Goal: Task Accomplishment & Management: Use online tool/utility

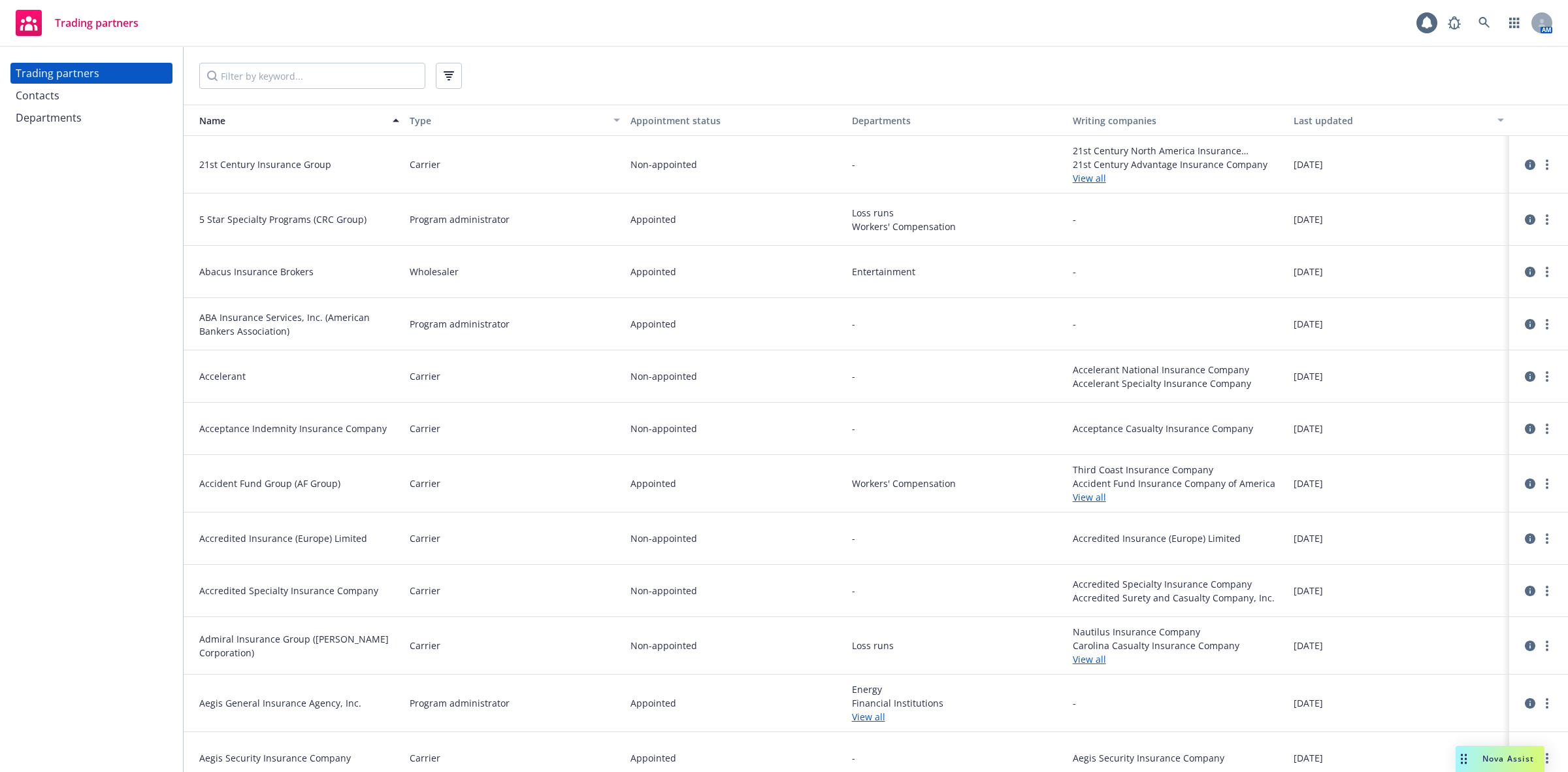
click at [95, 92] on div "Contacts" at bounding box center [91, 95] width 152 height 21
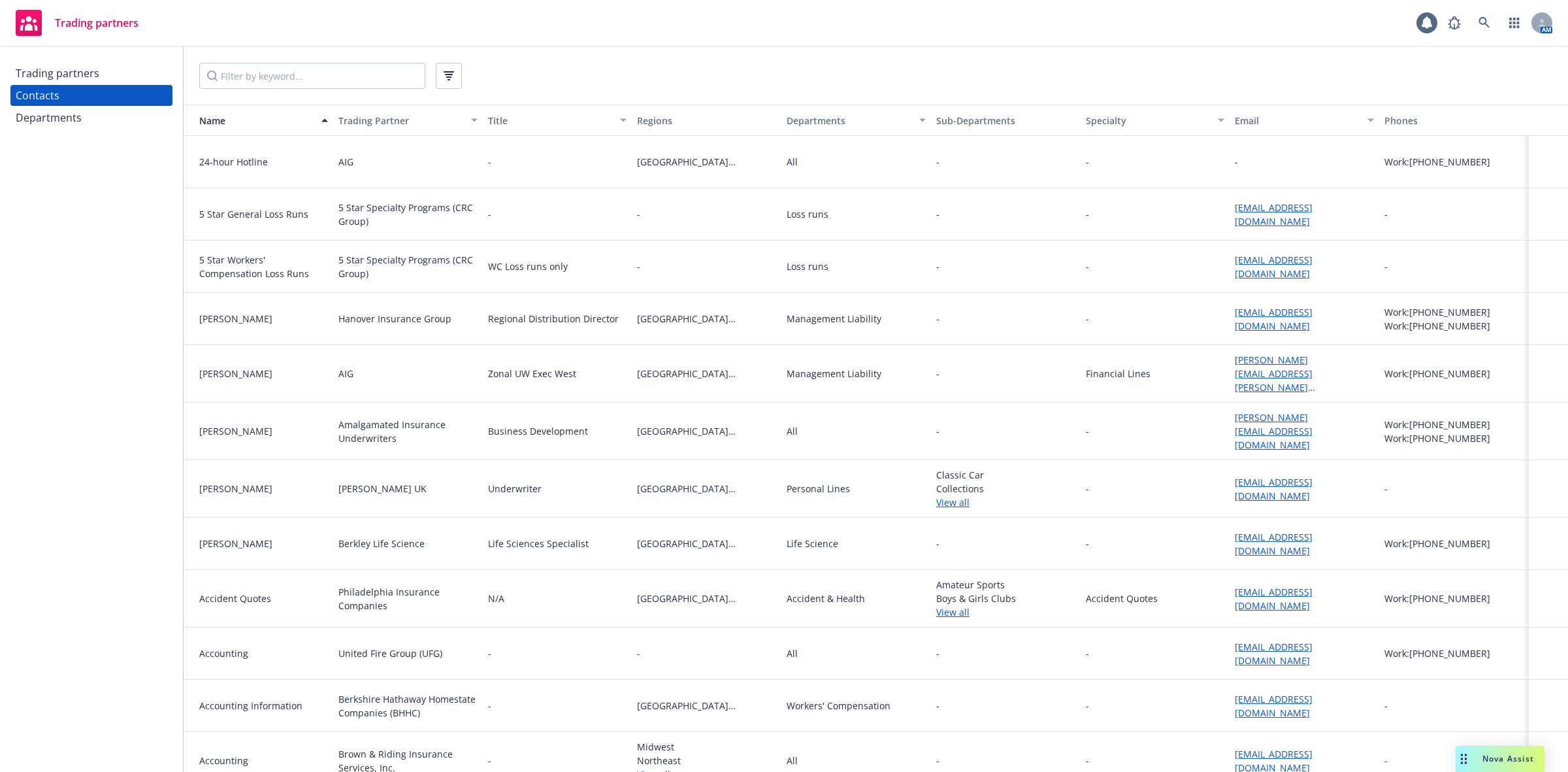
click at [102, 77] on div "Trading partners" at bounding box center [91, 74] width 152 height 21
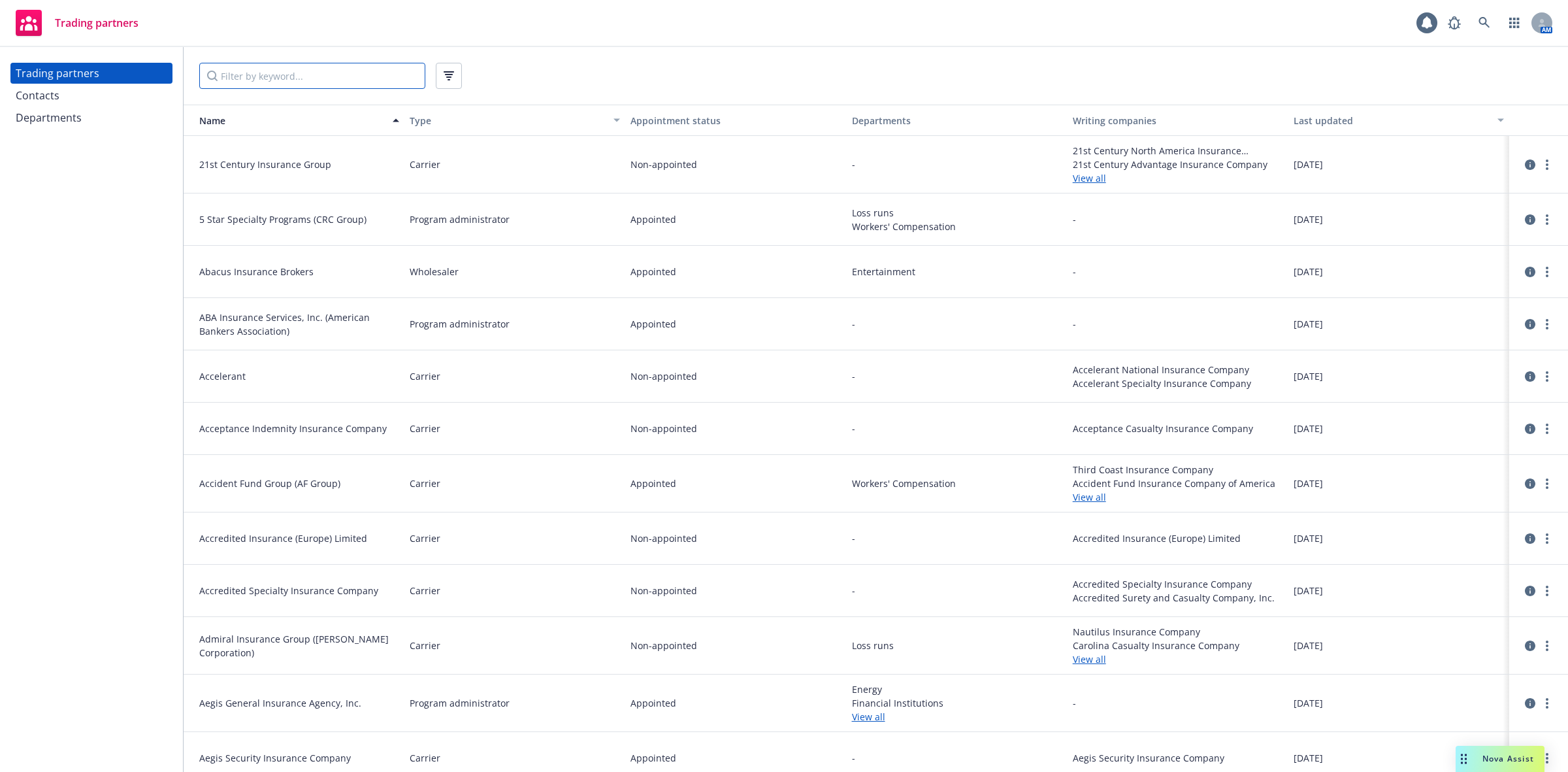
click at [229, 83] on input "Filter by keyword..." at bounding box center [312, 76] width 226 height 26
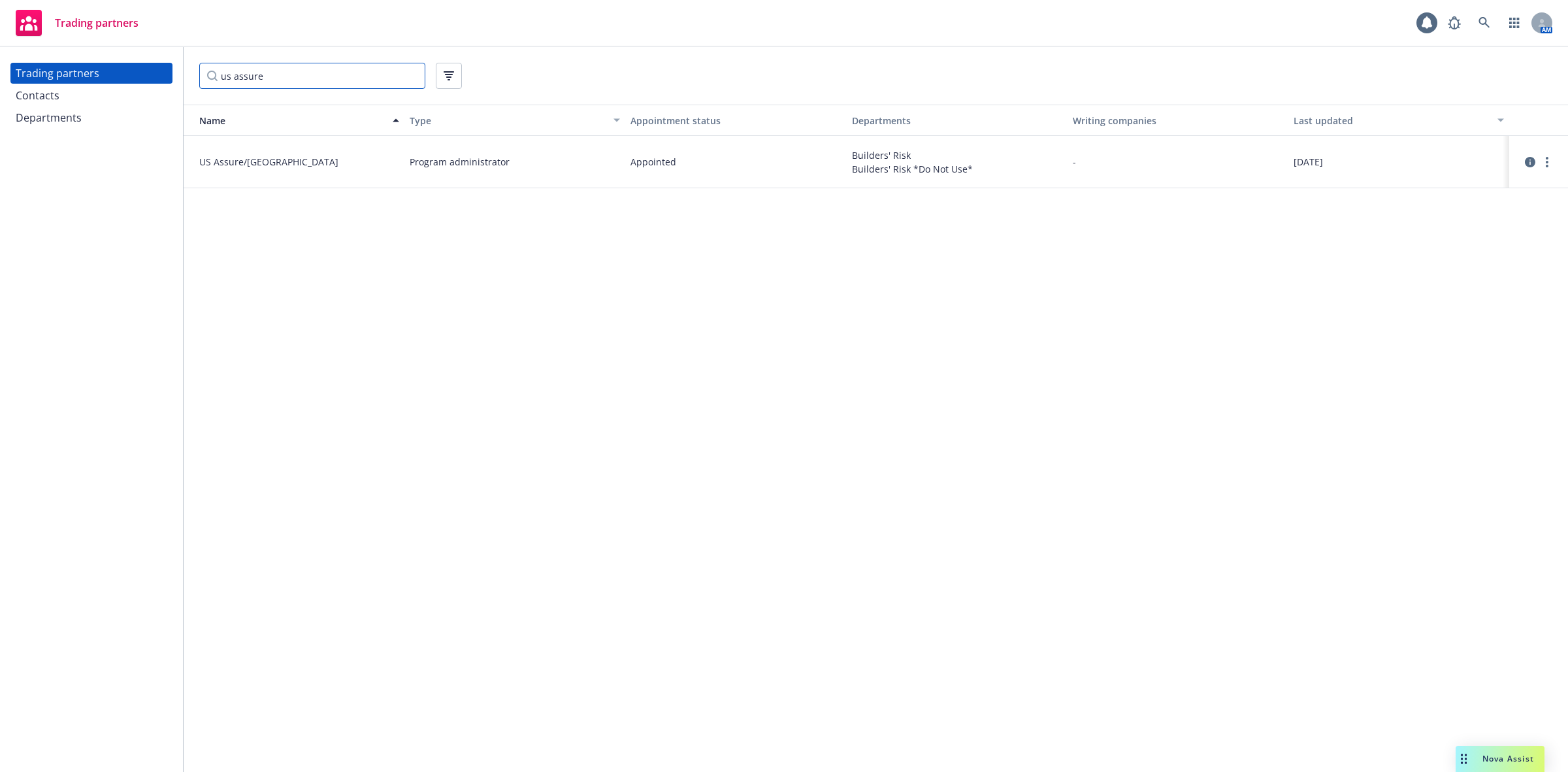
type input "us assure"
drag, startPoint x: 273, startPoint y: 162, endPoint x: 198, endPoint y: 161, distance: 75.0
click at [198, 161] on div "US Assure/Zurich" at bounding box center [294, 161] width 211 height 13
copy span "US Assure/Zurich"
click at [76, 121] on div "Departments" at bounding box center [48, 118] width 66 height 21
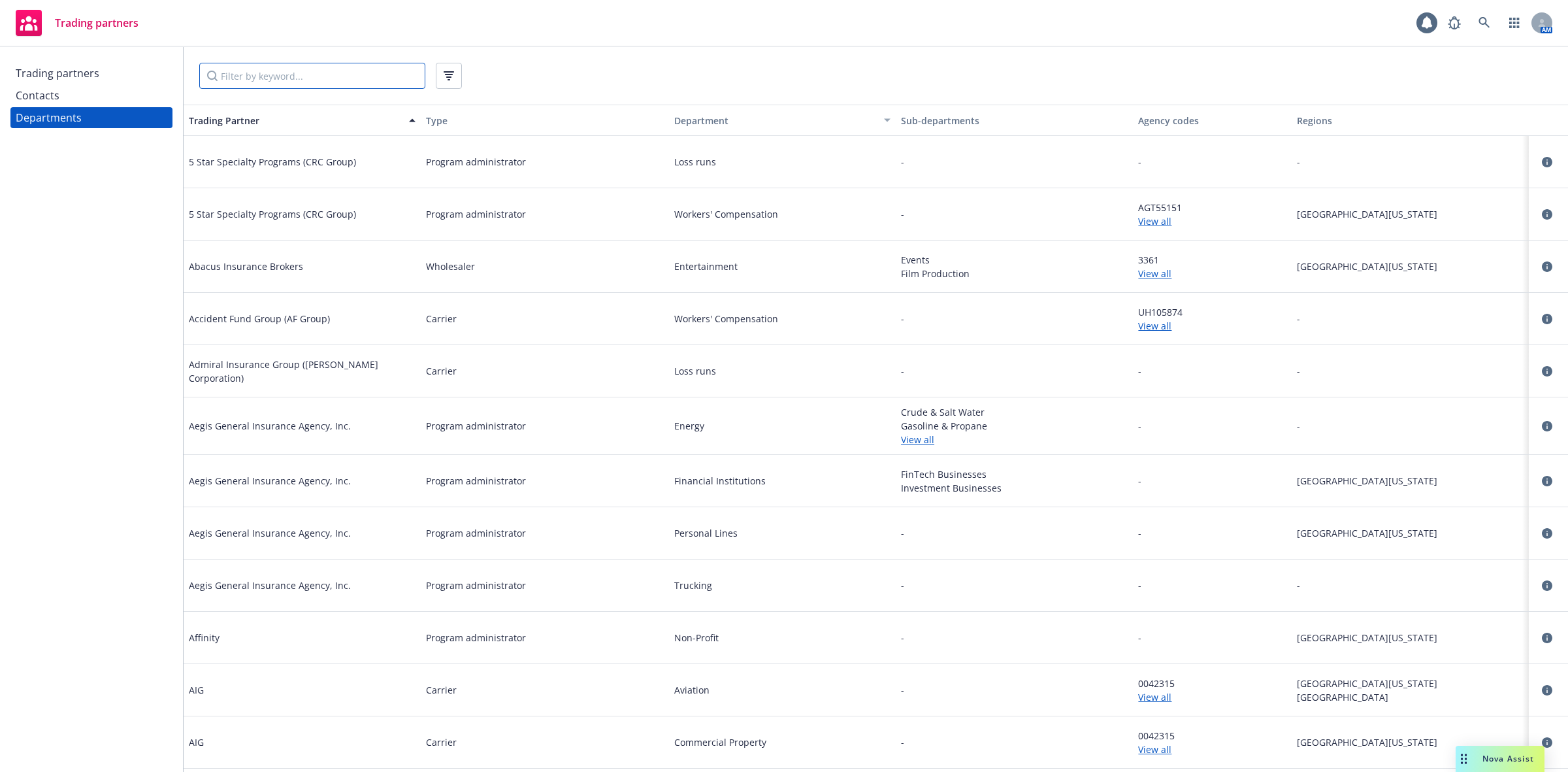
click at [276, 76] on input "Filter by keyword..." at bounding box center [312, 76] width 226 height 26
paste input "US Assure/Zurich"
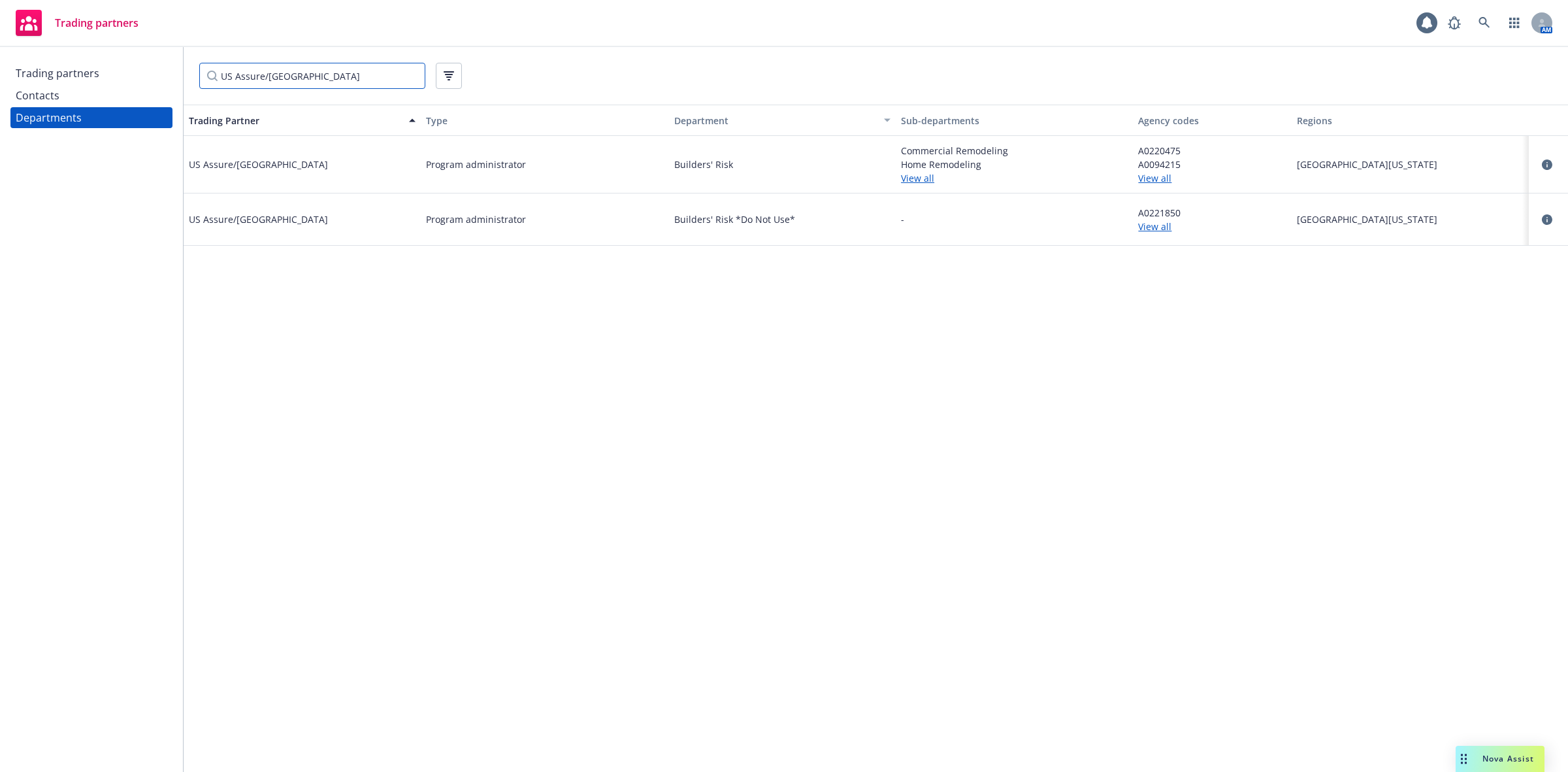
type input "US Assure/Zurich"
click at [1157, 180] on link "View all" at bounding box center [1212, 177] width 148 height 13
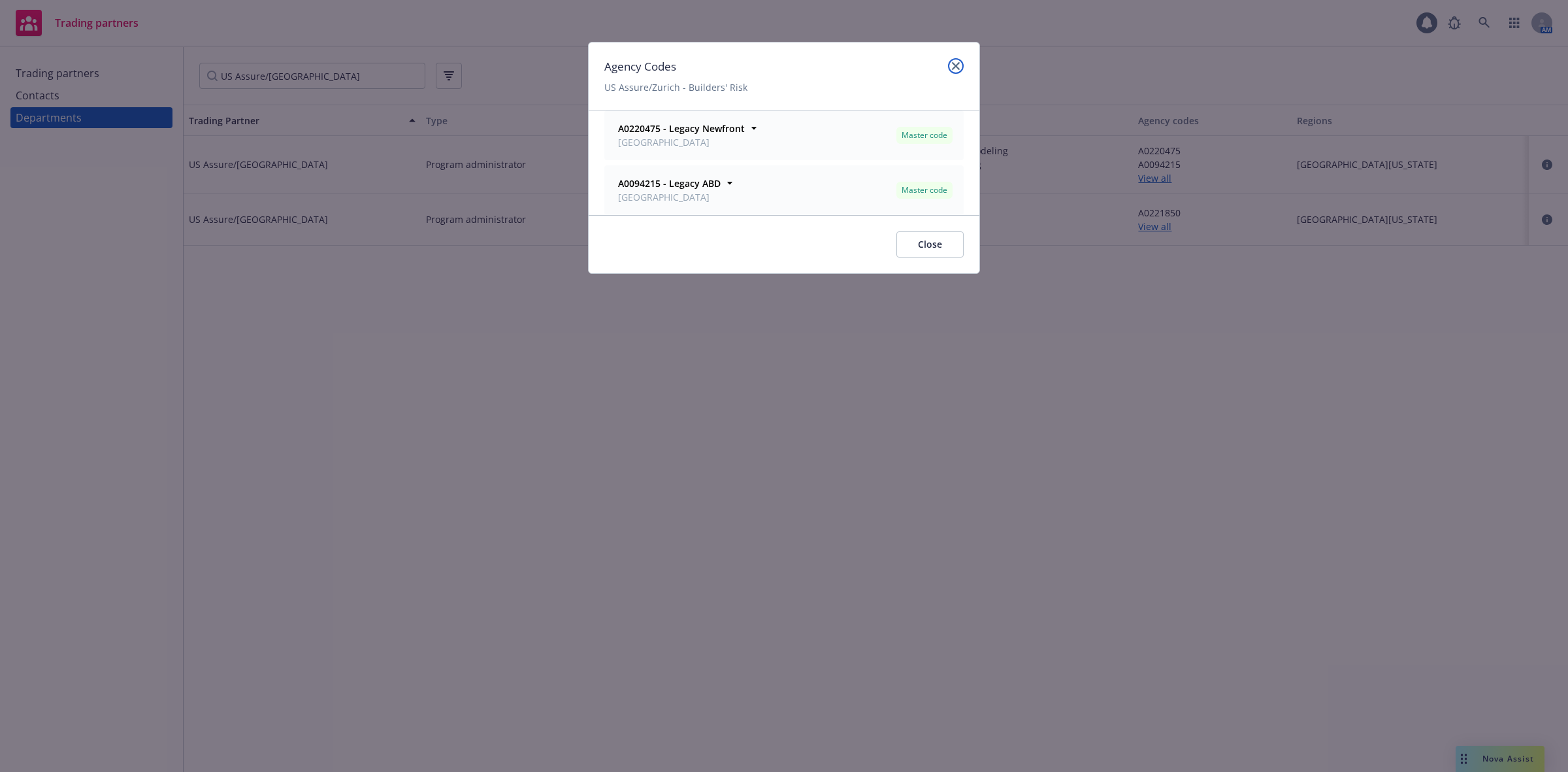
drag, startPoint x: 956, startPoint y: 67, endPoint x: 968, endPoint y: 74, distance: 13.9
click at [956, 66] on icon "close" at bounding box center [955, 66] width 8 height 8
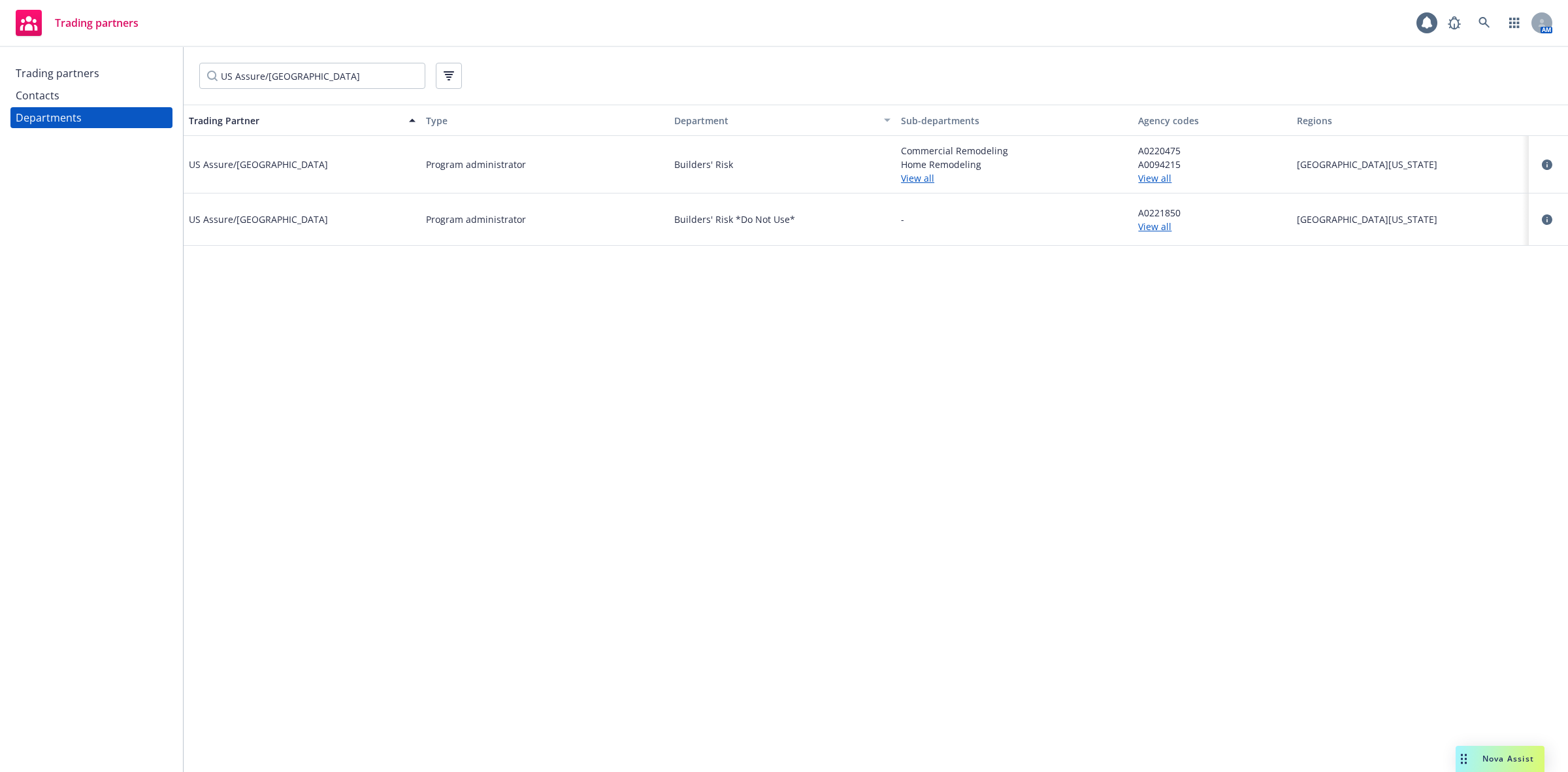
click at [1154, 226] on link "View all" at bounding box center [1212, 226] width 148 height 13
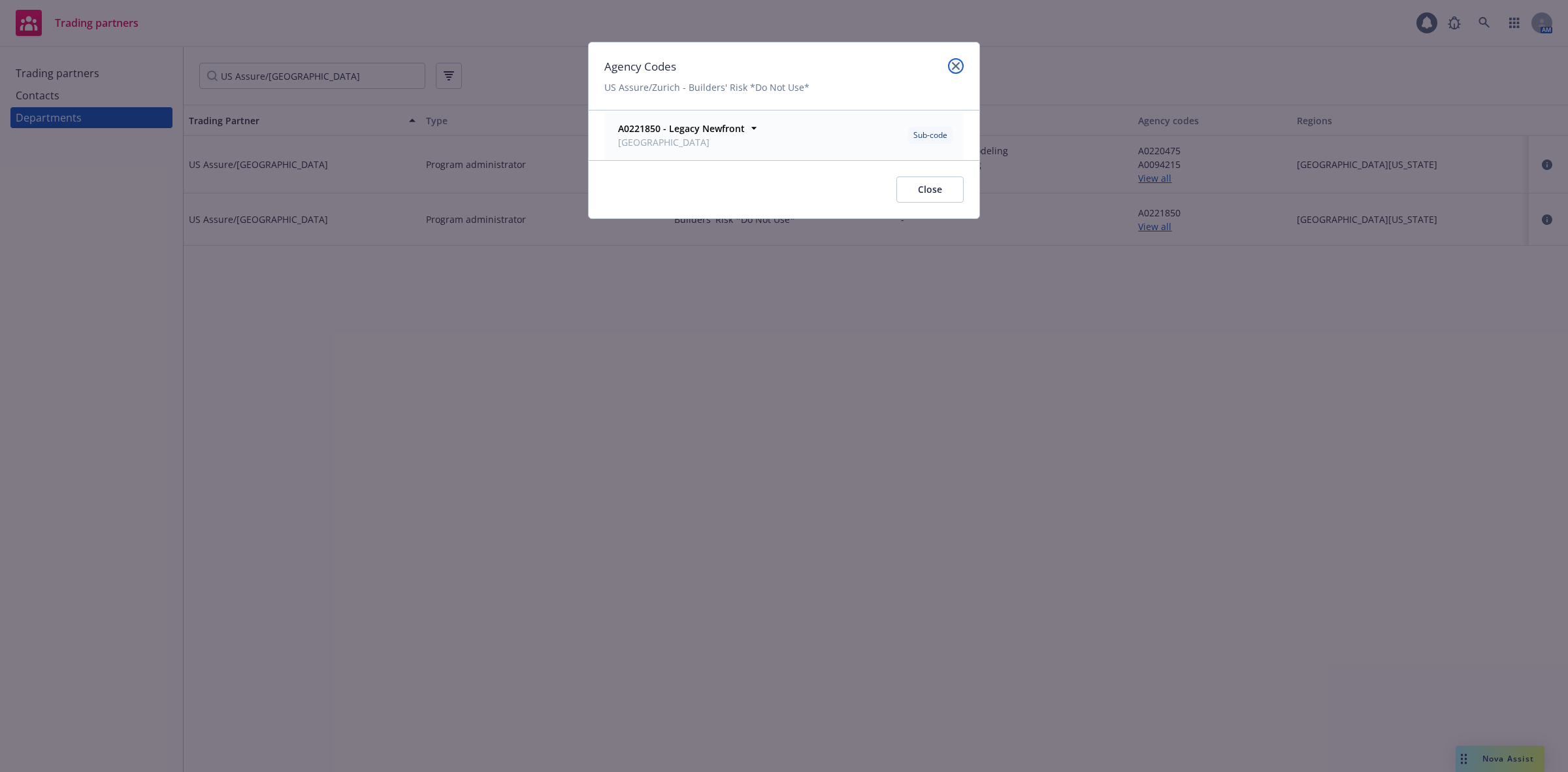
click at [958, 63] on icon "close" at bounding box center [955, 66] width 8 height 8
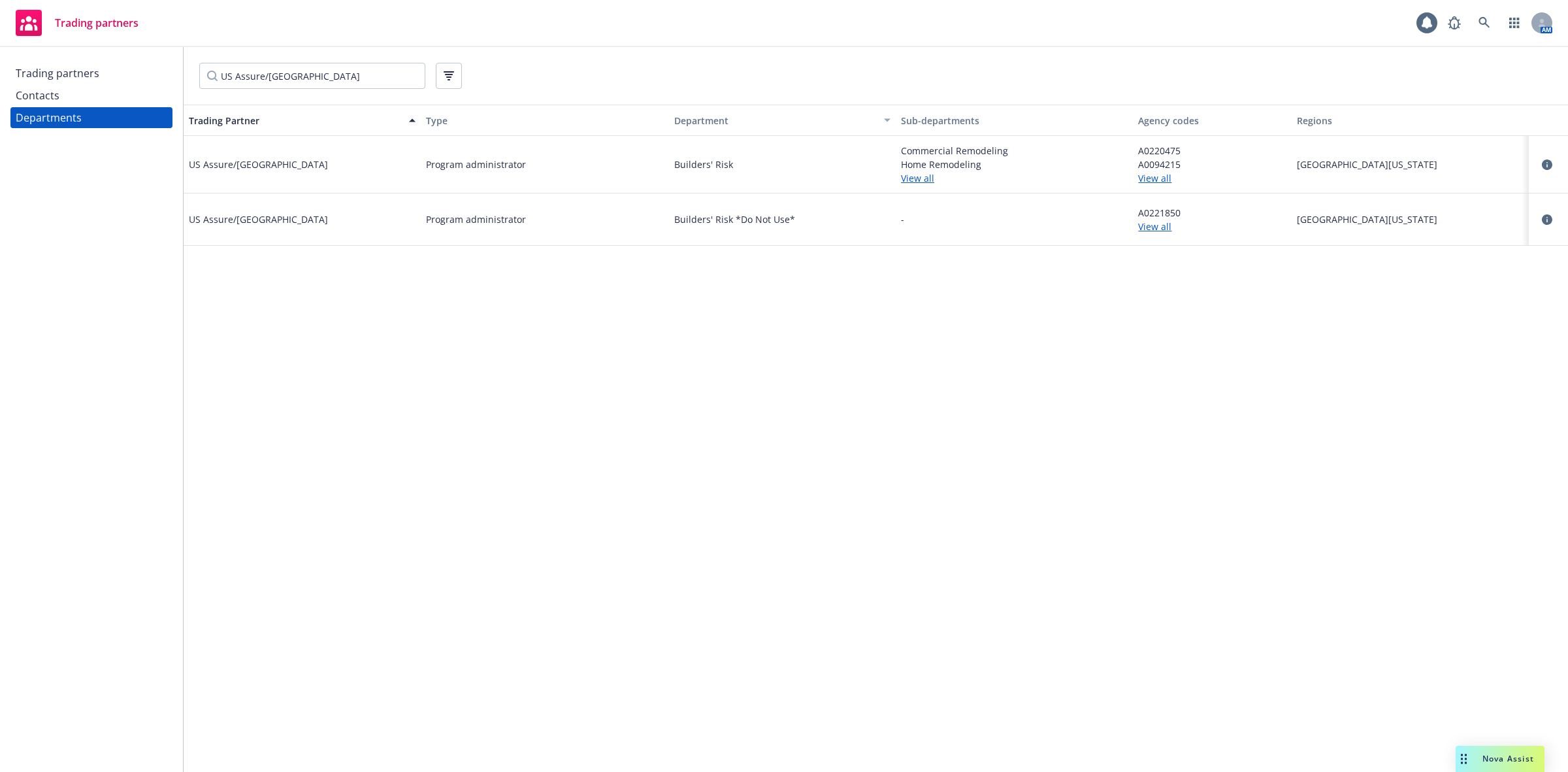
click at [1142, 171] on link "View all" at bounding box center [1212, 177] width 148 height 13
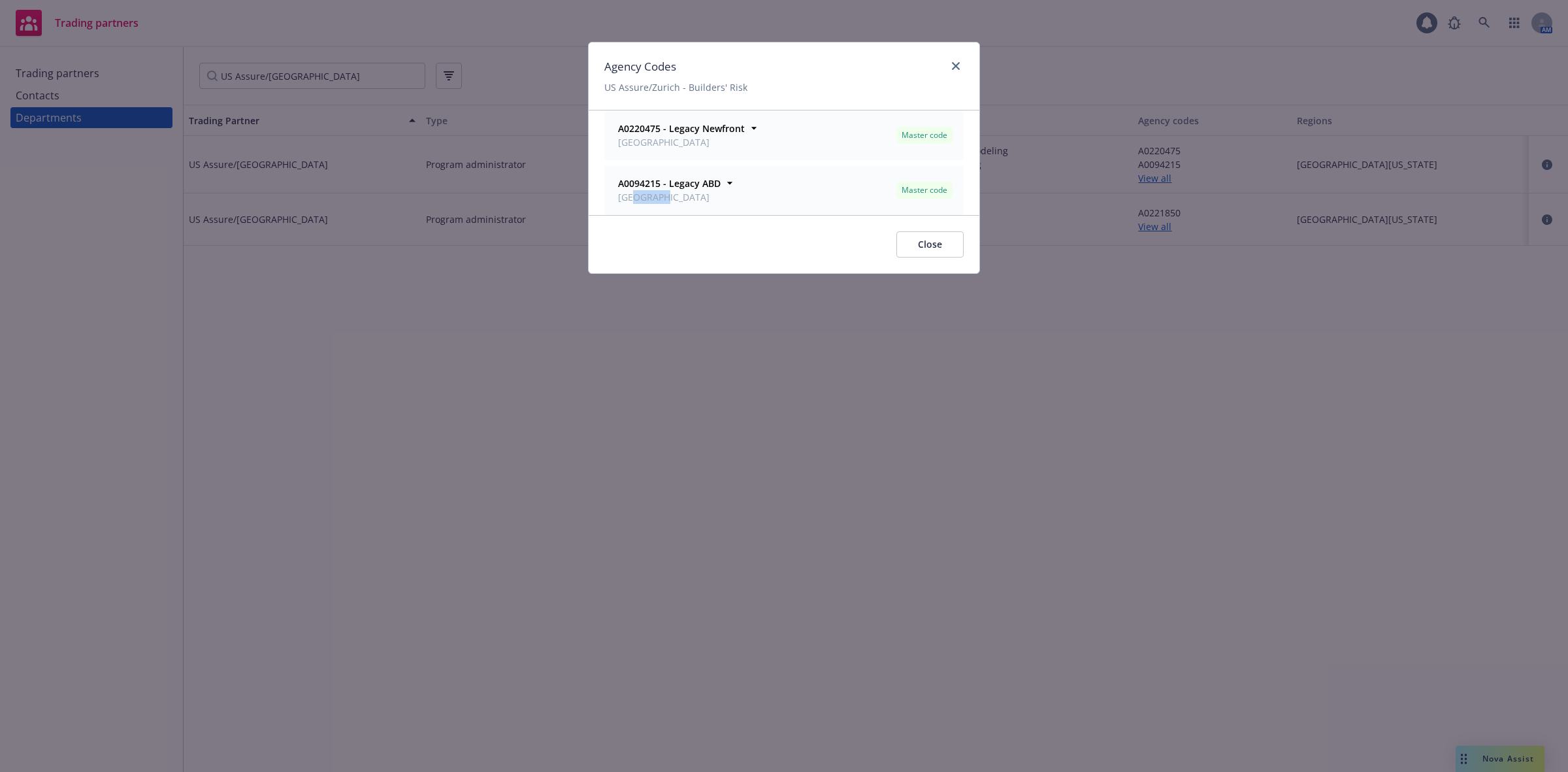
drag, startPoint x: 680, startPoint y: 208, endPoint x: 632, endPoint y: 193, distance: 50.3
click at [632, 193] on div "A0094215 - Legacy ABD San Mateo Master code Office San Mateo Notes -" at bounding box center [784, 190] width 358 height 48
click at [730, 189] on icon at bounding box center [730, 183] width 13 height 13
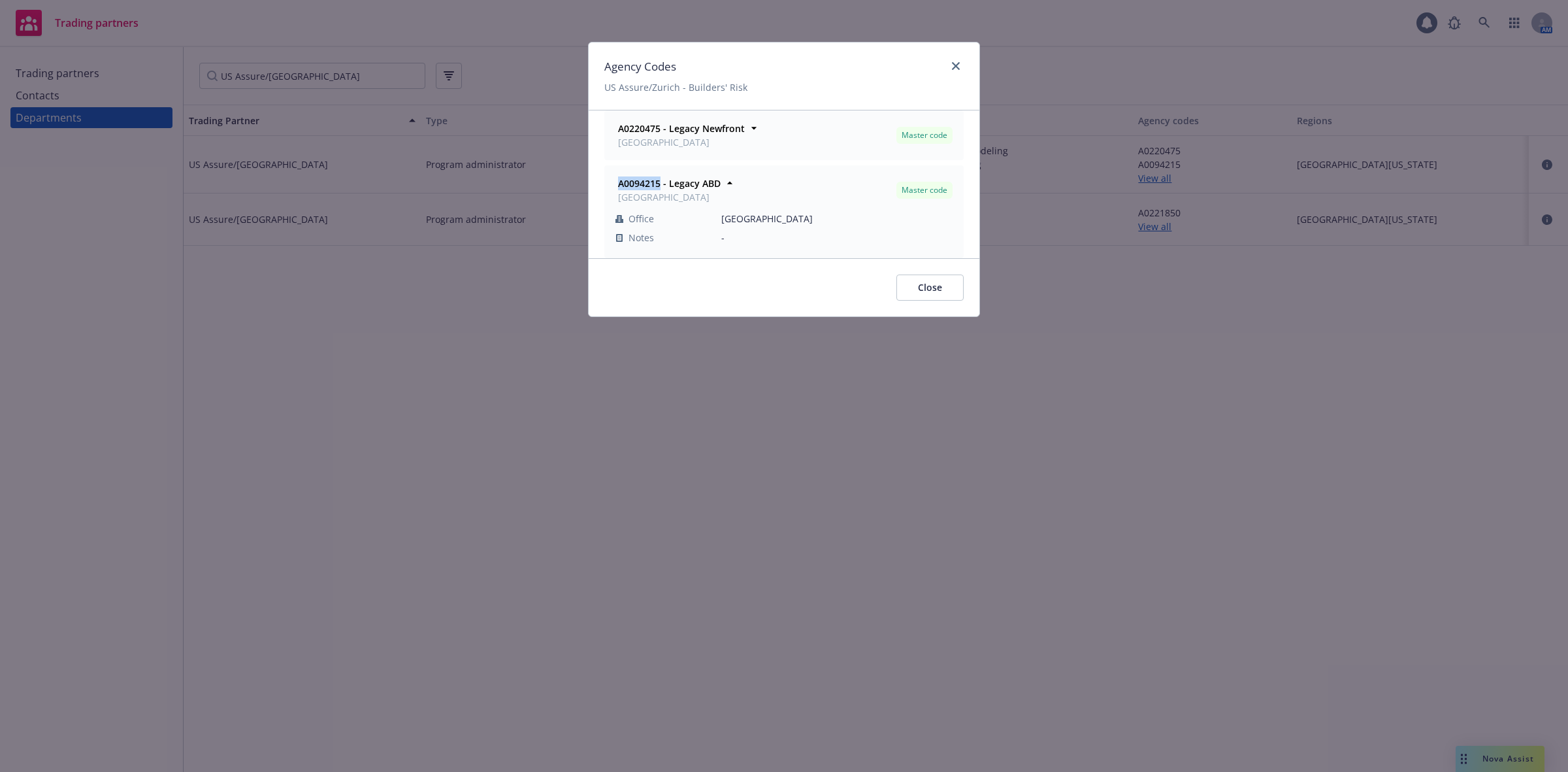
drag, startPoint x: 661, startPoint y: 190, endPoint x: 602, endPoint y: 185, distance: 59.2
click at [603, 184] on div "A0220475 - Legacy Newfront San Francisco Master code Office San Francisco Notes…" at bounding box center [784, 184] width 391 height 148
copy strong "A0094215"
click at [955, 64] on icon "close" at bounding box center [955, 66] width 8 height 8
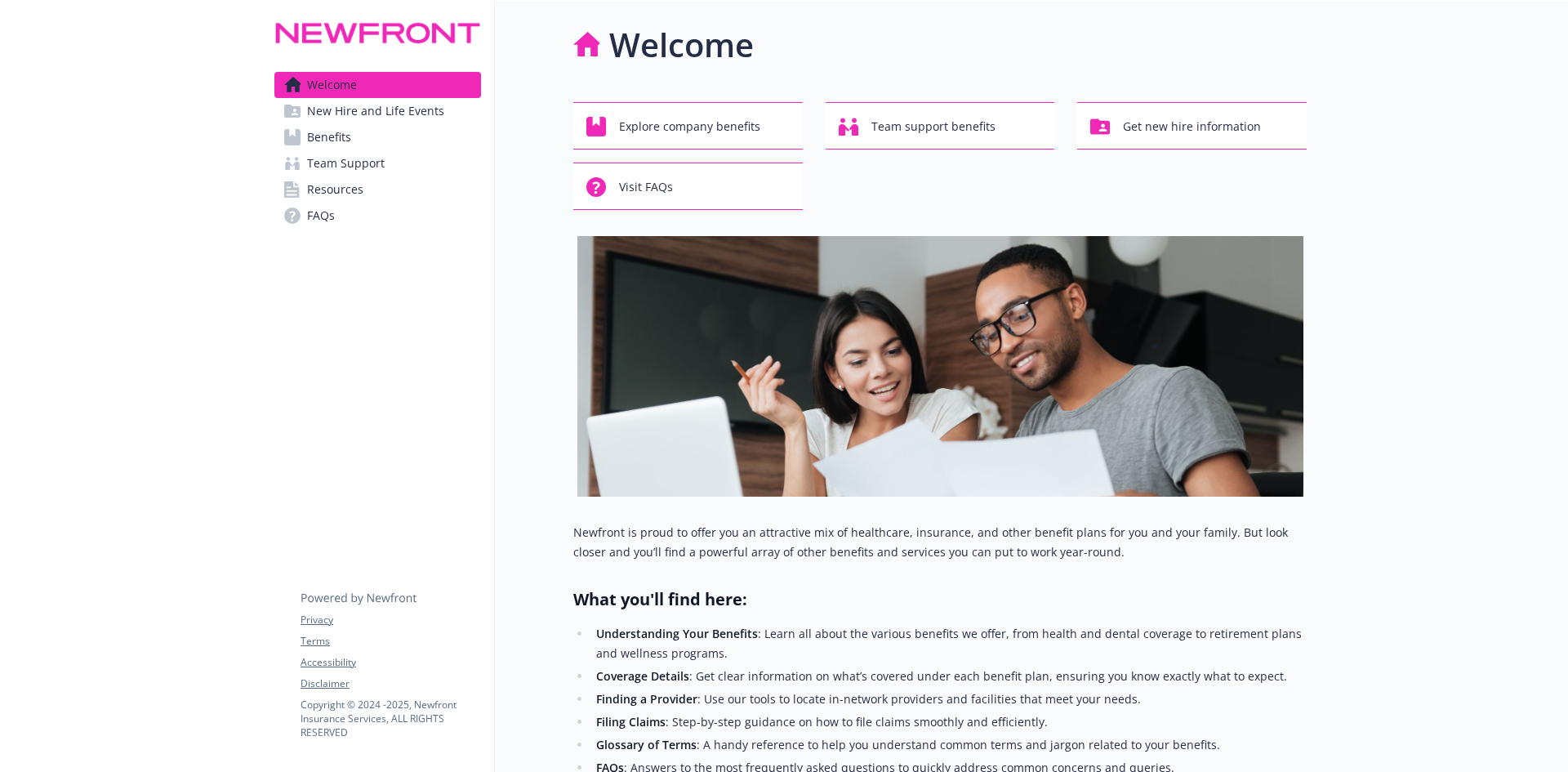
click at [402, 136] on link "Benefits" at bounding box center [378, 138] width 207 height 26
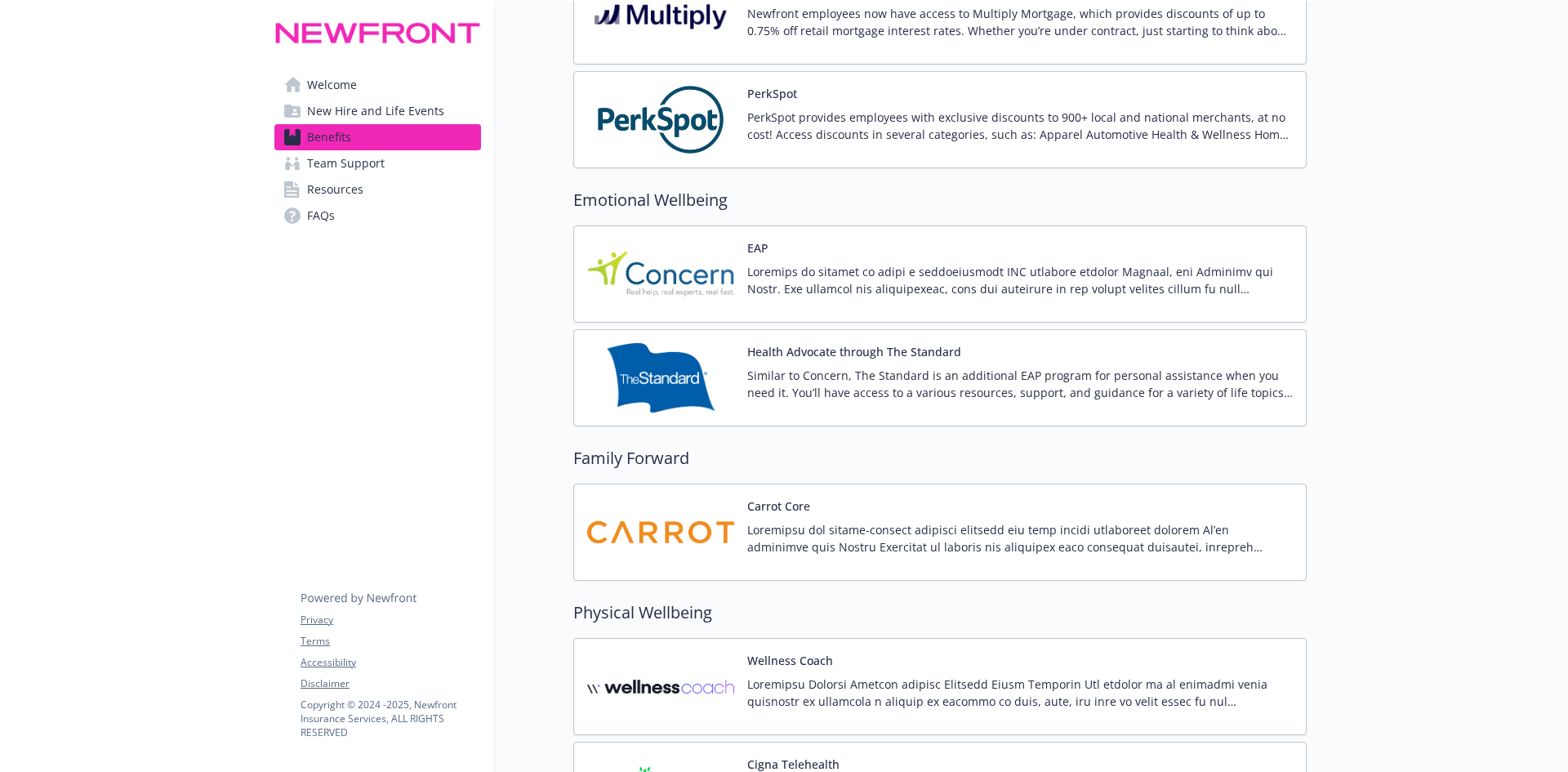
scroll to position [3442, 0]
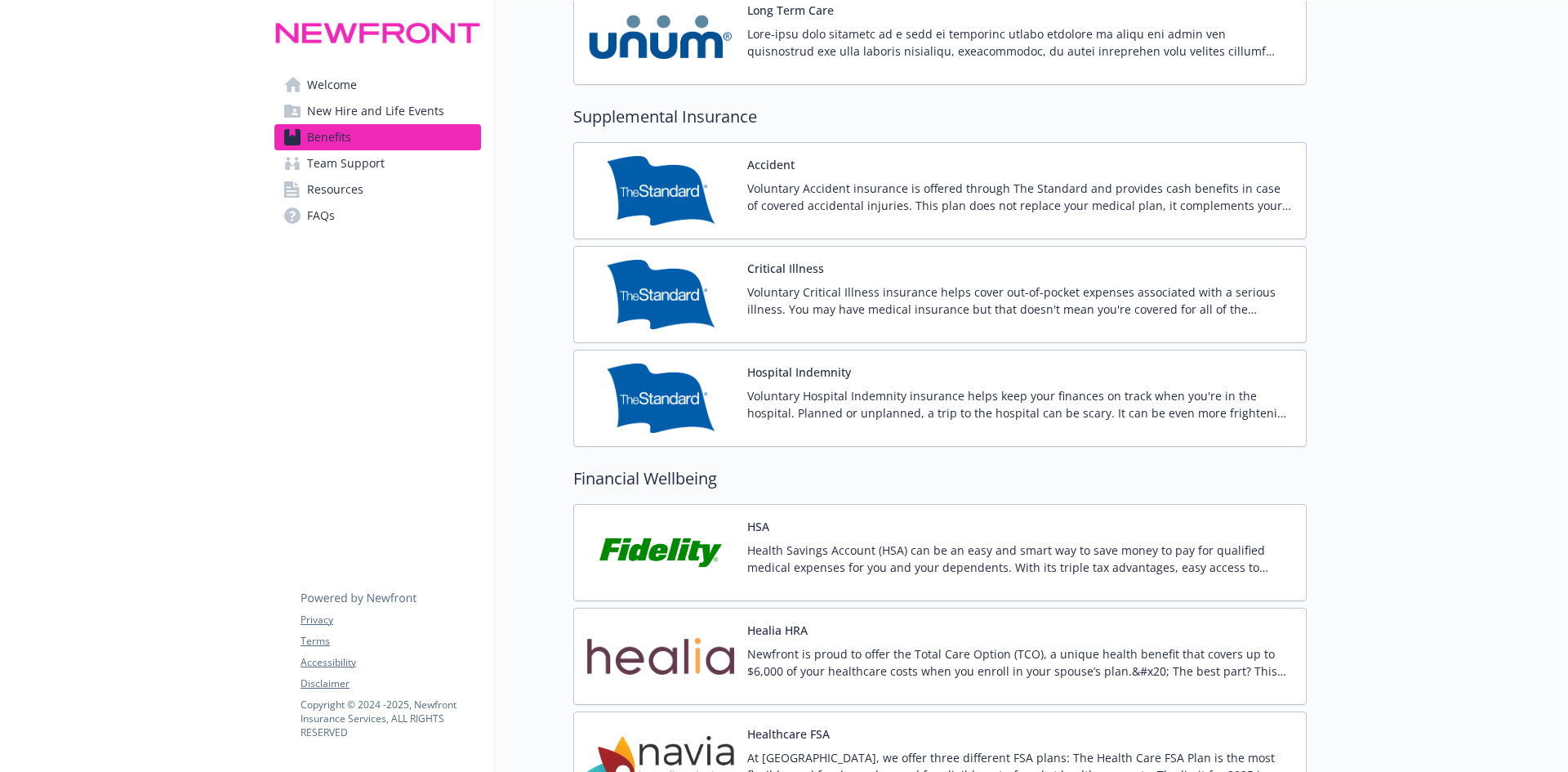
click at [883, 385] on div "Hospital Indemnity Voluntary Hospital Indemnity insurance helps keep your finan…" at bounding box center [1020, 398] width 546 height 70
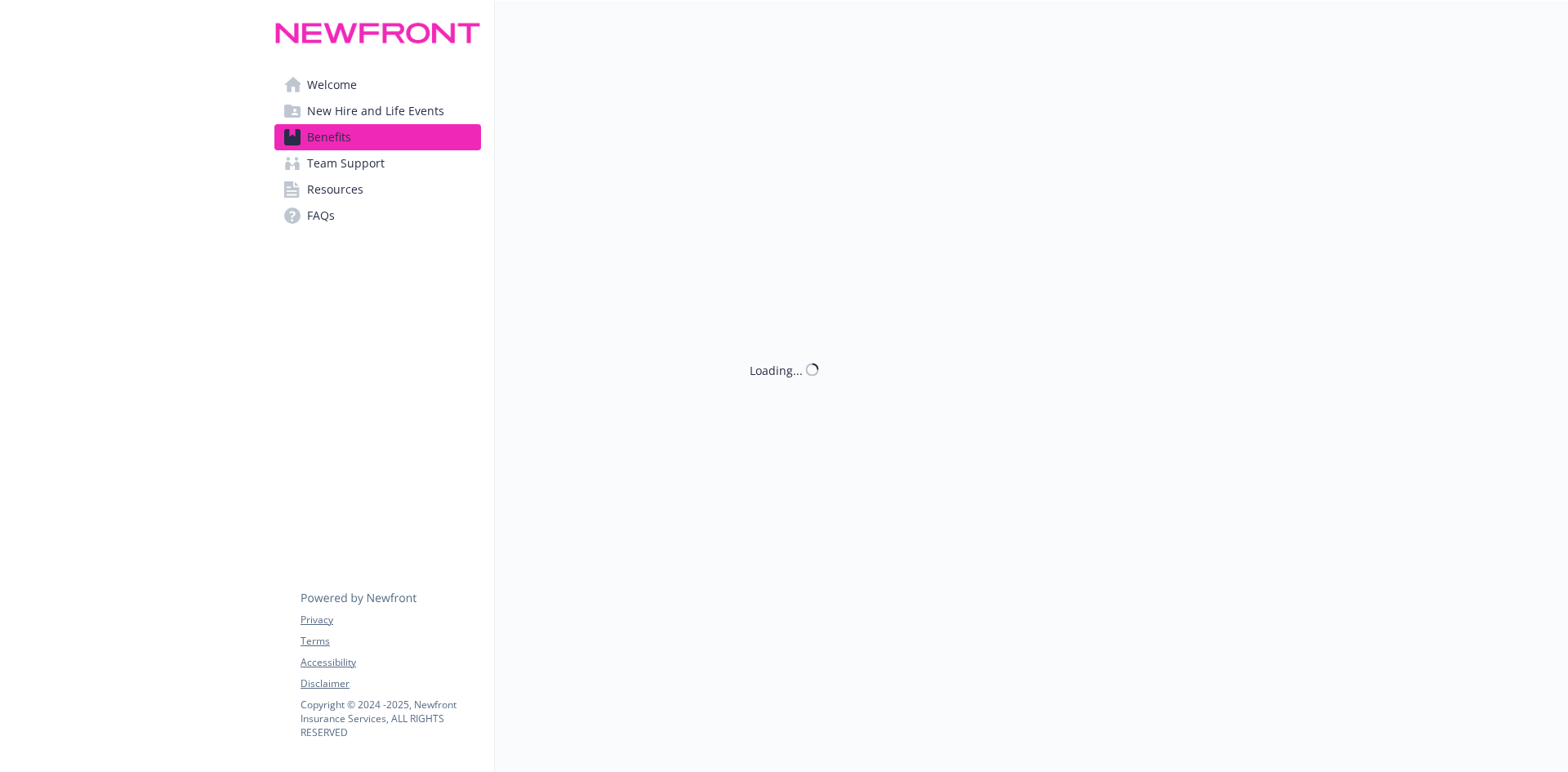
scroll to position [2054, 0]
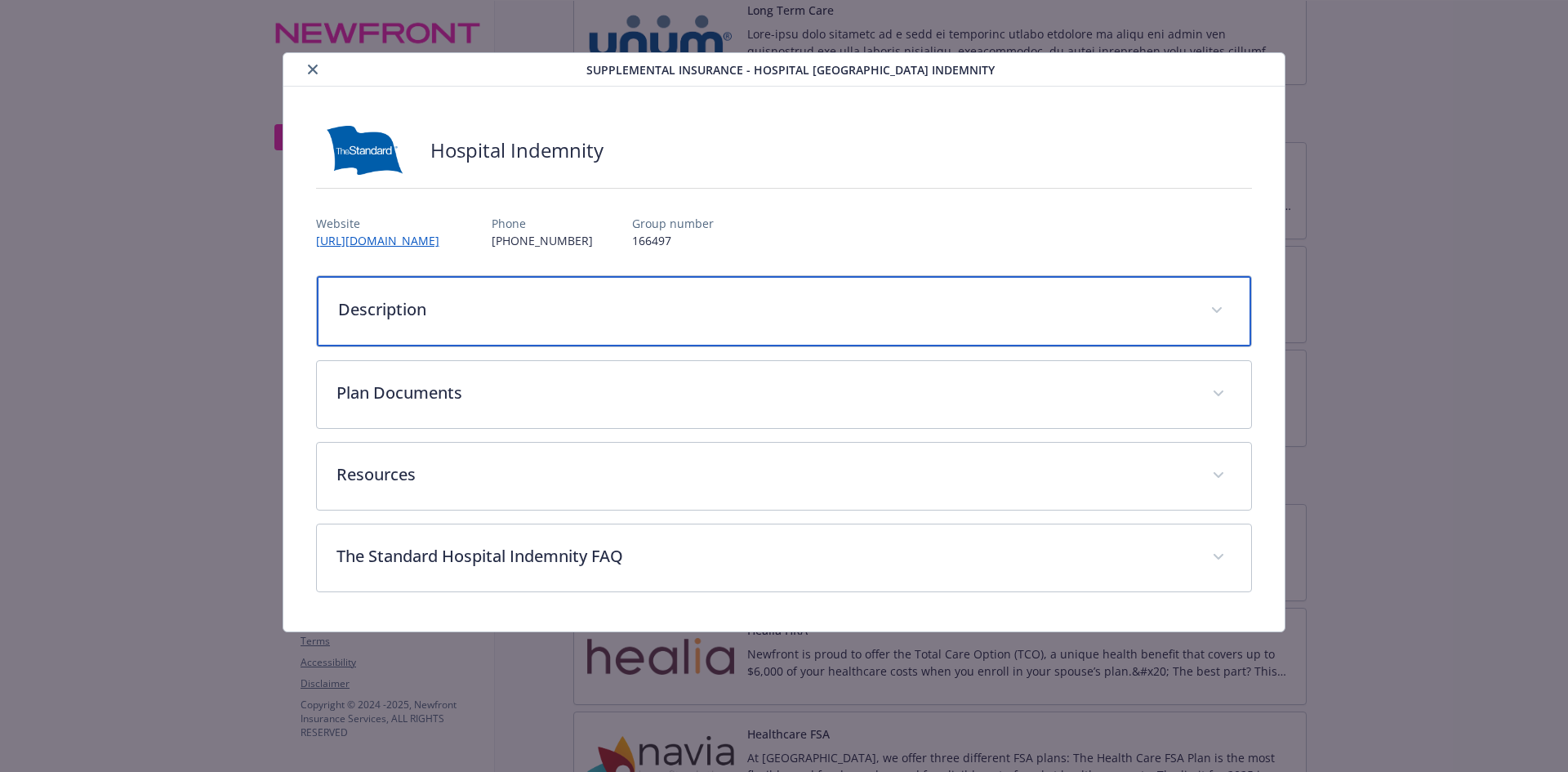
click at [986, 319] on p "Description" at bounding box center [765, 310] width 853 height 25
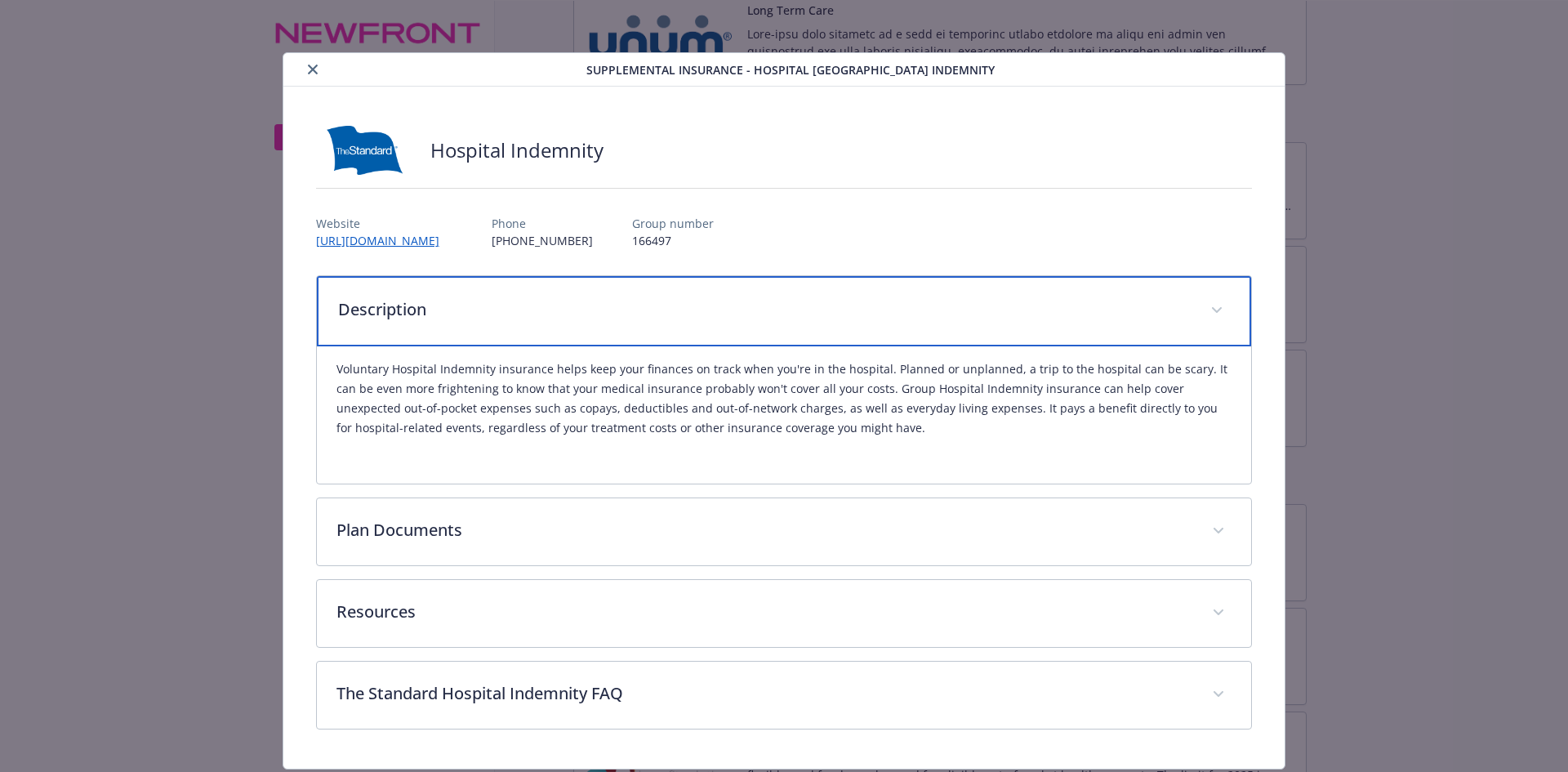
click at [890, 321] on p "Description" at bounding box center [765, 310] width 853 height 25
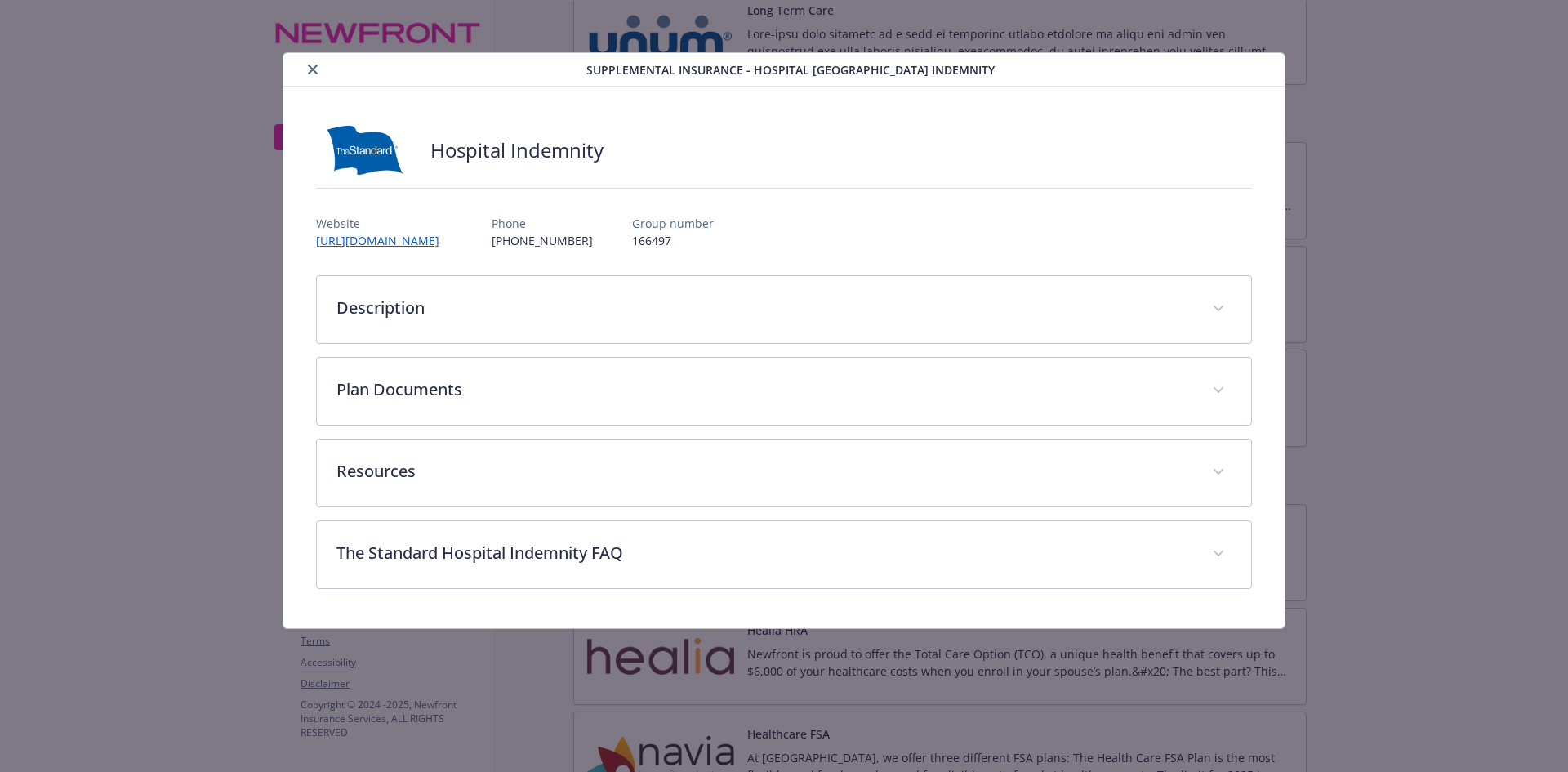
click at [307, 70] on button "close" at bounding box center [313, 70] width 19 height 19
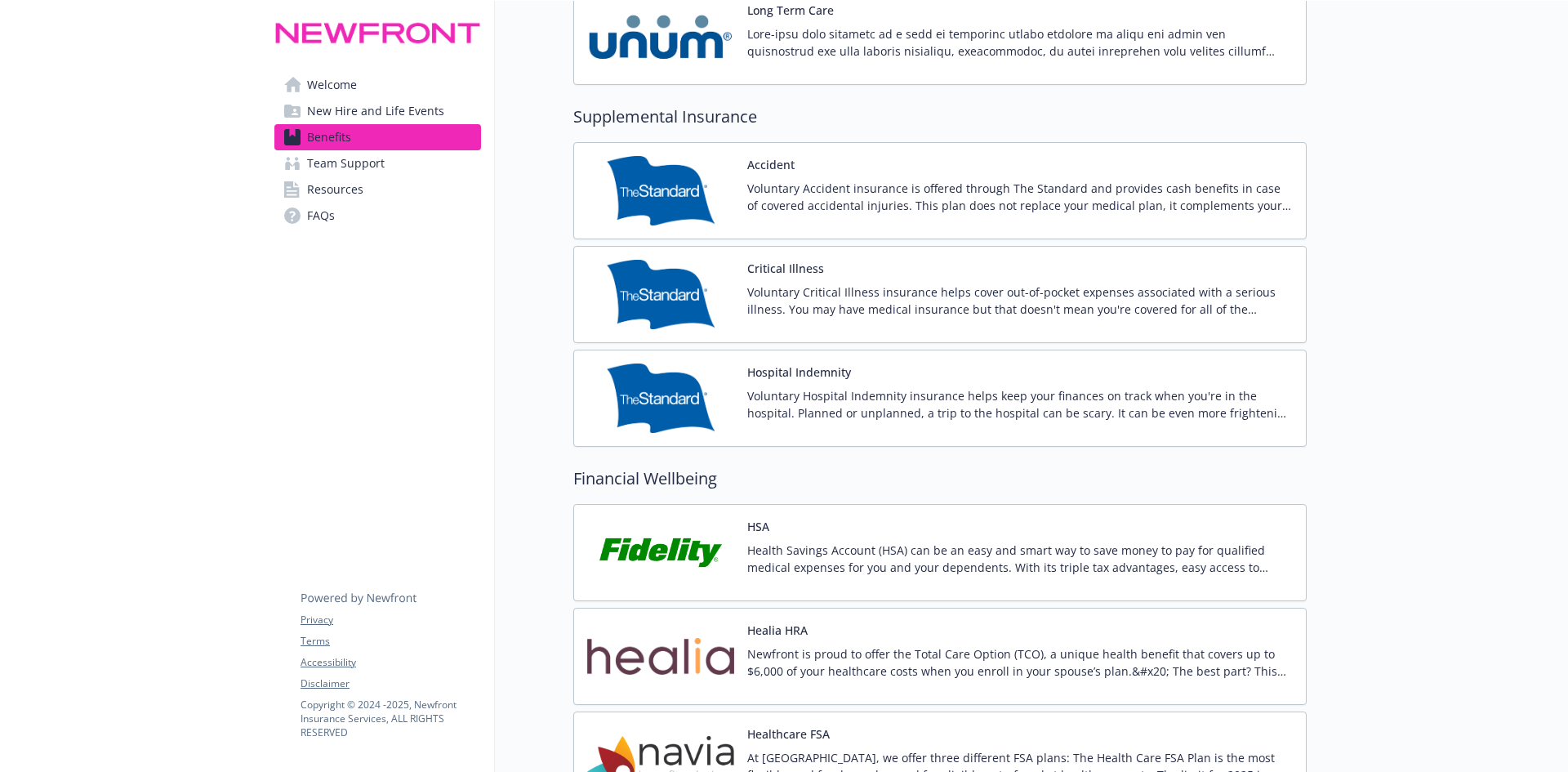
click at [807, 286] on p "Voluntary Critical Illness insurance helps cover out-of-pocket expenses associa…" at bounding box center [1020, 300] width 546 height 34
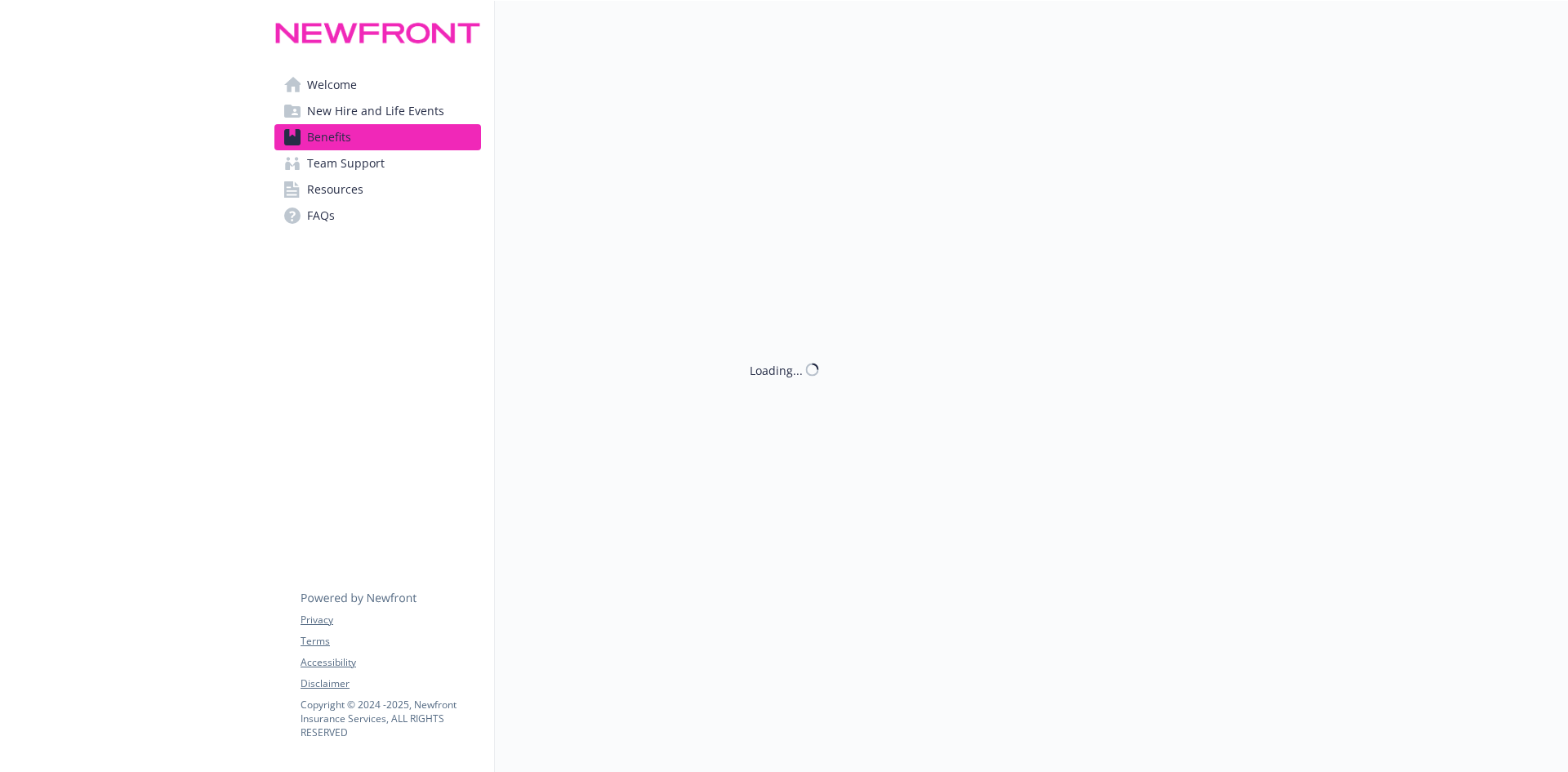
scroll to position [2054, 0]
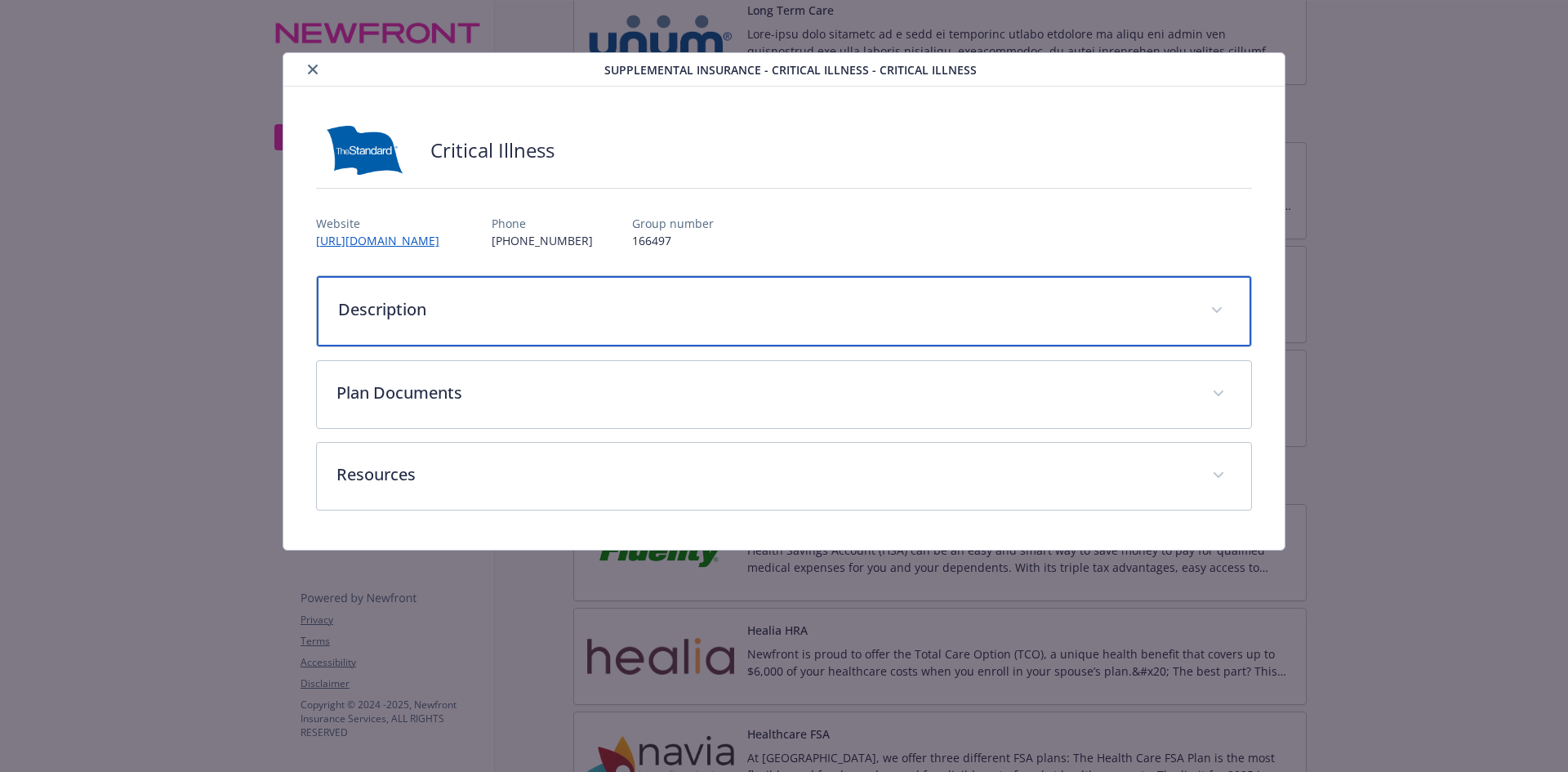
click at [829, 292] on div "Description" at bounding box center [784, 312] width 935 height 71
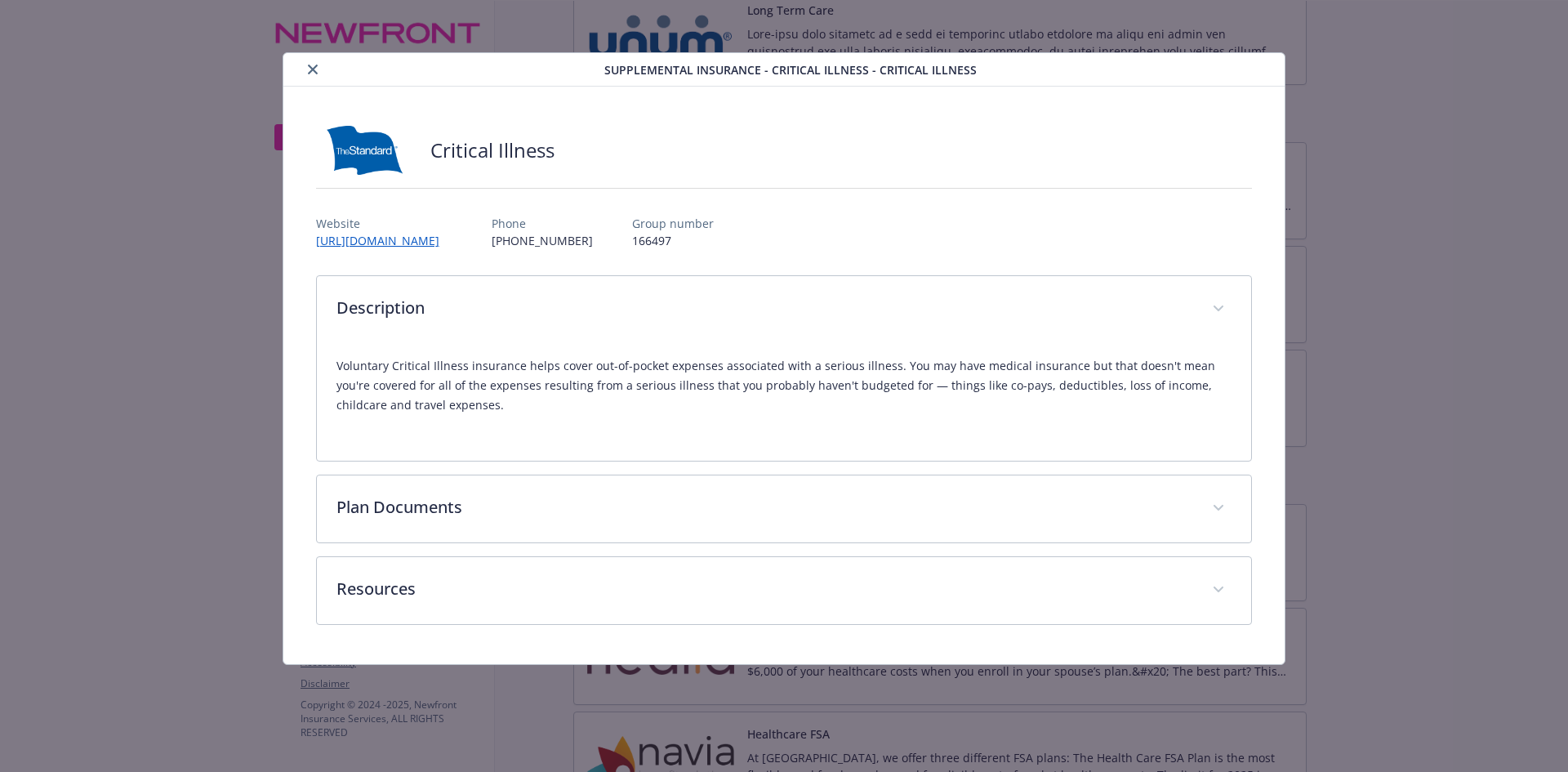
click at [312, 72] on button "close" at bounding box center [313, 70] width 19 height 19
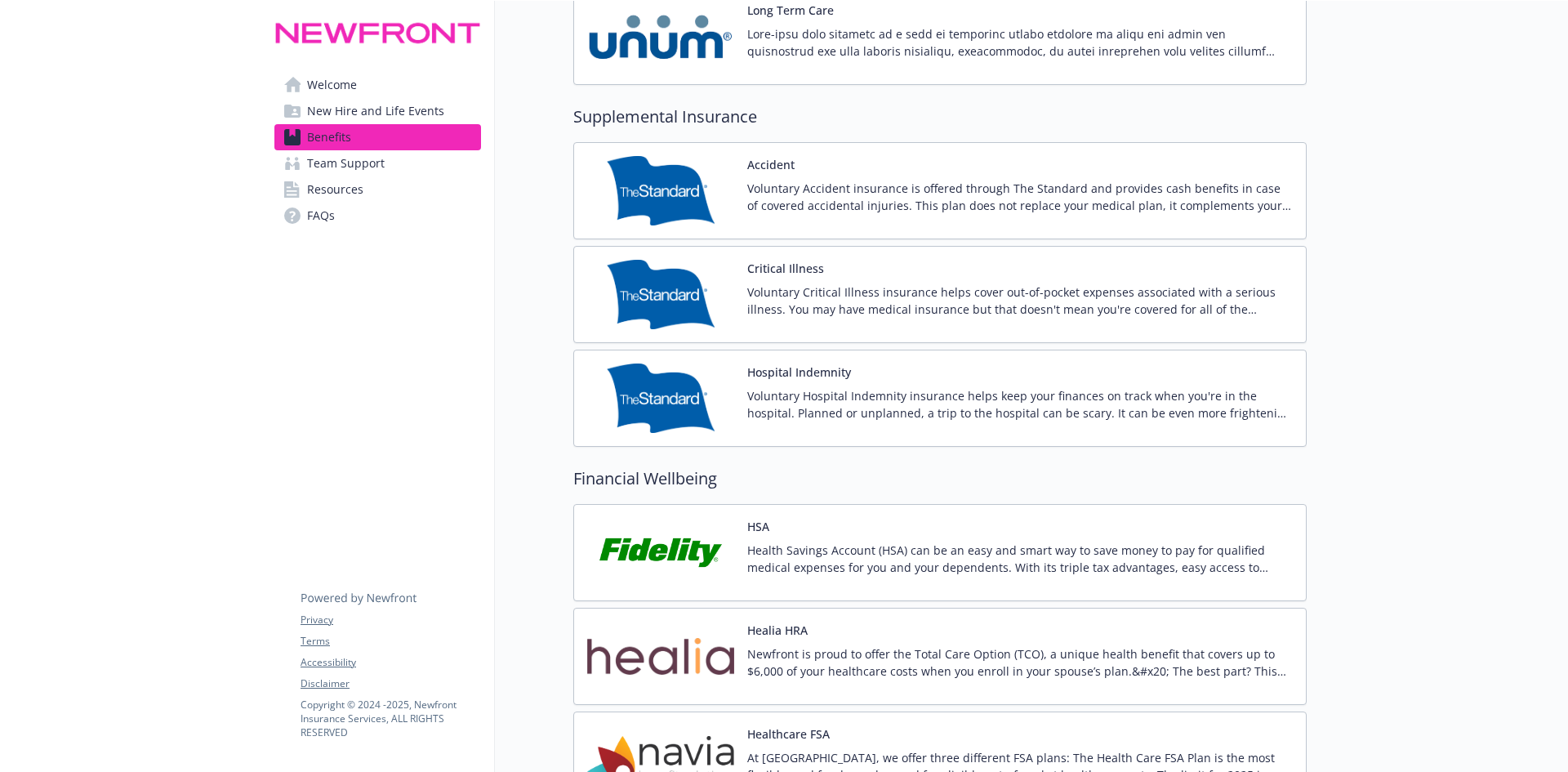
click at [814, 194] on p "Voluntary Accident insurance is offered through The Standard and provides cash …" at bounding box center [1020, 196] width 546 height 34
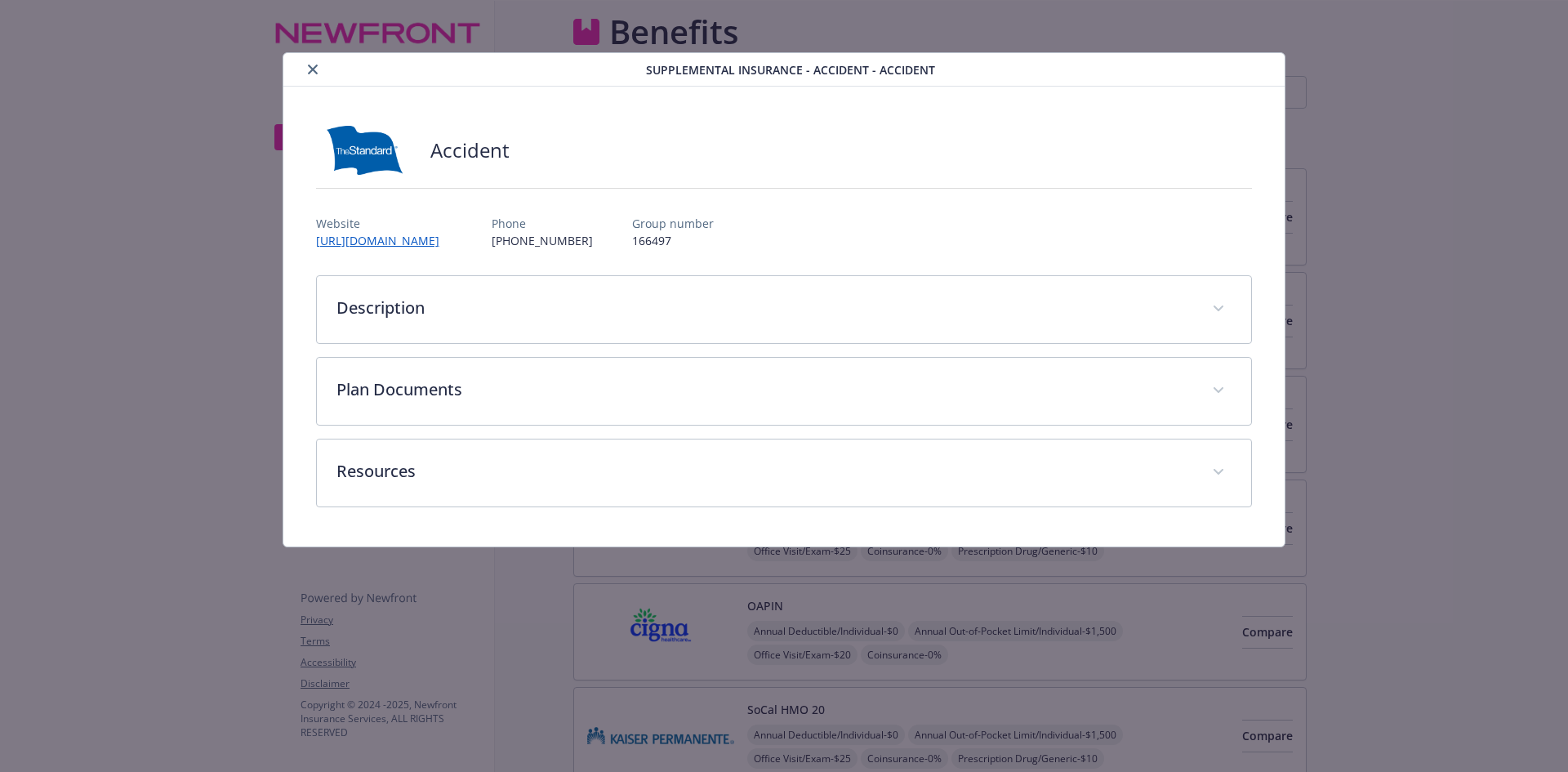
scroll to position [2054, 0]
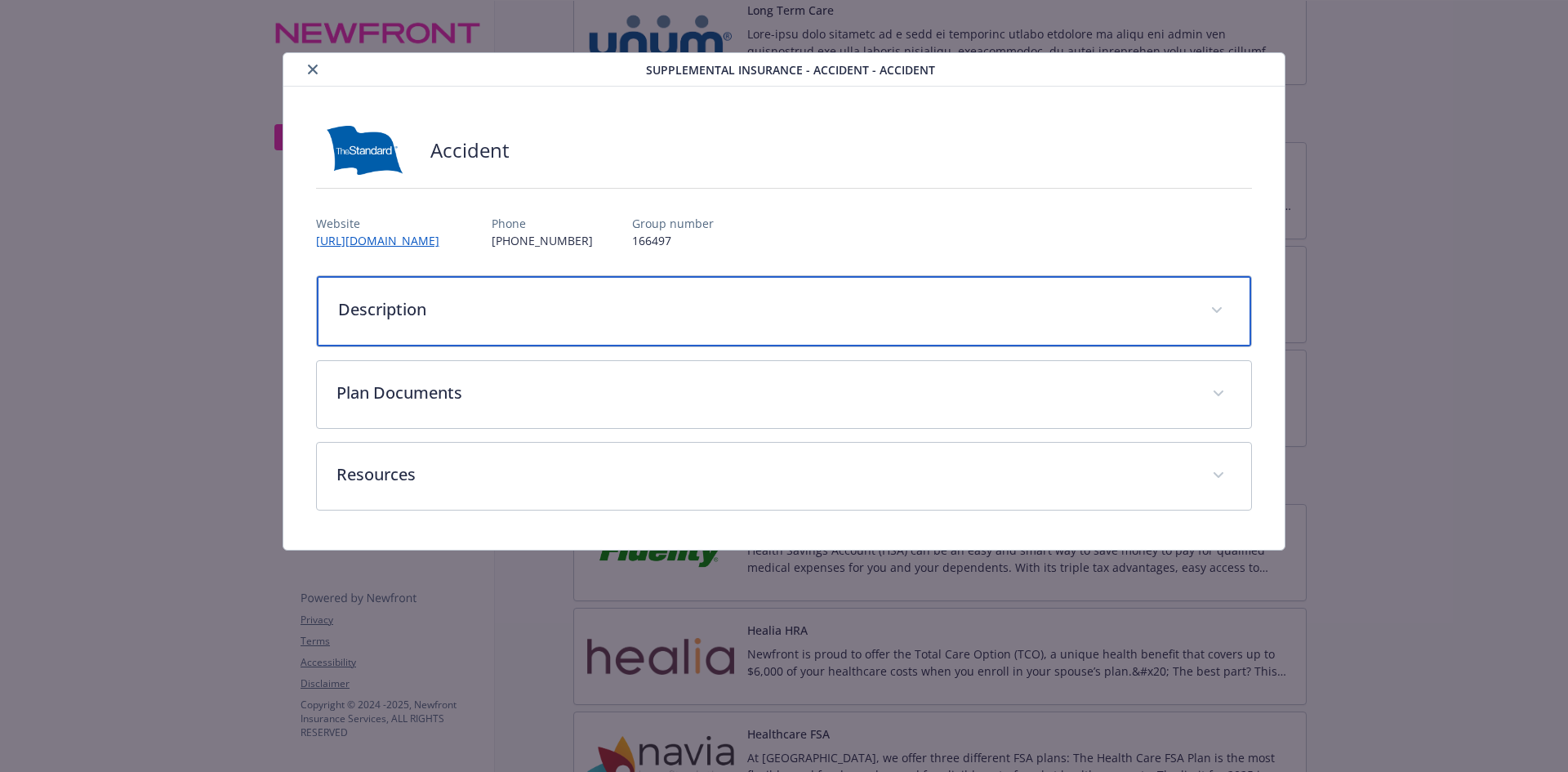
click at [515, 322] on div "Description" at bounding box center [784, 312] width 935 height 71
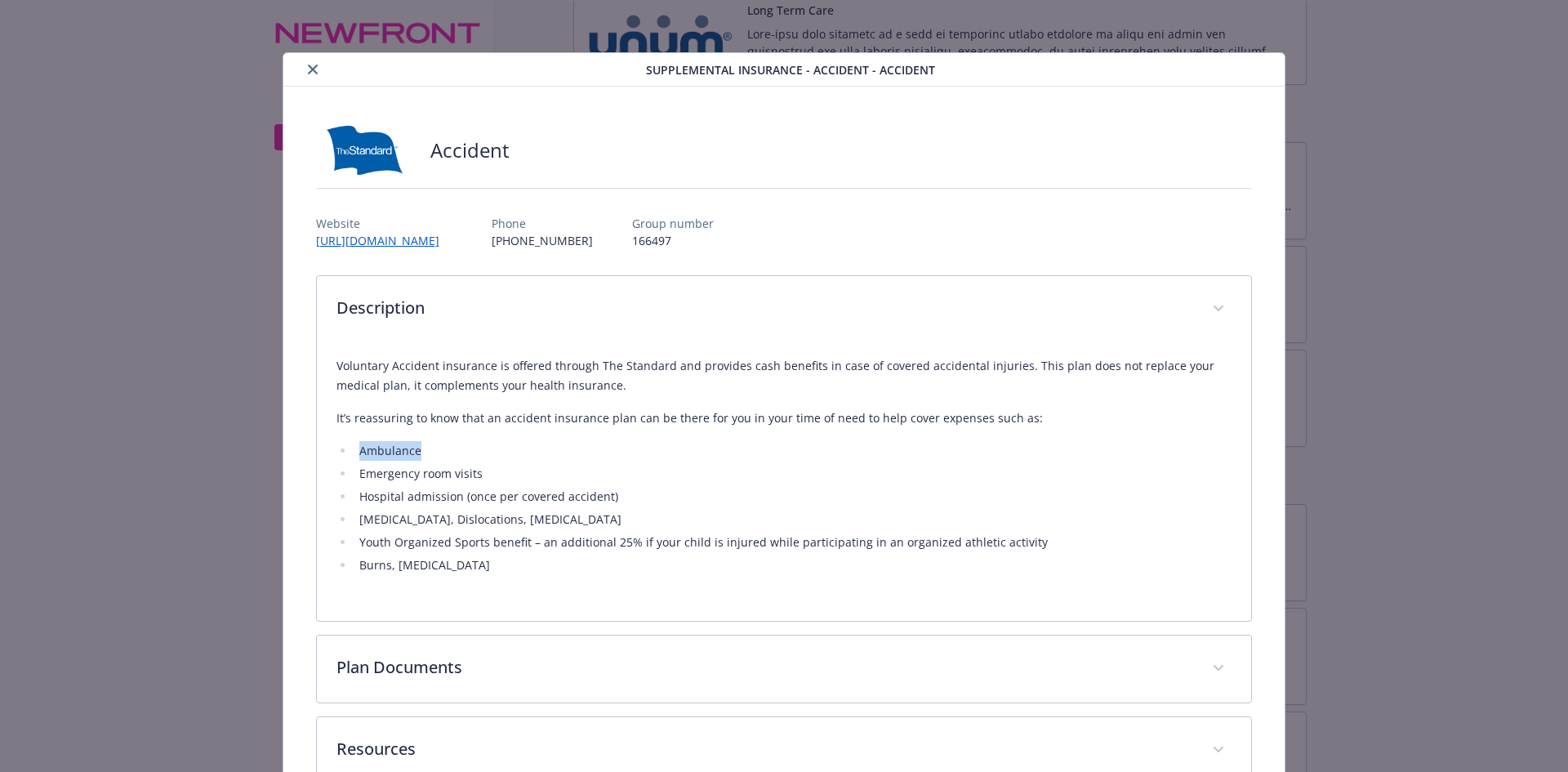
drag, startPoint x: 350, startPoint y: 460, endPoint x: 432, endPoint y: 458, distance: 82.0
click at [424, 456] on ul "Ambulance Emergency room visits Hospital admission (once per covered accident) …" at bounding box center [784, 508] width 896 height 134
drag, startPoint x: 473, startPoint y: 472, endPoint x: 349, endPoint y: 494, distance: 125.9
click at [352, 491] on ul "Ambulance Emergency room visits Hospital admission (once per covered accident) …" at bounding box center [784, 508] width 896 height 134
drag, startPoint x: 527, startPoint y: 526, endPoint x: 499, endPoint y: 527, distance: 28.0
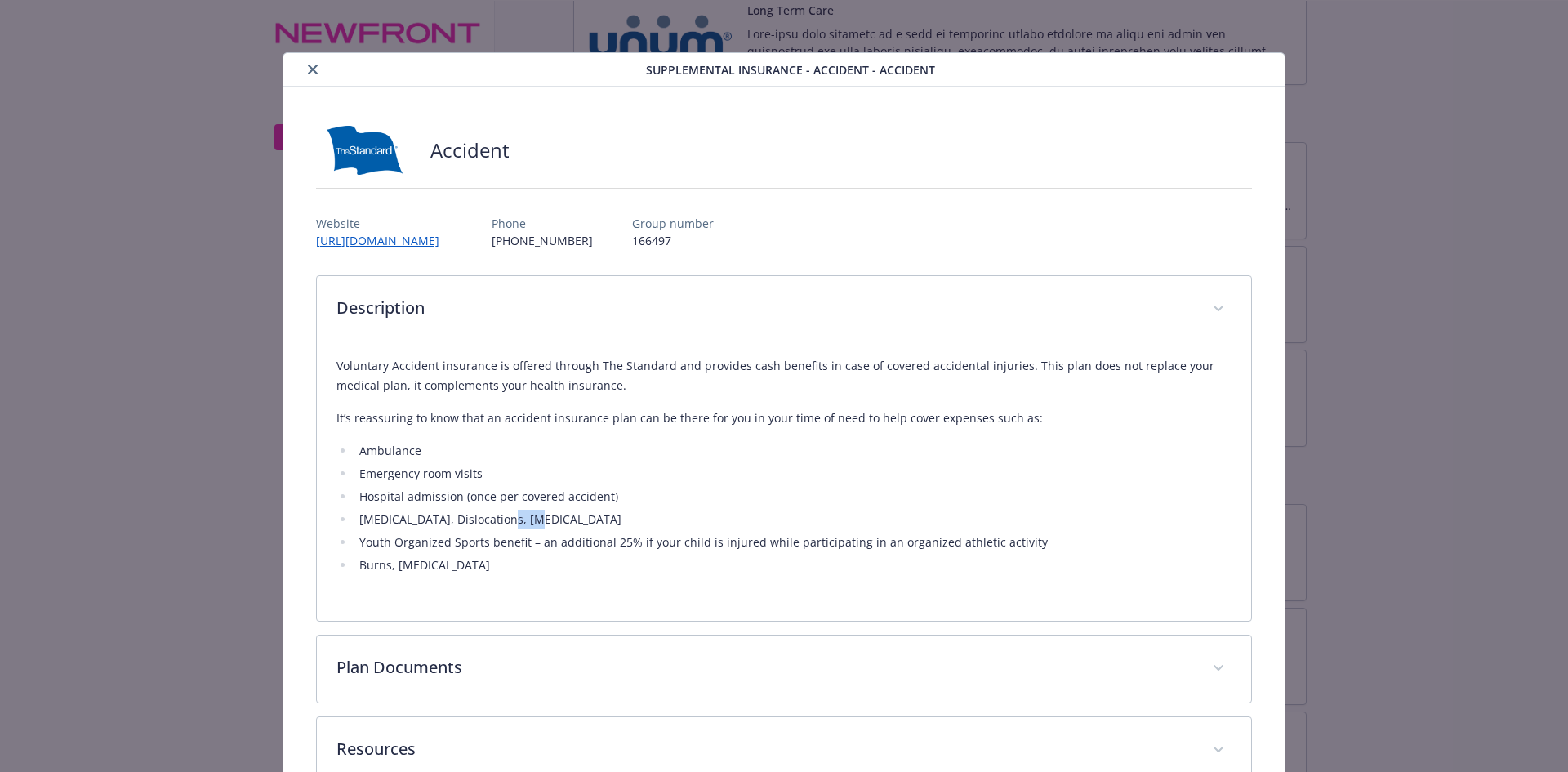
click at [499, 527] on li "Concussions, Dislocations, Fractures" at bounding box center [793, 519] width 878 height 19
click at [308, 69] on icon "close" at bounding box center [313, 69] width 10 height 10
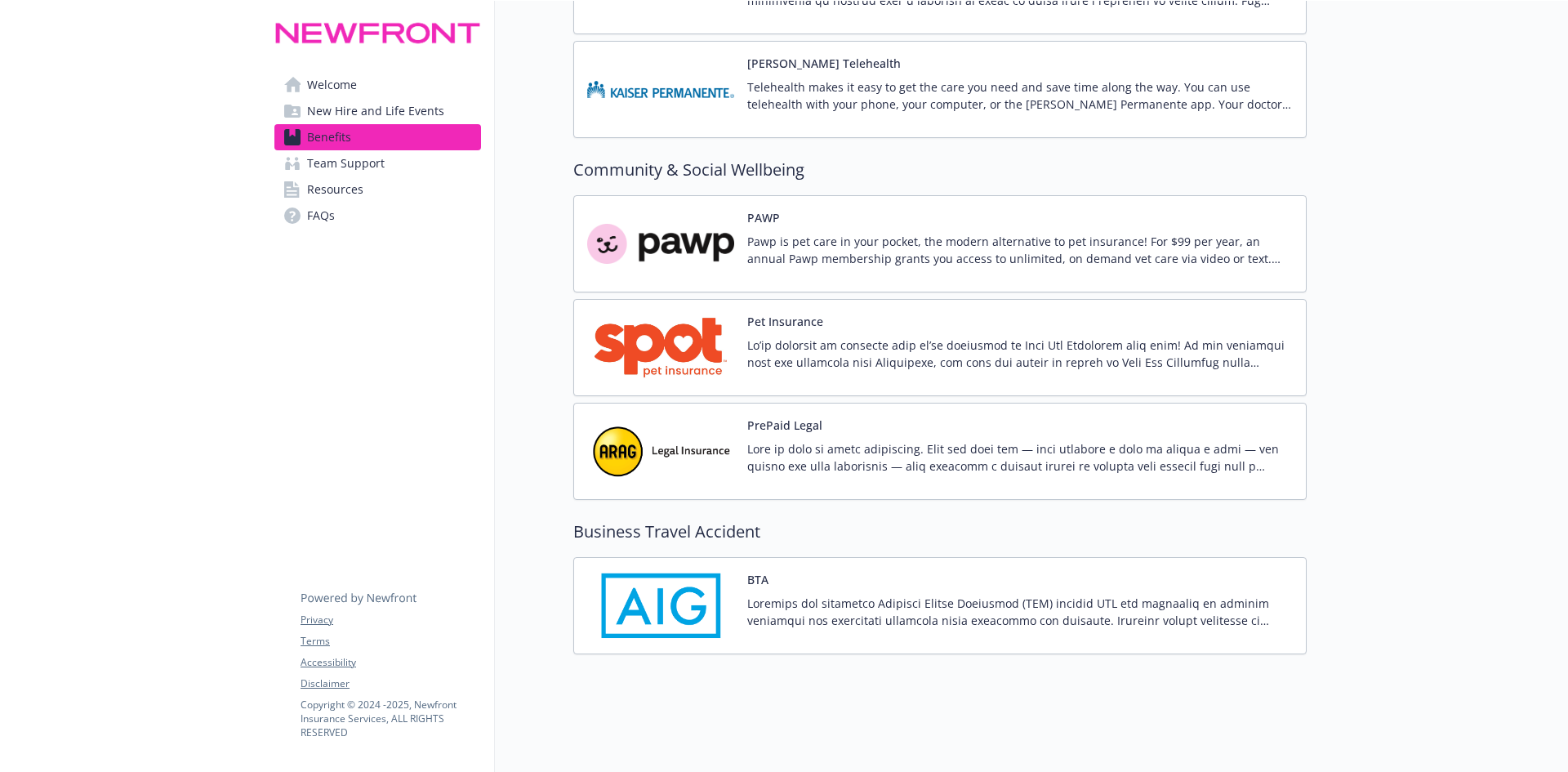
scroll to position [4341, 0]
click at [875, 387] on div "PAWP Pawp is pet care in your pocket, the modern alternative to pet insurance! …" at bounding box center [940, 347] width 733 height 305
click at [875, 417] on div "PrePaid Legal" at bounding box center [1020, 451] width 546 height 70
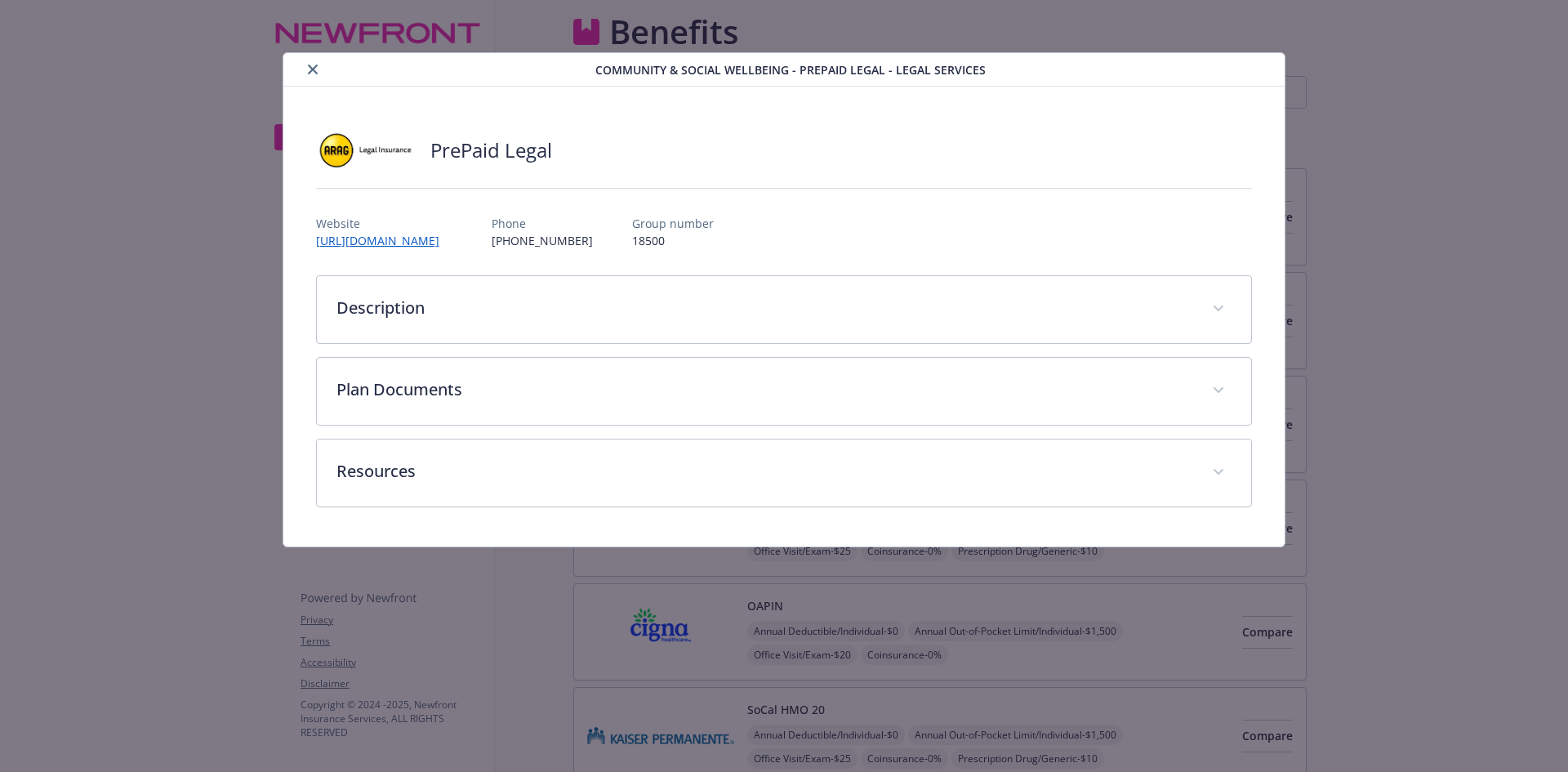
scroll to position [4341, 0]
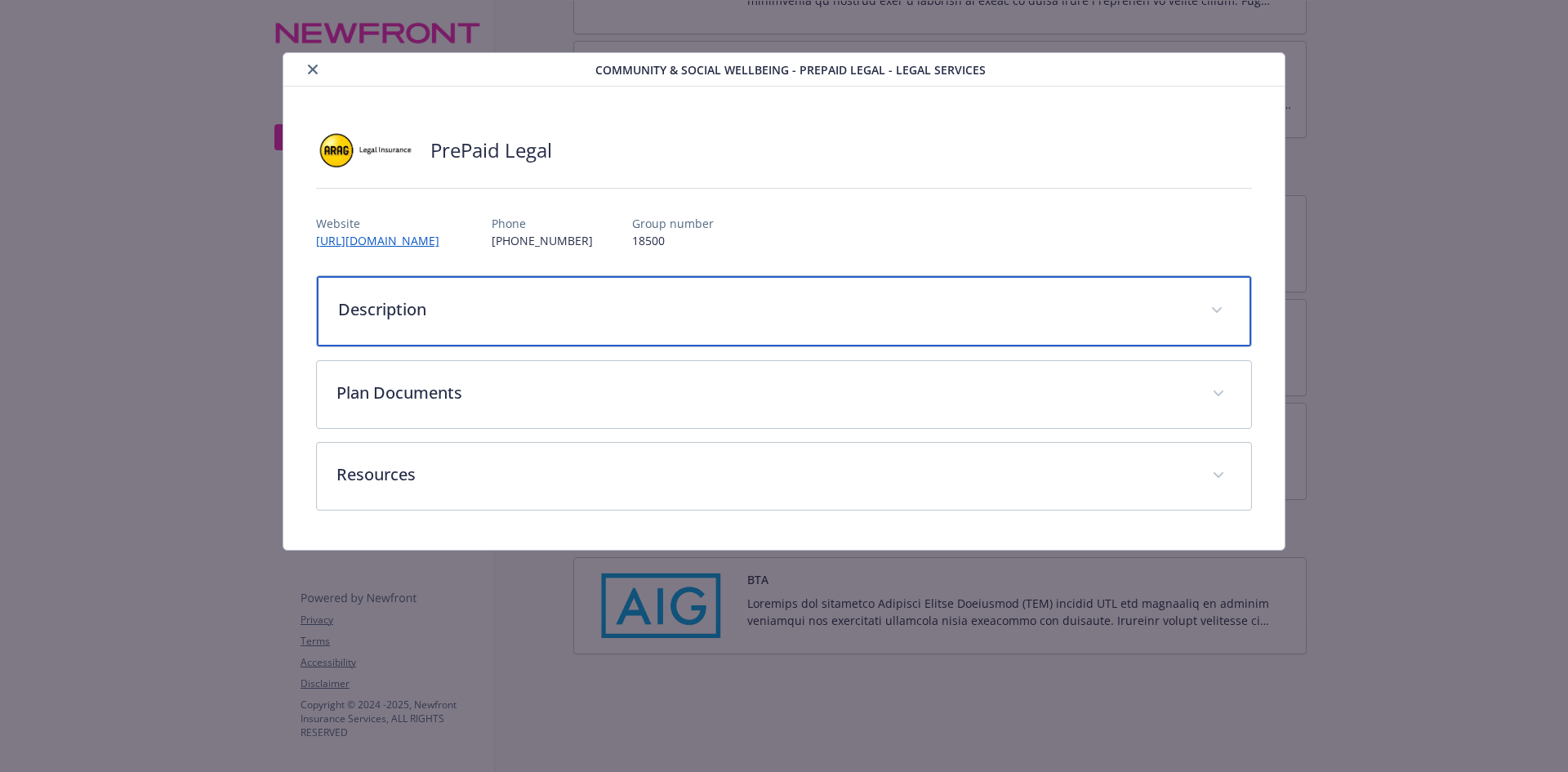
click at [732, 310] on p "Description" at bounding box center [765, 310] width 853 height 25
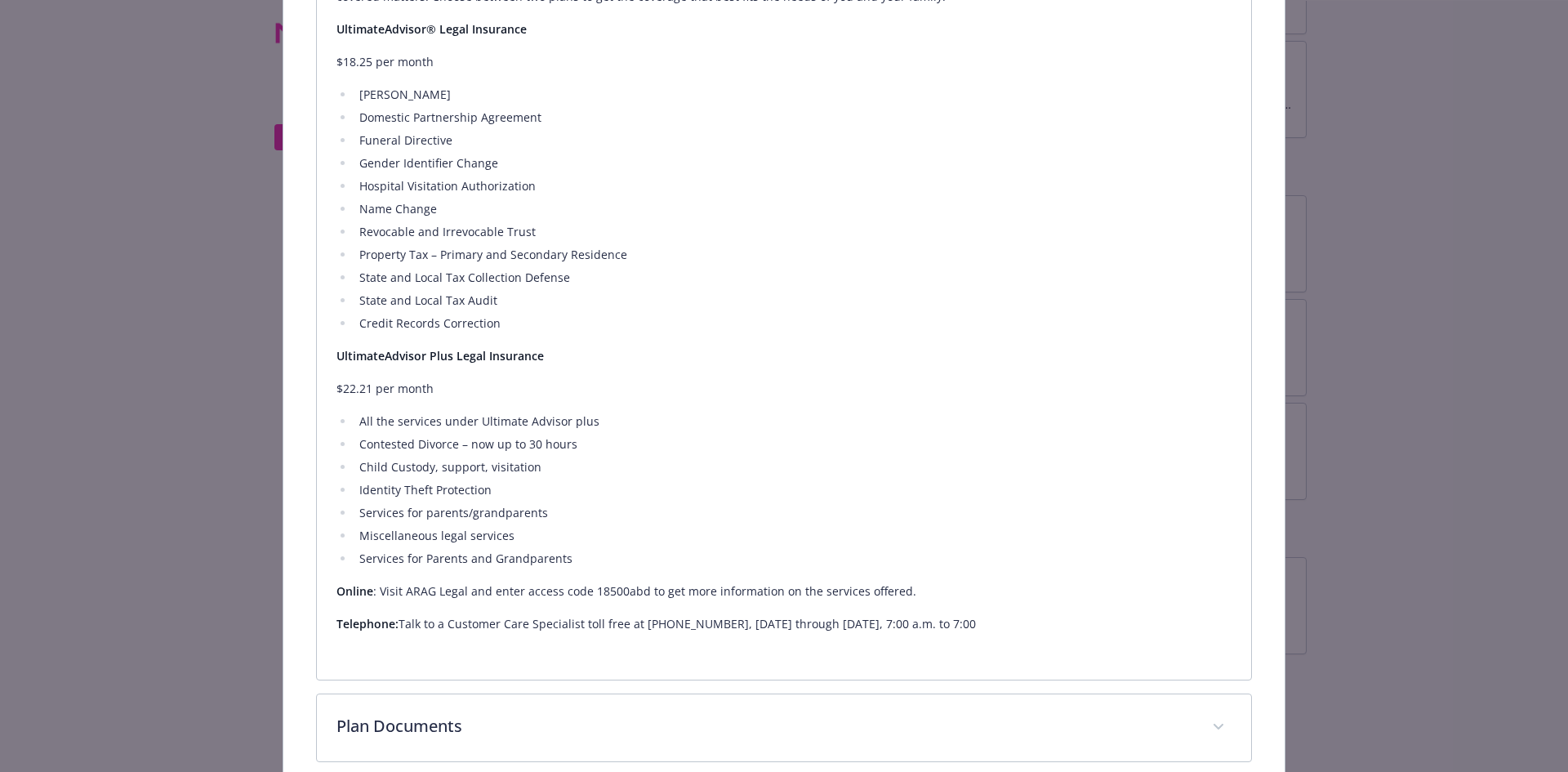
scroll to position [405, 0]
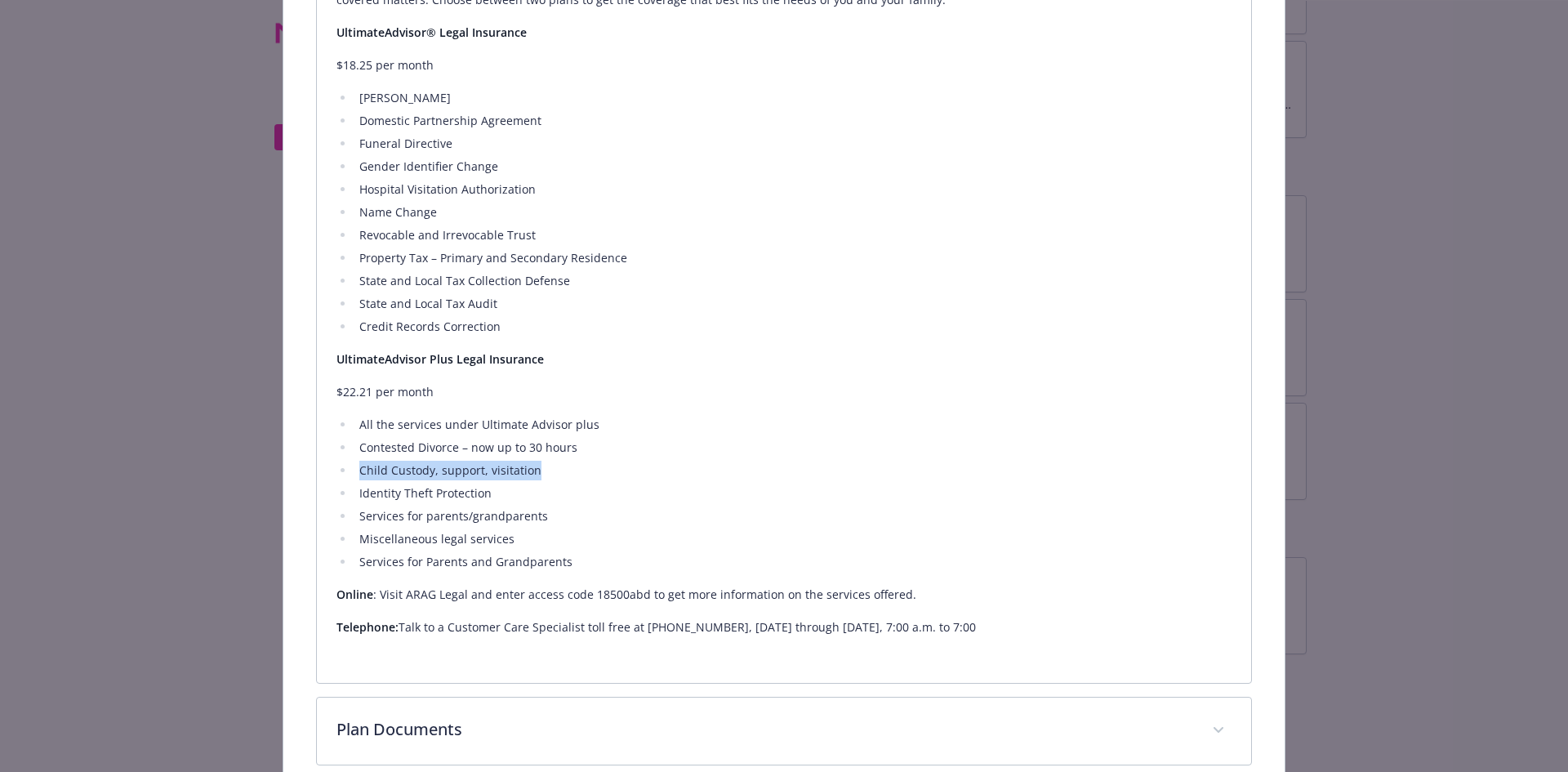
drag, startPoint x: 554, startPoint y: 473, endPoint x: 357, endPoint y: 465, distance: 197.2
click at [357, 465] on li "Child Custody, support, visitation" at bounding box center [793, 471] width 878 height 19
drag, startPoint x: 333, startPoint y: 364, endPoint x: 574, endPoint y: 393, distance: 242.7
click at [574, 393] on div "Life is full of legal situations. Some you plan for — like creating a will or b…" at bounding box center [784, 294] width 896 height 686
drag, startPoint x: 591, startPoint y: 420, endPoint x: 557, endPoint y: 503, distance: 89.7
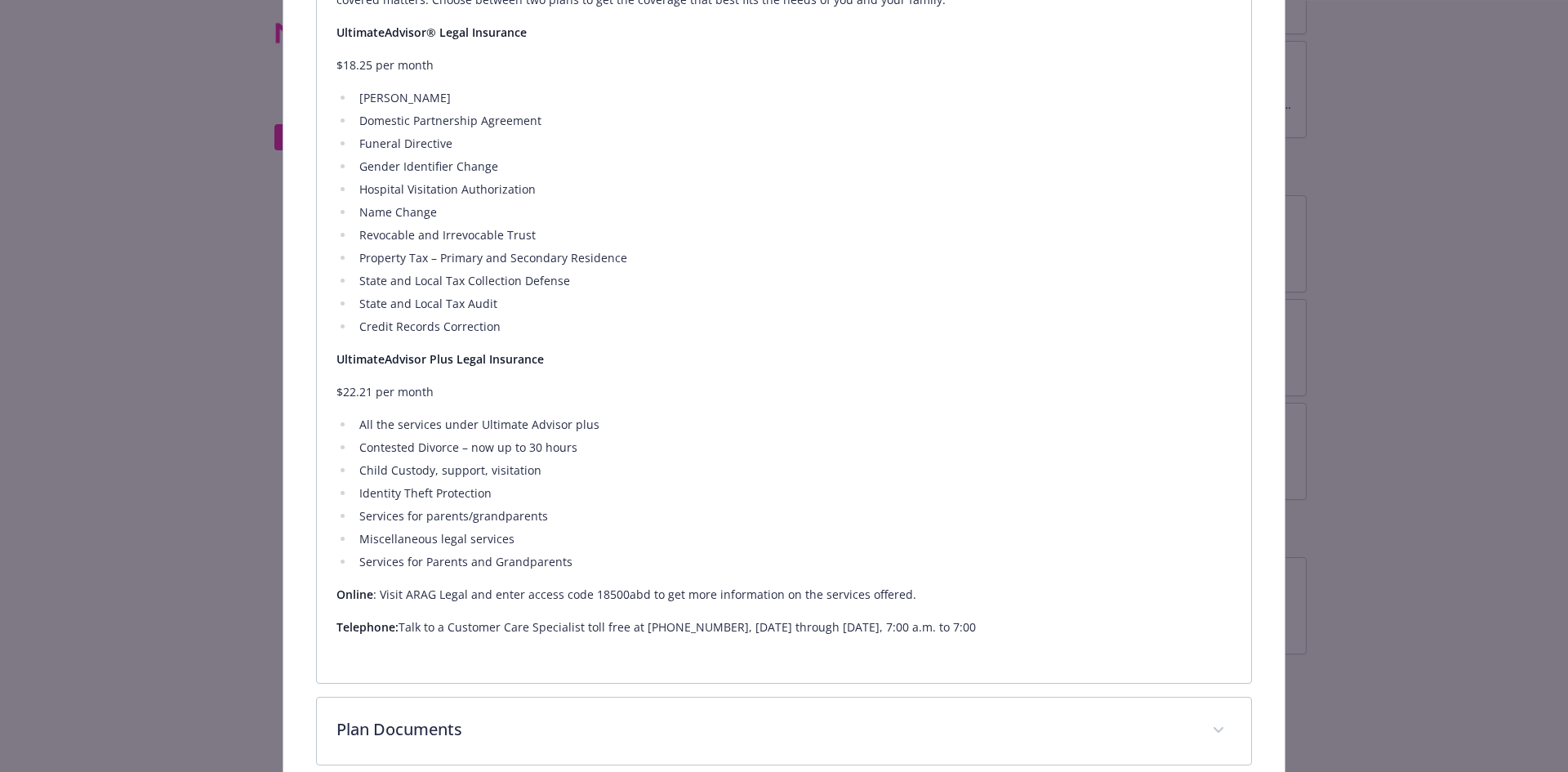
click at [590, 421] on li "All the services under Ultimate Advisor plus" at bounding box center [793, 425] width 878 height 19
drag, startPoint x: 360, startPoint y: 469, endPoint x: 542, endPoint y: 482, distance: 182.5
click at [542, 482] on ul "All the services under Ultimate Advisor plus Contested Divorce – now up to 30 h…" at bounding box center [784, 494] width 896 height 157
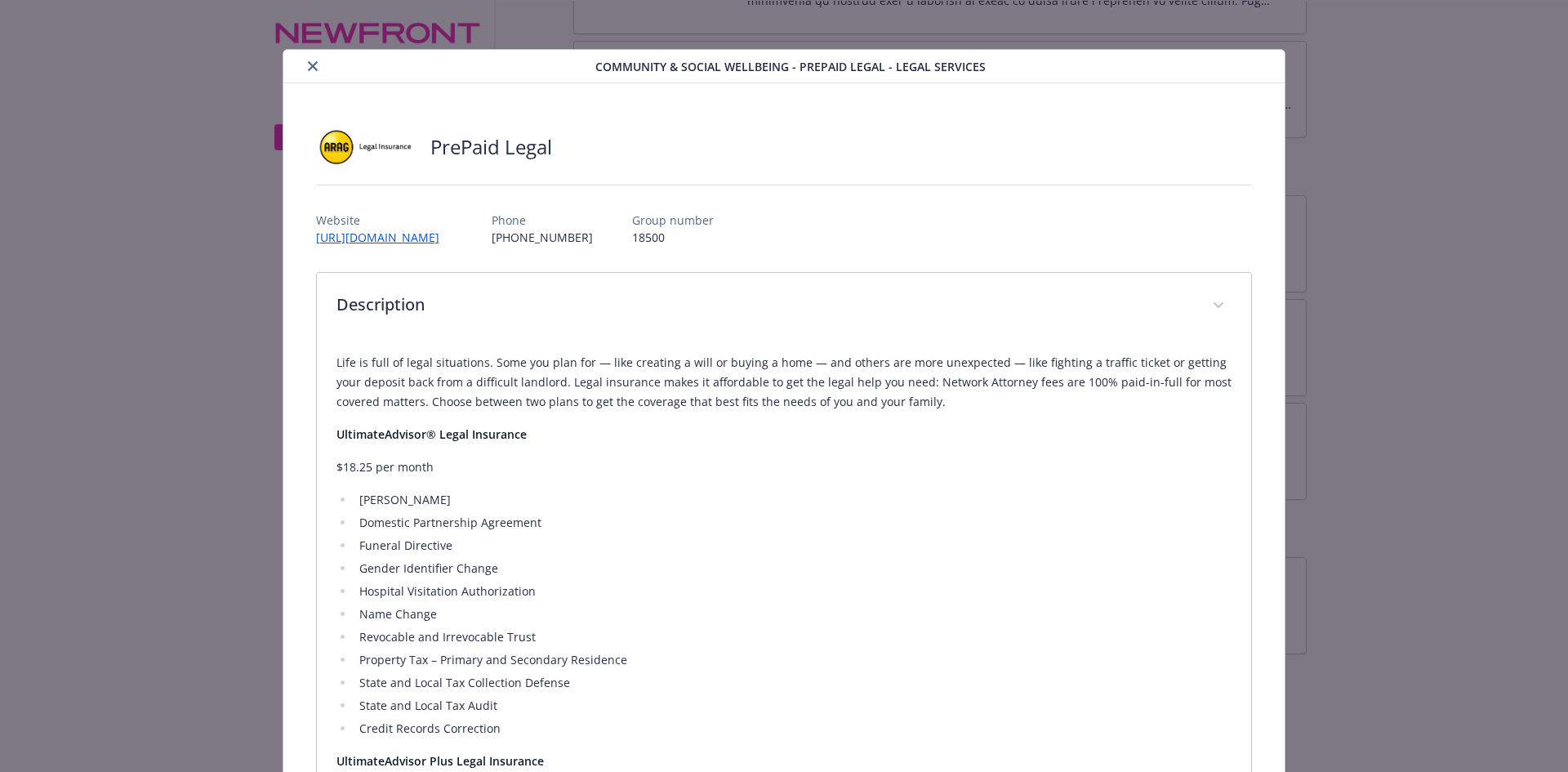
scroll to position [0, 0]
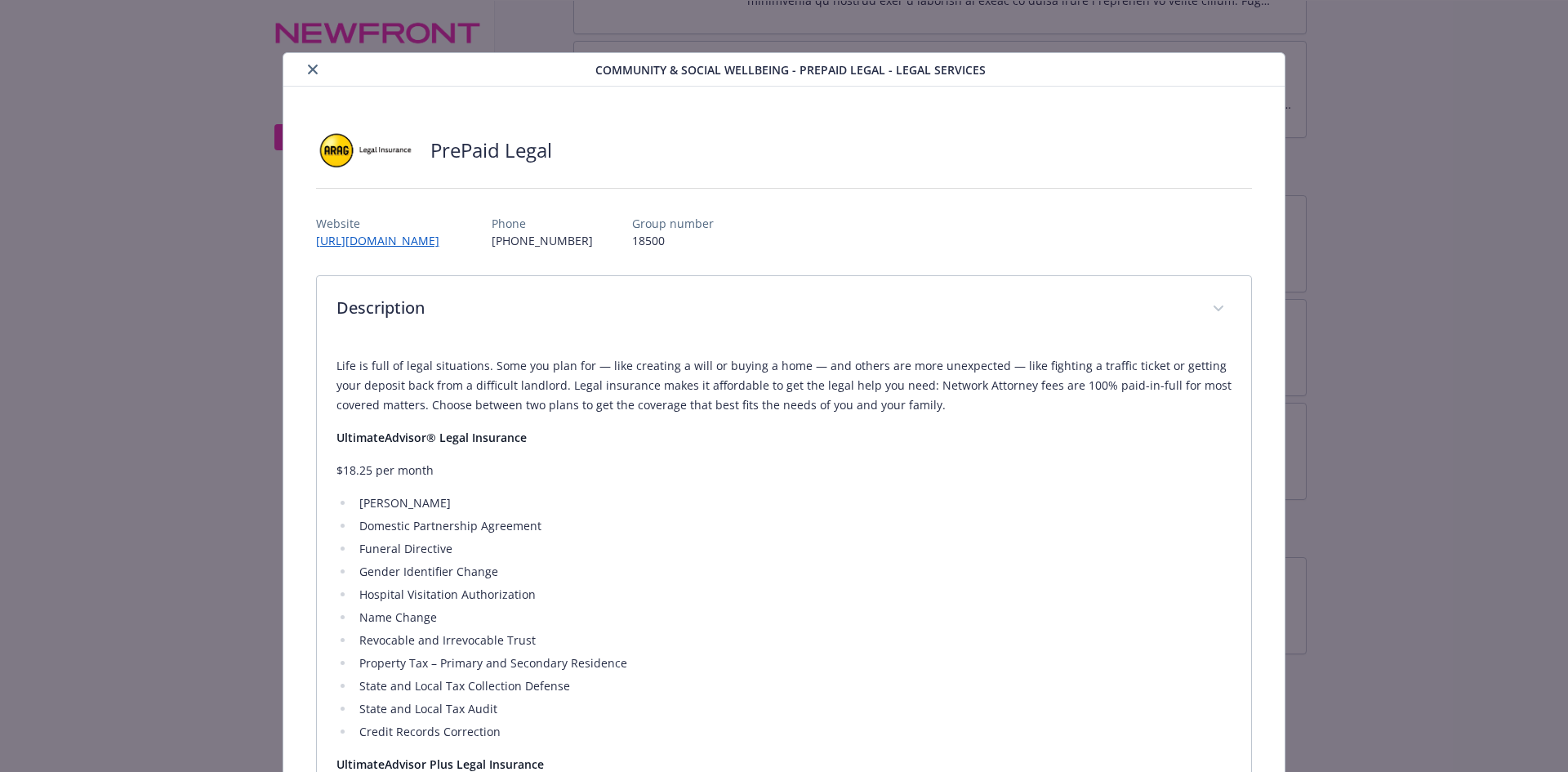
click at [312, 72] on icon "close" at bounding box center [313, 69] width 10 height 10
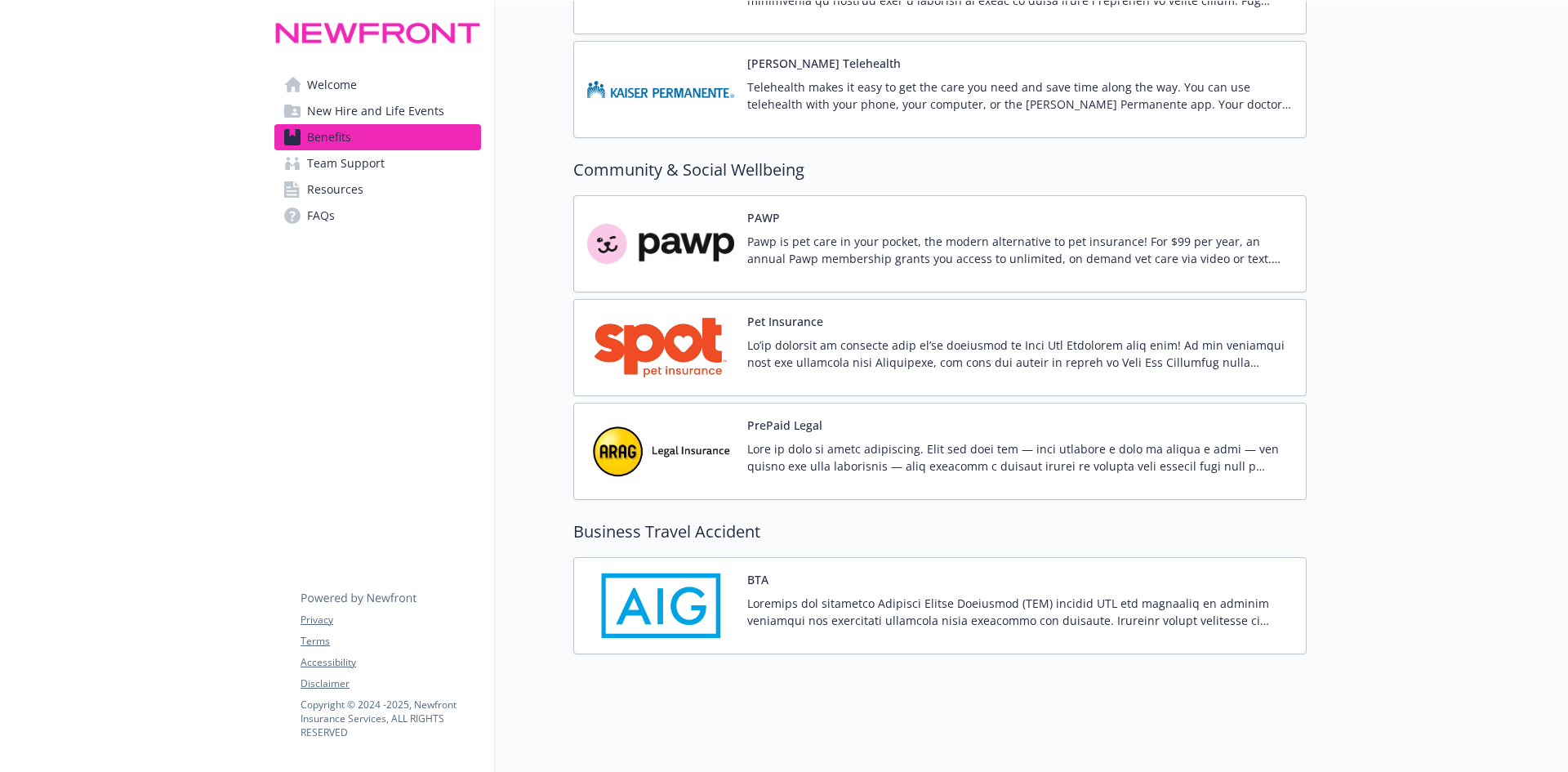
click at [882, 420] on div "PrePaid Legal" at bounding box center [1020, 451] width 546 height 70
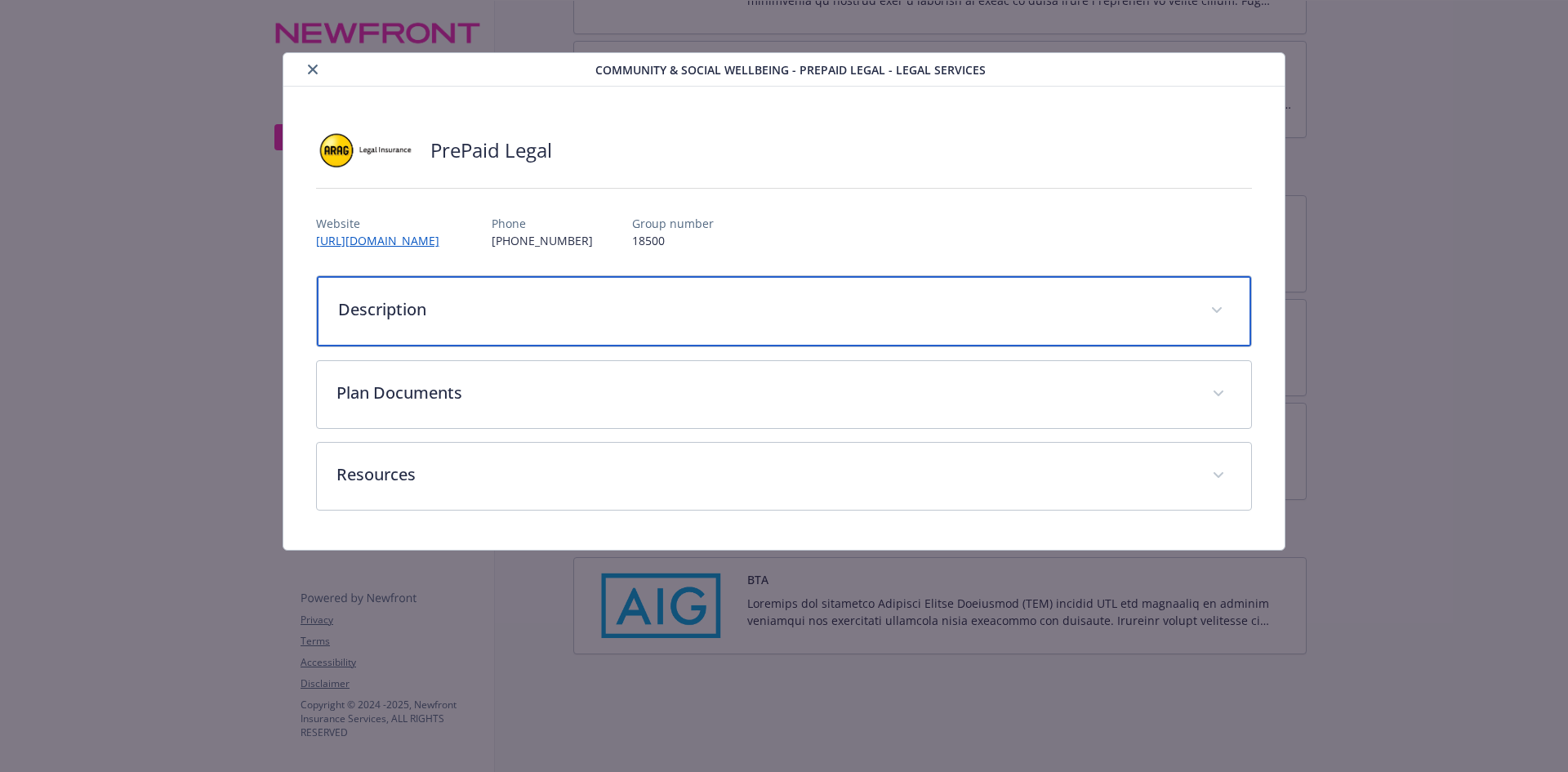
click at [510, 304] on p "Description" at bounding box center [765, 310] width 853 height 25
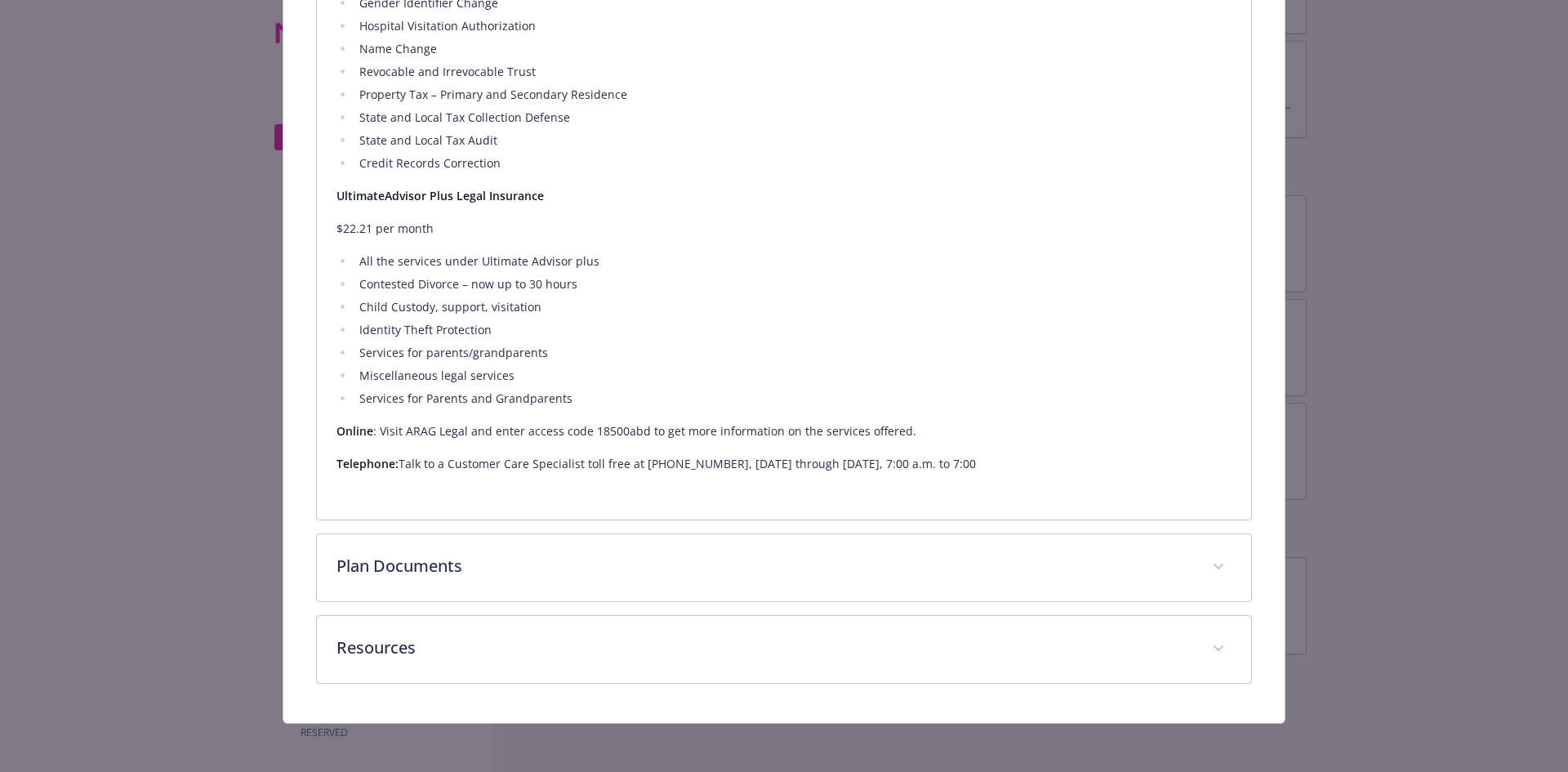
scroll to position [4318, 0]
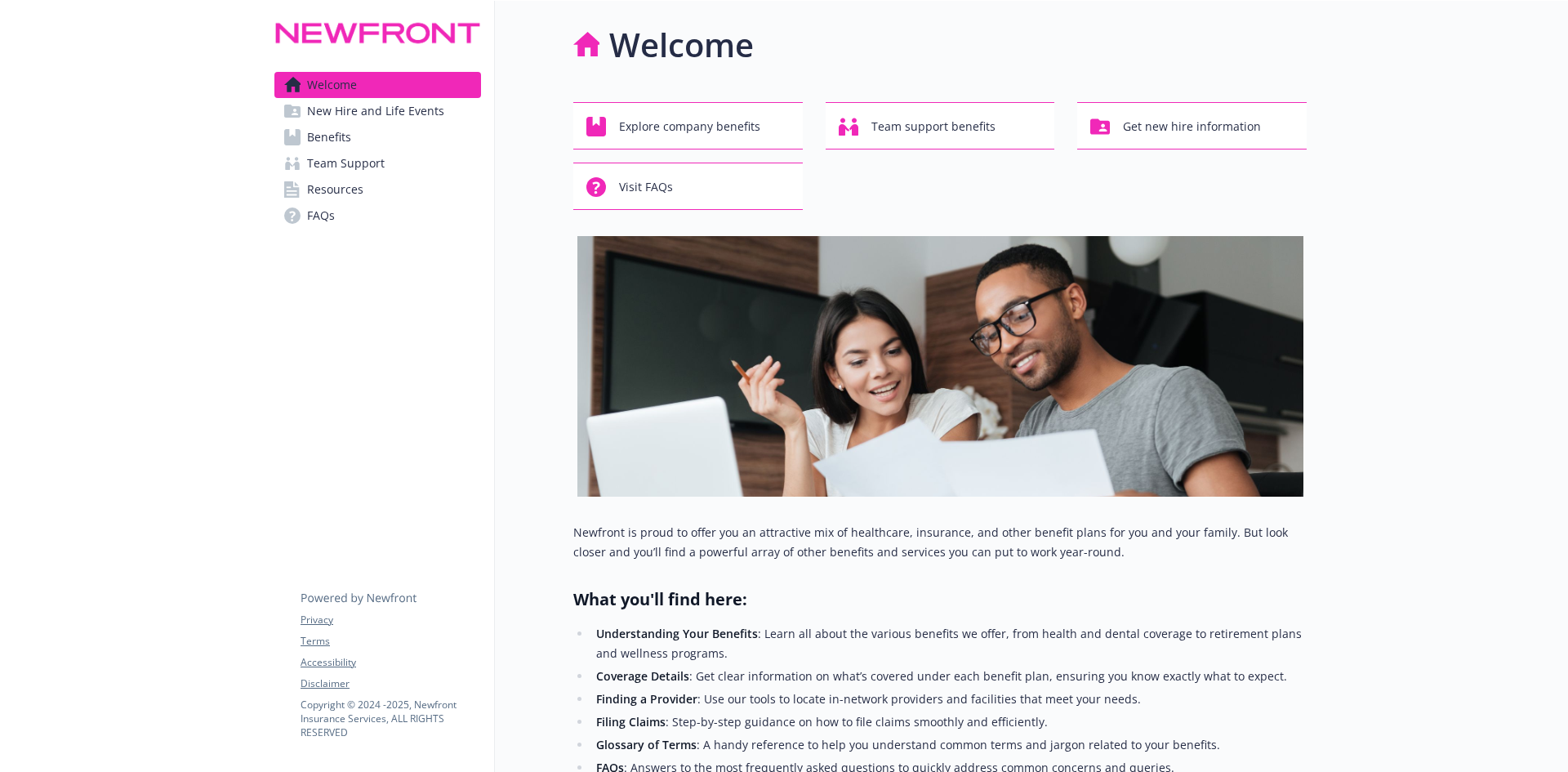
click at [321, 138] on span "Benefits" at bounding box center [330, 138] width 44 height 26
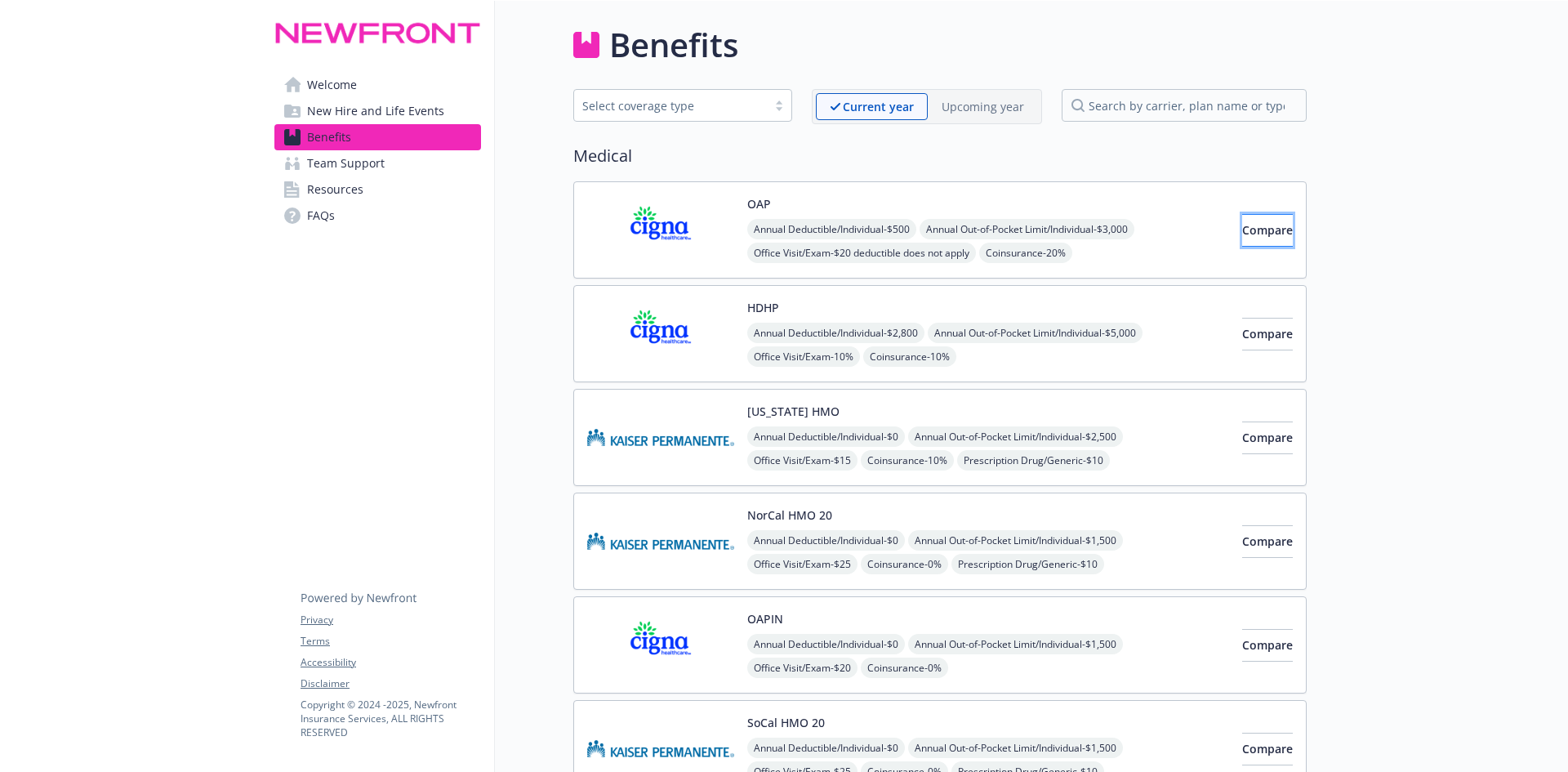
click at [1256, 226] on span "Compare" at bounding box center [1268, 231] width 50 height 16
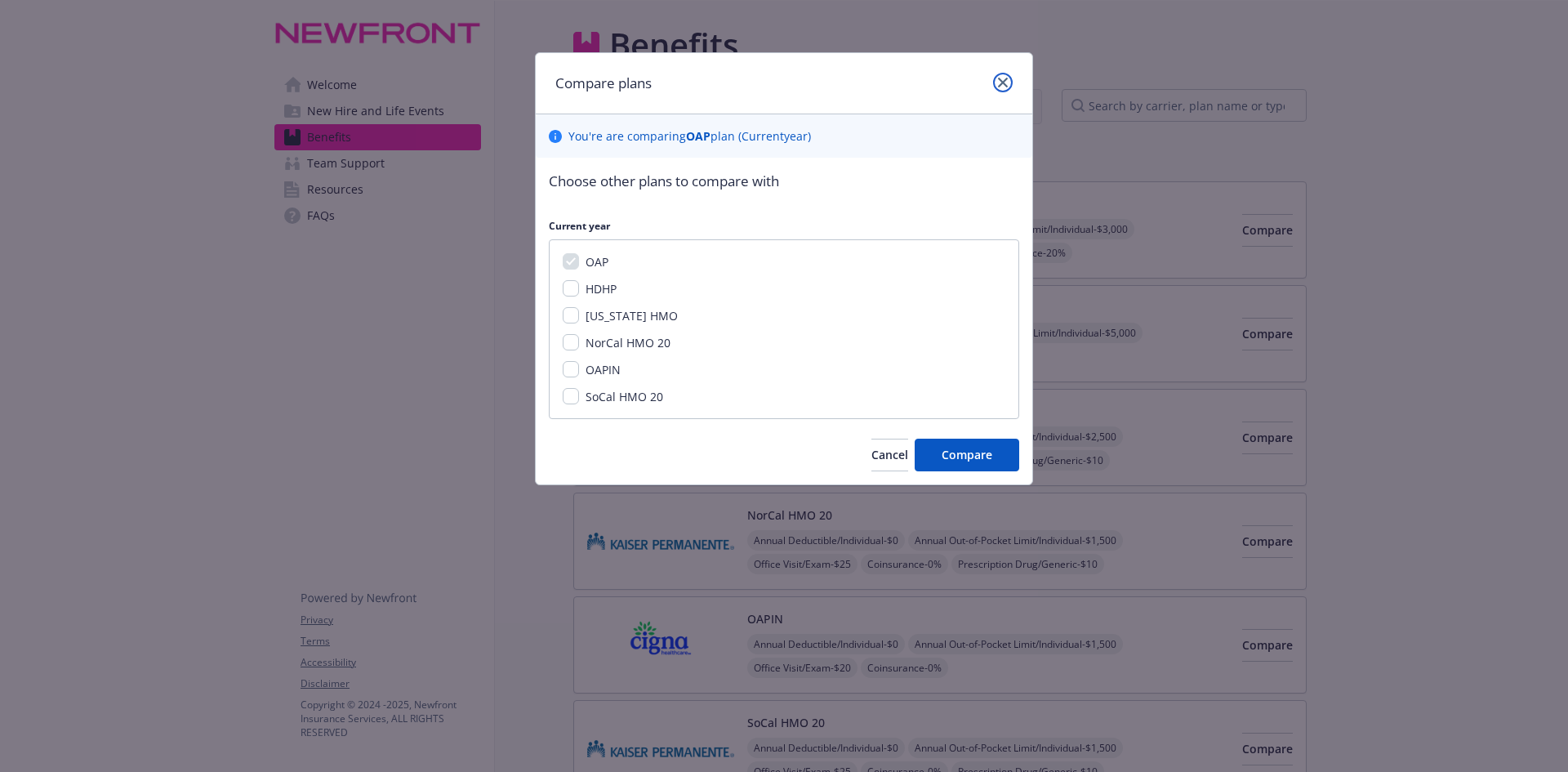
click at [997, 78] on link "close" at bounding box center [1003, 82] width 19 height 19
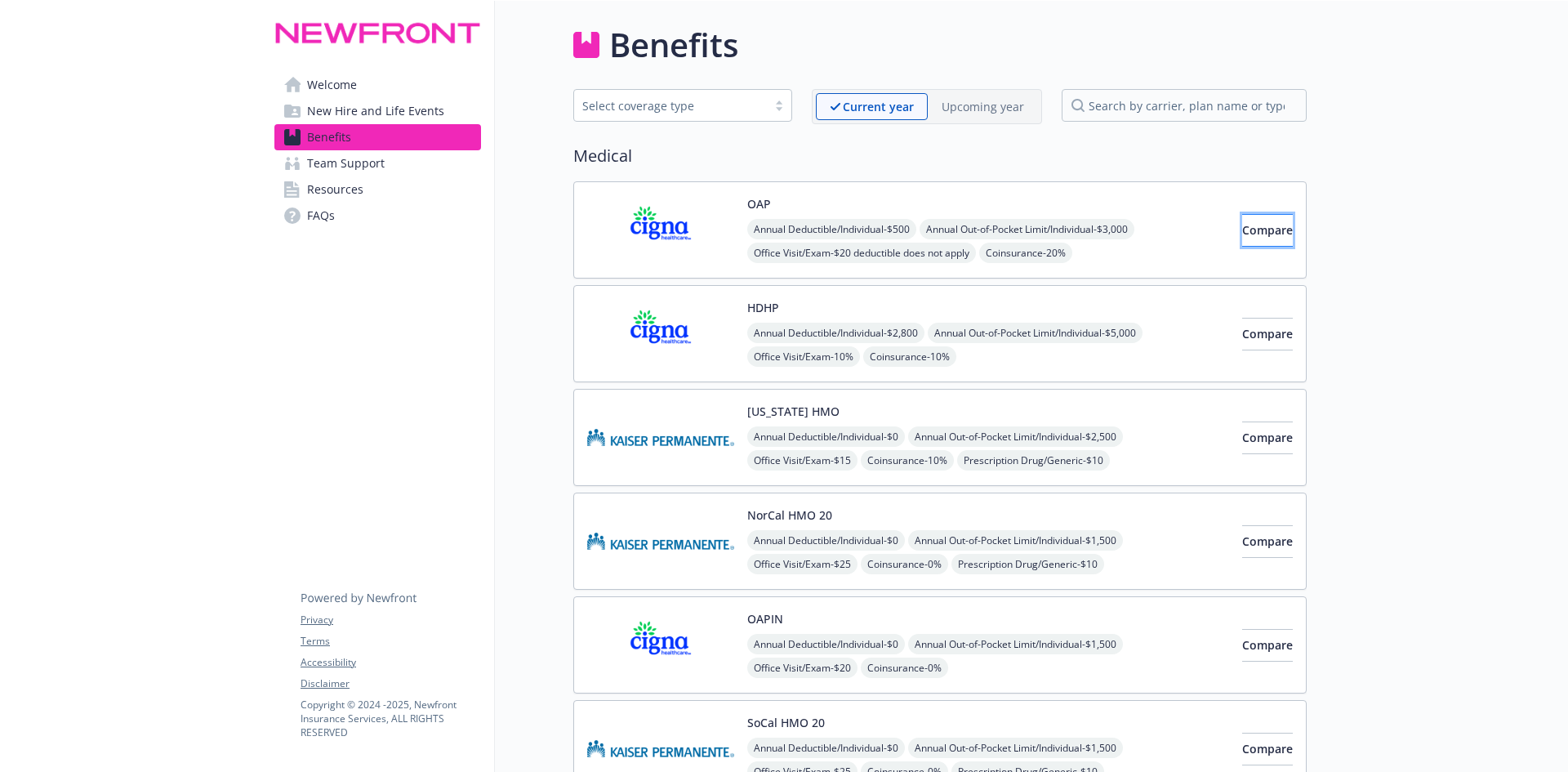
click at [1245, 242] on button "Compare" at bounding box center [1268, 230] width 50 height 33
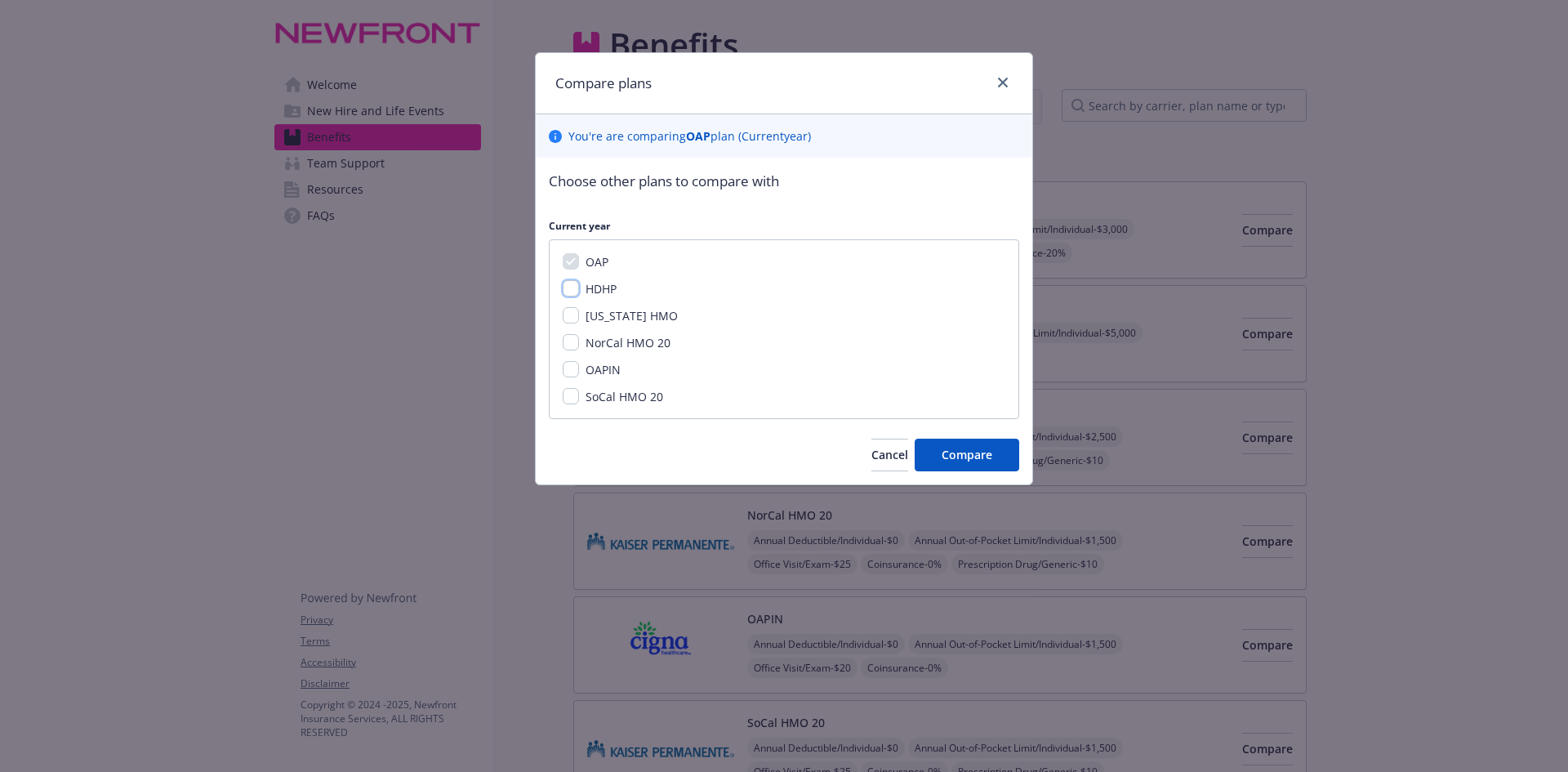
click at [572, 284] on input "HDHP" at bounding box center [571, 288] width 16 height 16
checkbox input "true"
click at [938, 450] on button "Compare" at bounding box center [967, 455] width 104 height 33
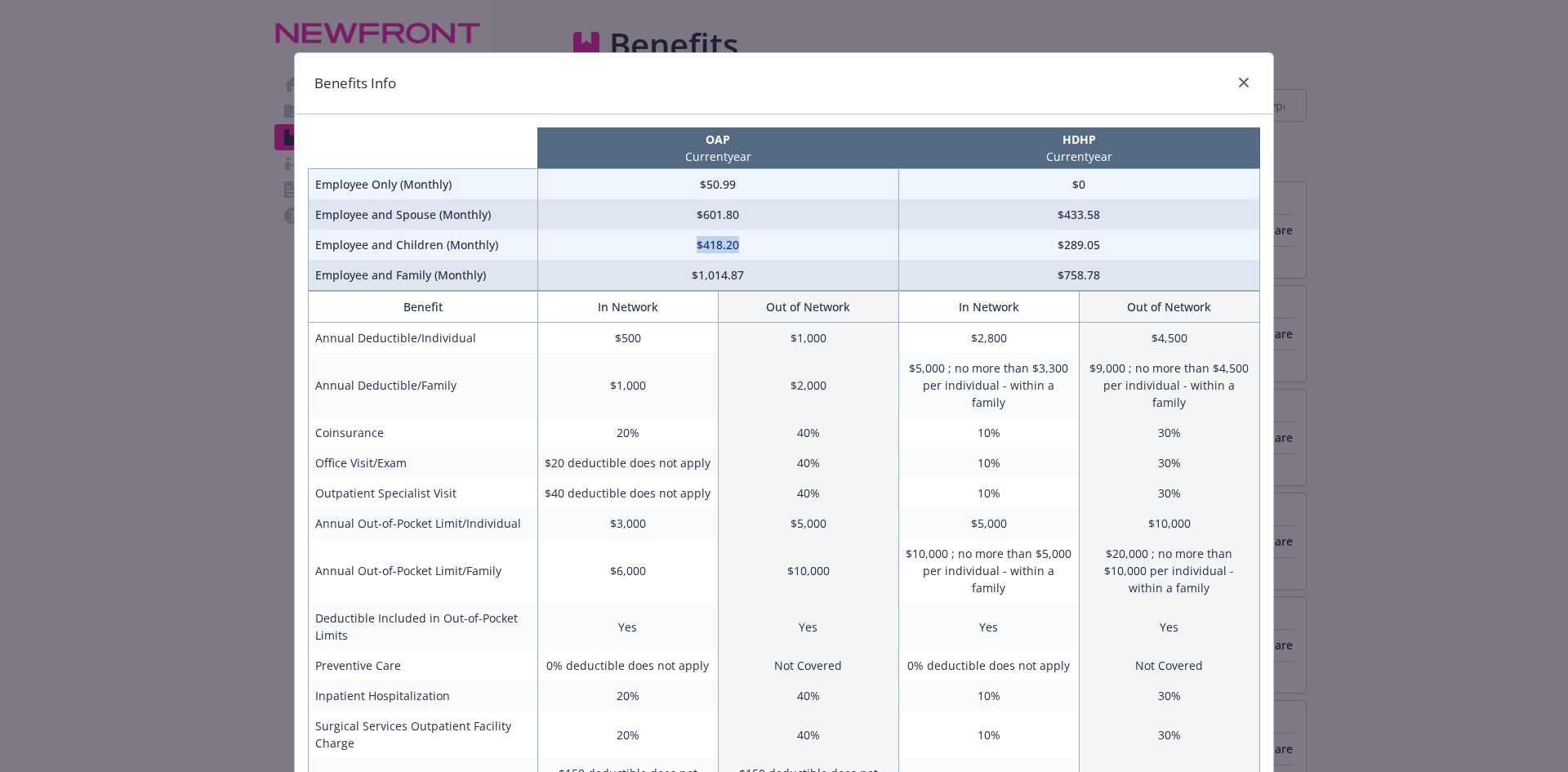
drag, startPoint x: 747, startPoint y: 245, endPoint x: 677, endPoint y: 251, distance: 70.3
click at [677, 251] on td "$418.20" at bounding box center [717, 245] width 361 height 30
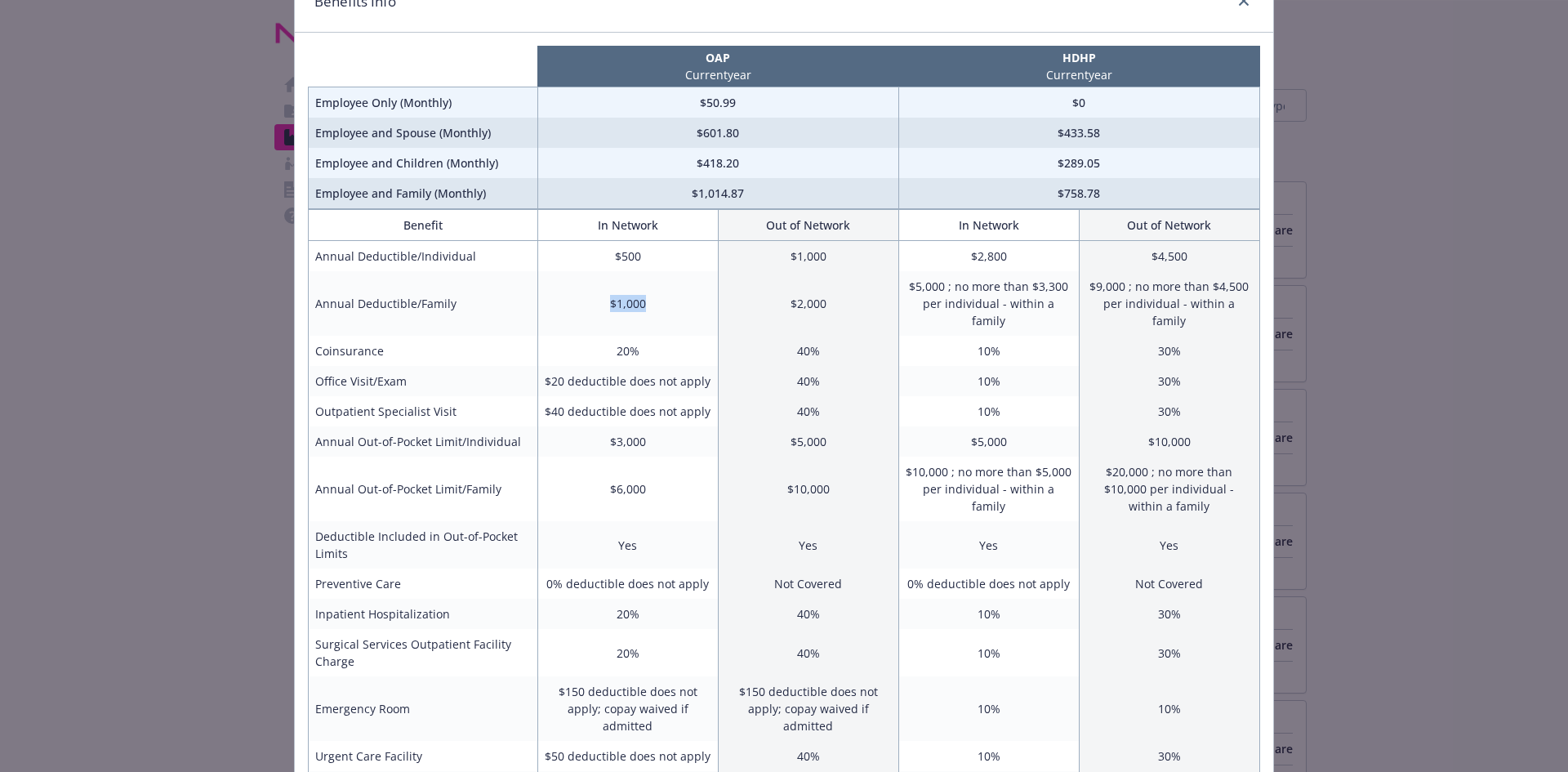
drag, startPoint x: 628, startPoint y: 295, endPoint x: 572, endPoint y: 299, distance: 56.1
click at [572, 299] on td "$1,000" at bounding box center [627, 303] width 180 height 64
drag, startPoint x: 937, startPoint y: 285, endPoint x: 899, endPoint y: 286, distance: 38.0
click at [899, 286] on td "$5,000 ; no more than $3,300 per individual - within a family" at bounding box center [989, 303] width 180 height 64
drag, startPoint x: 1049, startPoint y: 288, endPoint x: 1029, endPoint y: 288, distance: 20.0
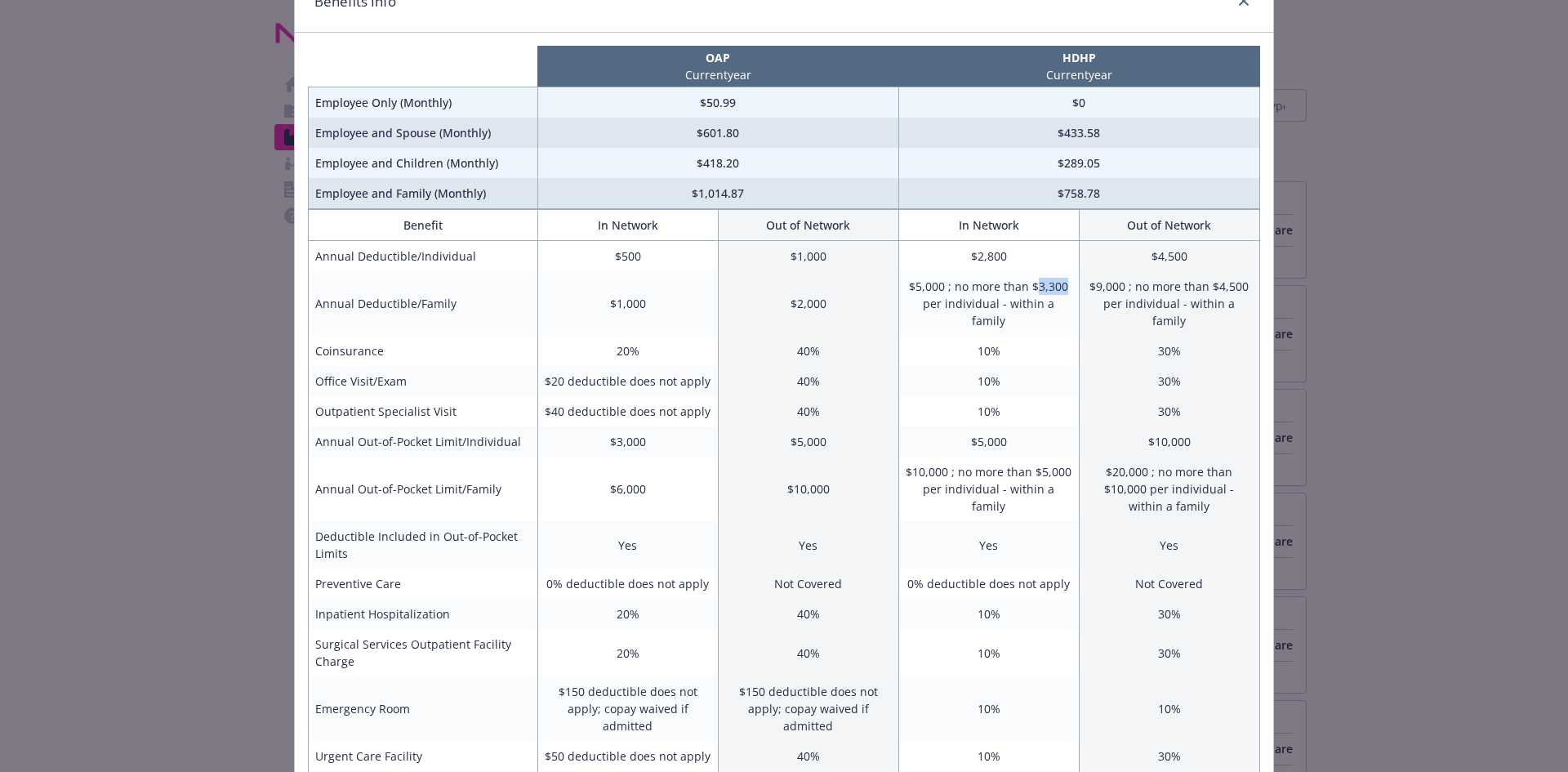
click at [1029, 288] on td "$5,000 ; no more than $3,300 per individual - within a family" at bounding box center [989, 303] width 180 height 64
drag, startPoint x: 547, startPoint y: 167, endPoint x: 1124, endPoint y: 170, distance: 577.0
click at [1124, 170] on tr "Employee and Children (Monthly) $418.20 $289.05" at bounding box center [784, 163] width 951 height 30
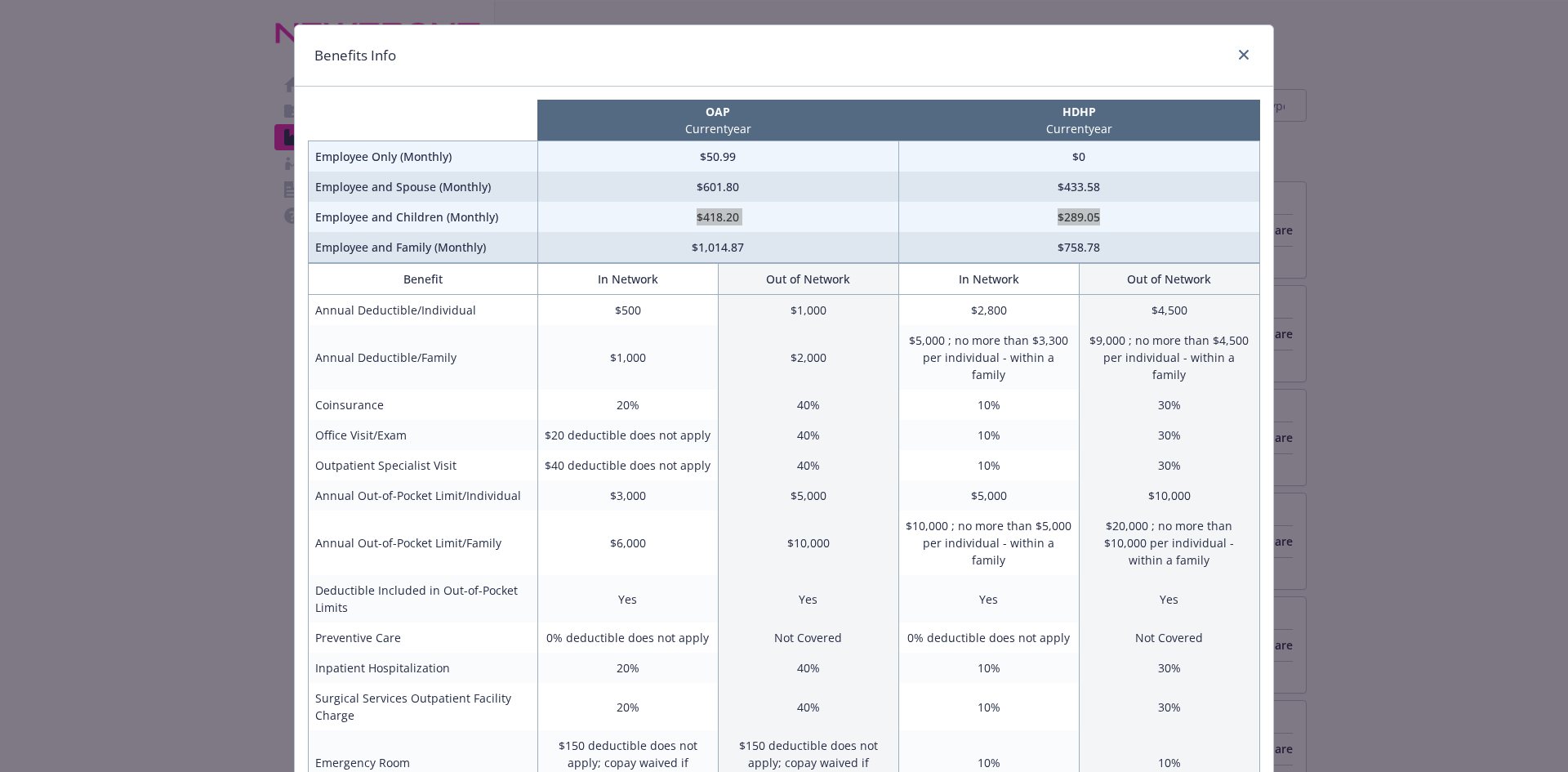
scroll to position [0, 0]
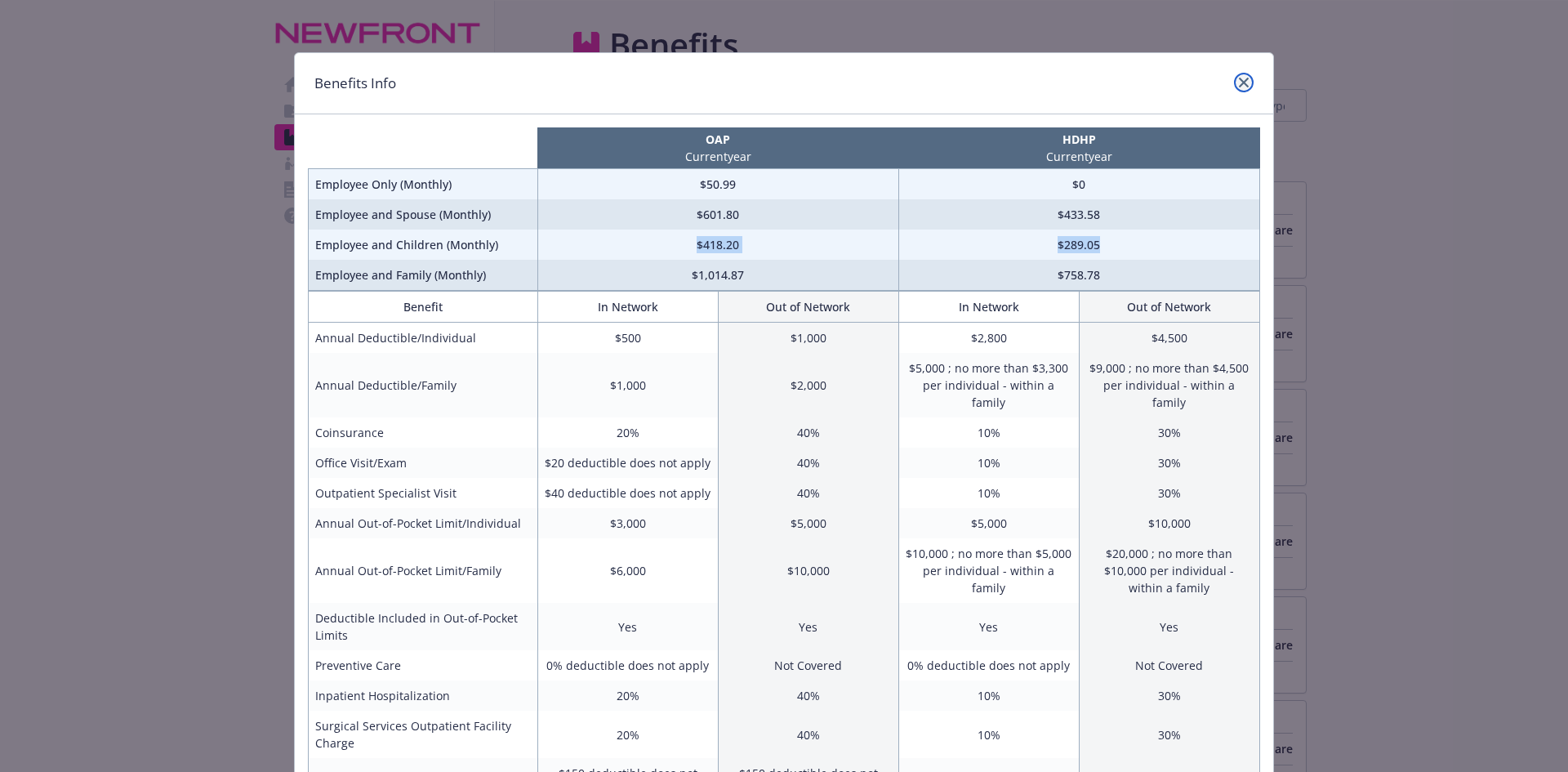
click at [1240, 79] on icon "close" at bounding box center [1244, 82] width 10 height 10
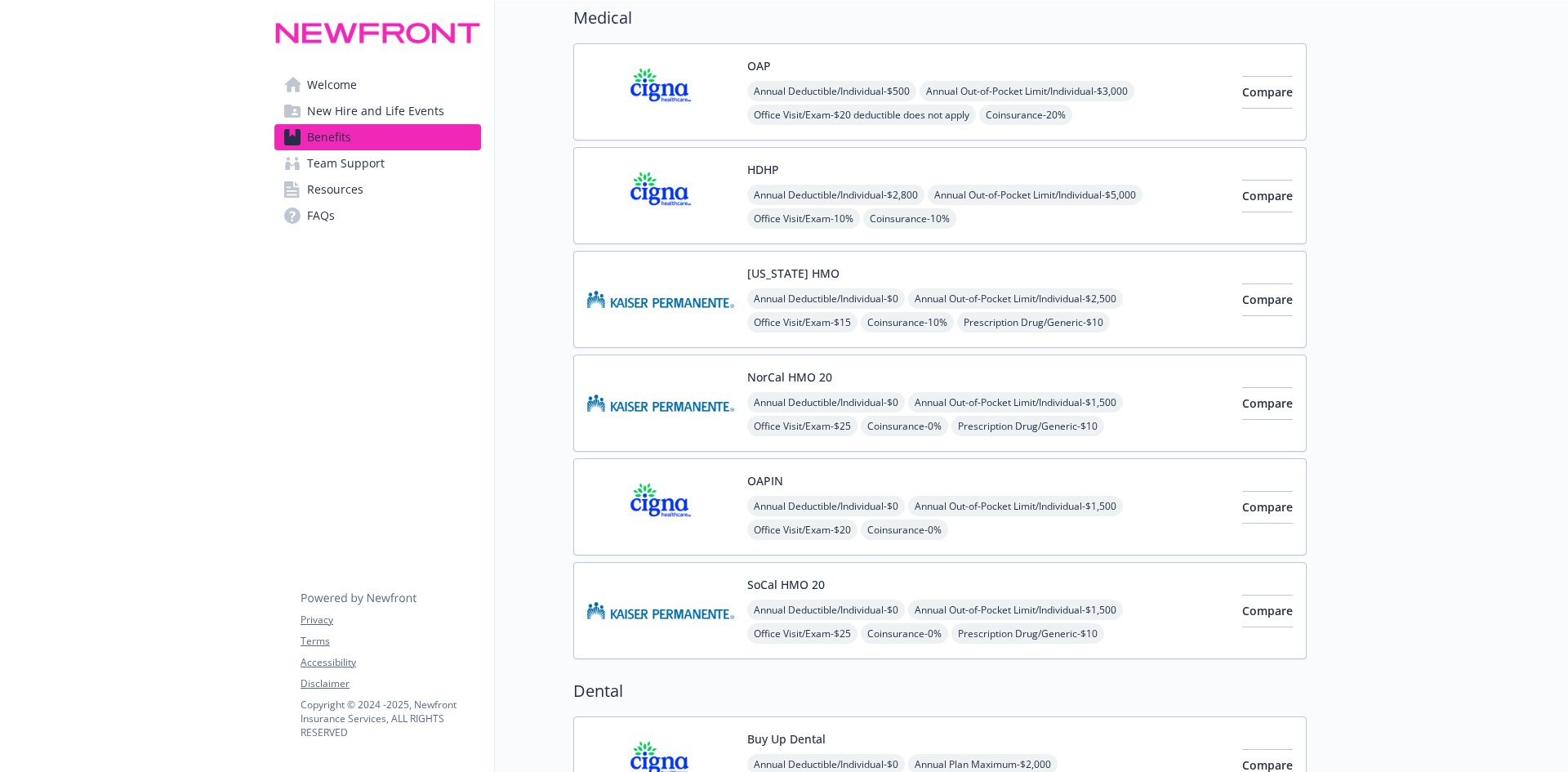
scroll to position [163, 0]
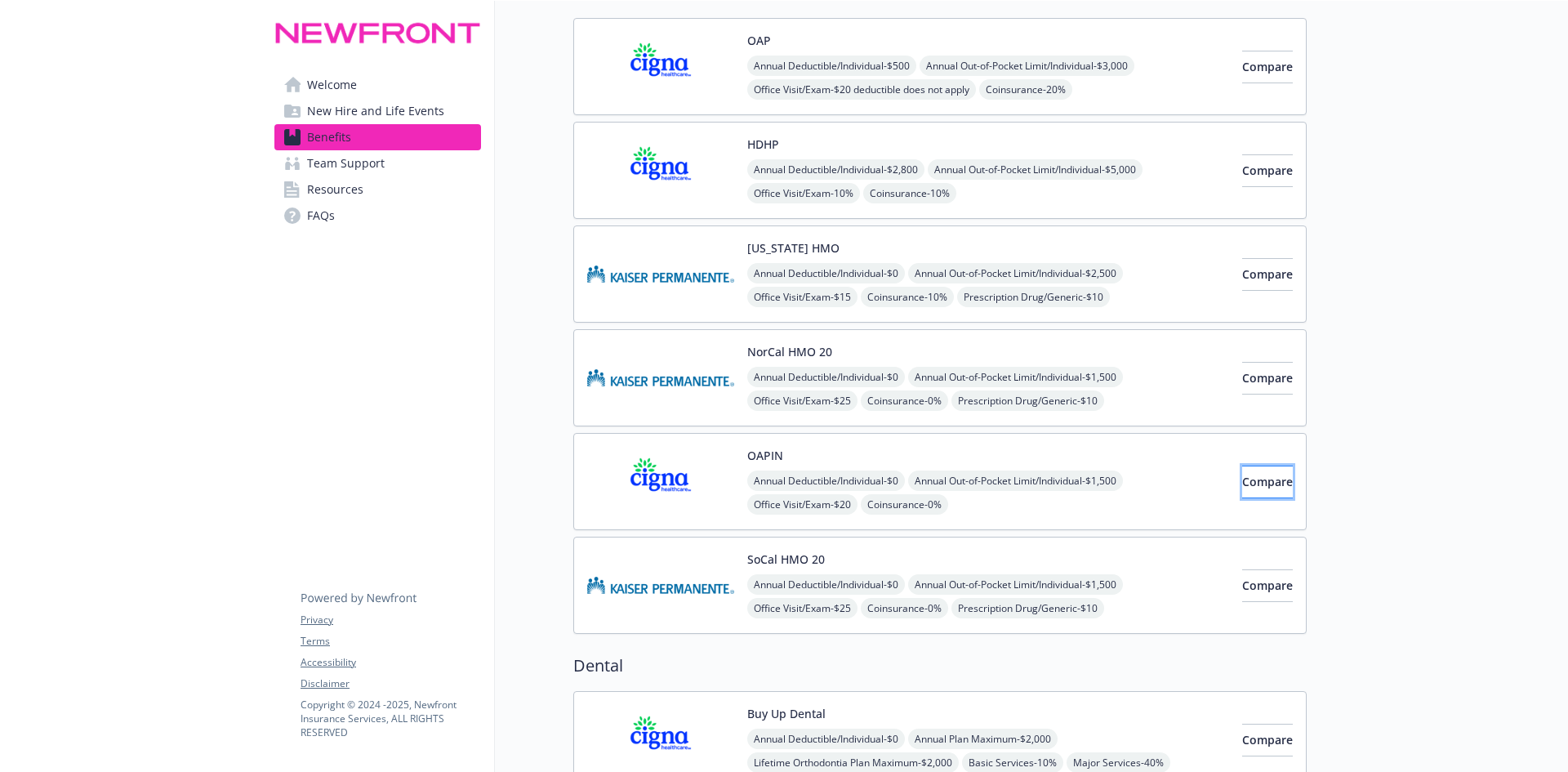
click at [1245, 467] on button "Compare" at bounding box center [1268, 481] width 50 height 33
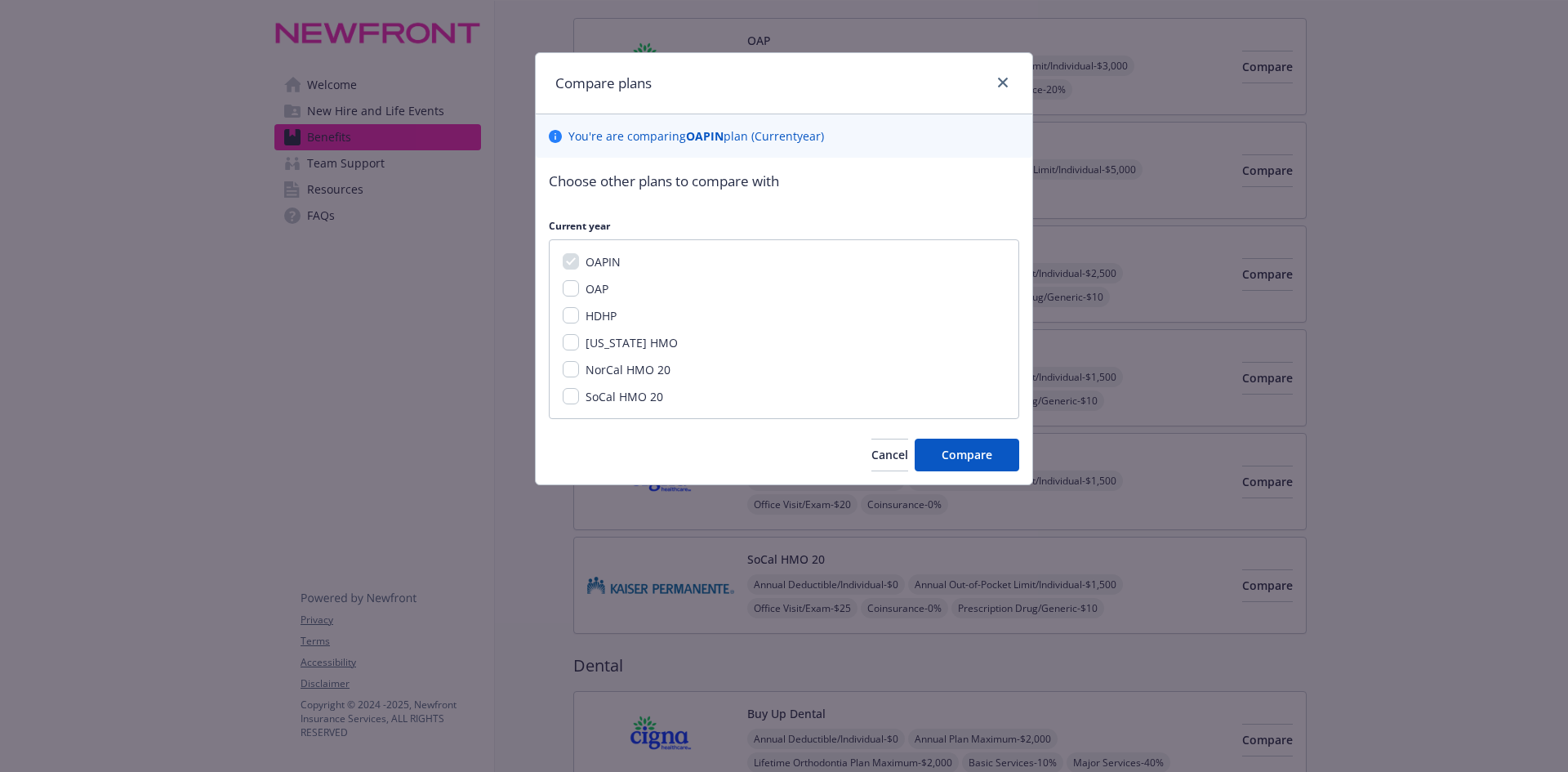
click at [610, 314] on span "HDHP" at bounding box center [601, 316] width 31 height 16
click at [579, 314] on input "HDHP" at bounding box center [571, 315] width 16 height 16
checkbox input "true"
click at [960, 465] on button "Compare" at bounding box center [967, 455] width 104 height 33
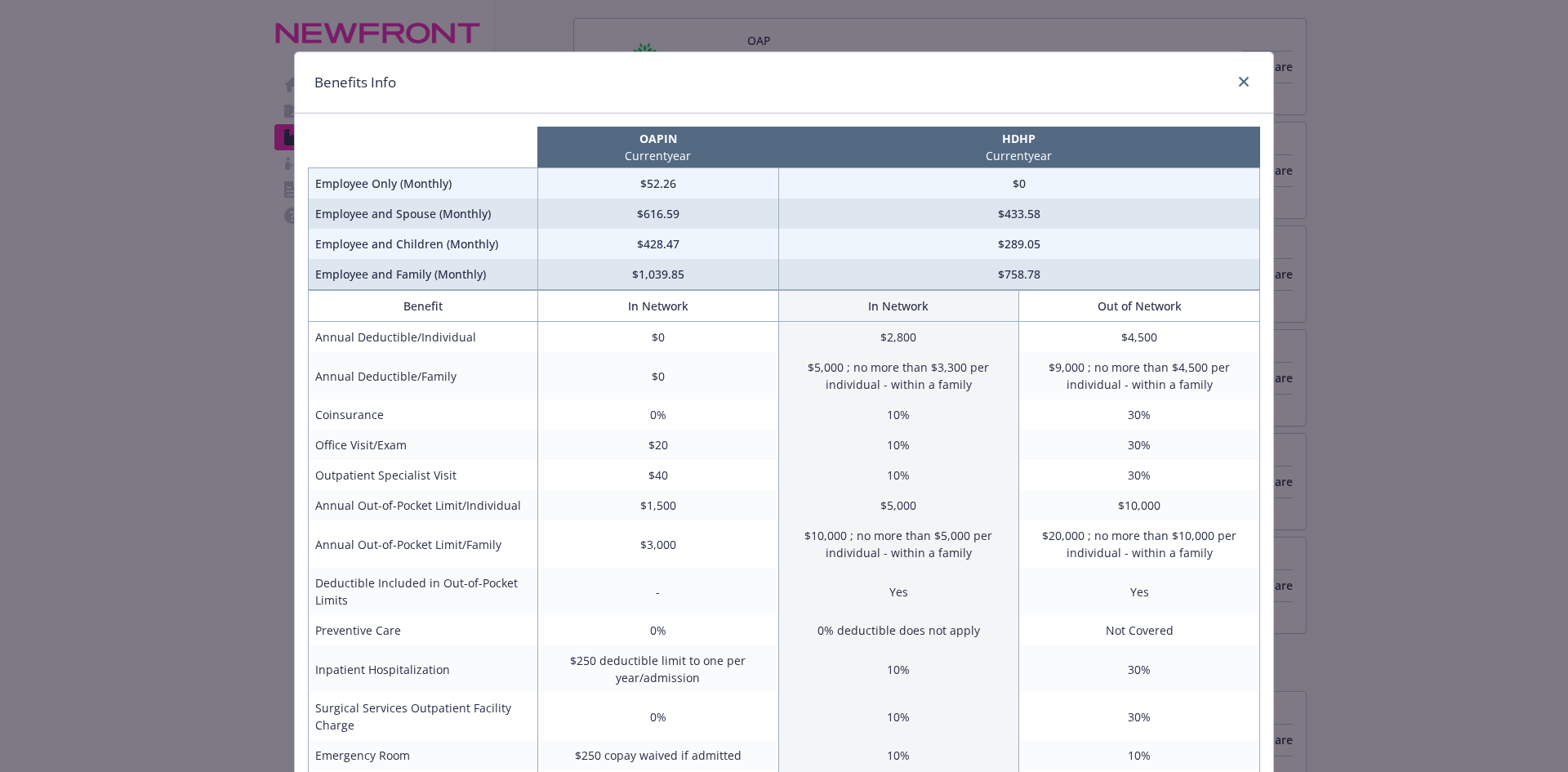
scroll to position [0, 0]
click at [1238, 72] on link "close" at bounding box center [1244, 82] width 19 height 19
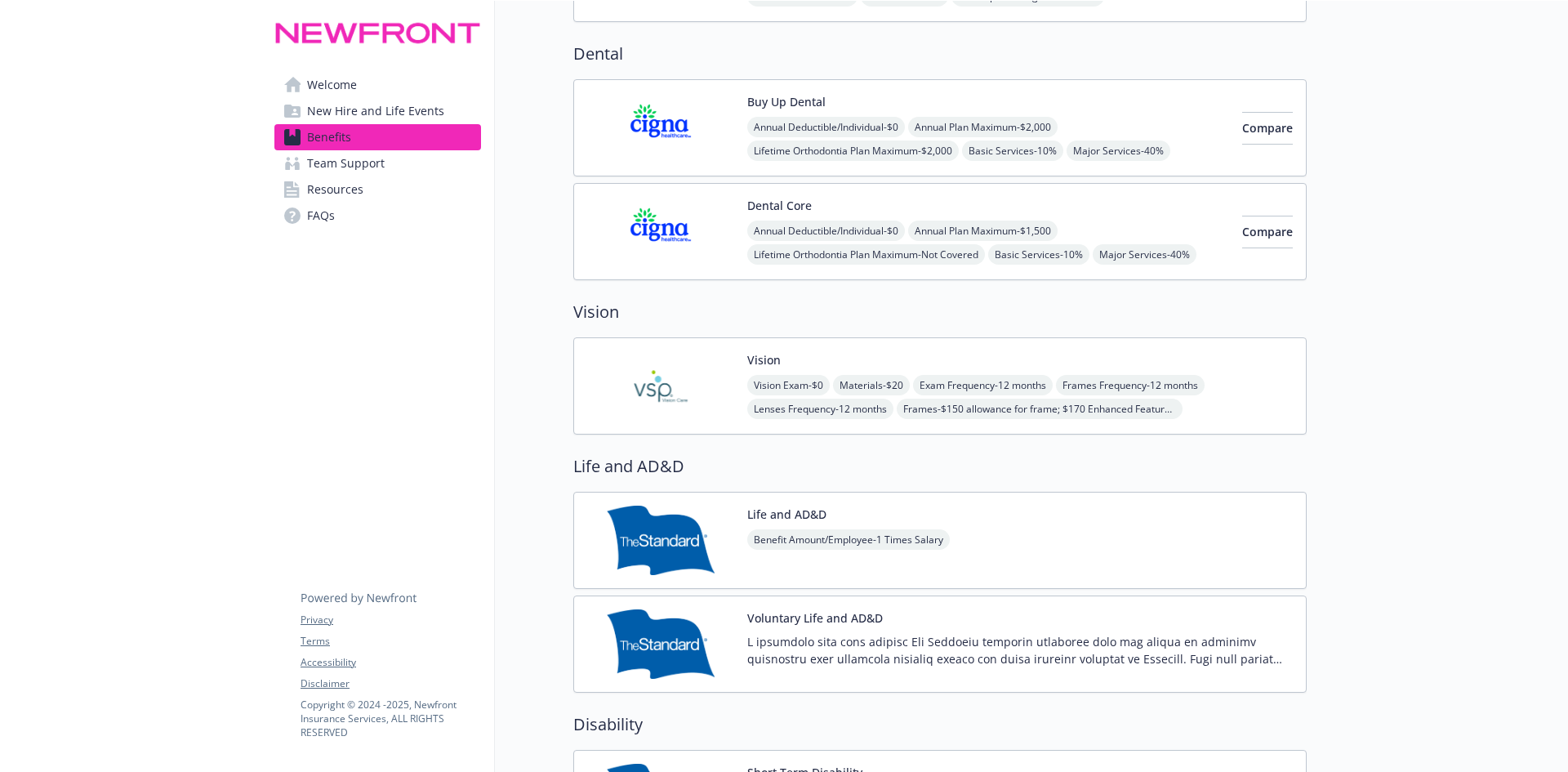
scroll to position [735, 0]
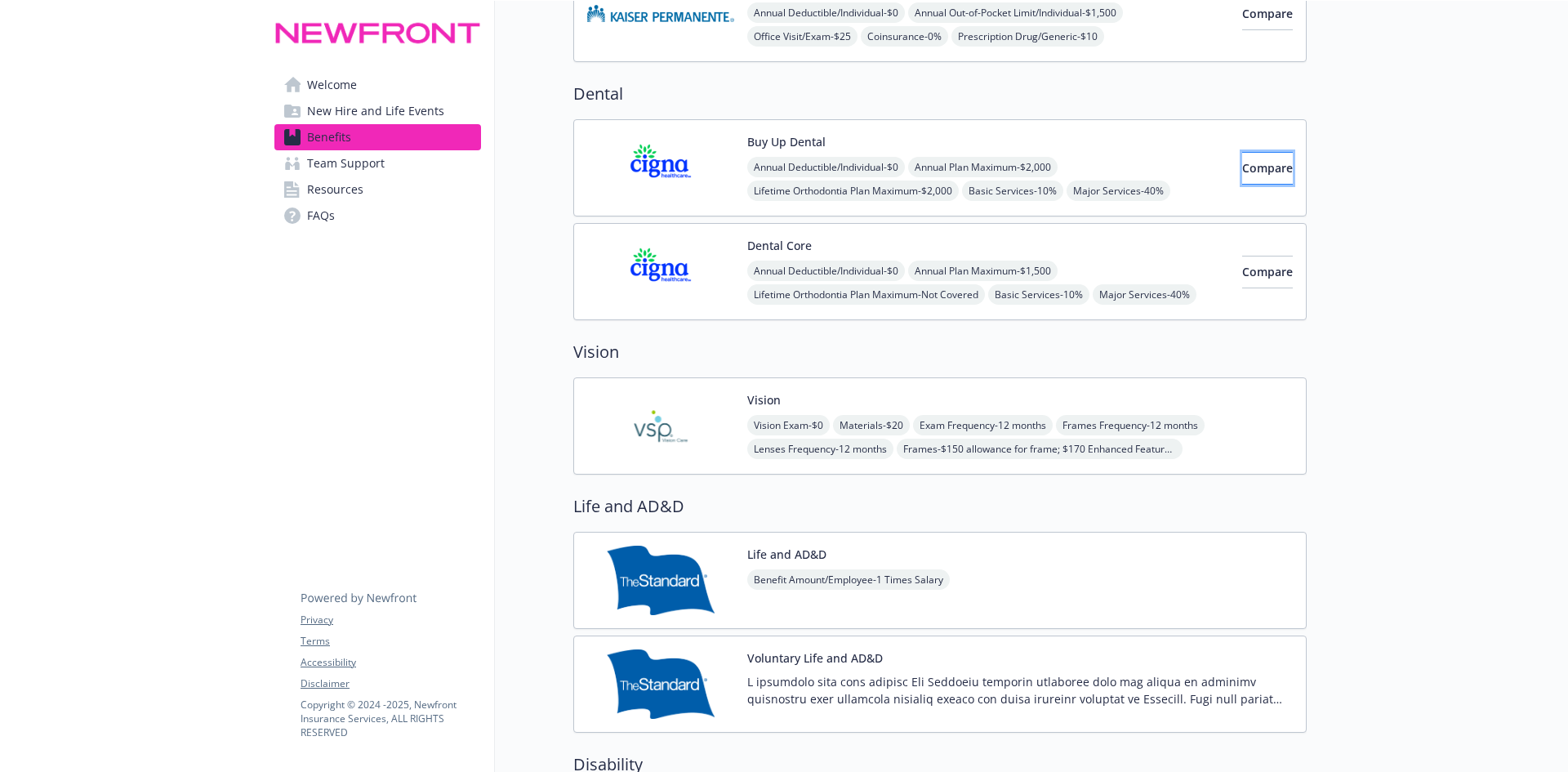
click at [1258, 173] on span "Compare" at bounding box center [1268, 168] width 50 height 16
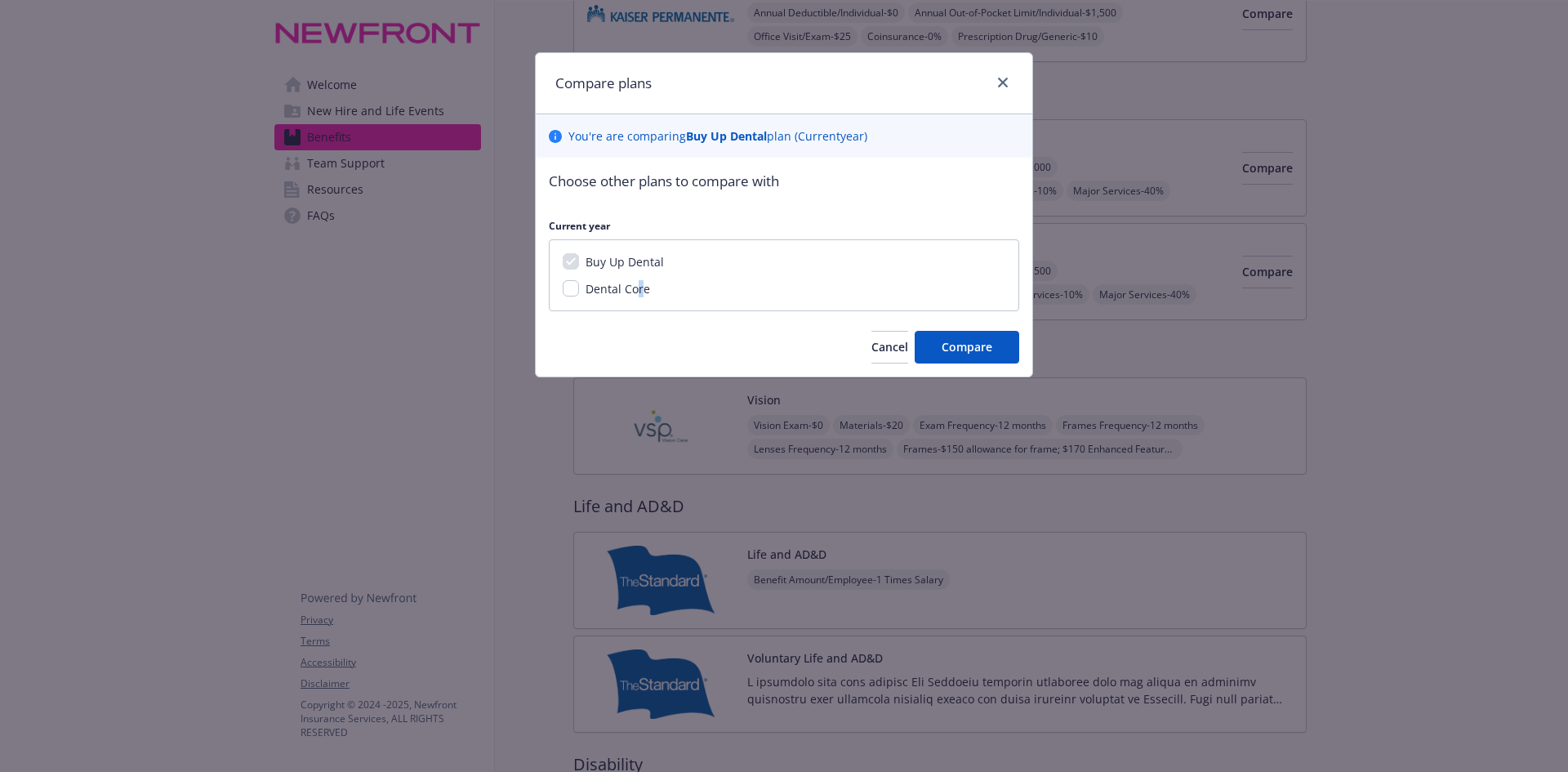
click at [638, 287] on span "Dental Core" at bounding box center [617, 289] width 64 height 16
click at [573, 284] on input "Dental Core" at bounding box center [571, 288] width 16 height 16
checkbox input "true"
click at [979, 344] on span "Compare" at bounding box center [966, 347] width 50 height 16
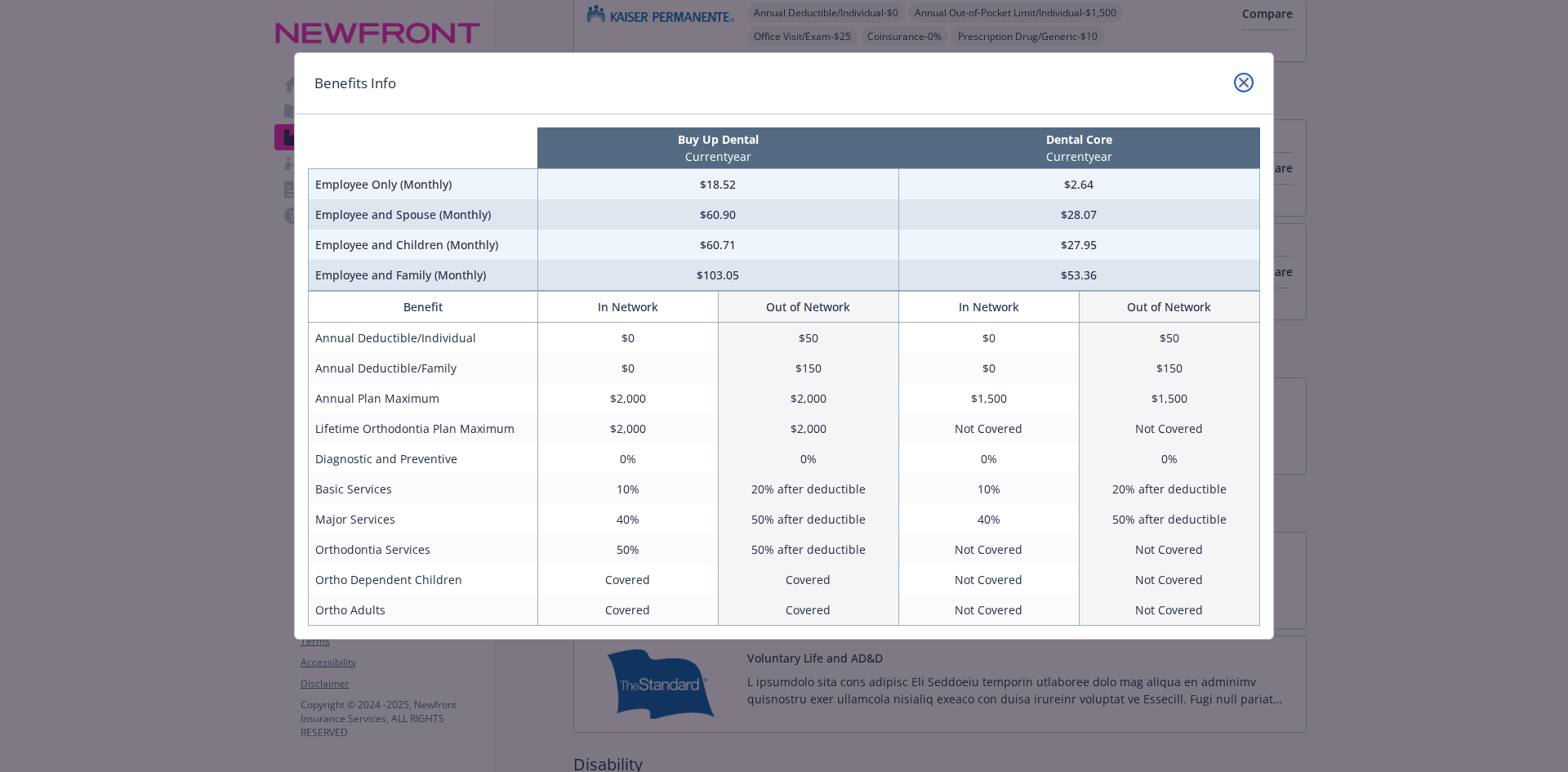
click at [1246, 77] on link "close" at bounding box center [1244, 82] width 19 height 19
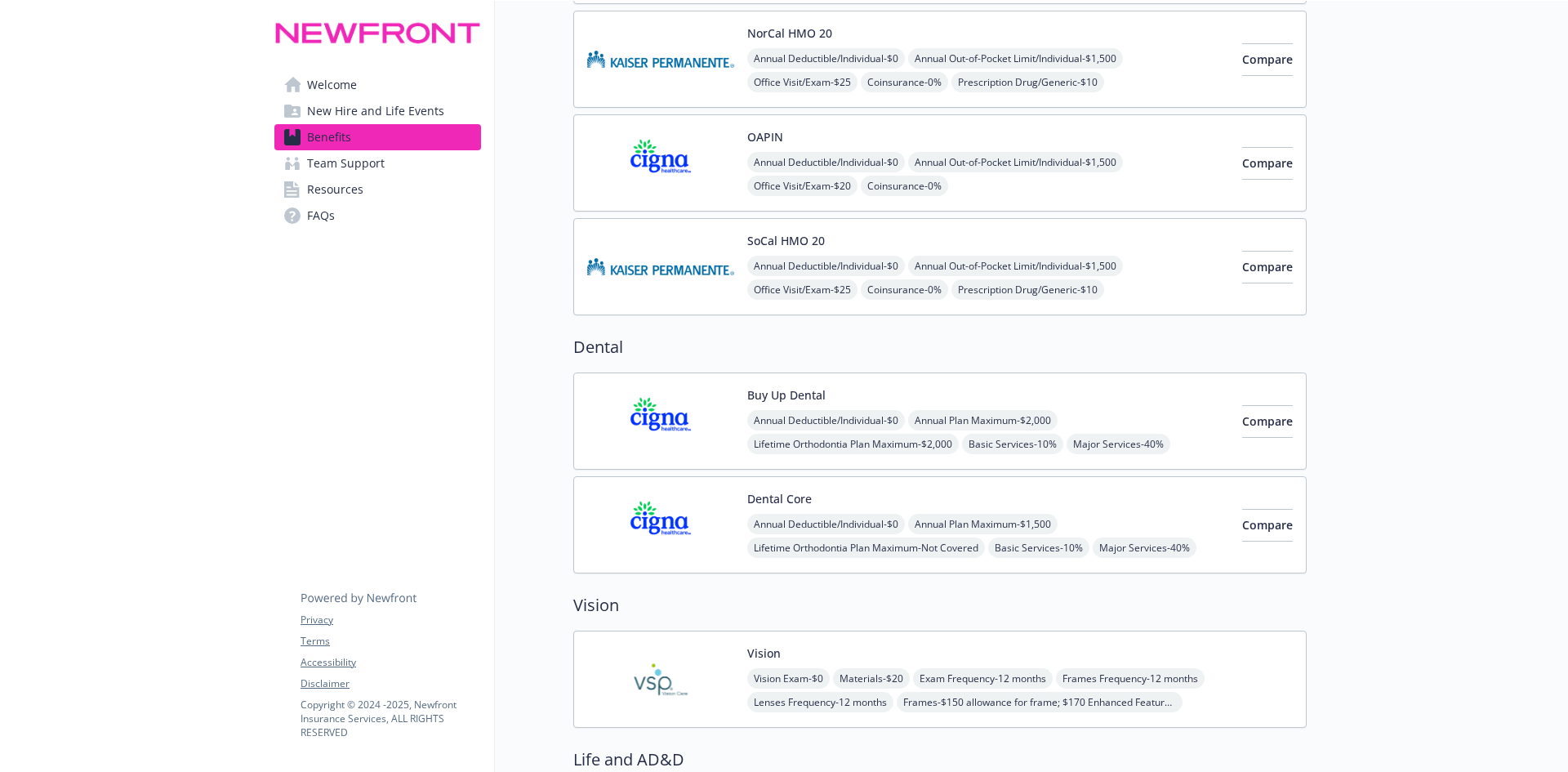
scroll to position [571, 0]
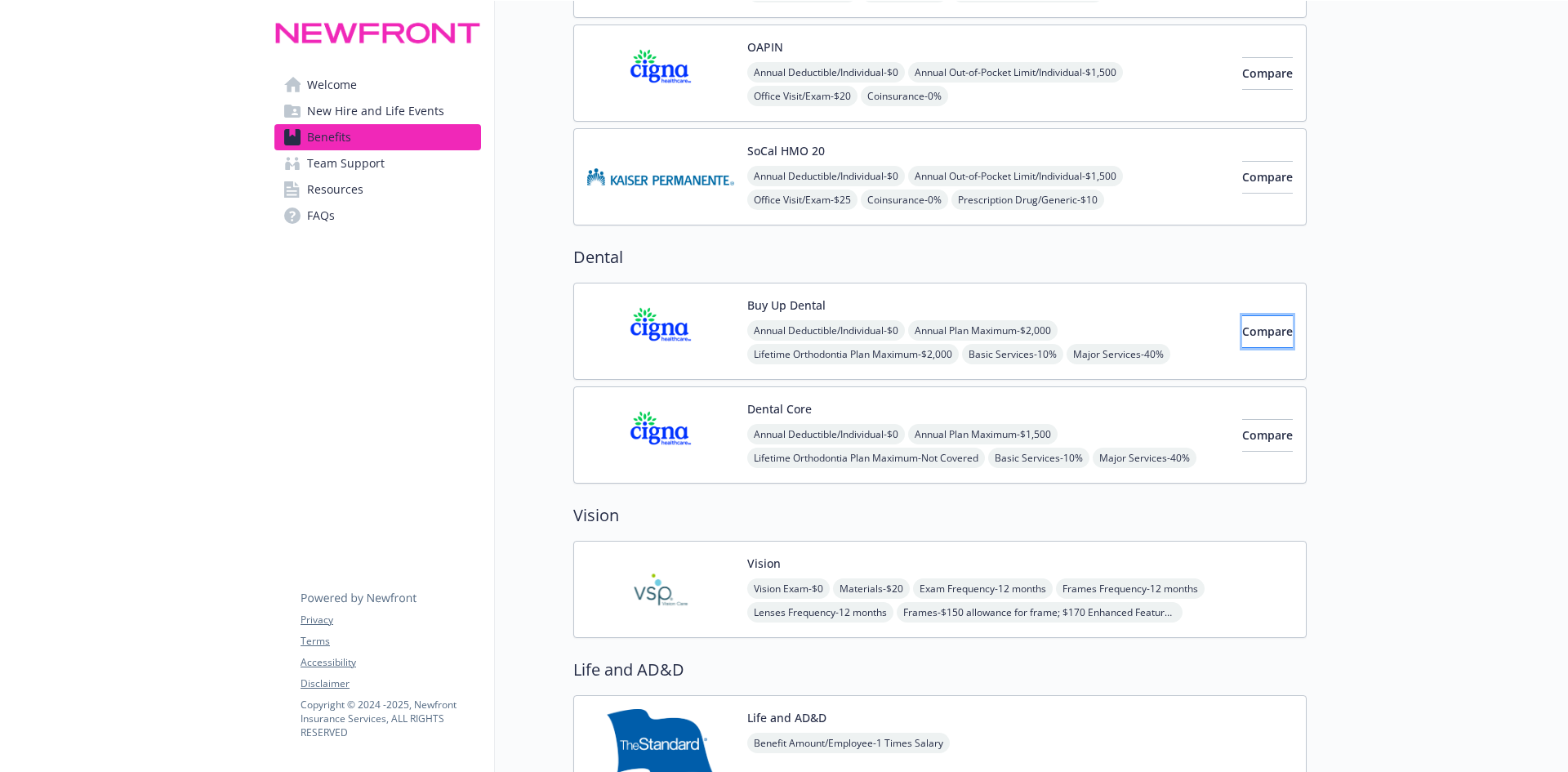
click at [1243, 329] on span "Compare" at bounding box center [1268, 331] width 50 height 16
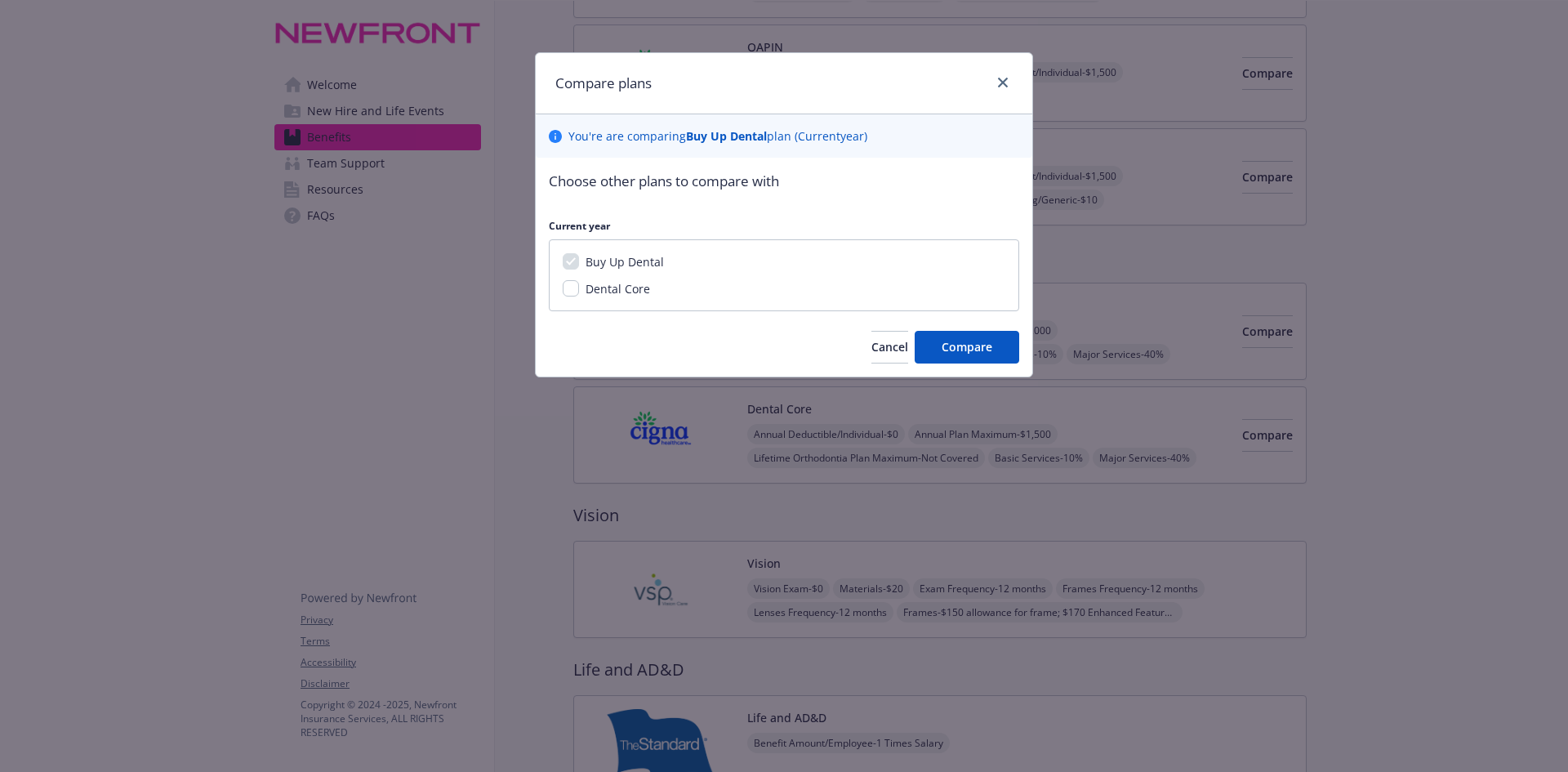
click at [581, 289] on div "Dental Core" at bounding box center [617, 288] width 74 height 17
click at [578, 288] on input "Dental Core" at bounding box center [571, 288] width 16 height 16
checkbox input "true"
click at [959, 339] on span "Compare" at bounding box center [966, 347] width 50 height 16
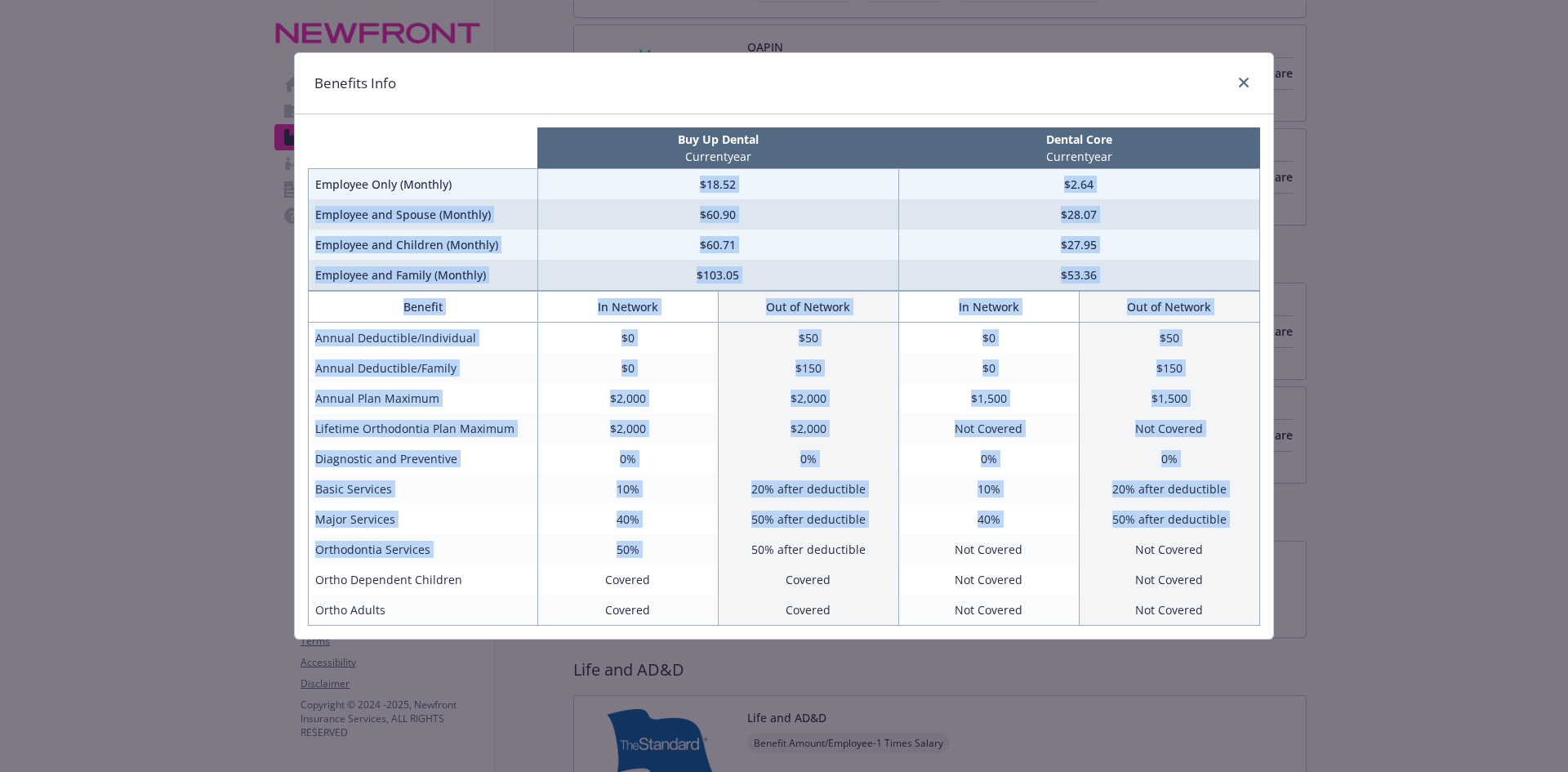
drag, startPoint x: 642, startPoint y: 185, endPoint x: 736, endPoint y: 522, distance: 349.9
click at [729, 535] on div "Buy Up Dental Current year Dental Core Current year Employee Only (Monthly) $18…" at bounding box center [784, 376] width 979 height 525
click at [624, 223] on td "$60.90" at bounding box center [717, 215] width 361 height 30
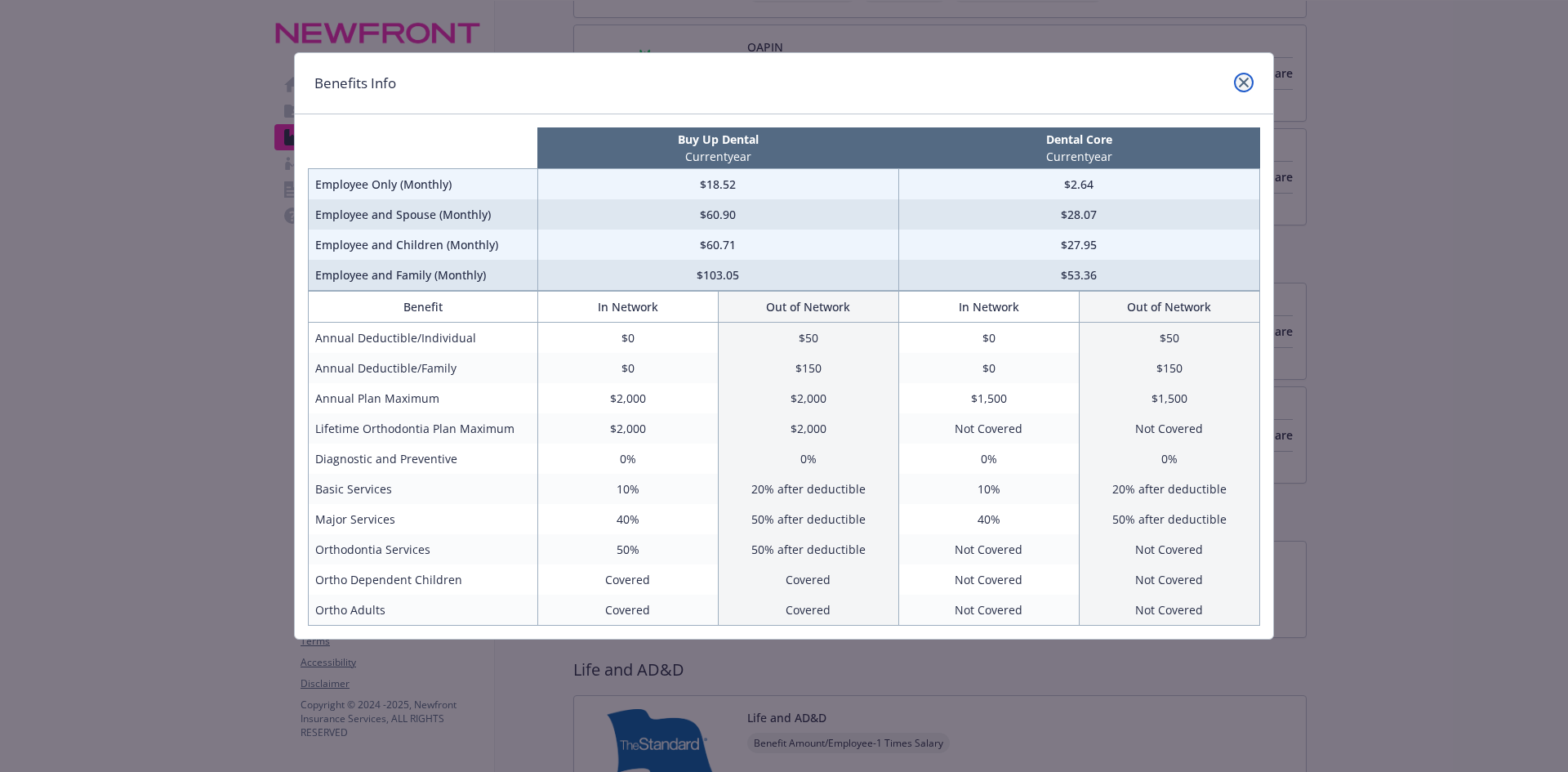
click at [1239, 81] on icon "close" at bounding box center [1244, 82] width 10 height 10
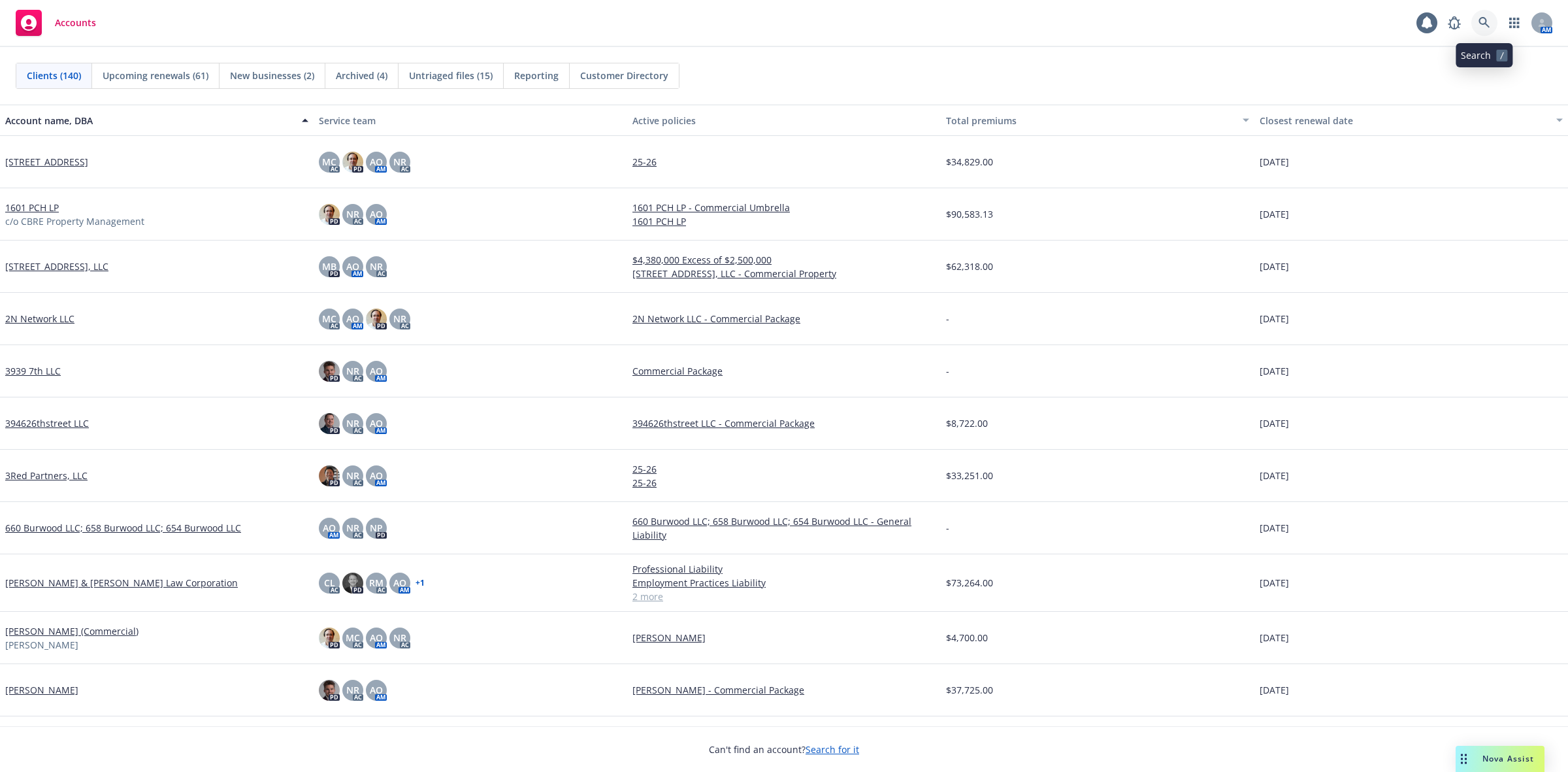
click at [1480, 22] on icon at bounding box center [1485, 23] width 12 height 12
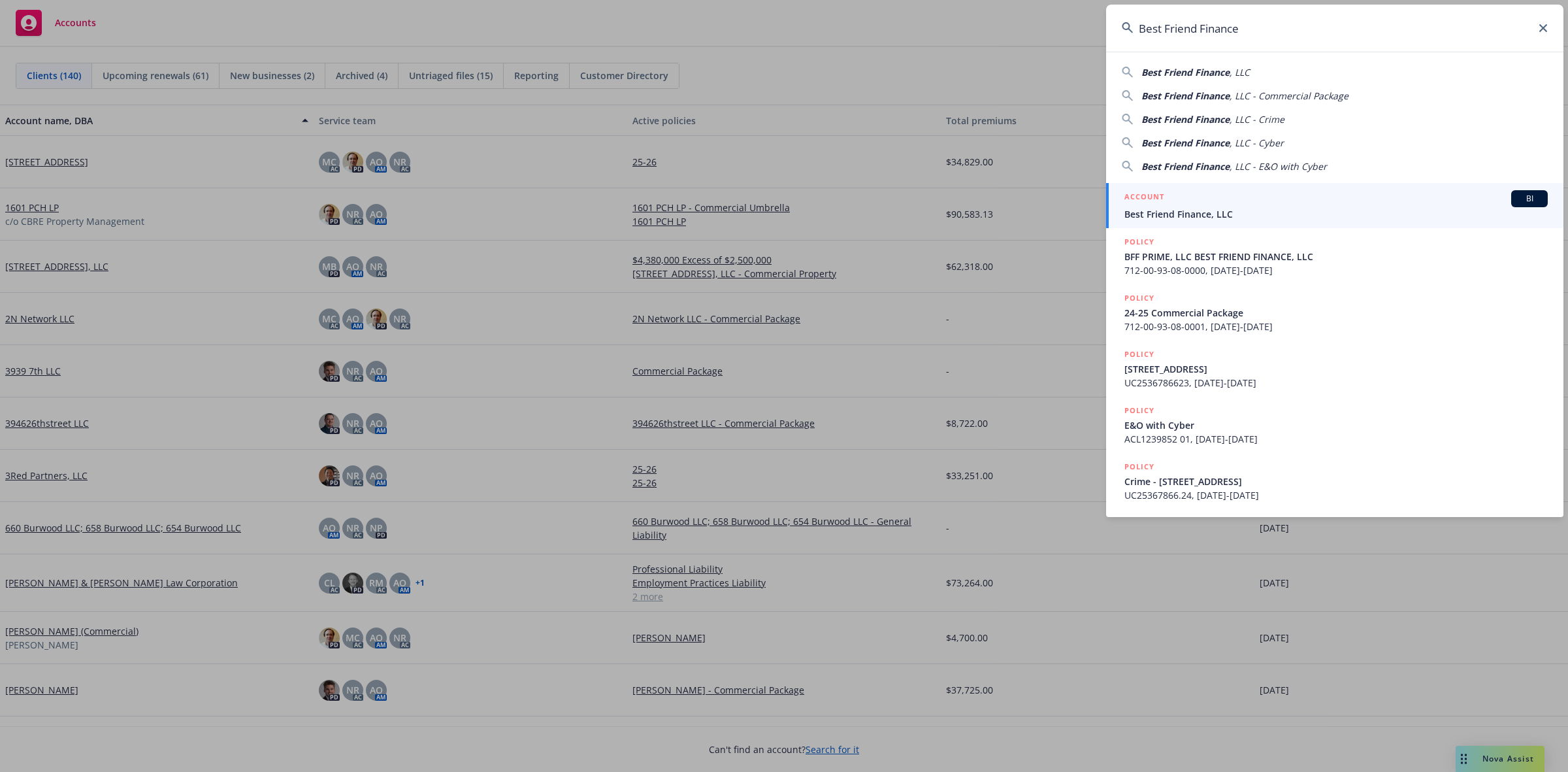
type input "Best Friend Finance"
click at [1253, 204] on div "ACCOUNT BI" at bounding box center [1336, 199] width 423 height 17
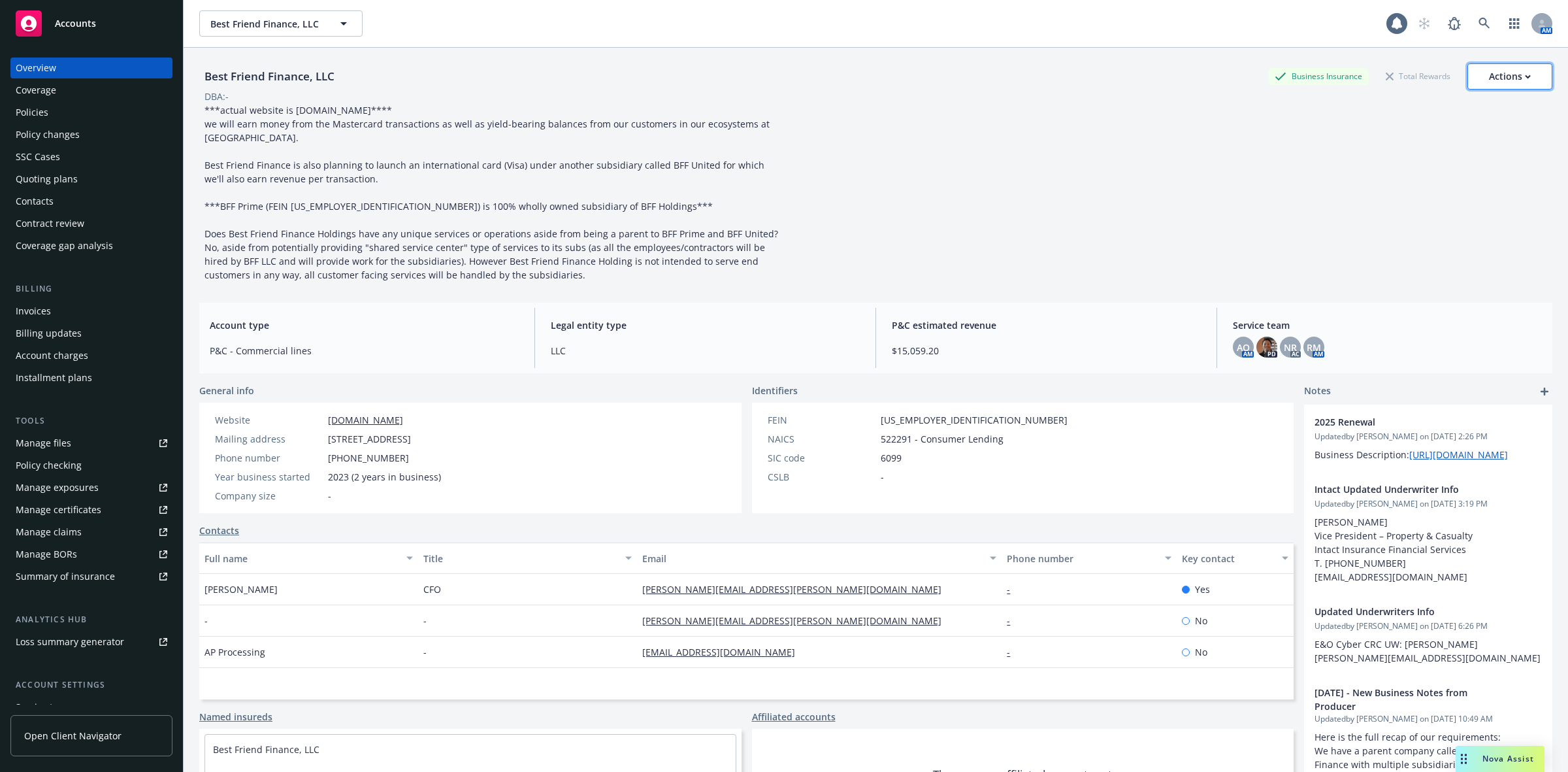
click at [1489, 69] on div "Actions" at bounding box center [1509, 76] width 42 height 25
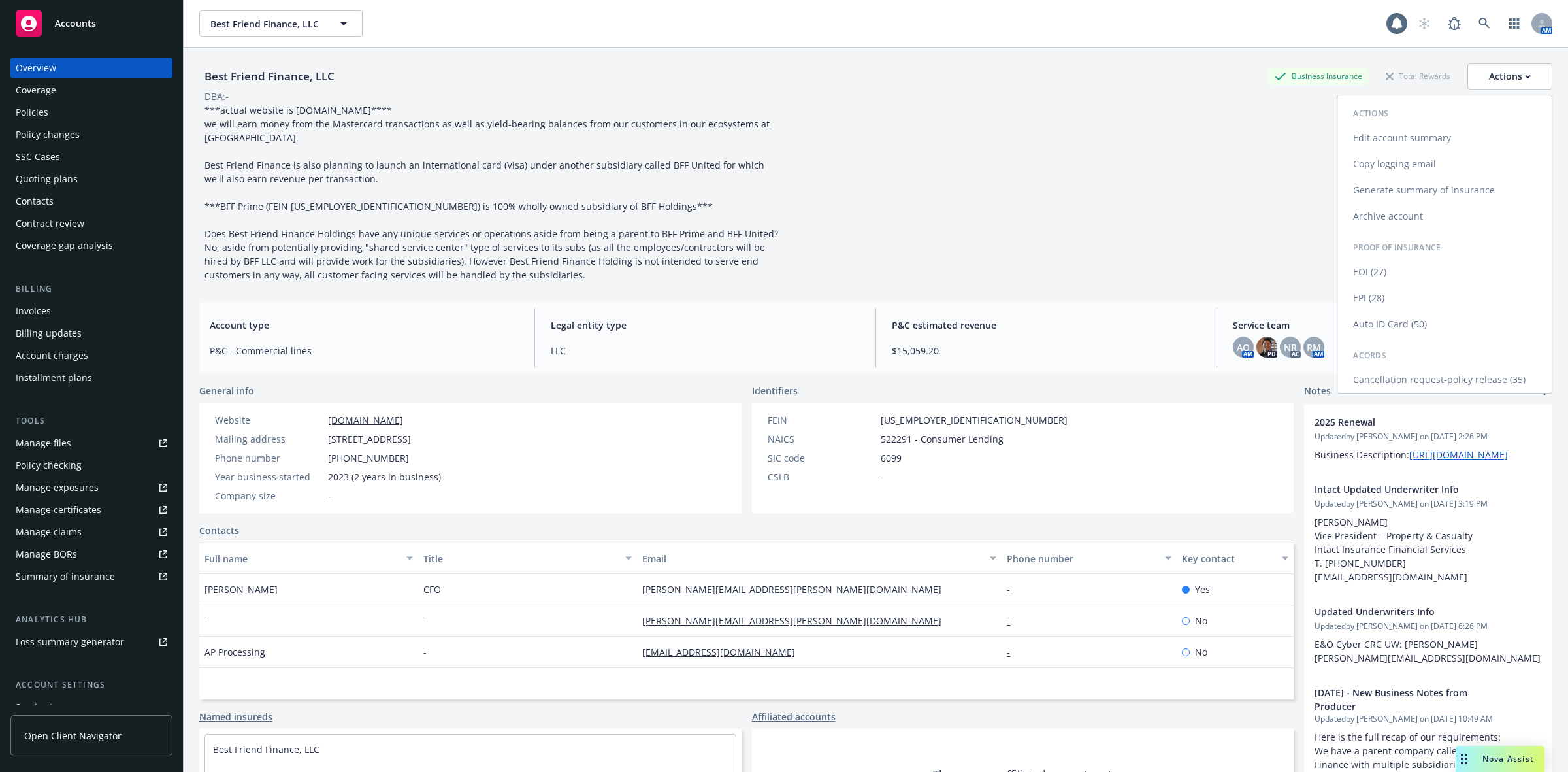
click at [1393, 156] on link "Copy logging email" at bounding box center [1444, 164] width 214 height 26
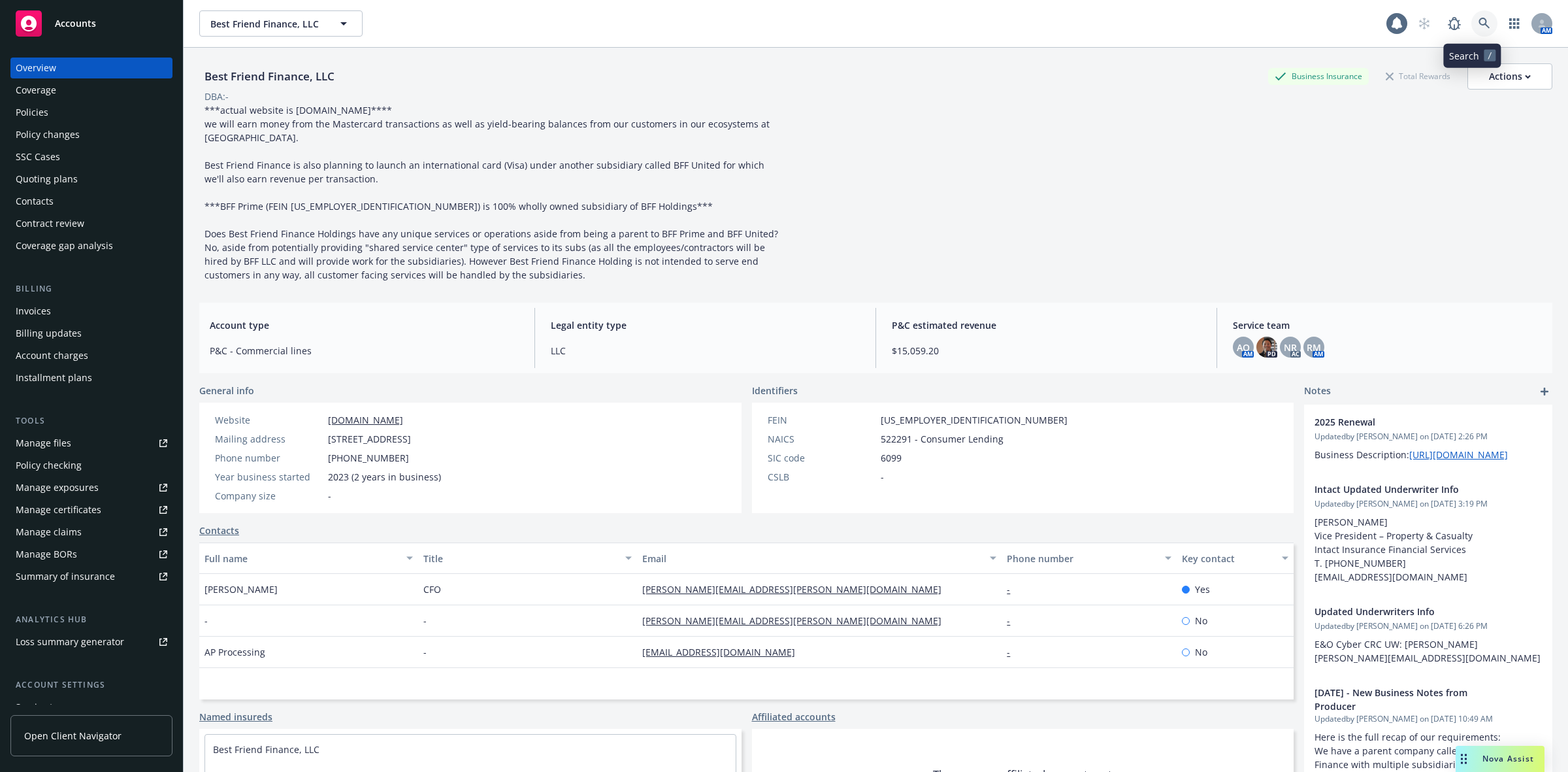
click at [1479, 21] on icon at bounding box center [1485, 23] width 12 height 12
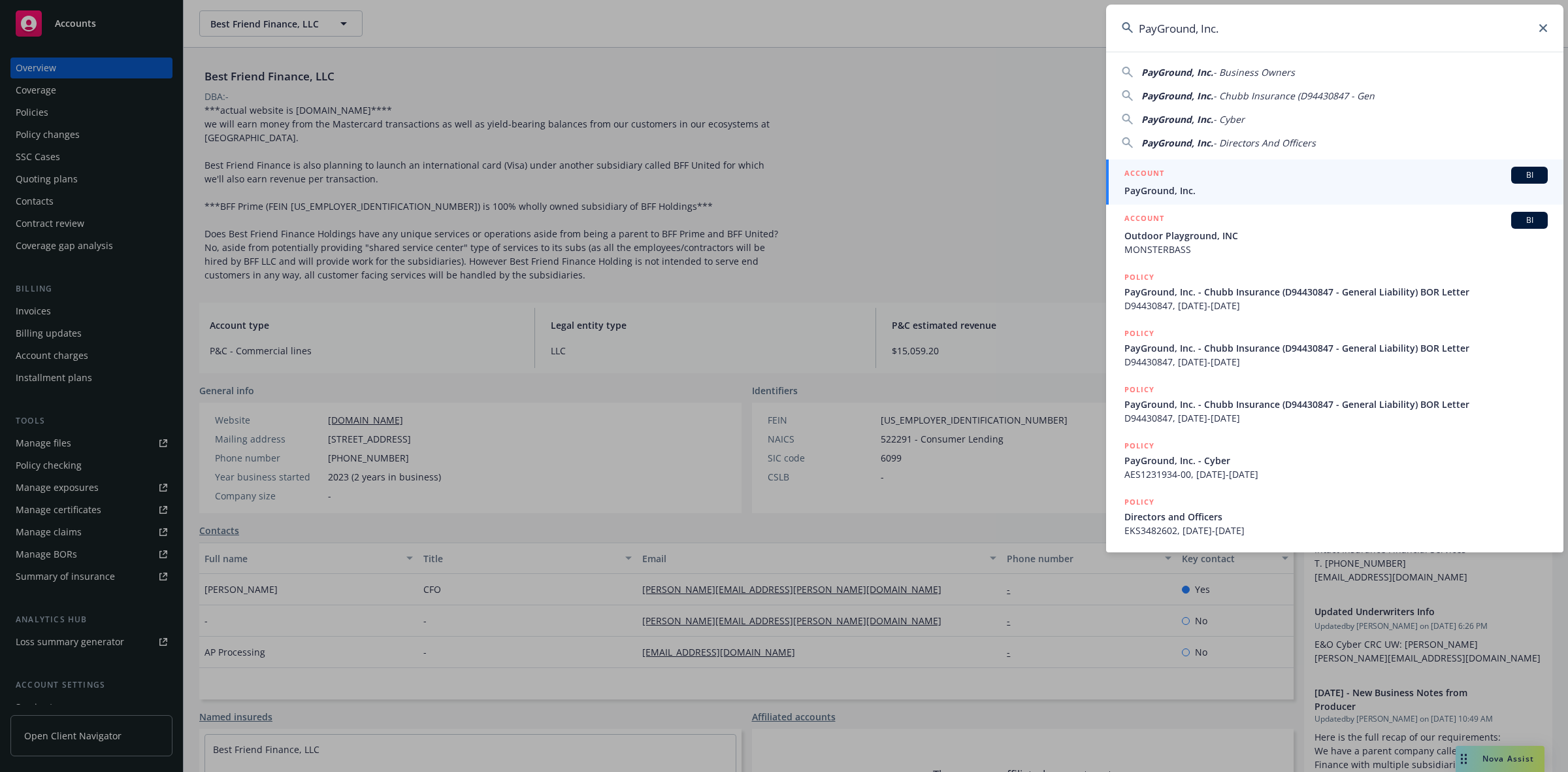
type input "PayGround, Inc."
click at [1222, 184] on span "PayGround, Inc." at bounding box center [1336, 190] width 423 height 13
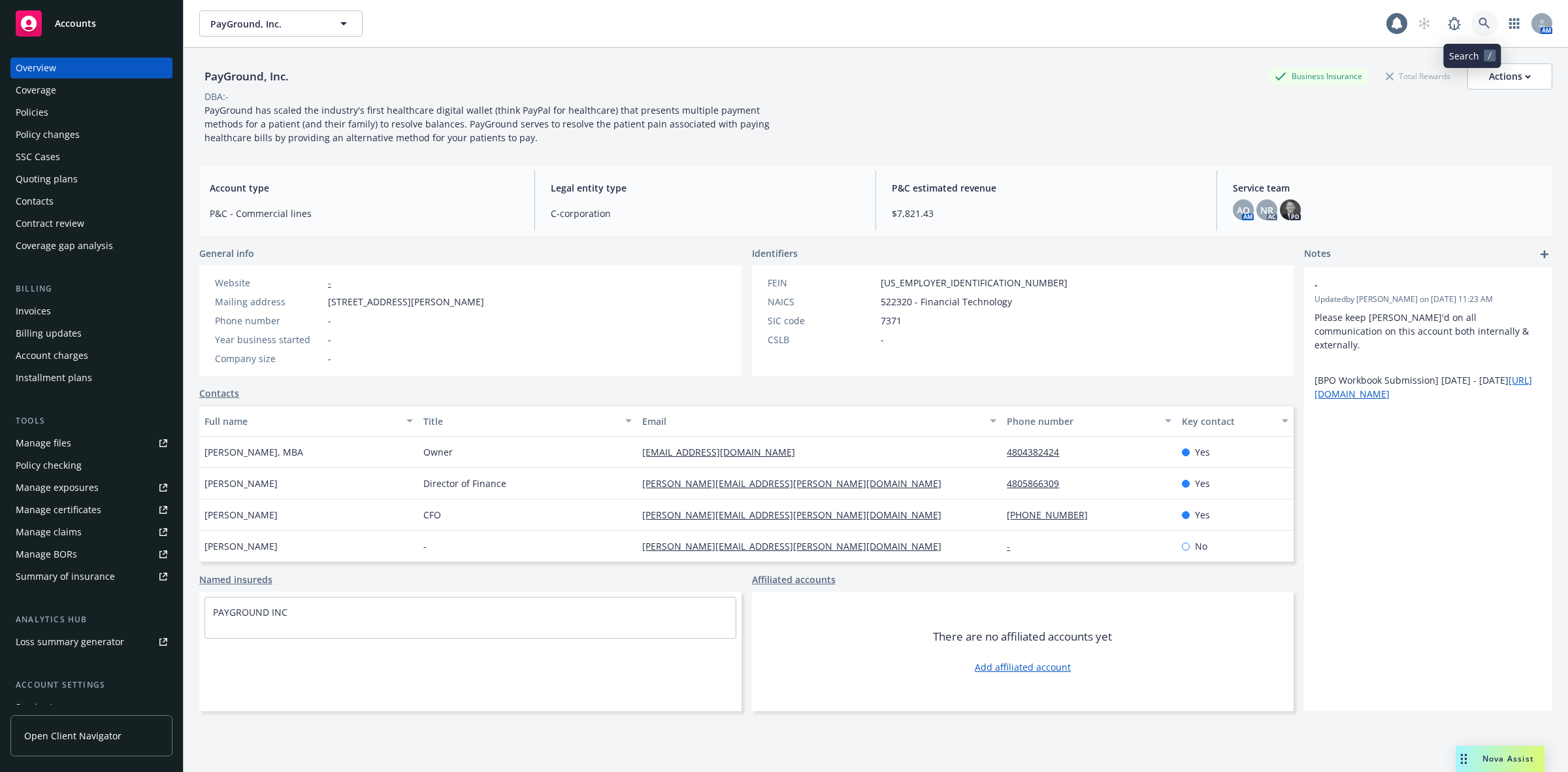
click at [1479, 27] on icon at bounding box center [1485, 23] width 11 height 11
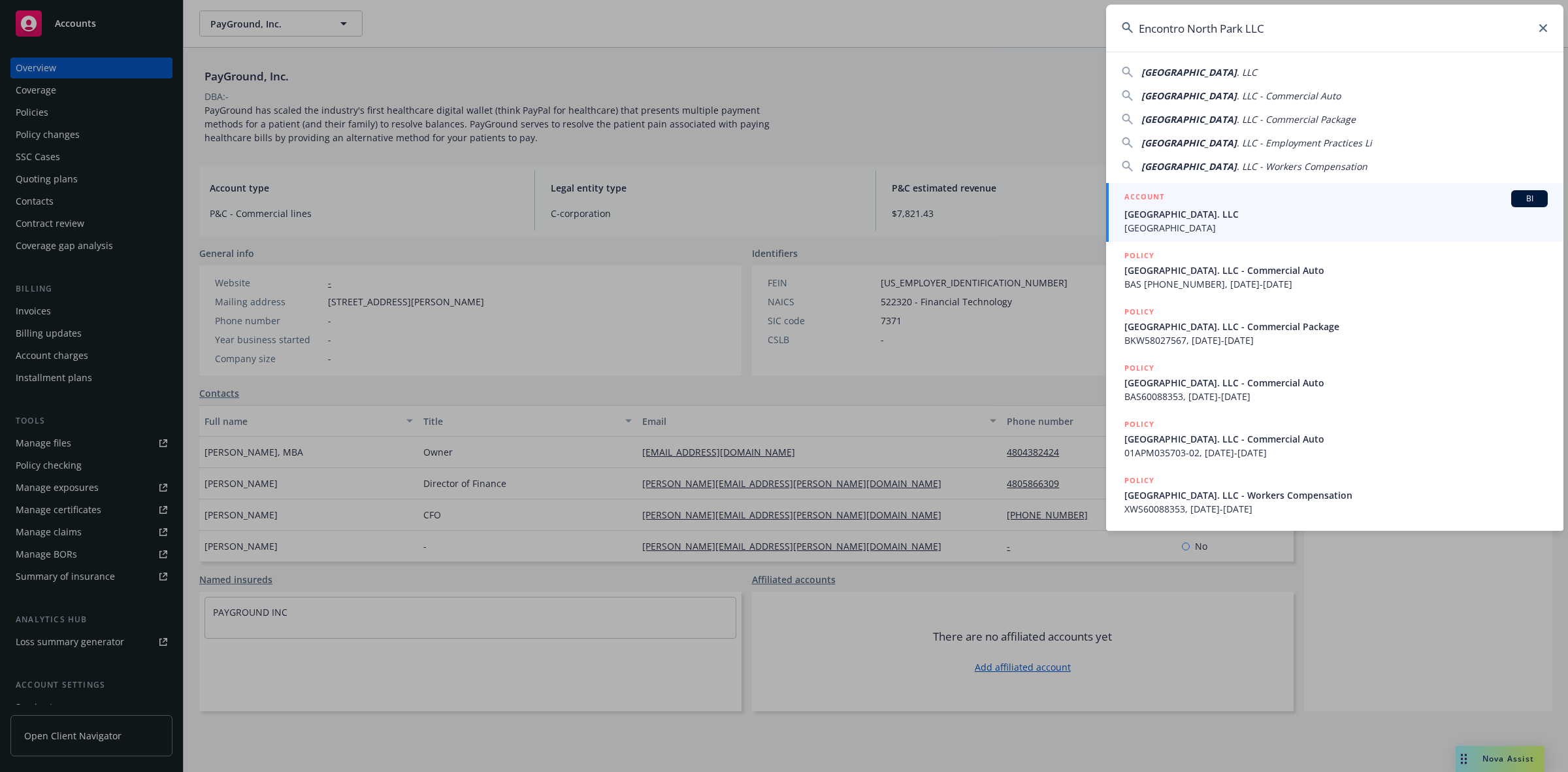
type input "Encontro North Park LLC"
click at [1218, 210] on span "[GEOGRAPHIC_DATA]. LLC" at bounding box center [1336, 214] width 423 height 13
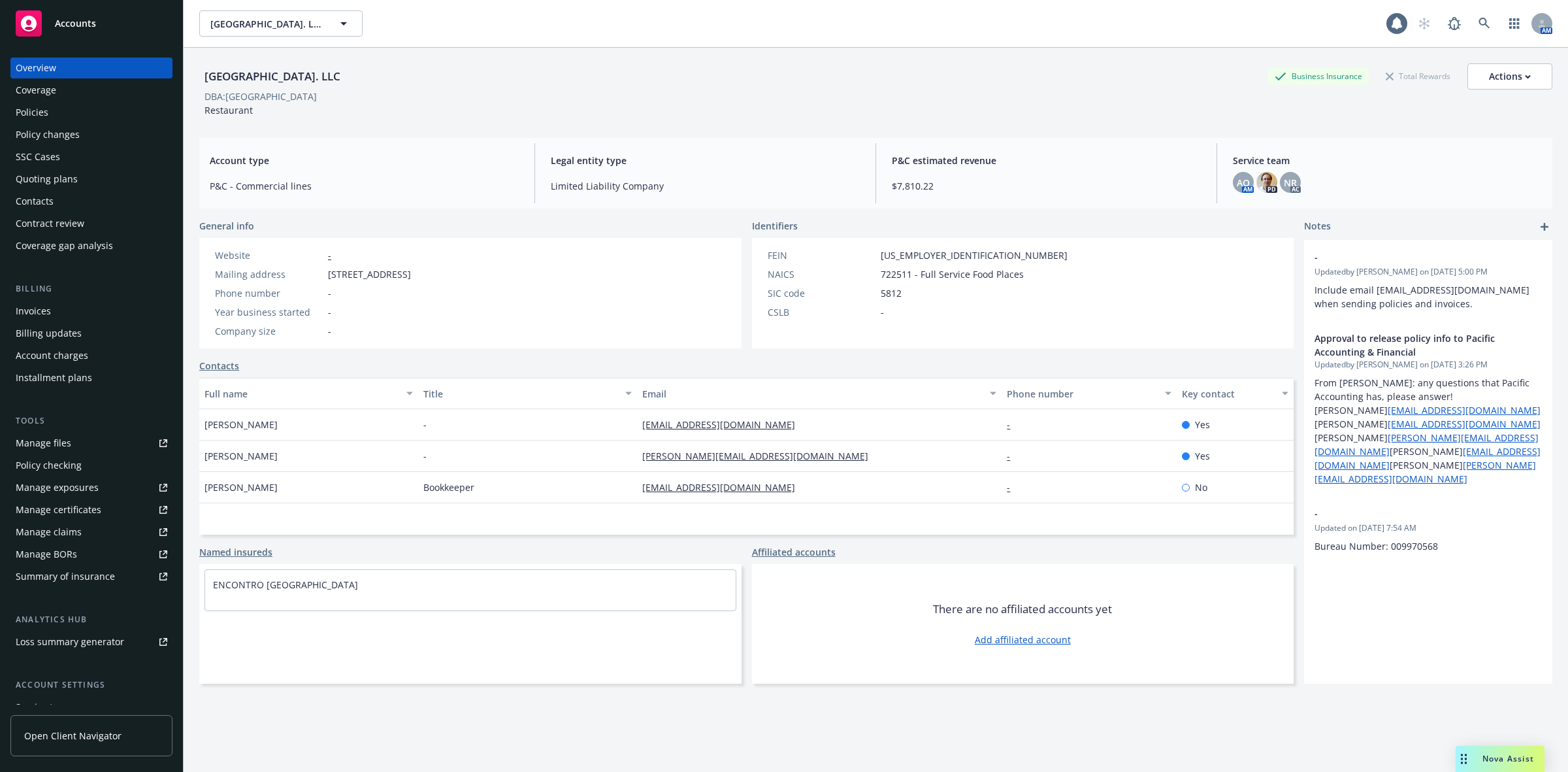
click at [1490, 760] on span "Nova Assist" at bounding box center [1508, 759] width 52 height 11
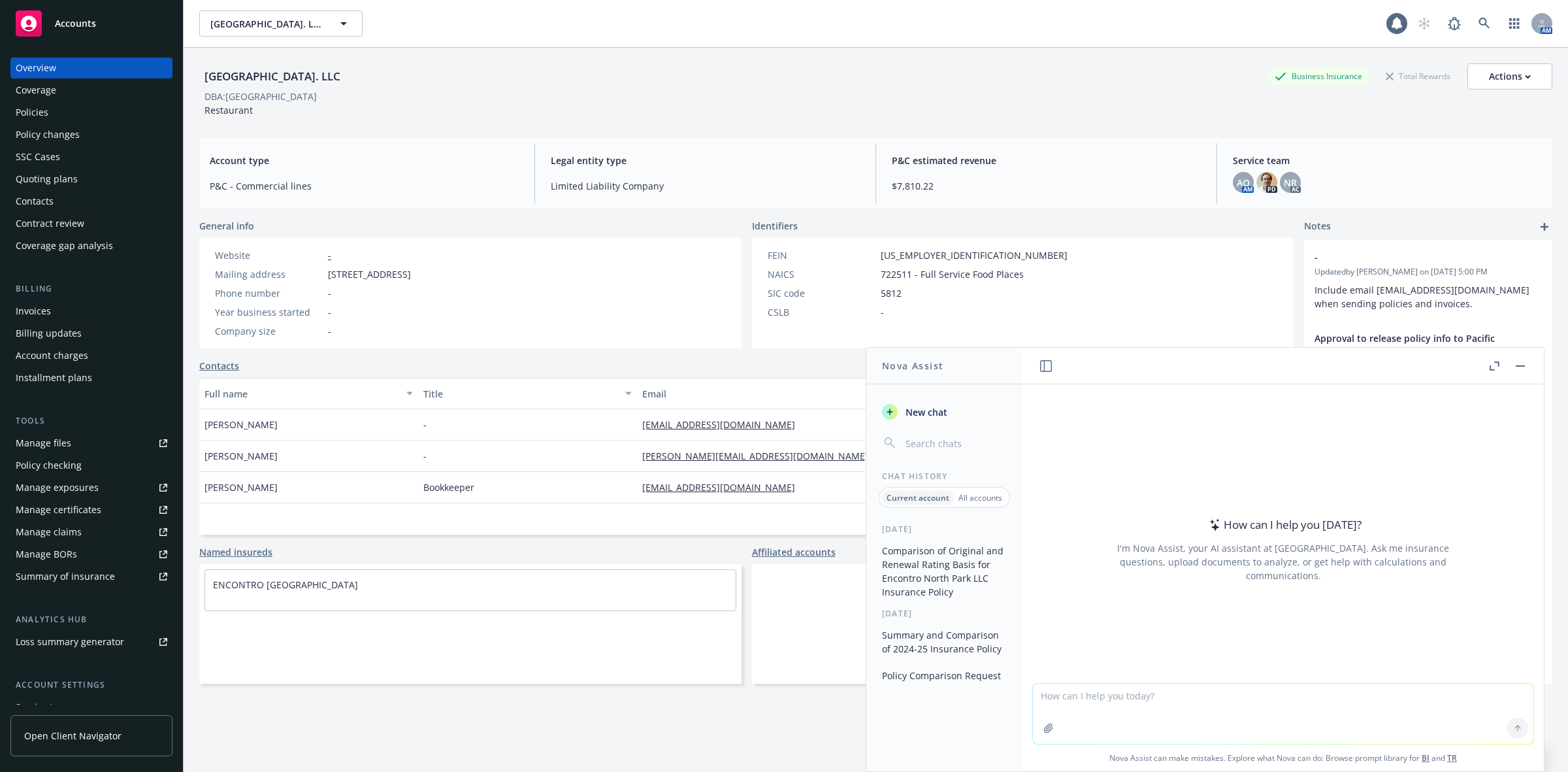
click at [1220, 700] on textarea at bounding box center [1283, 713] width 500 height 60
click at [972, 497] on p "All accounts" at bounding box center [981, 498] width 44 height 11
click at [912, 503] on p "Current account" at bounding box center [917, 498] width 59 height 11
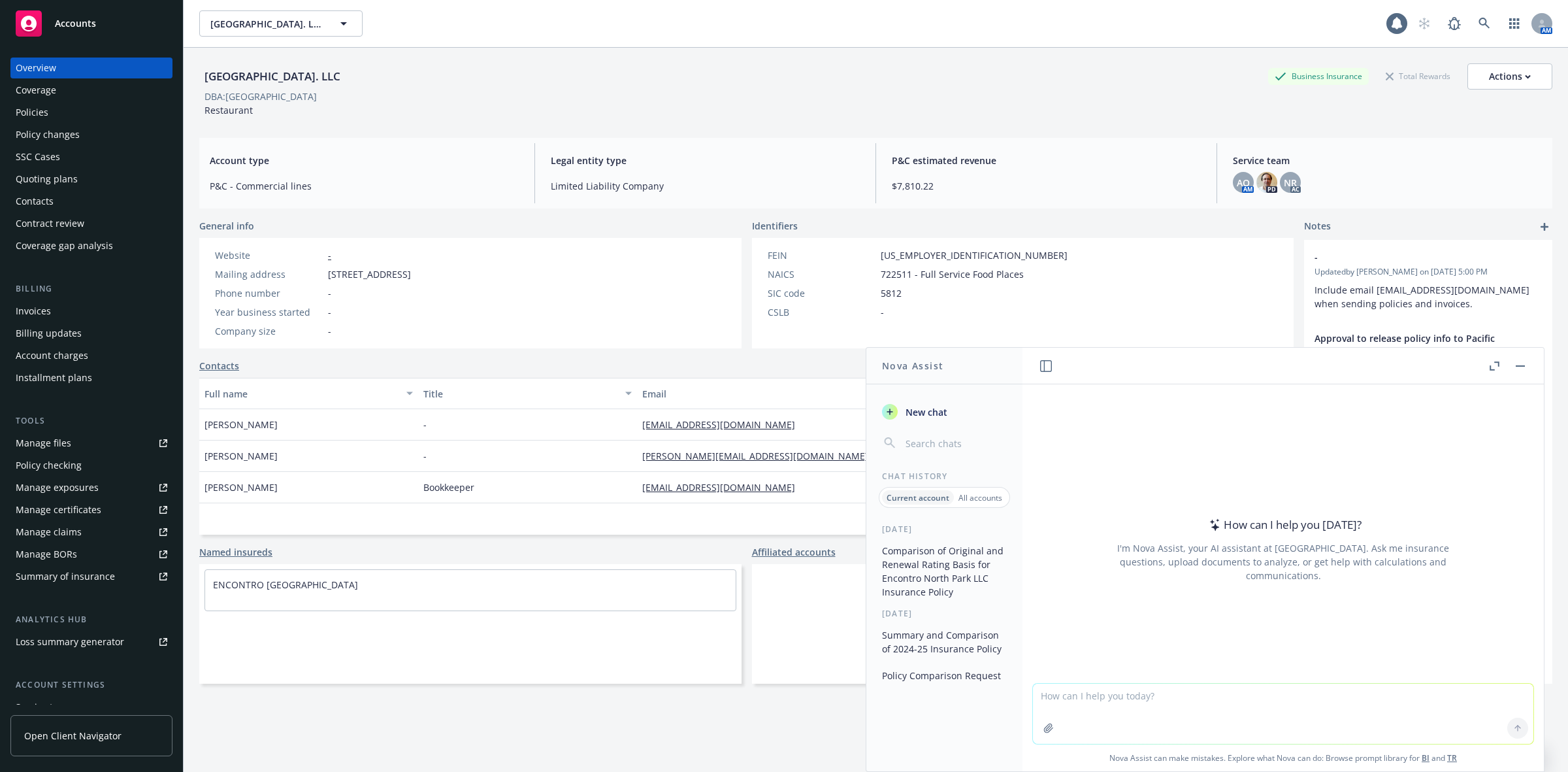
click at [938, 583] on button "Comparison of Original and Renewal Rating Basis for Encontro North Park LLC Ins…" at bounding box center [944, 571] width 135 height 63
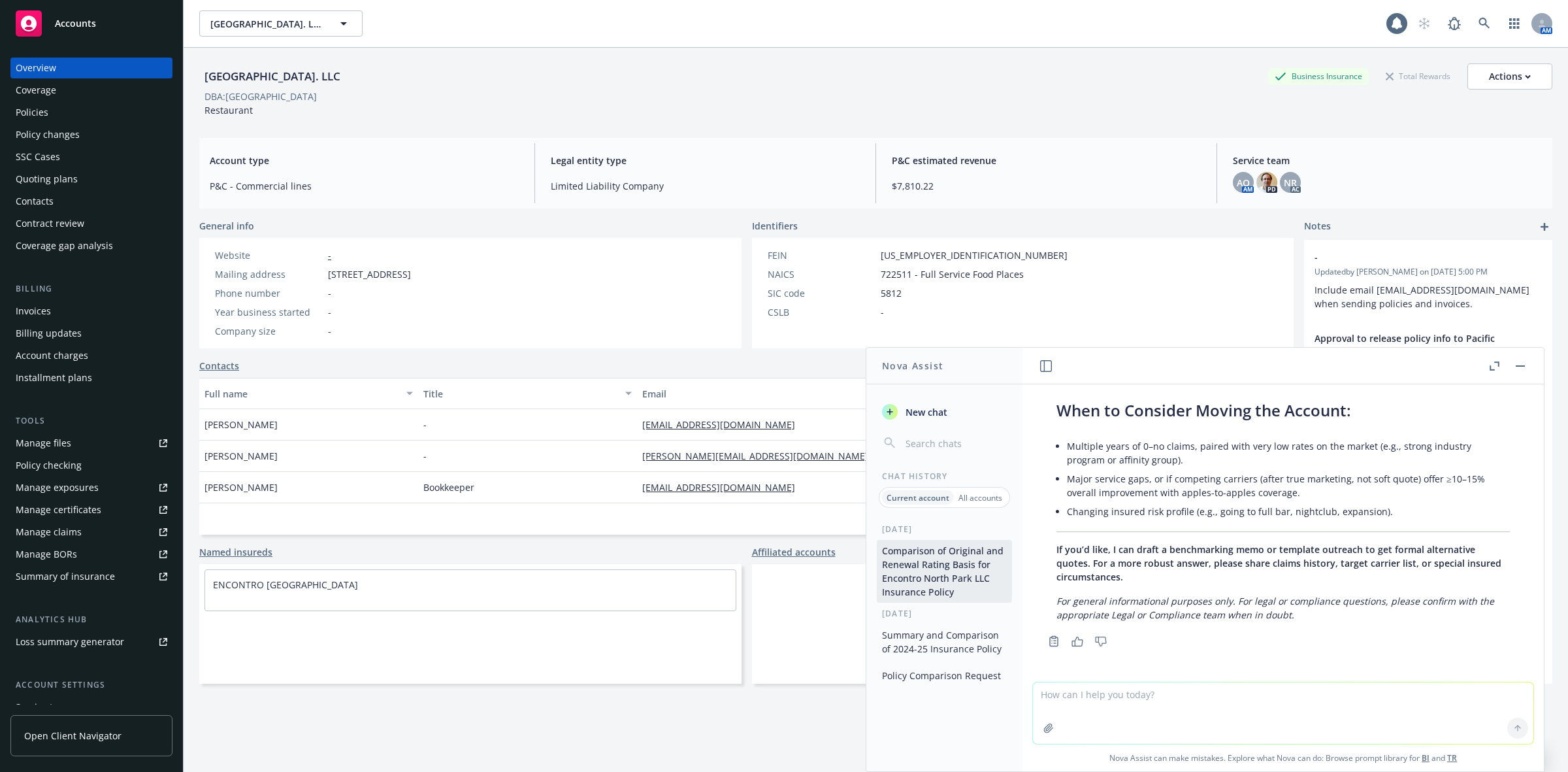
scroll to position [5326, 0]
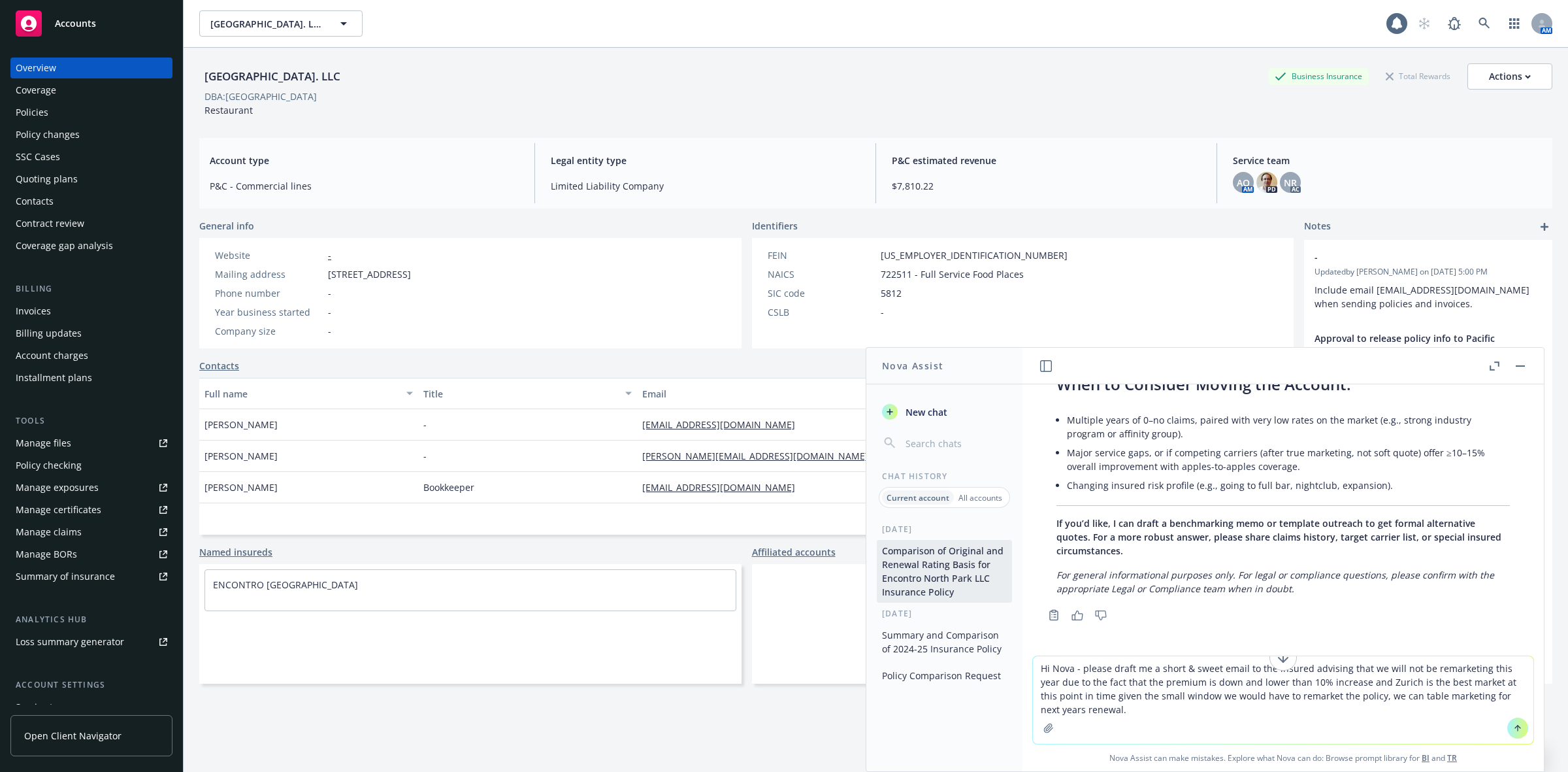
click at [1240, 672] on textarea "Hi Nova - please draft me a short & sweet email to the insured advising that we…" at bounding box center [1283, 700] width 500 height 88
drag, startPoint x: 1433, startPoint y: 674, endPoint x: 1441, endPoint y: 665, distance: 12.0
click at [1441, 665] on textarea "Hi Nova - please draft me a short & sweet email including the information based…" at bounding box center [1283, 700] width 500 height 88
type textarea "Hi Nova - please draft me a short & sweet email including the information based…"
click at [1514, 727] on icon at bounding box center [1518, 728] width 9 height 9
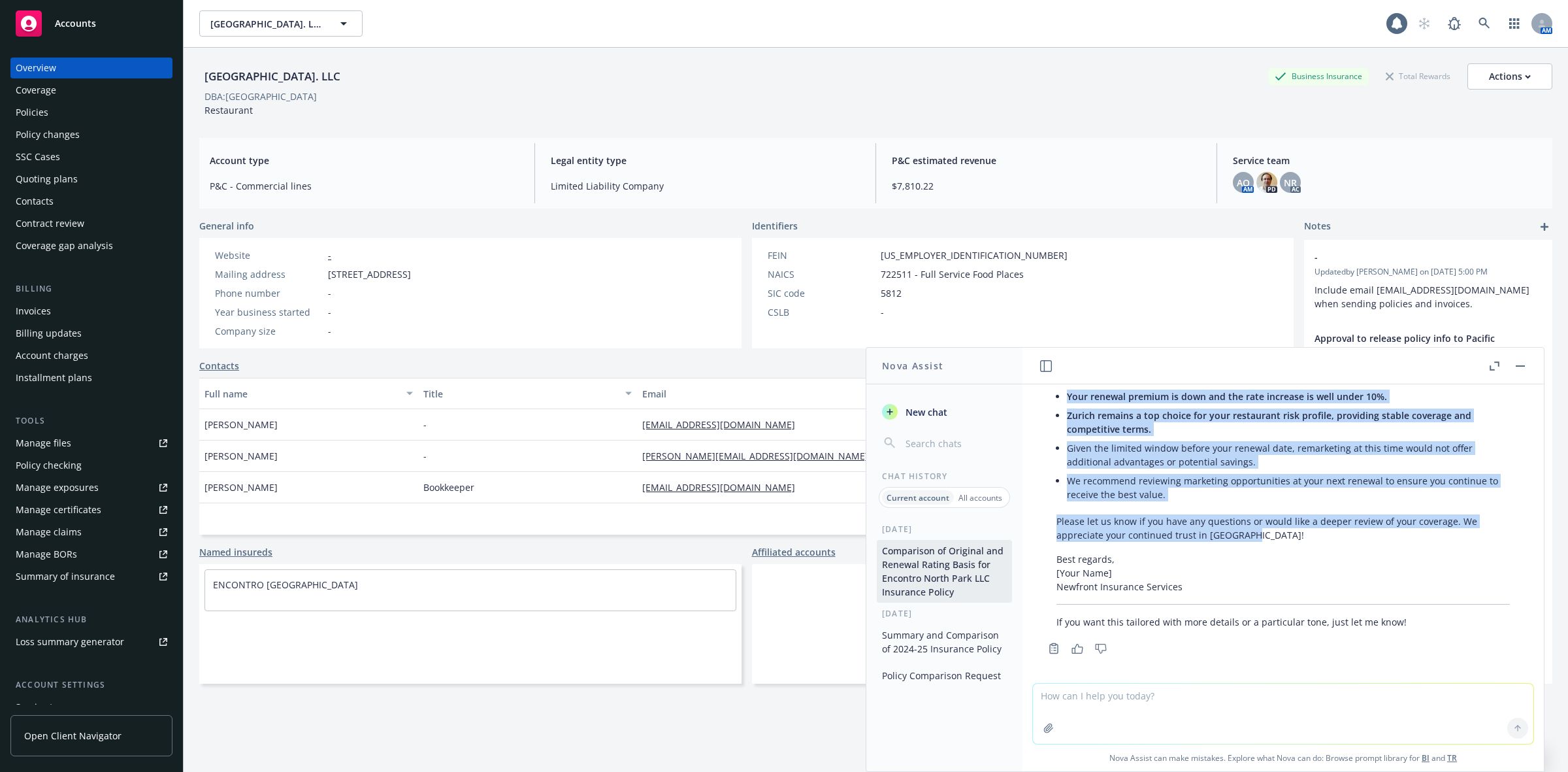
scroll to position [5688, 0]
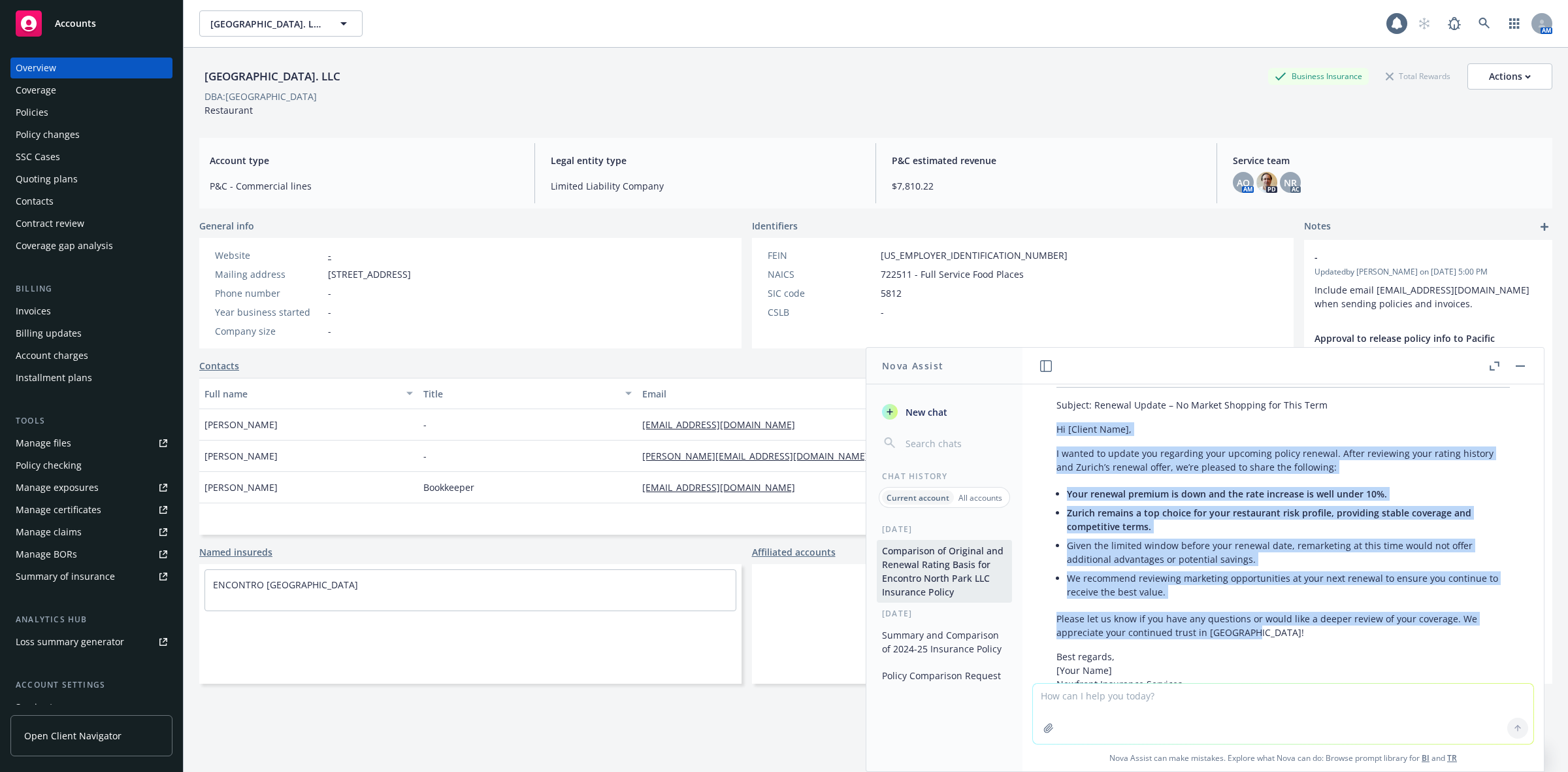
drag, startPoint x: 1246, startPoint y: 530, endPoint x: 1059, endPoint y: 476, distance: 194.6
click at [1059, 476] on div "Certainly! Here’s a concise draft for your client email incorporating your inst…" at bounding box center [1283, 544] width 480 height 374
copy div "Hi [Client Name], I wanted to update you regarding your upcoming policy renewal…"
click at [77, 109] on div "Policies" at bounding box center [91, 112] width 152 height 21
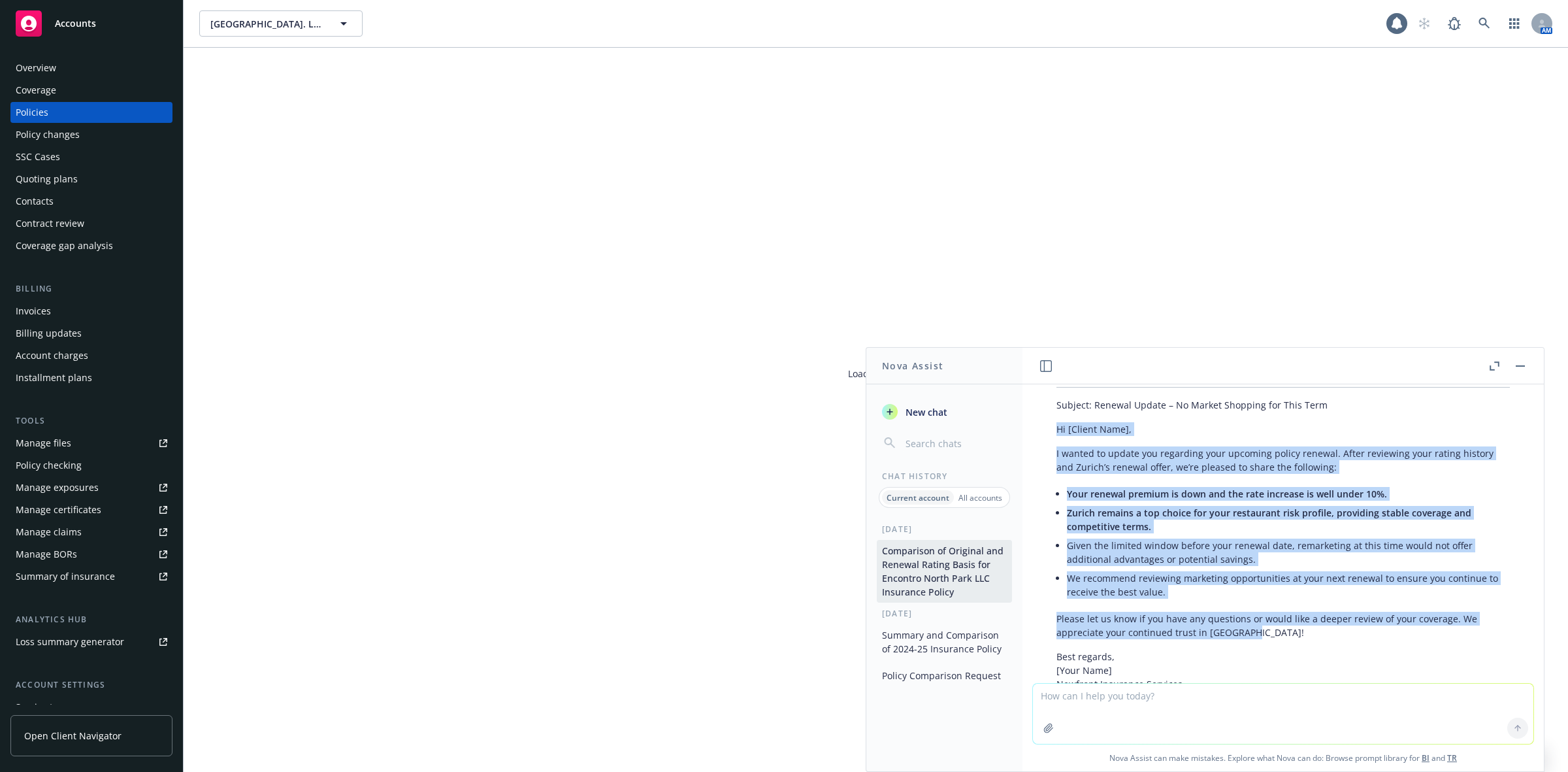
scroll to position [5832, 0]
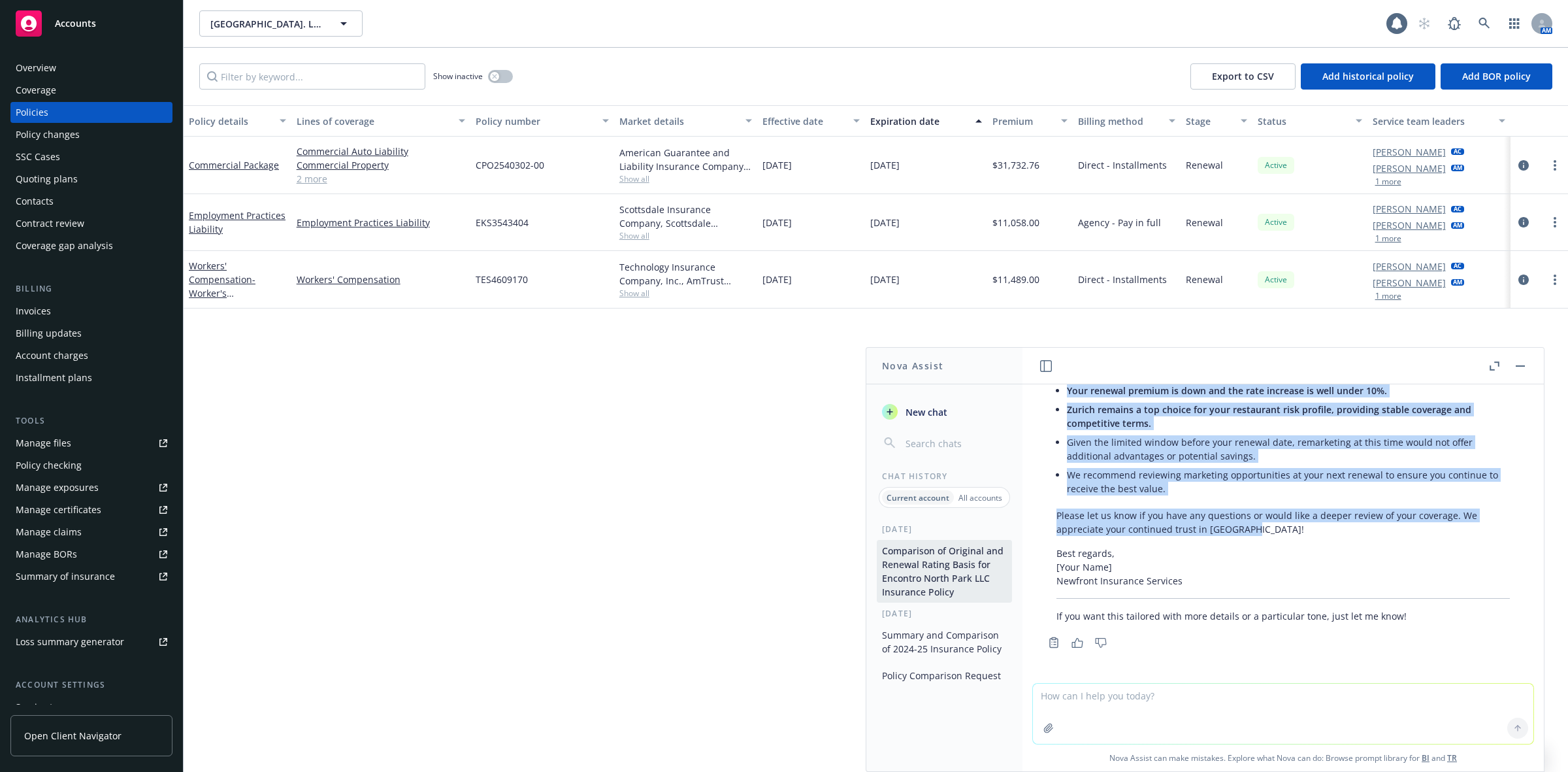
click at [1116, 715] on textarea at bounding box center [1283, 713] width 500 height 60
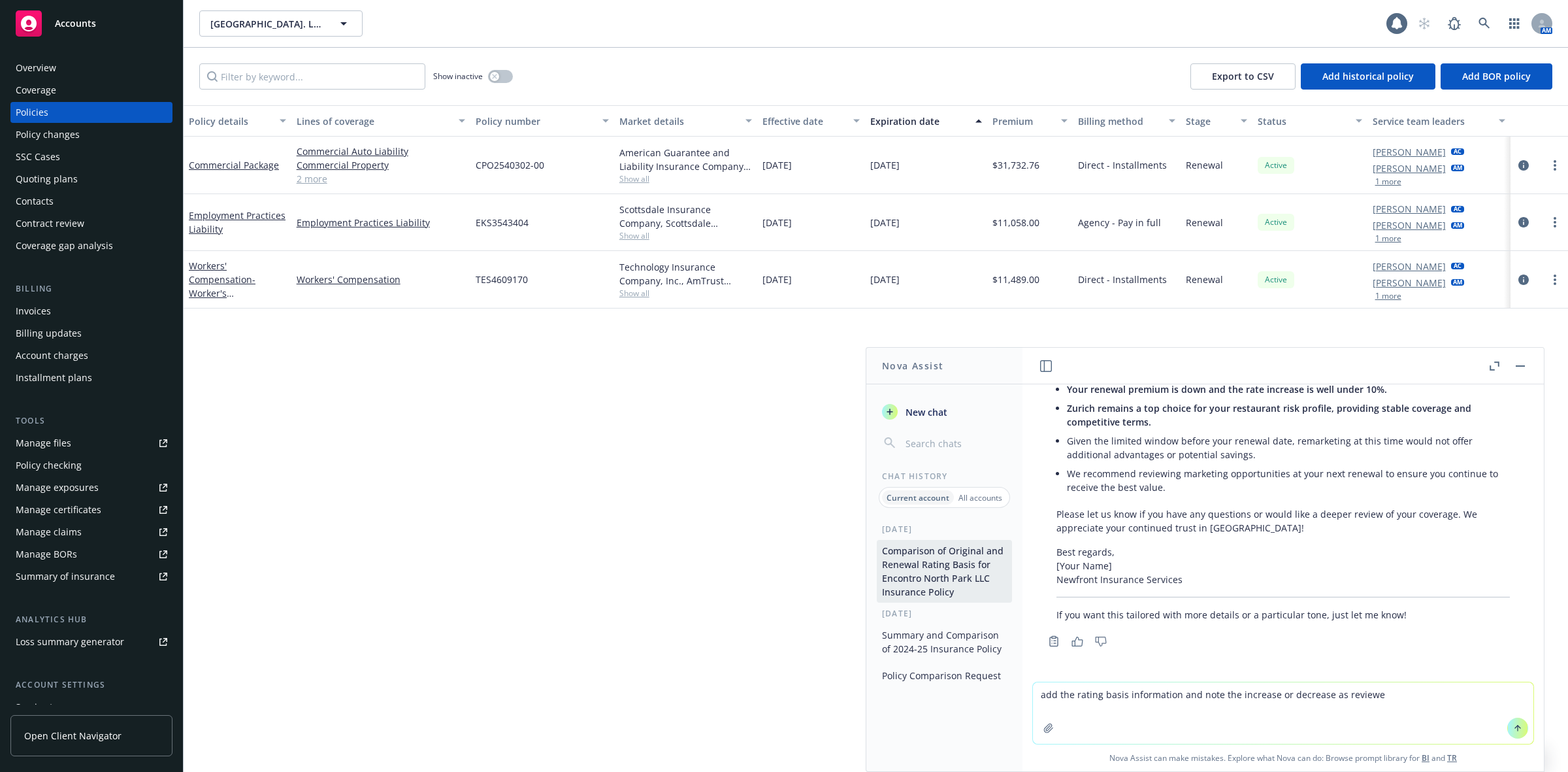
type textarea "add the rating basis information and note the increase or decrease as reviewed"
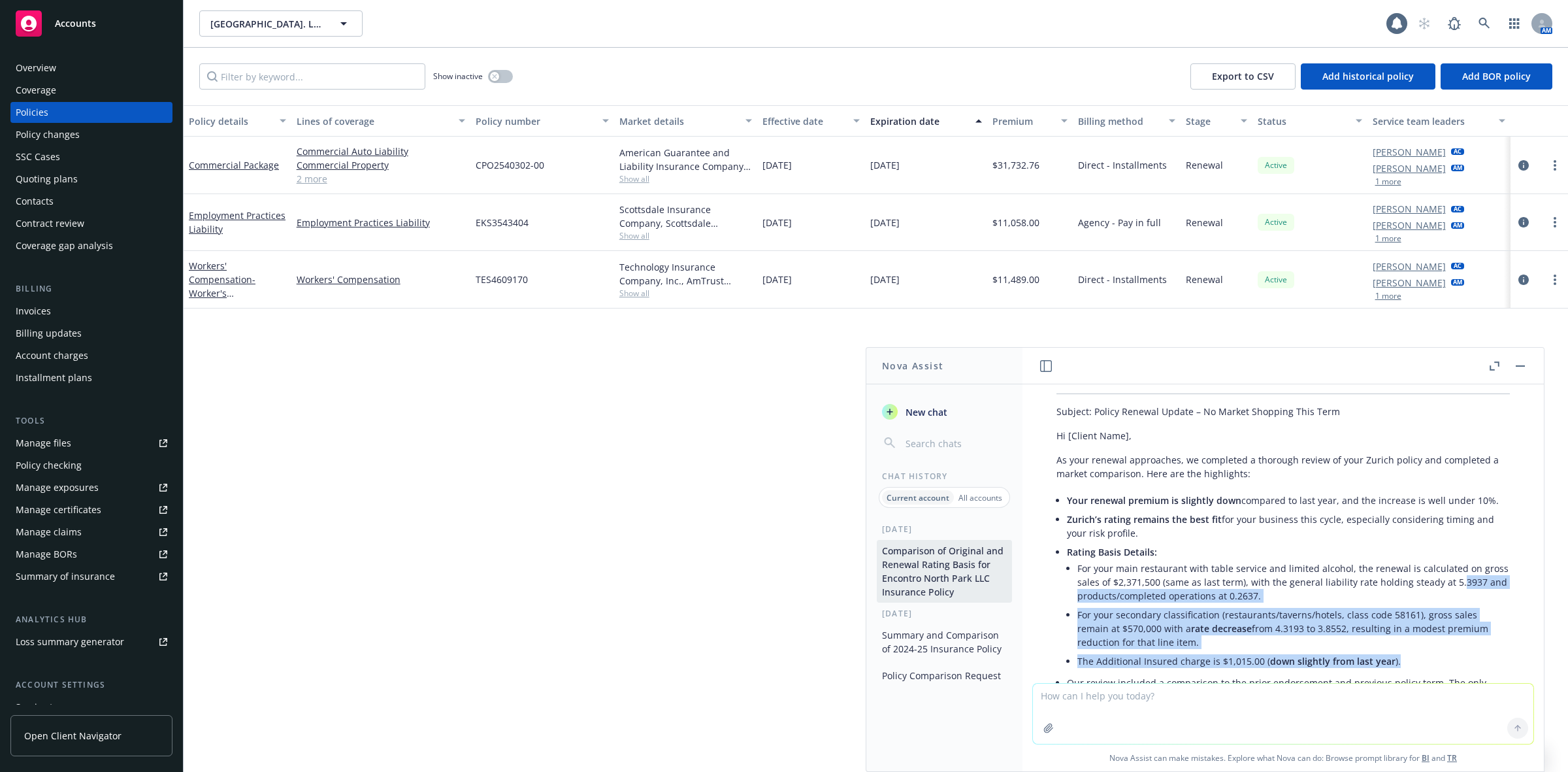
scroll to position [6173, 0]
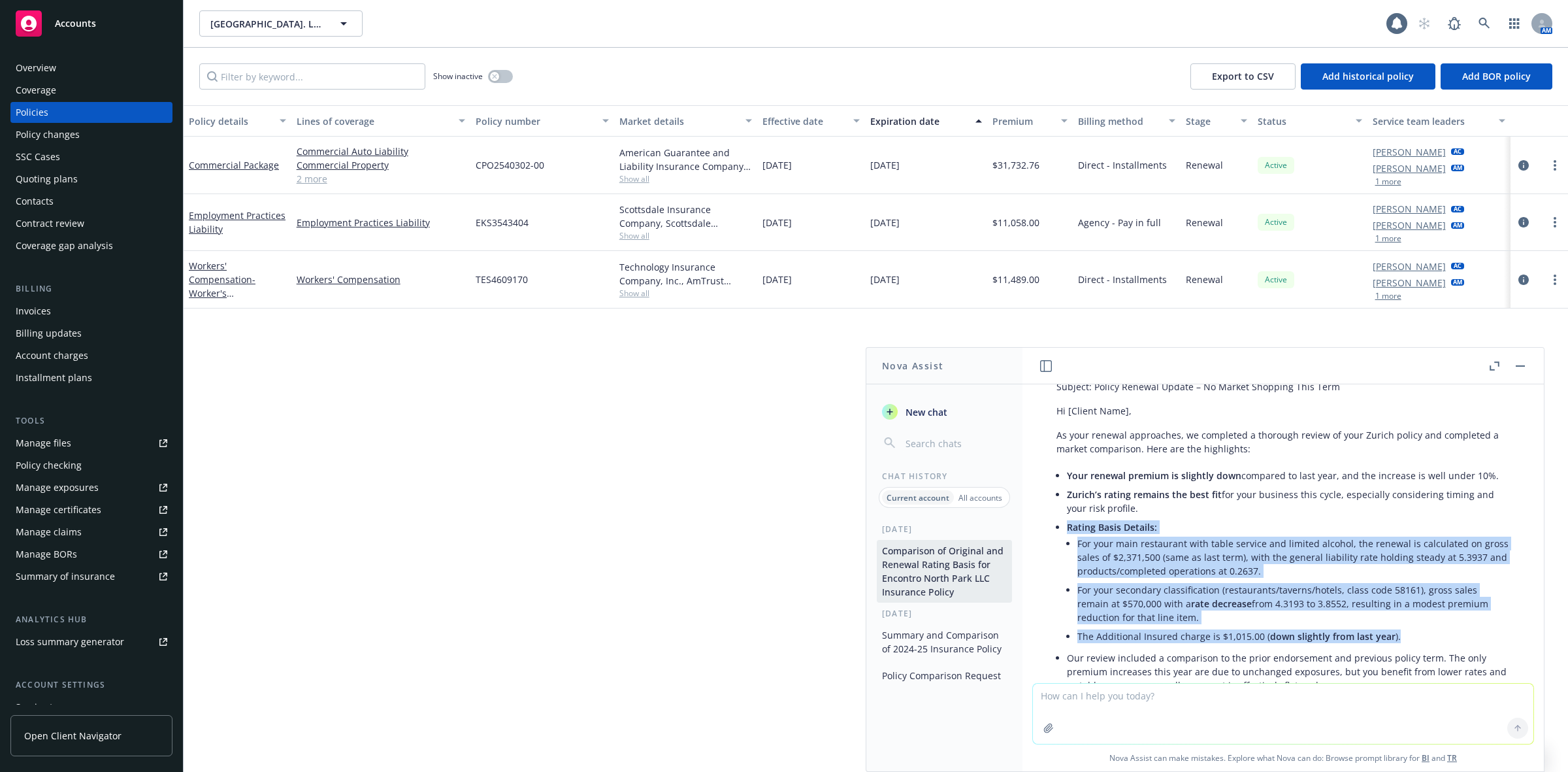
drag, startPoint x: 1396, startPoint y: 647, endPoint x: 1069, endPoint y: 582, distance: 333.4
click at [1069, 582] on li "Rating Basis Details: For your main restaurant with table service and limited a…" at bounding box center [1288, 583] width 443 height 131
copy li "Rating Basis Details: For your main restaurant with table service and limited a…"
click at [1343, 517] on li "Zurich’s rating remains the best fit for your business this cycle, especially c…" at bounding box center [1288, 501] width 443 height 33
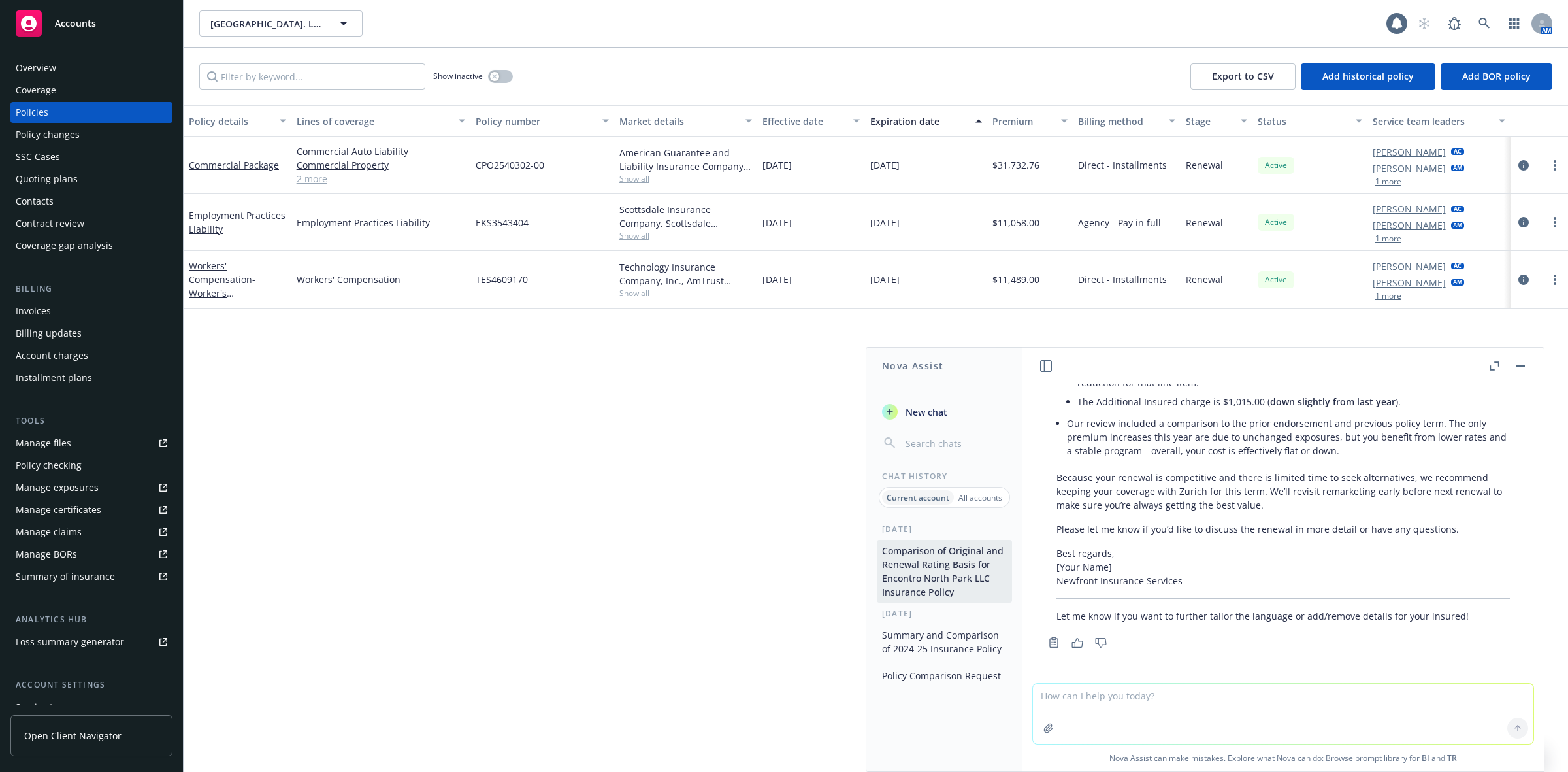
scroll to position [6336, 0]
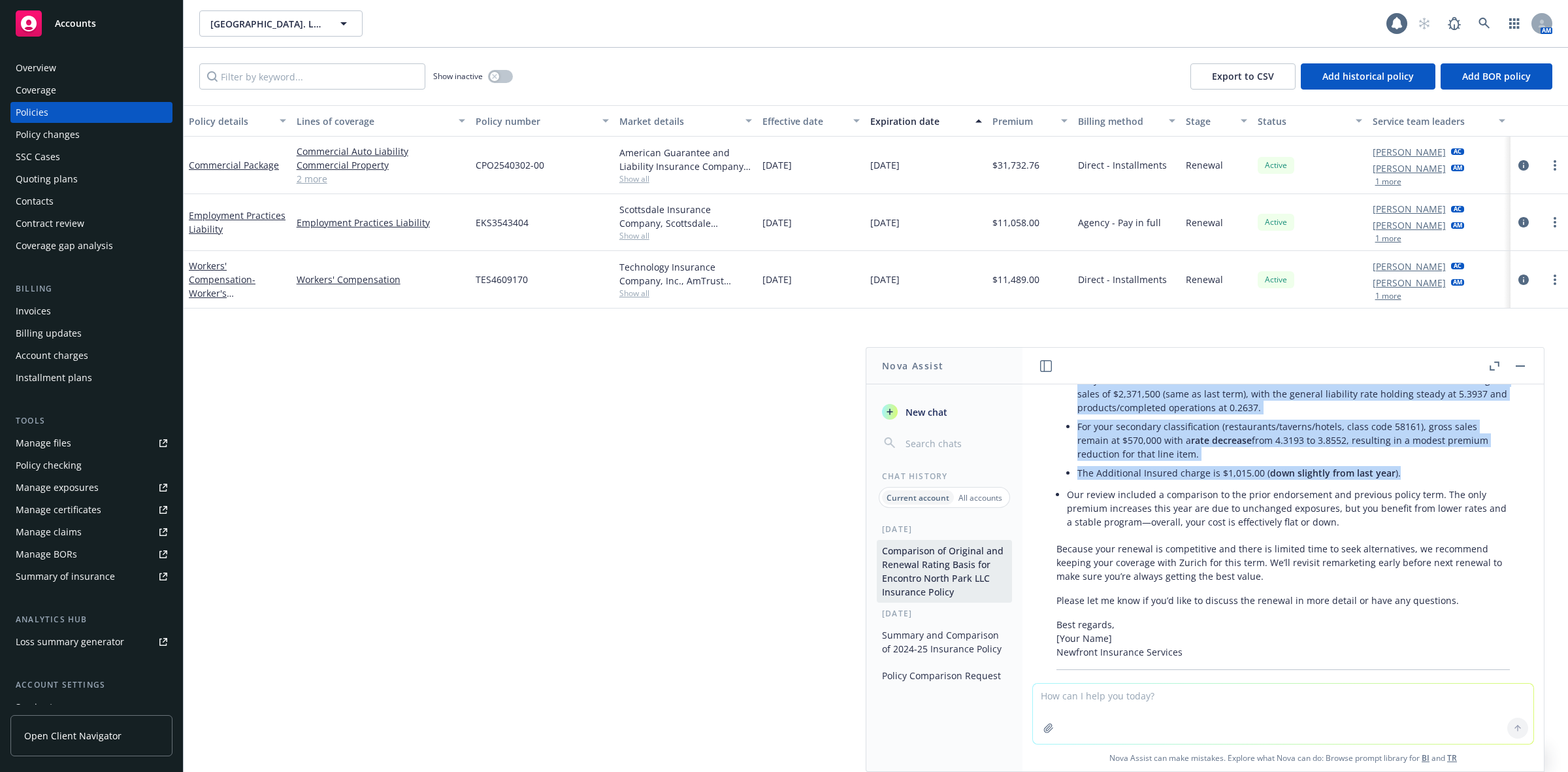
drag, startPoint x: 1405, startPoint y: 526, endPoint x: 1062, endPoint y: 416, distance: 360.2
click at [1062, 416] on div "Certainly! Here’s a revised version of your client email, now including details…" at bounding box center [1283, 431] width 480 height 537
copy li "Rating Basis Details: For your main restaurant with table service and limited a…"
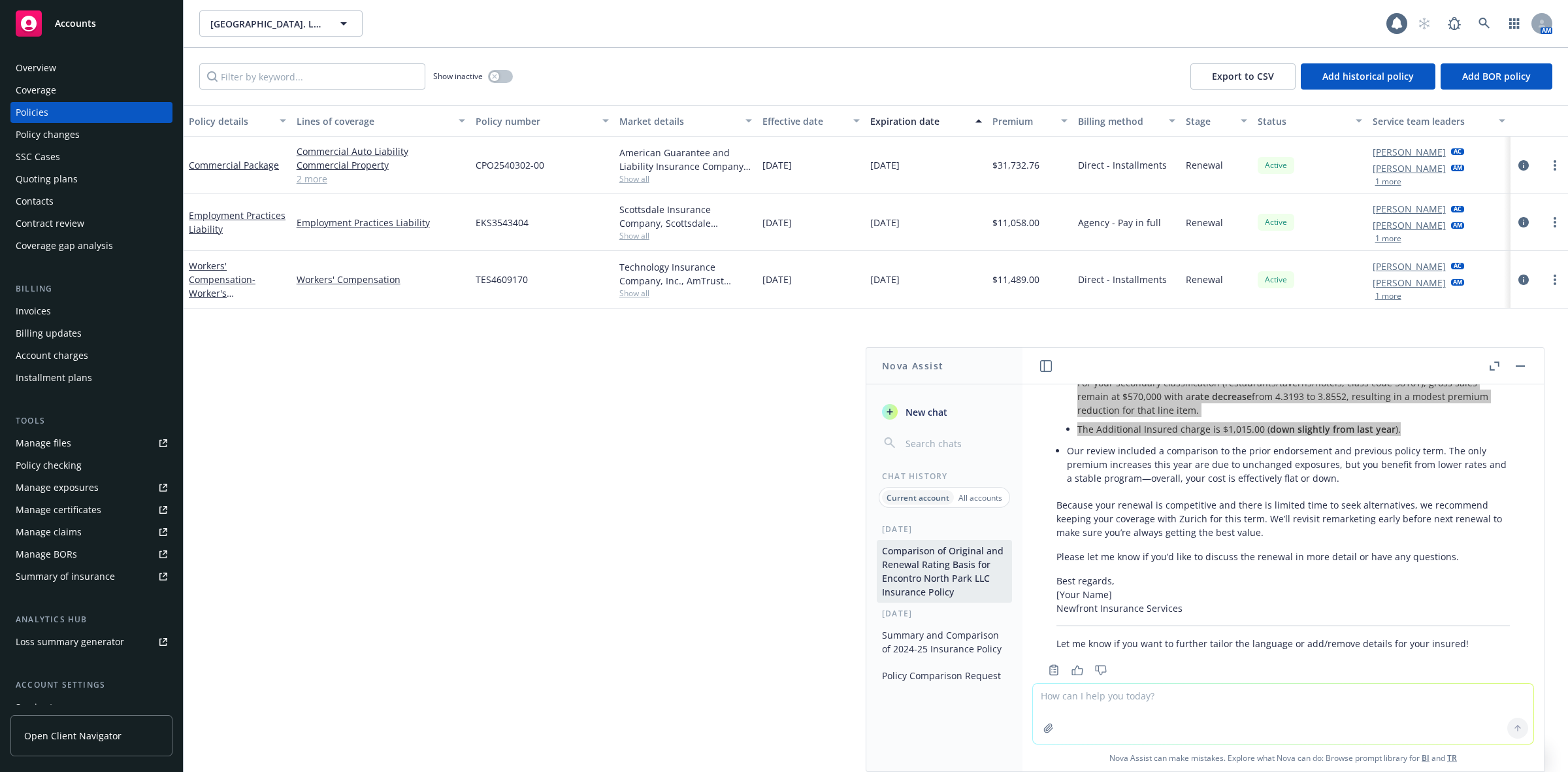
scroll to position [6299, 0]
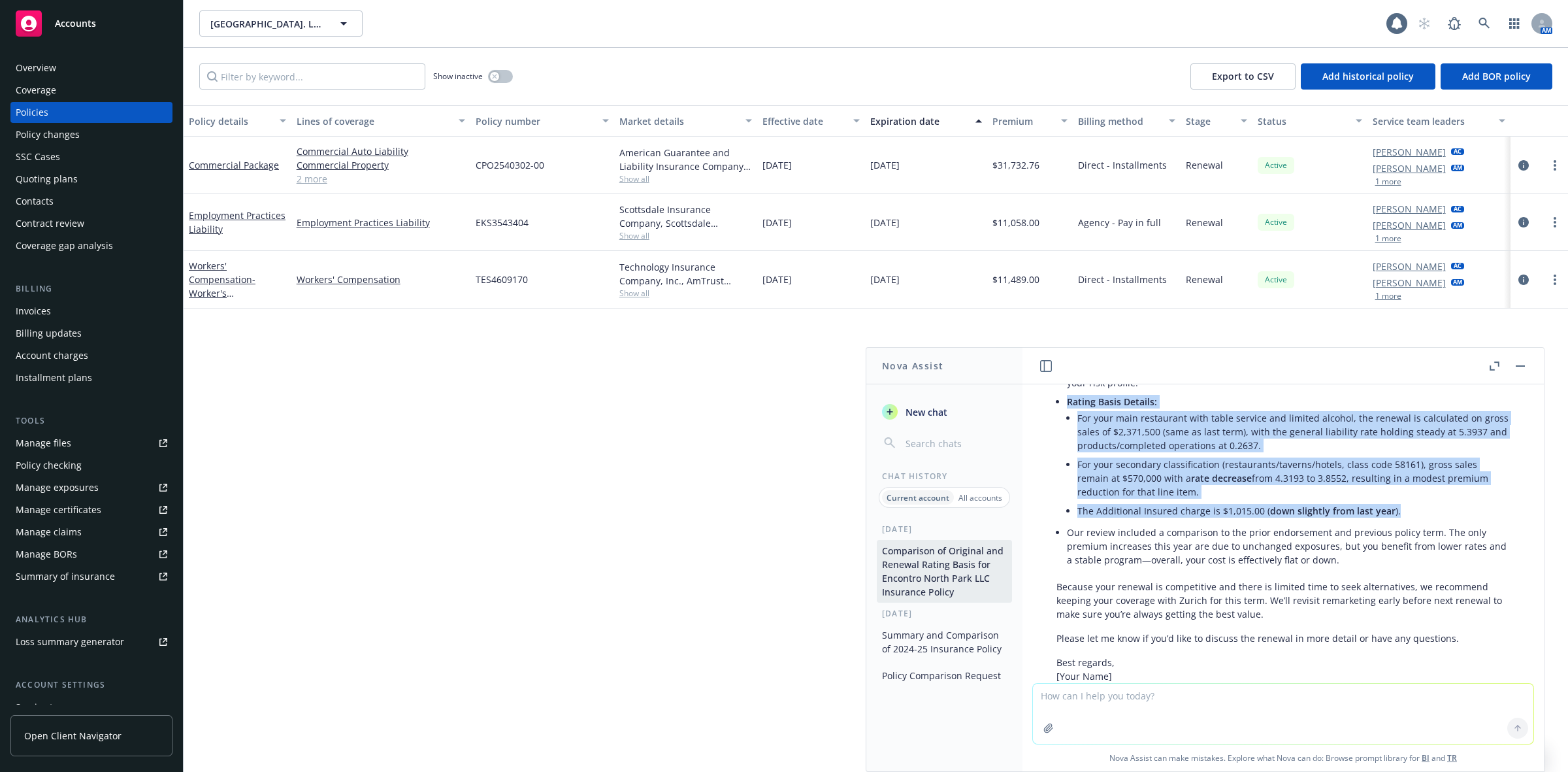
click at [1314, 501] on li "For your secondary classification (restaurants/taverns/hotels, class code 58161…" at bounding box center [1294, 479] width 432 height 47
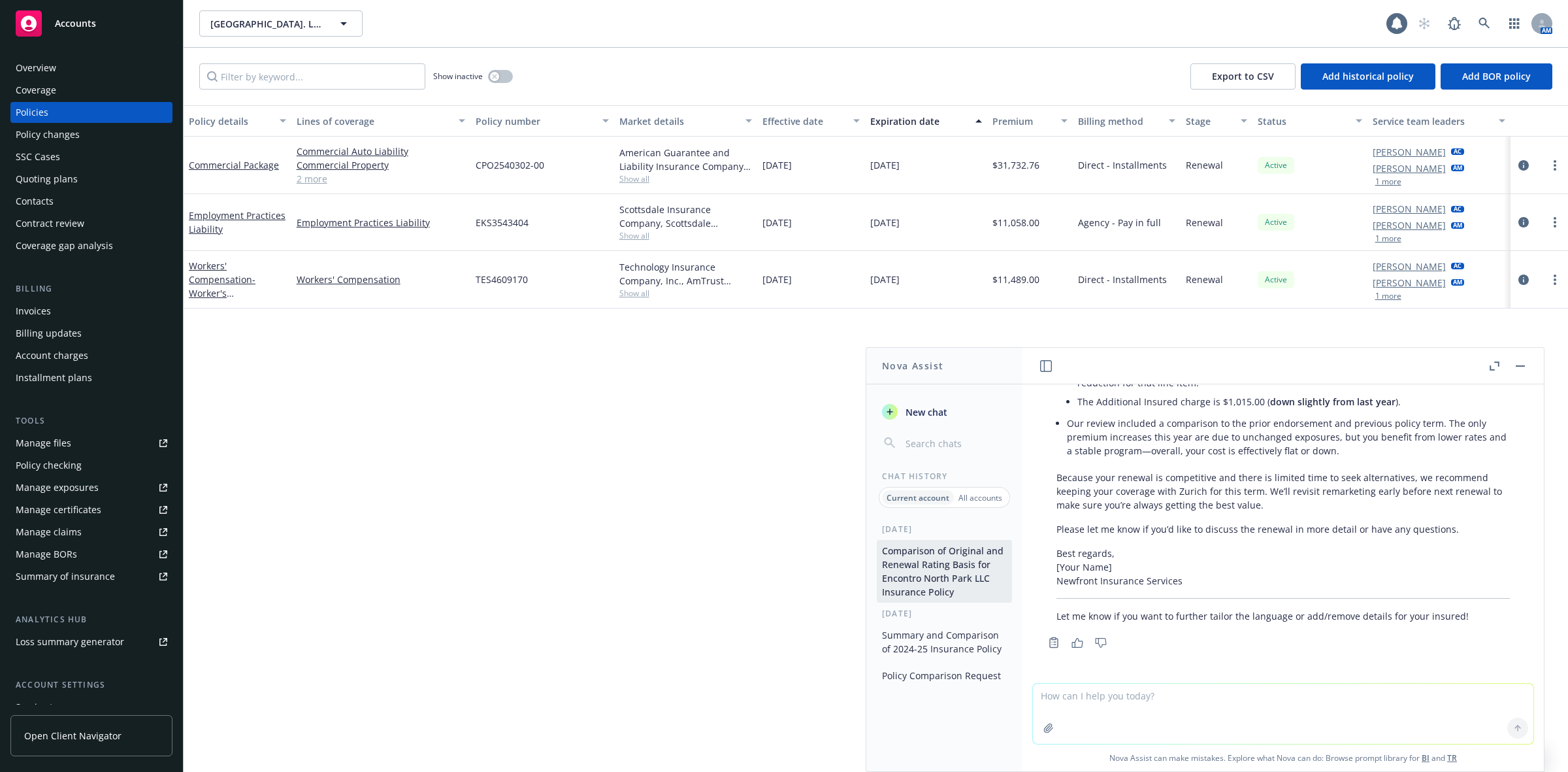
scroll to position [6462, 0]
drag, startPoint x: 1521, startPoint y: 370, endPoint x: 1479, endPoint y: 371, distance: 42.0
click at [1521, 370] on button "button" at bounding box center [1521, 366] width 16 height 16
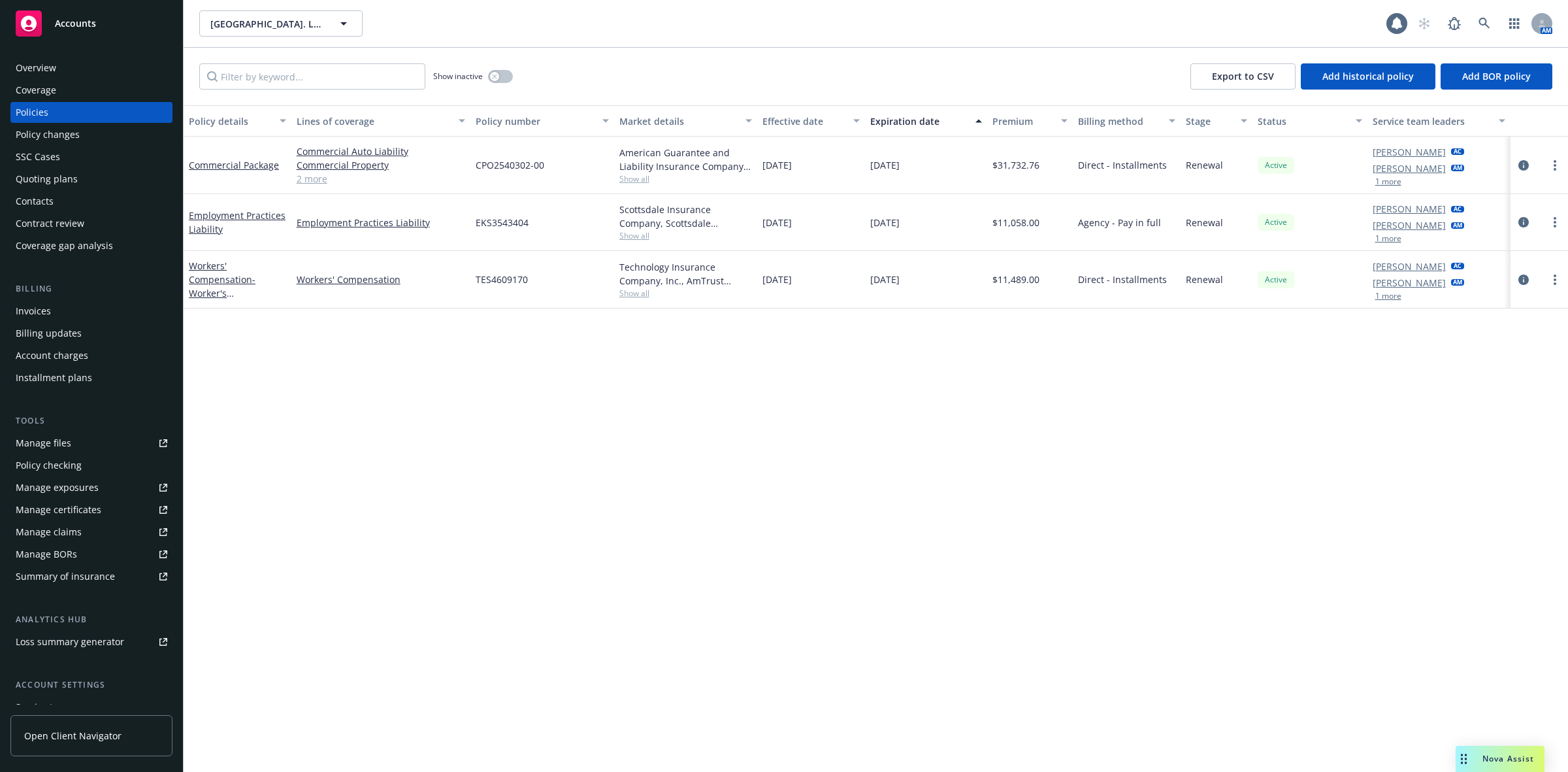
click at [57, 178] on div "Quoting plans" at bounding box center [47, 180] width 62 height 21
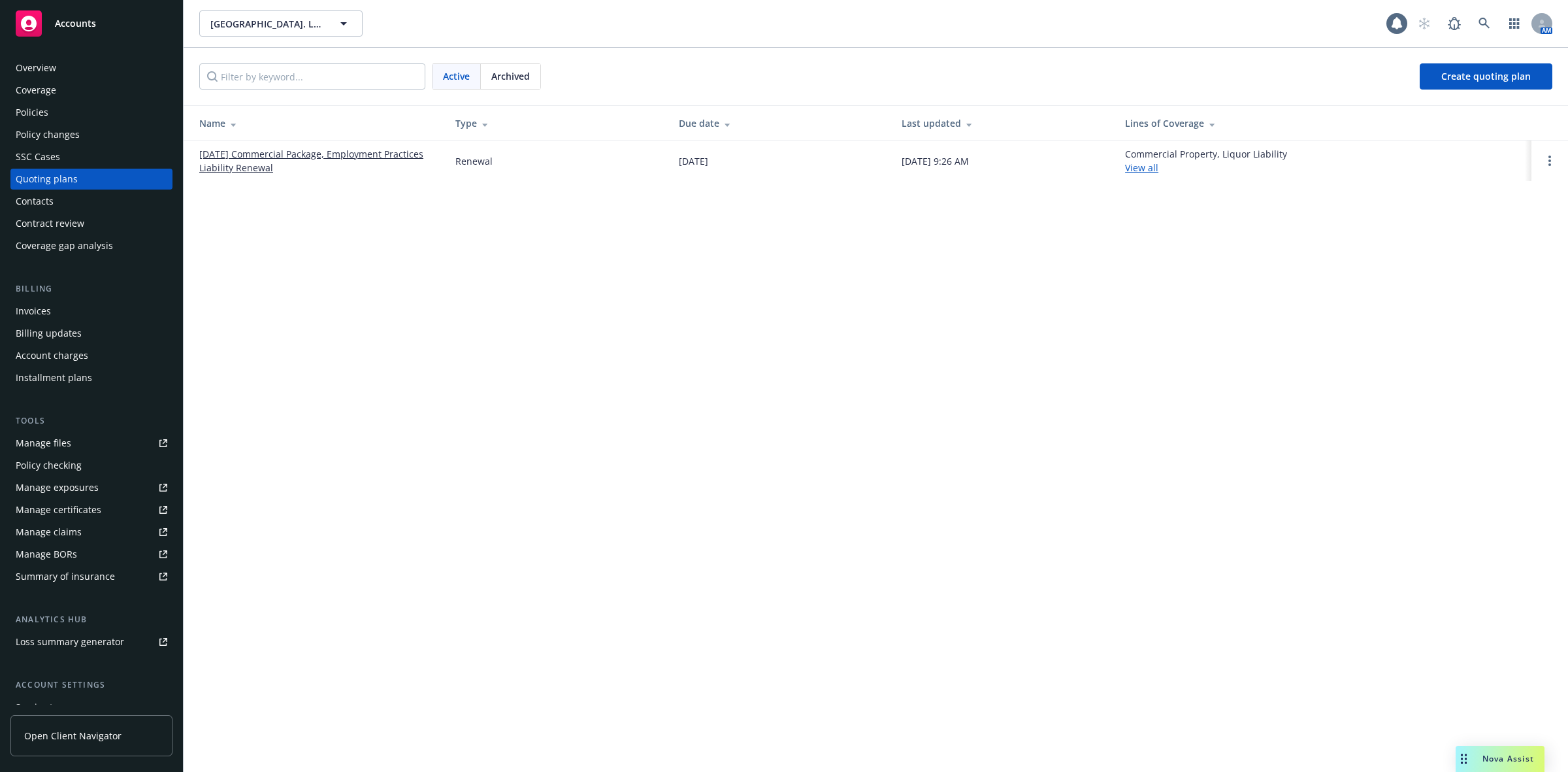
click at [239, 165] on link "[DATE] Commercial Package, Employment Practices Liability Renewal" at bounding box center [317, 160] width 235 height 28
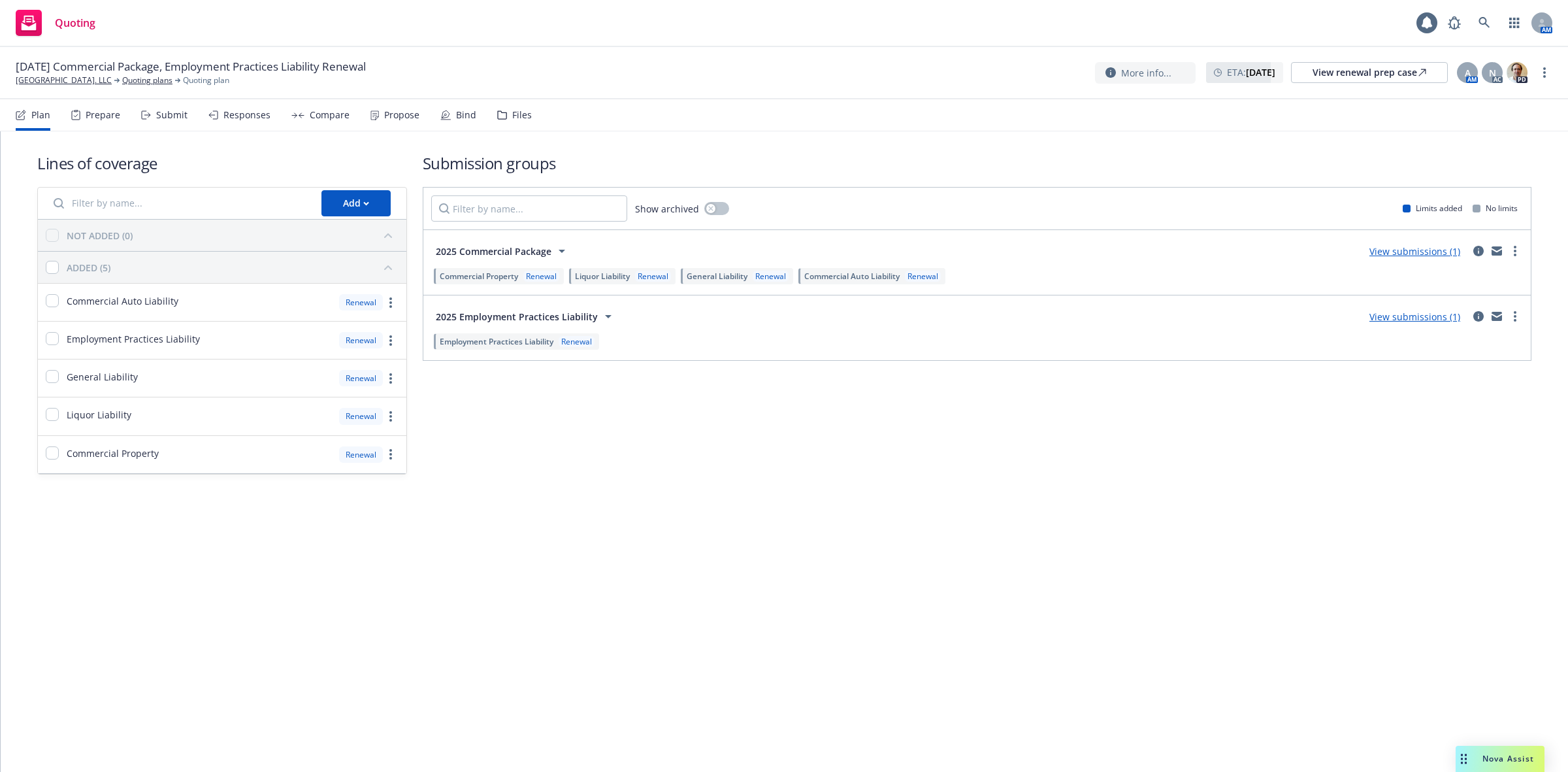
click at [384, 115] on div "Propose" at bounding box center [402, 115] width 35 height 11
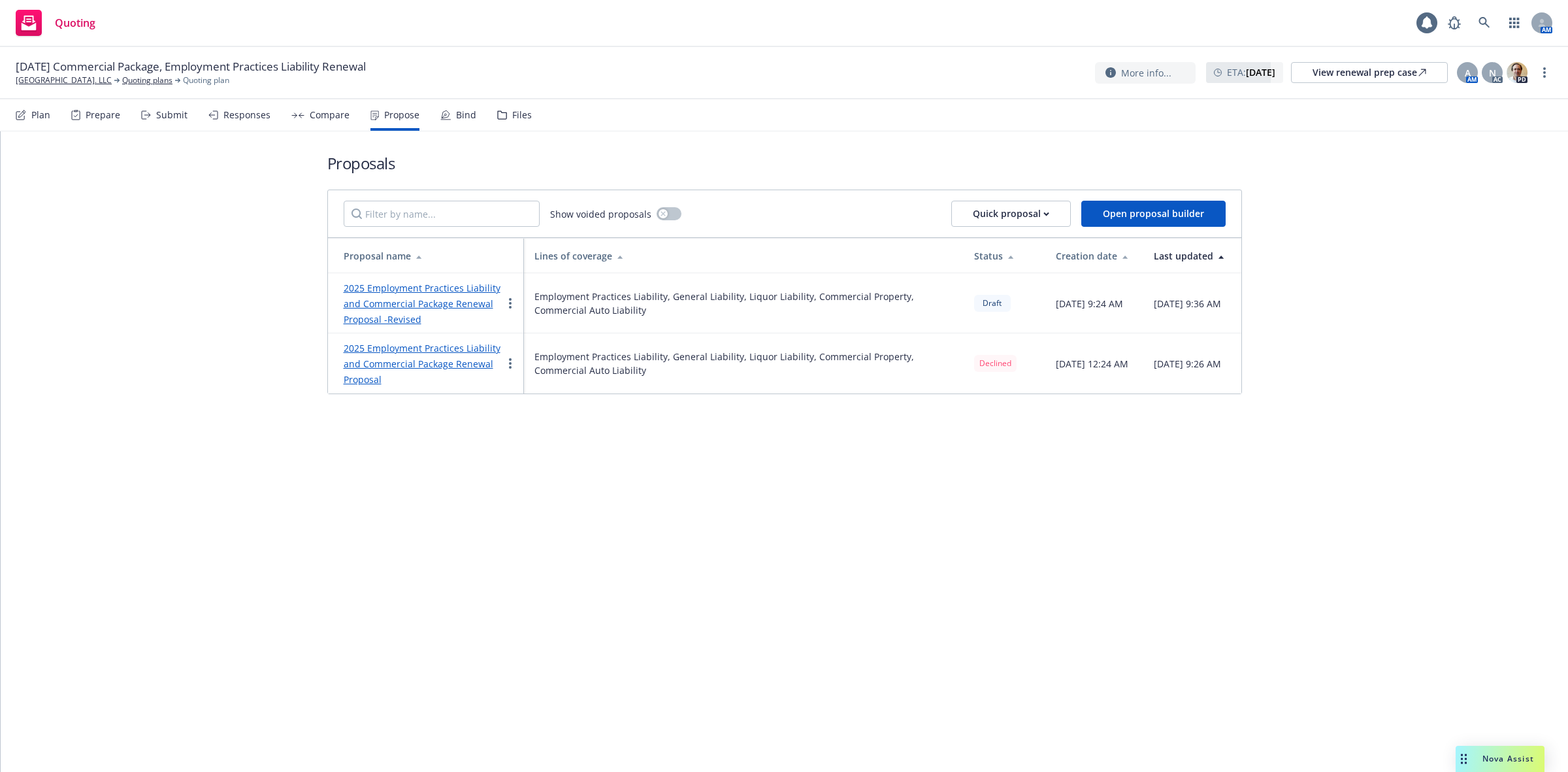
click at [409, 301] on link "2025 Employment Practices Liability and Commercial Package Renewal Proposal -Re…" at bounding box center [422, 304] width 157 height 44
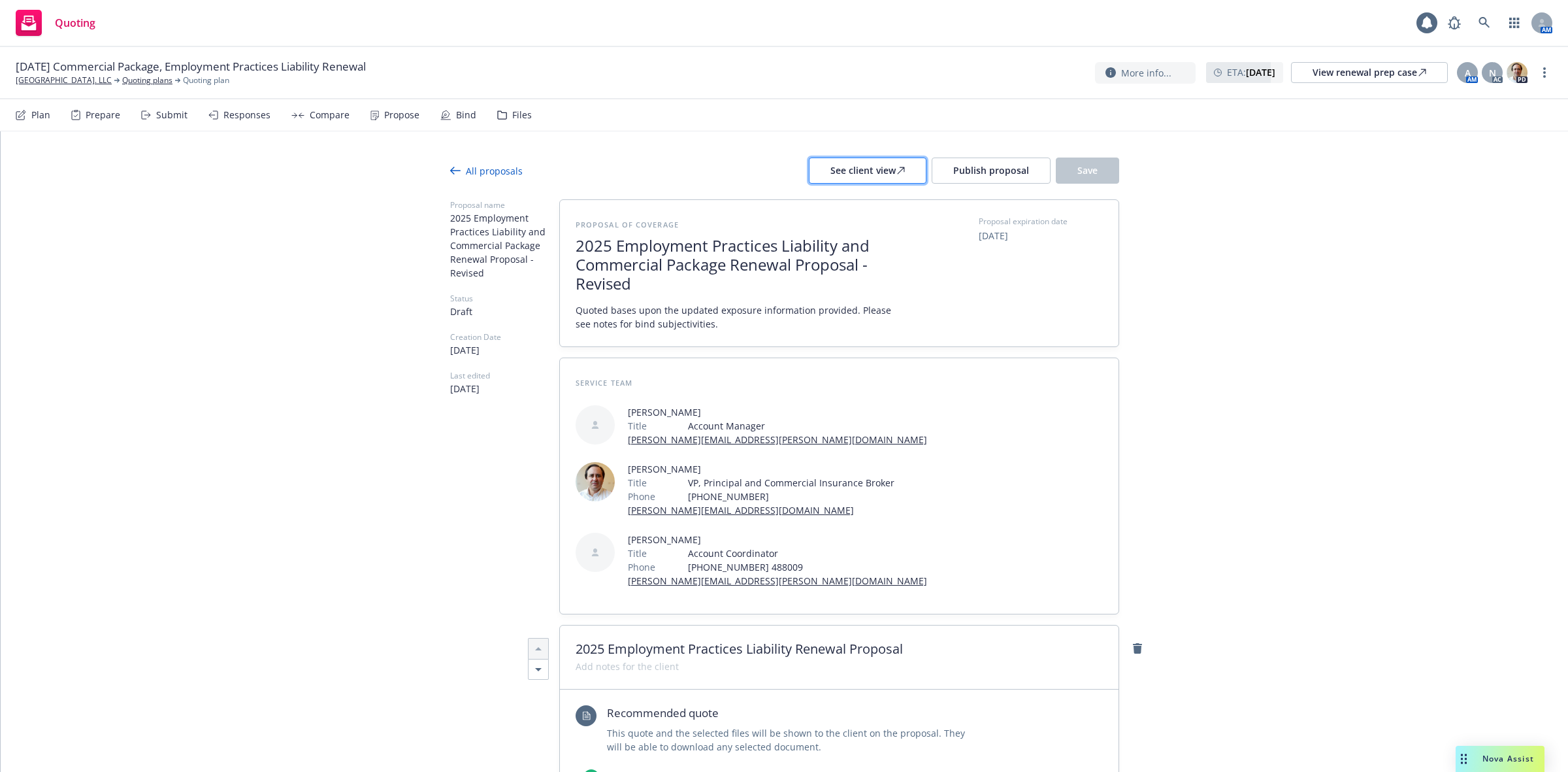
click at [855, 164] on div "See client view" at bounding box center [867, 170] width 74 height 25
click at [971, 175] on span "Publish proposal" at bounding box center [991, 170] width 76 height 13
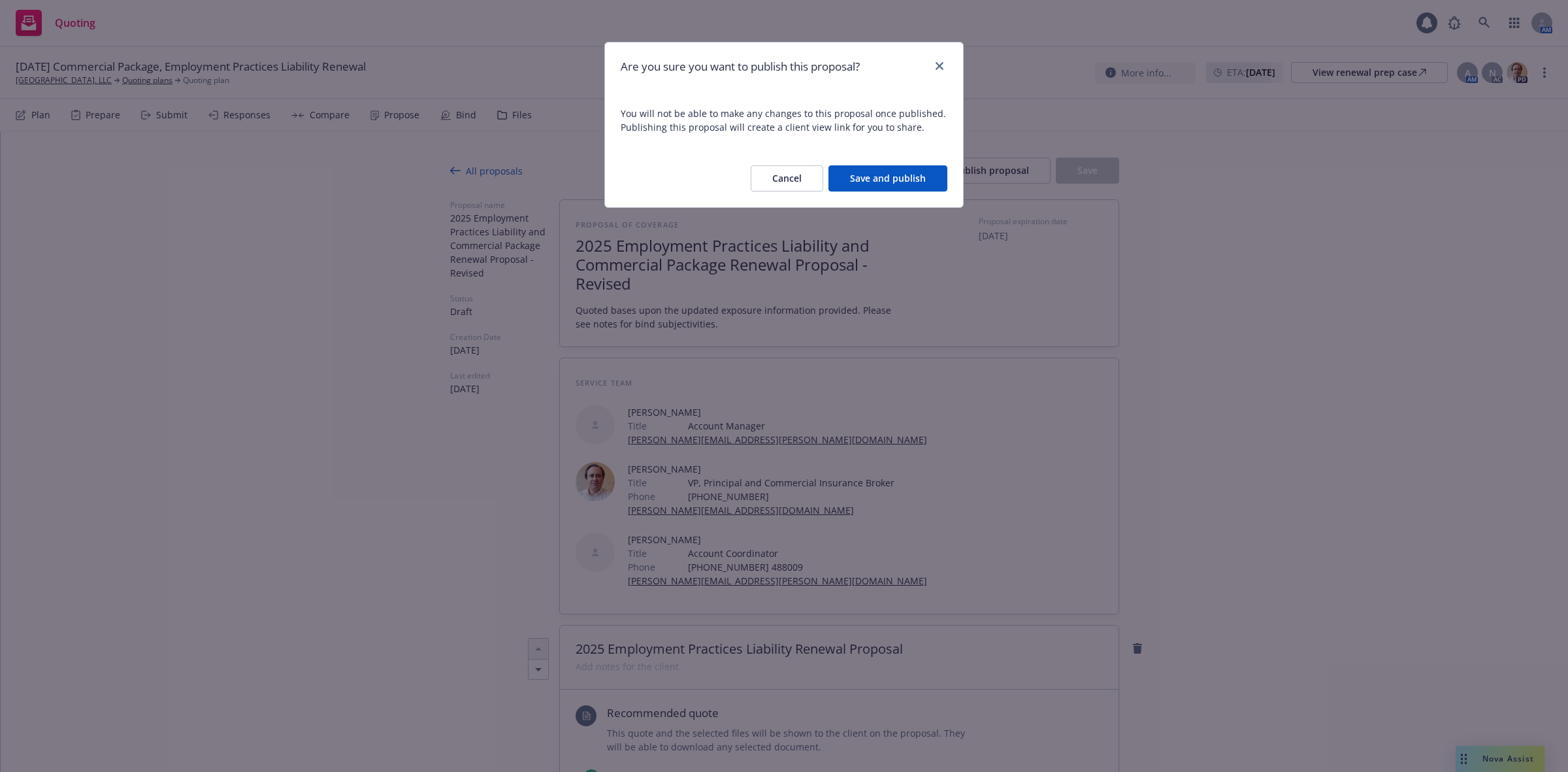
click at [878, 180] on button "Save and publish" at bounding box center [888, 178] width 119 height 26
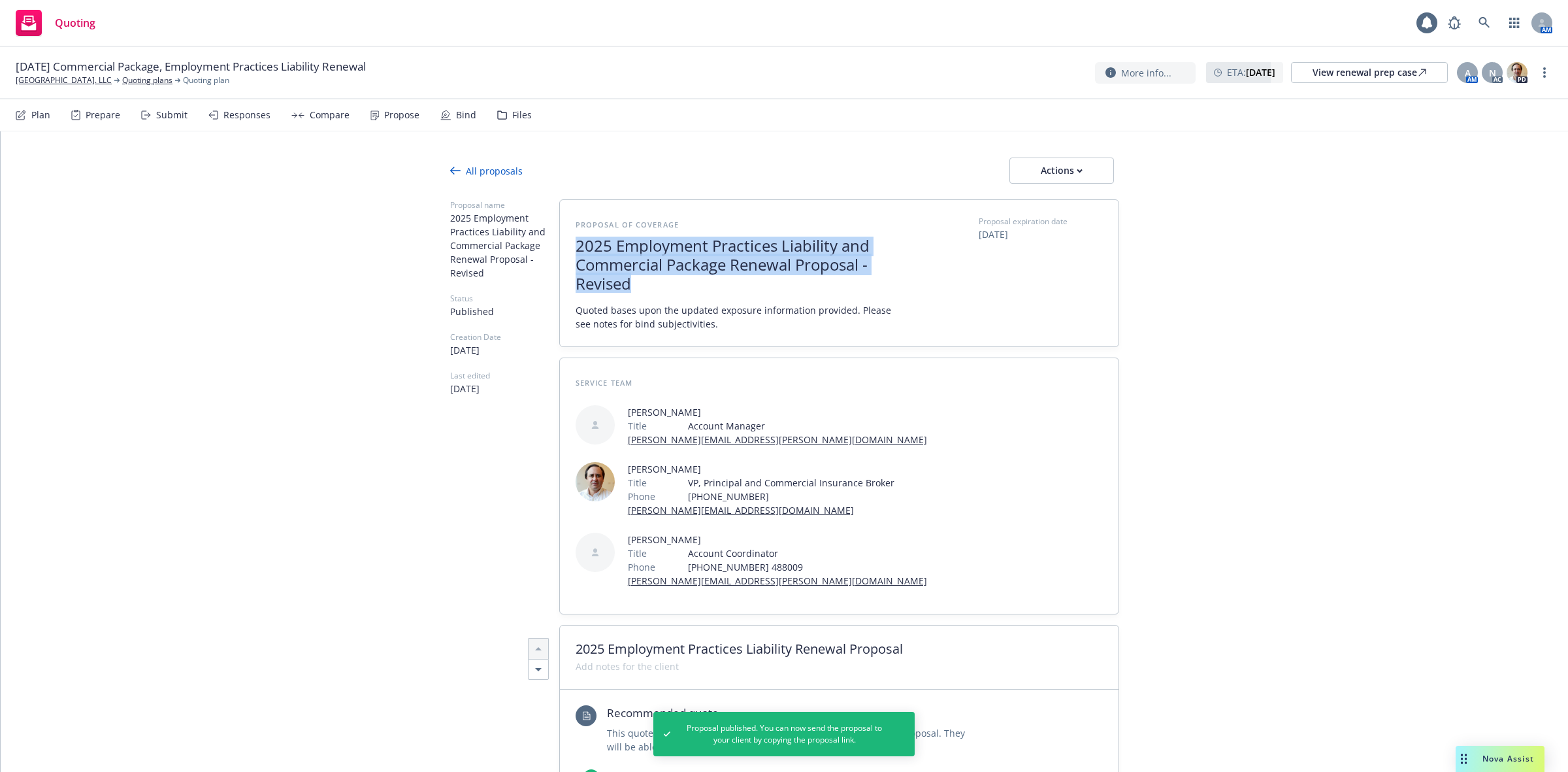
drag, startPoint x: 632, startPoint y: 288, endPoint x: 566, endPoint y: 245, distance: 78.8
click at [566, 245] on div "Proposal of coverage 2025 Employment Practices Liability and Commercial Package…" at bounding box center [839, 273] width 559 height 146
copy span "2025 Employment Practices Liability and Commercial Package Renewal Proposal -Re…"
click at [1031, 175] on div "Actions" at bounding box center [1061, 170] width 61 height 25
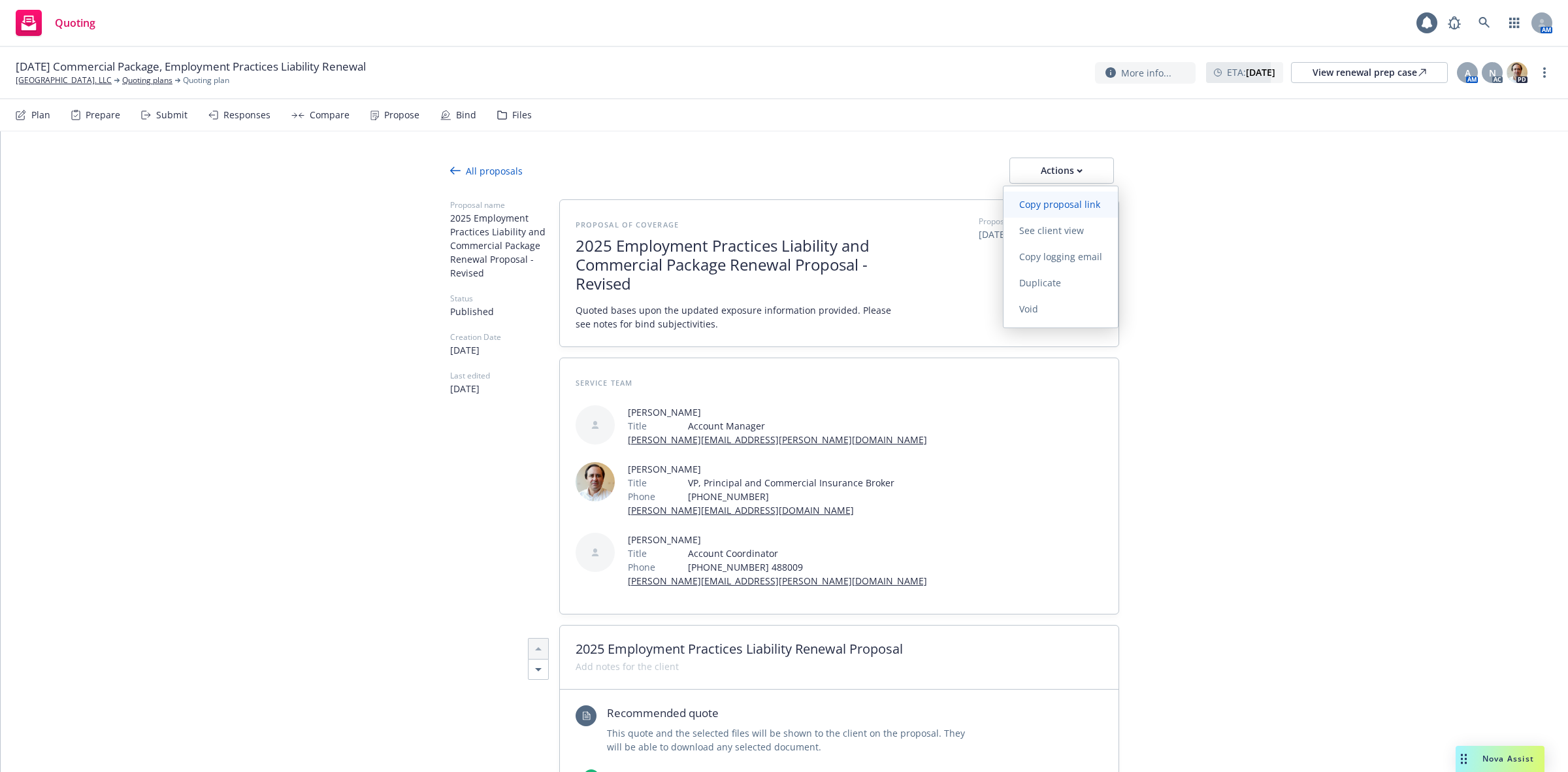
click at [1056, 206] on span "Copy proposal link" at bounding box center [1059, 204] width 112 height 13
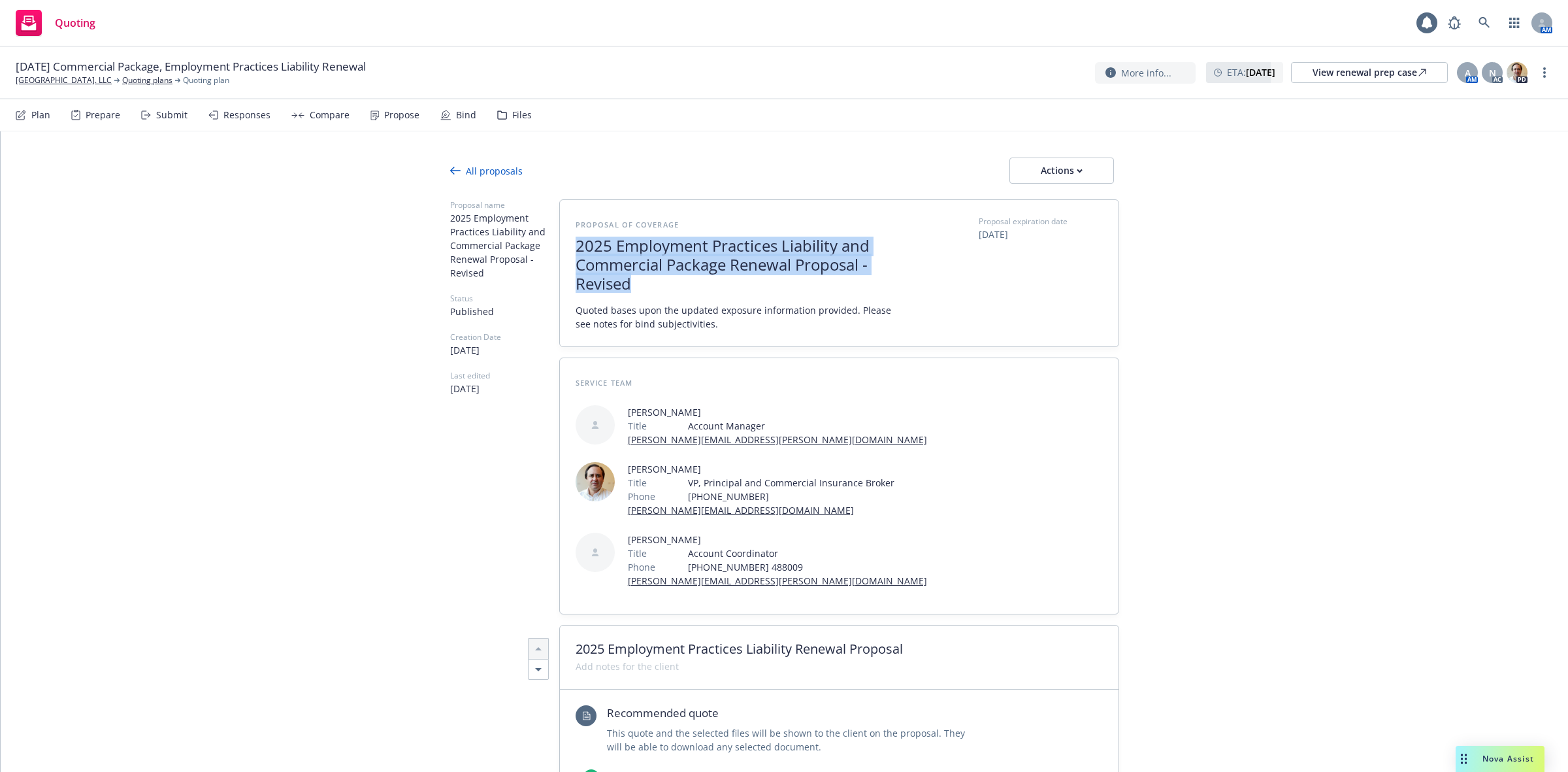
drag, startPoint x: 638, startPoint y: 285, endPoint x: 566, endPoint y: 252, distance: 79.2
click at [566, 252] on div "Proposal of coverage 2025 Employment Practices Liability and Commercial Package…" at bounding box center [839, 273] width 559 height 146
copy span "2025 Employment Practices Liability and Commercial Package Renewal Proposal -Re…"
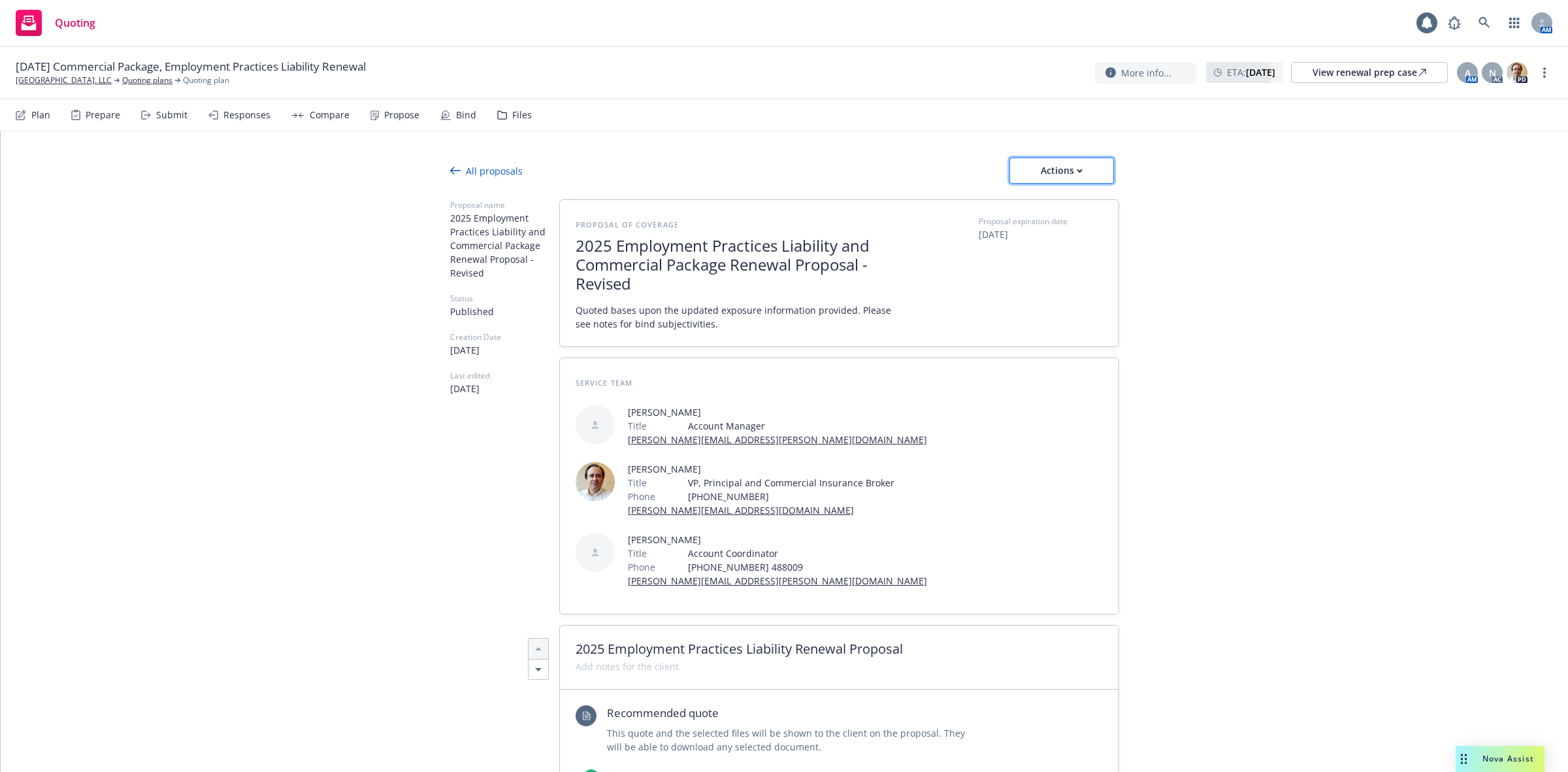
click at [1061, 175] on div "Actions" at bounding box center [1061, 170] width 61 height 25
click at [1044, 233] on span "See client view" at bounding box center [1051, 230] width 96 height 13
type textarea "x"
click at [1472, 760] on div "Nova Assist" at bounding box center [1508, 759] width 73 height 11
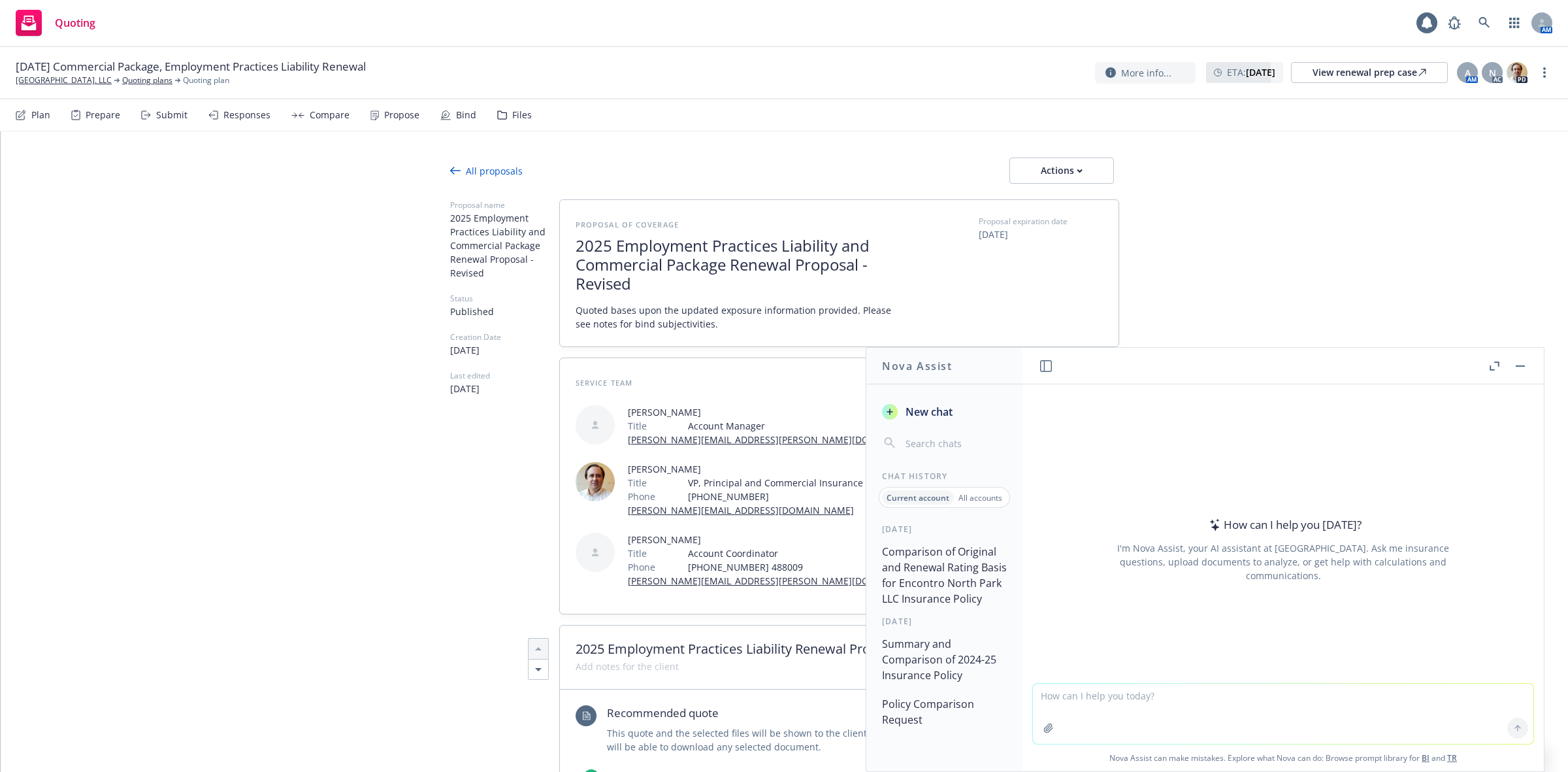
click at [1255, 717] on textarea at bounding box center [1283, 713] width 500 height 60
paste textarea "Total cost $43,142.40 Total cost $35,714.40"
type textarea "Whats the dollar amount decrease and percentage decrease: Total cost $43,142.40…"
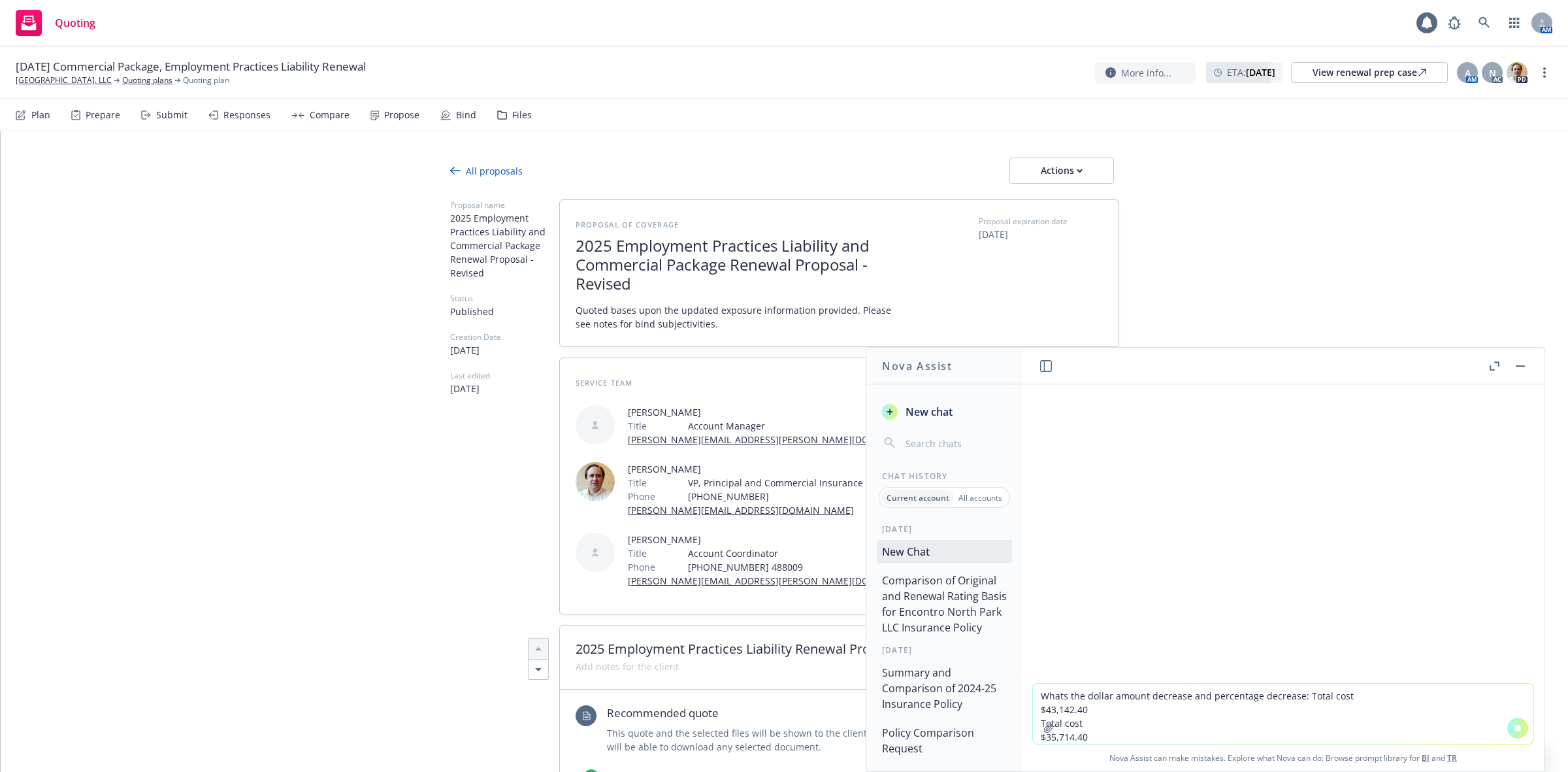
type textarea "x"
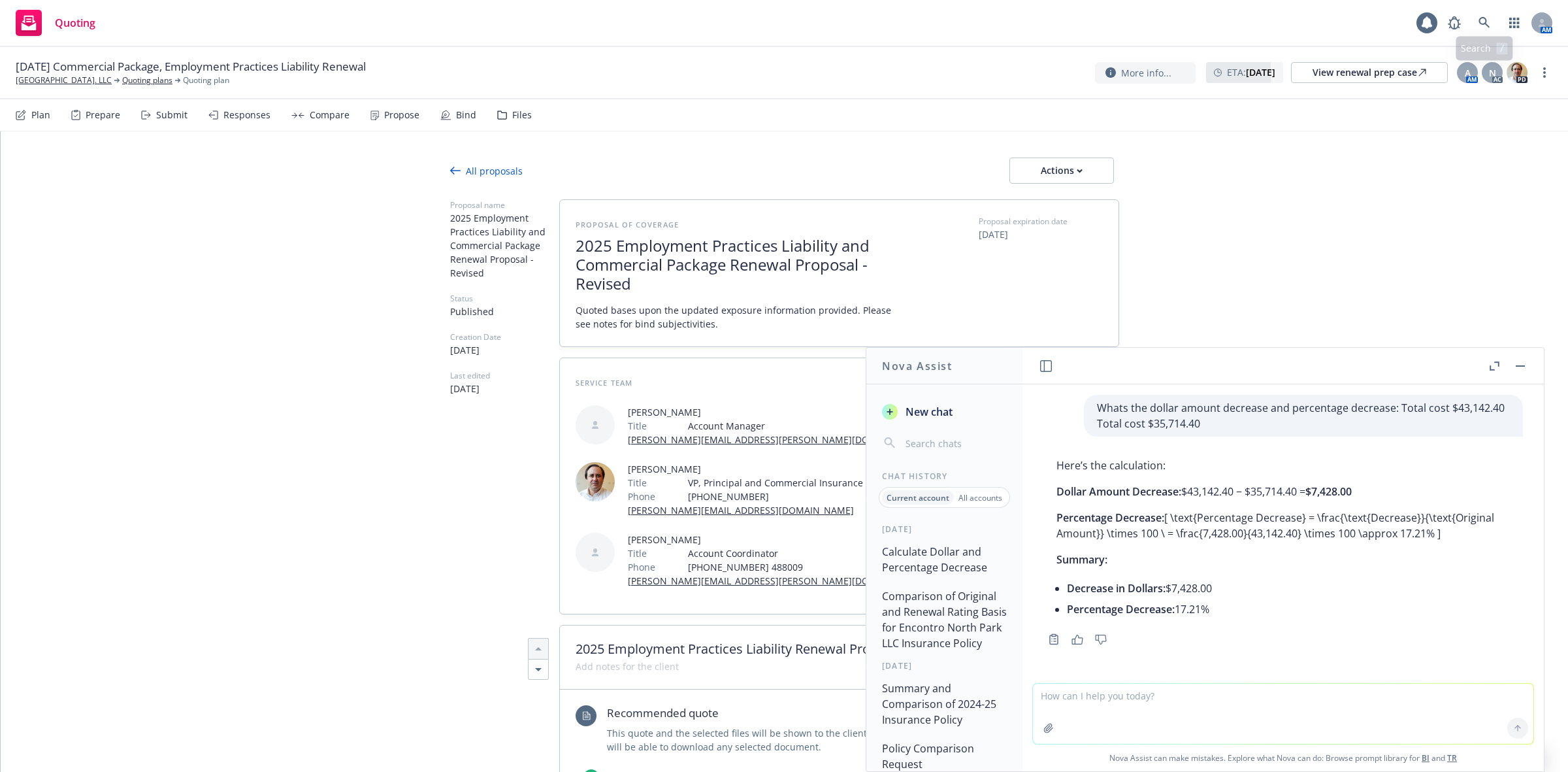
click at [1500, 14] on div "AM" at bounding box center [1497, 23] width 111 height 26
click at [1484, 15] on link at bounding box center [1484, 23] width 26 height 26
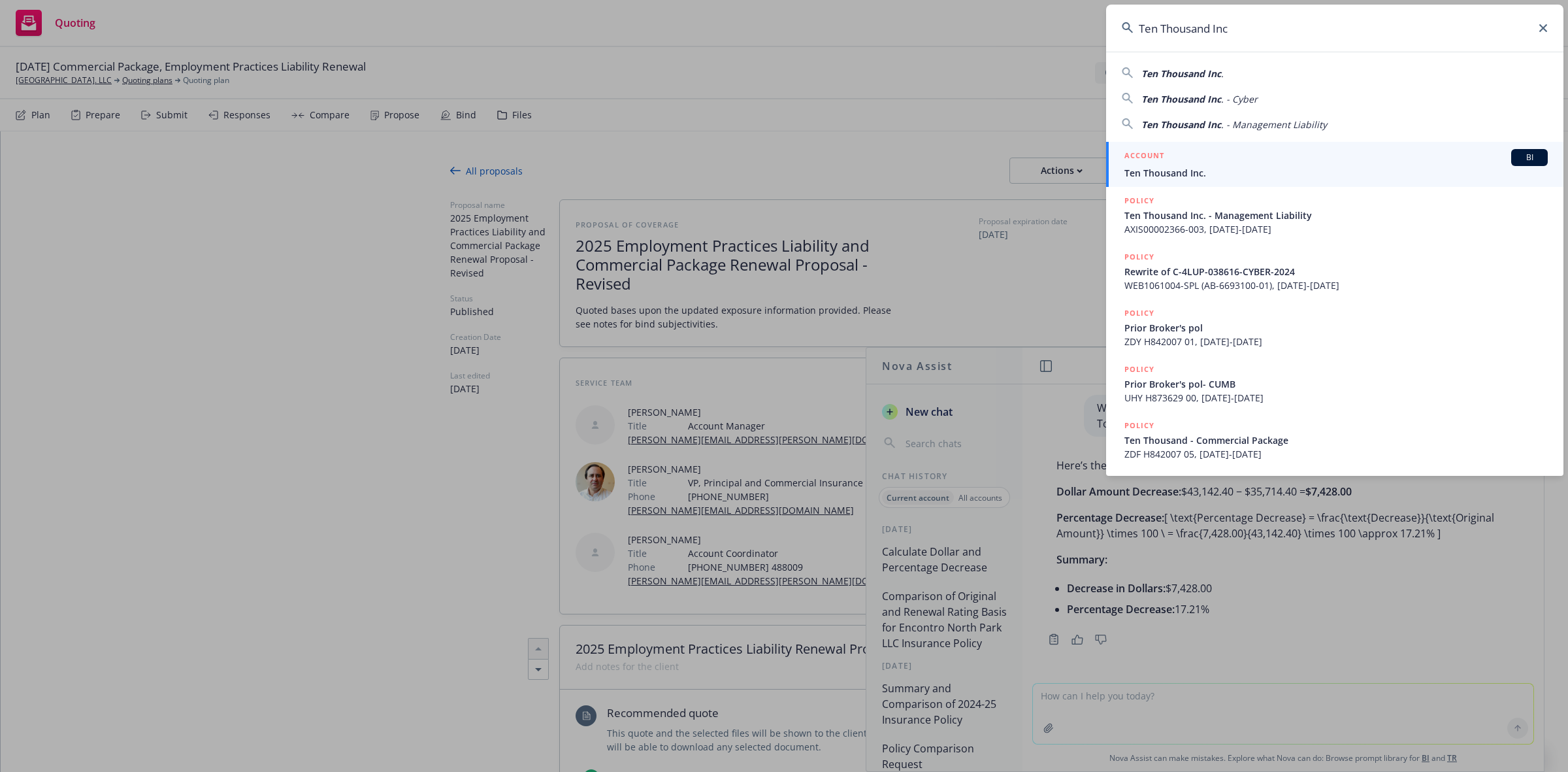
type input "Ten Thousand Inc"
click at [1327, 155] on div "ACCOUNT BI" at bounding box center [1336, 158] width 423 height 17
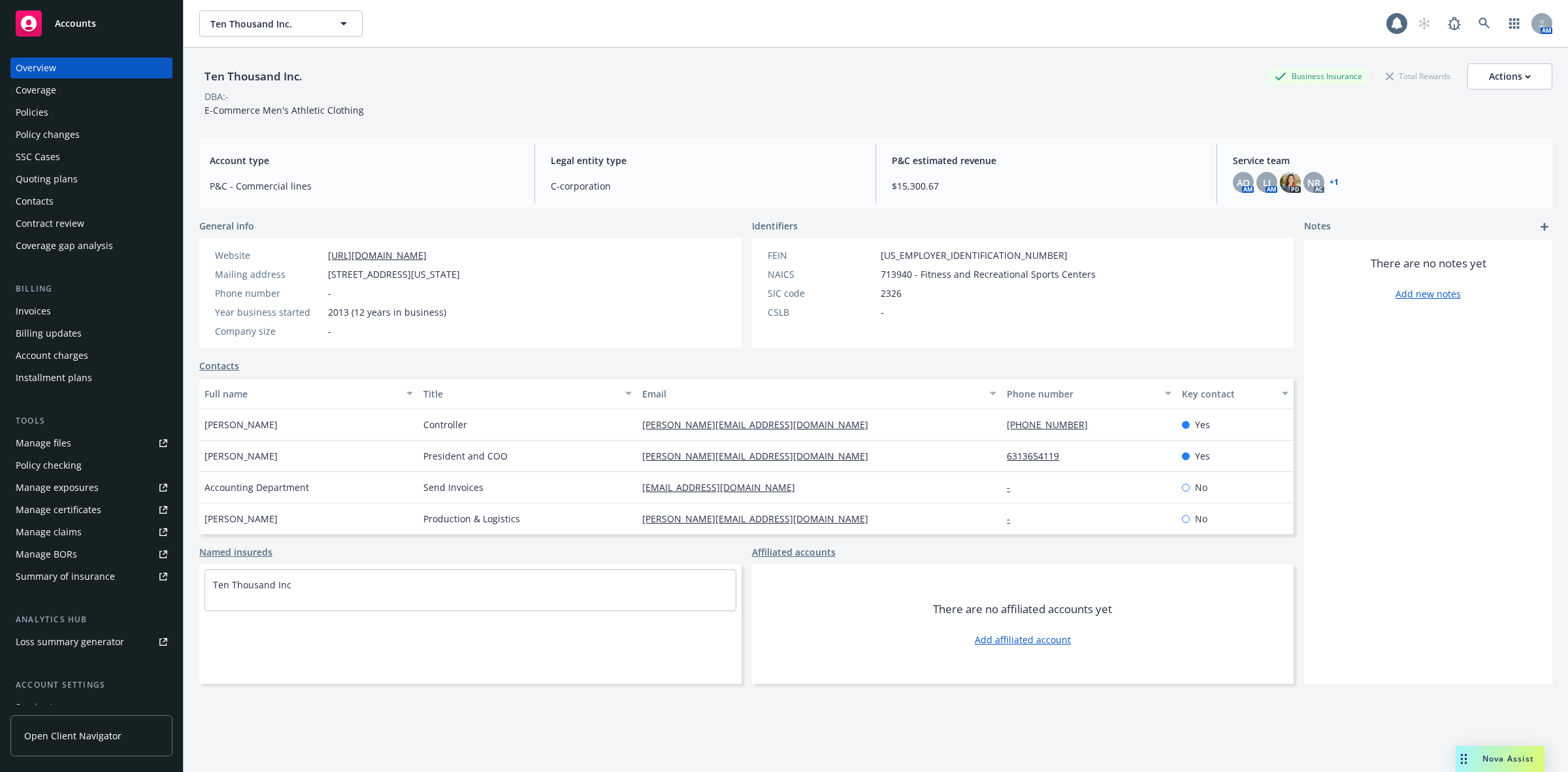
click at [83, 117] on div "Policies" at bounding box center [91, 112] width 152 height 21
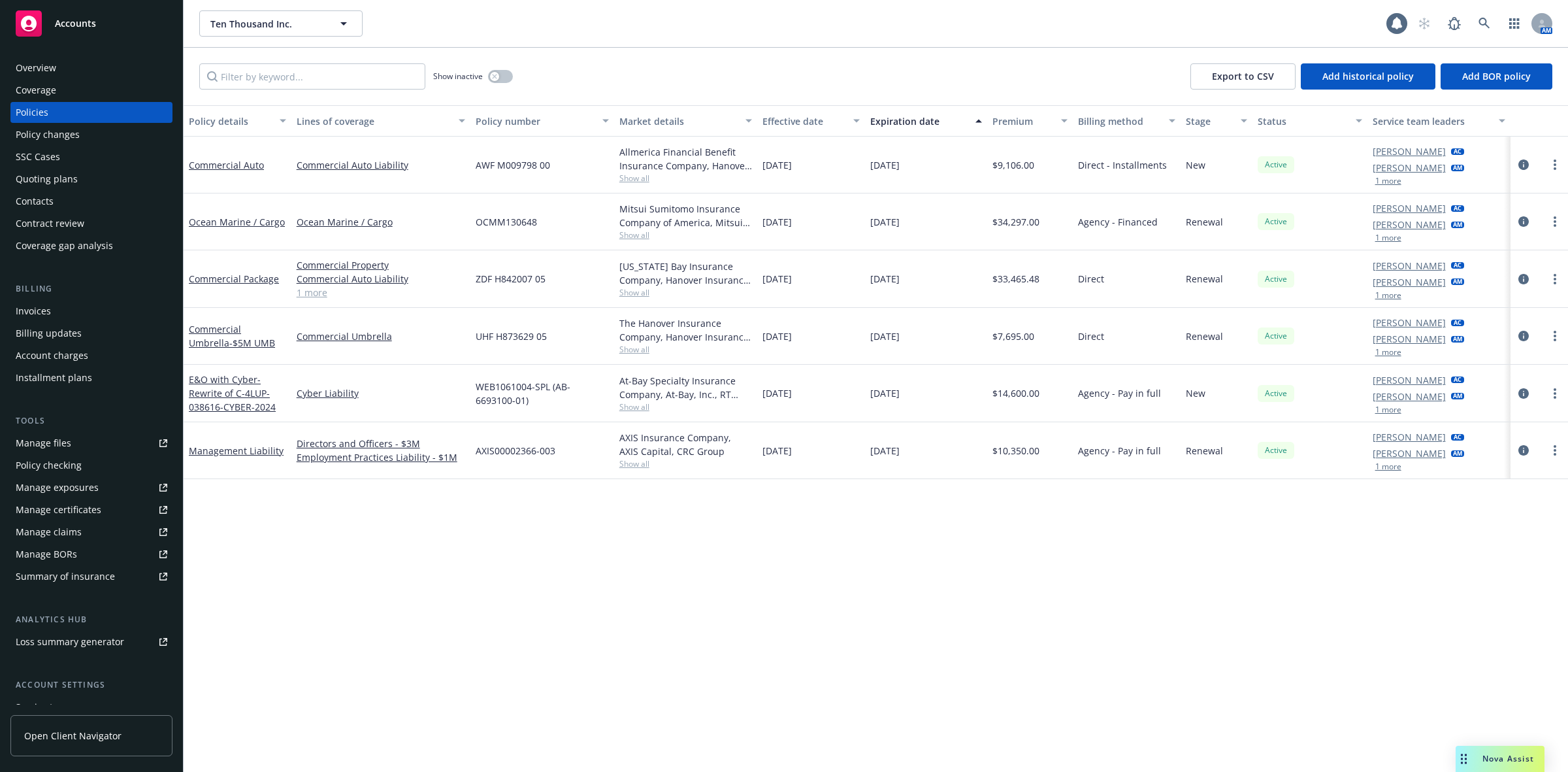
click at [1483, 753] on span "Nova Assist" at bounding box center [1508, 759] width 52 height 11
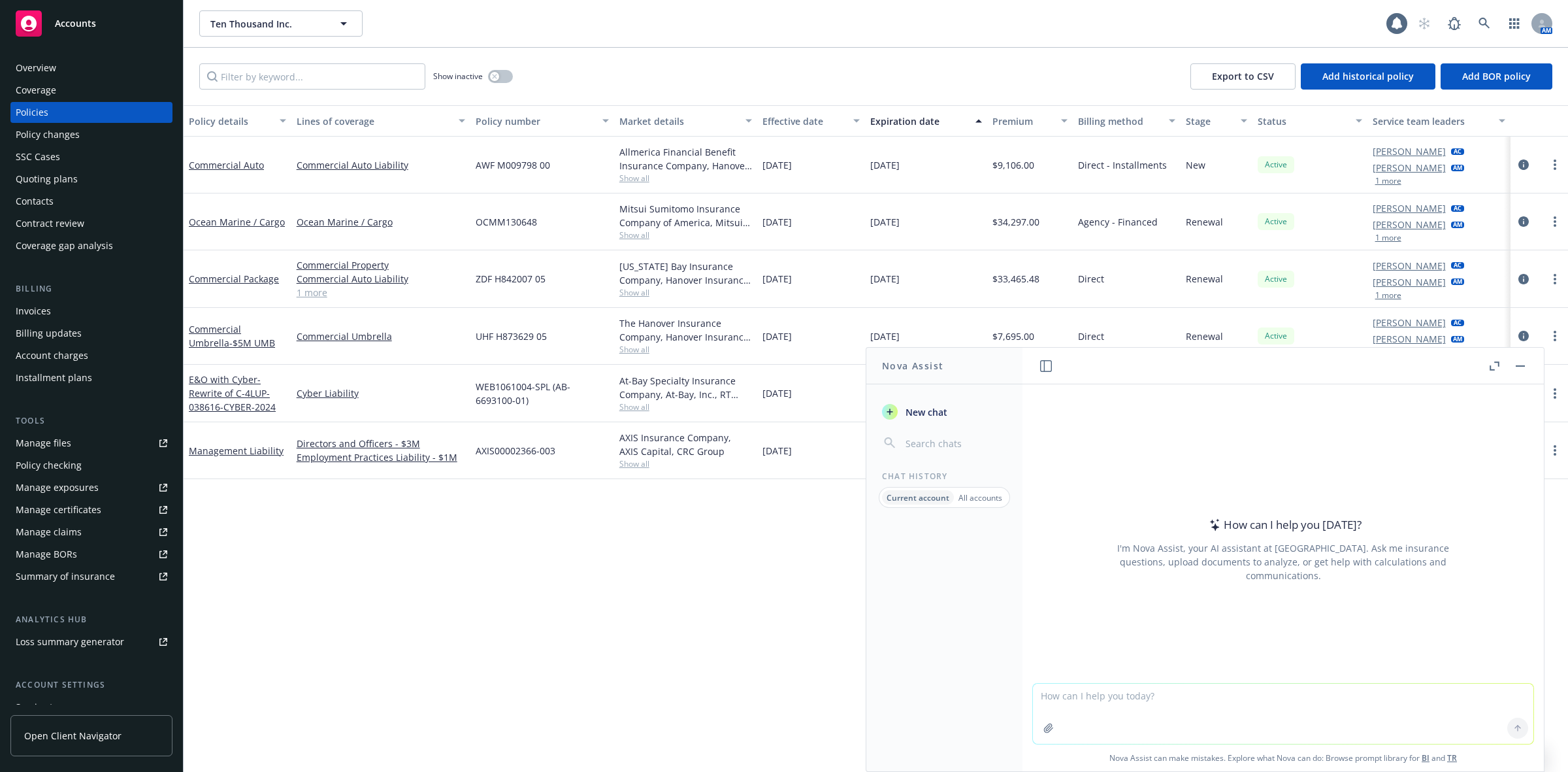
click at [1296, 705] on textarea at bounding box center [1283, 713] width 500 height 60
paste textarea "$ 10,640.00"
type textarea "Last year premium: $9106.00 this year renewal premium: $ 10,640.00 please do do…"
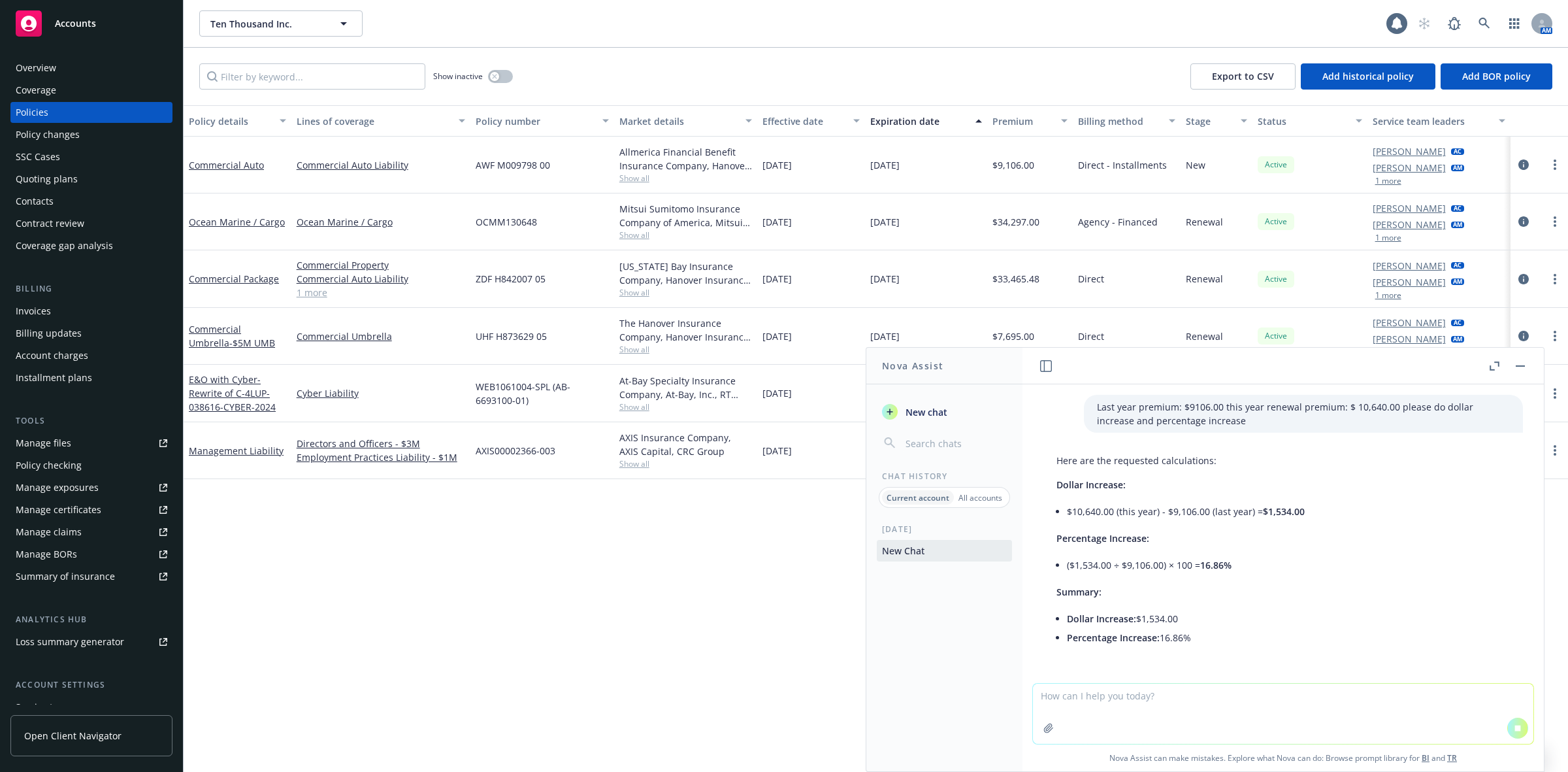
scroll to position [24, 0]
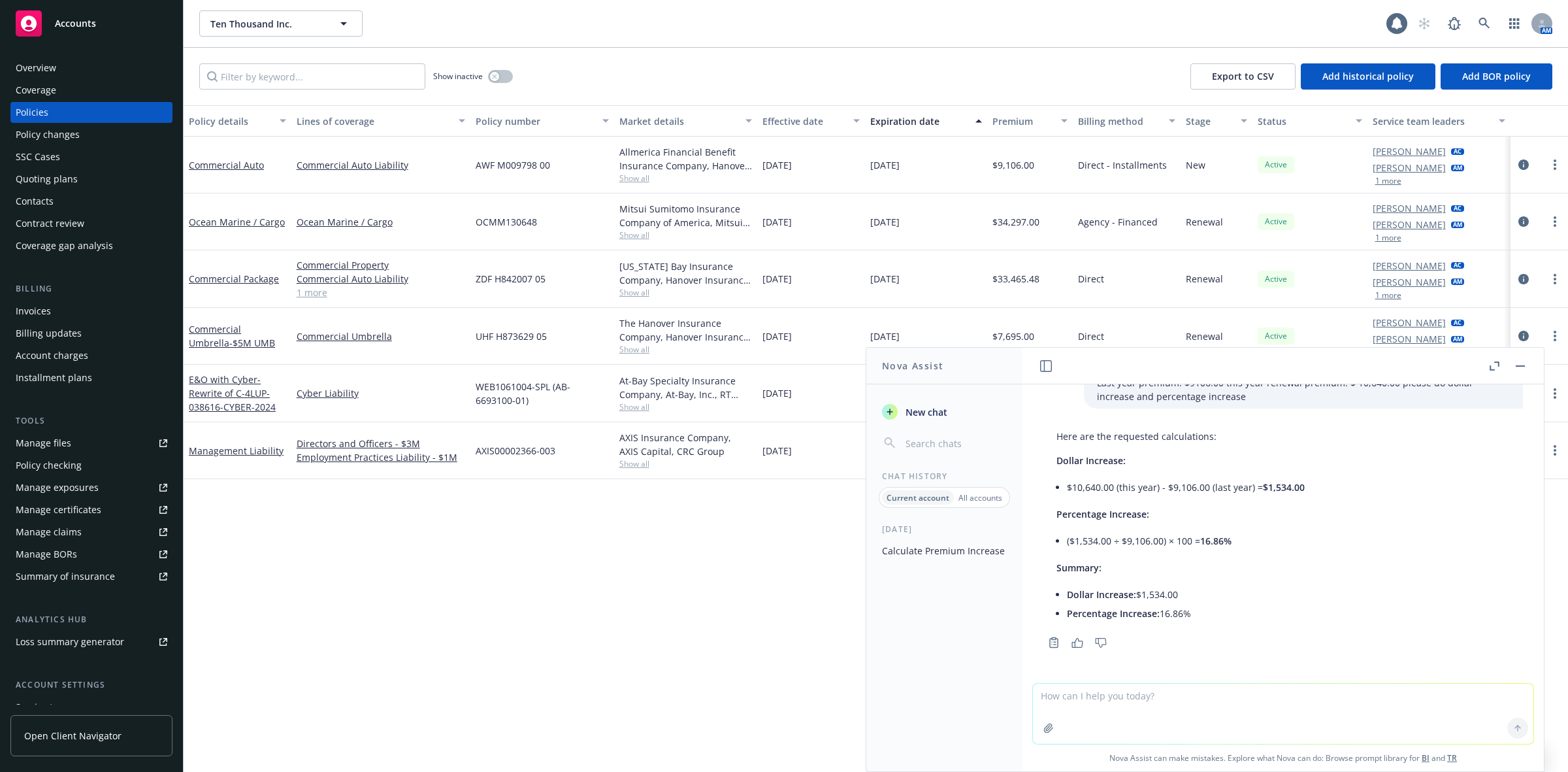
drag, startPoint x: 1208, startPoint y: 610, endPoint x: 1047, endPoint y: 568, distance: 166.4
click at [1047, 568] on div "Here are the requested calculations: Dollar Increase: $10,640.00 (this year) - …" at bounding box center [1181, 526] width 274 height 204
copy div "Summary: Dollar Increase: $1,534.00 Percentage Increase: 16.86%"
click at [642, 563] on div "Policy details Lines of coverage Policy number Market details Effective date Ex…" at bounding box center [876, 438] width 1385 height 667
click at [1520, 361] on button "button" at bounding box center [1521, 366] width 16 height 16
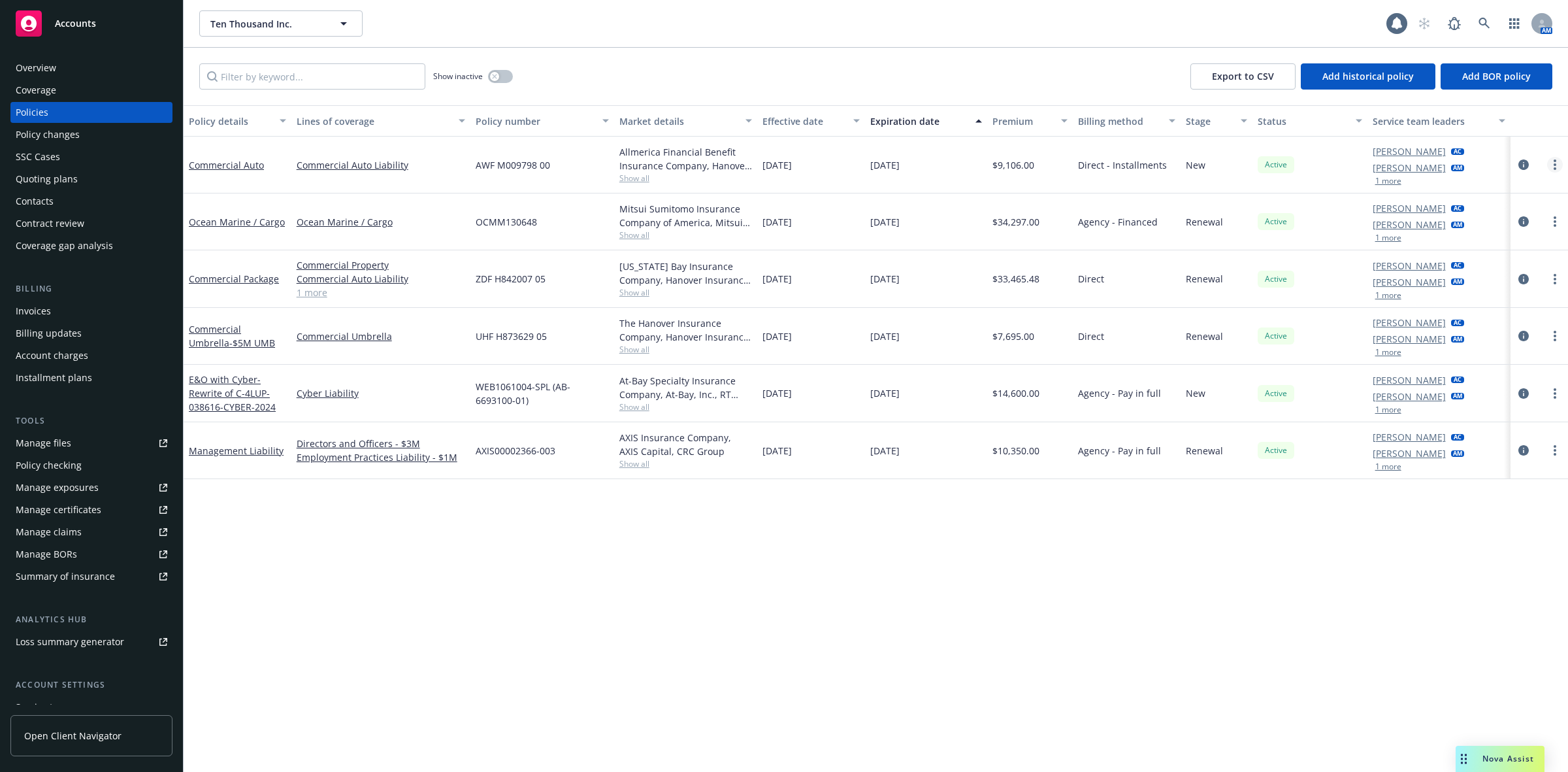
click at [1552, 160] on link "more" at bounding box center [1555, 165] width 16 height 16
click at [1472, 216] on link "Renew with incumbent" at bounding box center [1486, 218] width 153 height 26
select select "12"
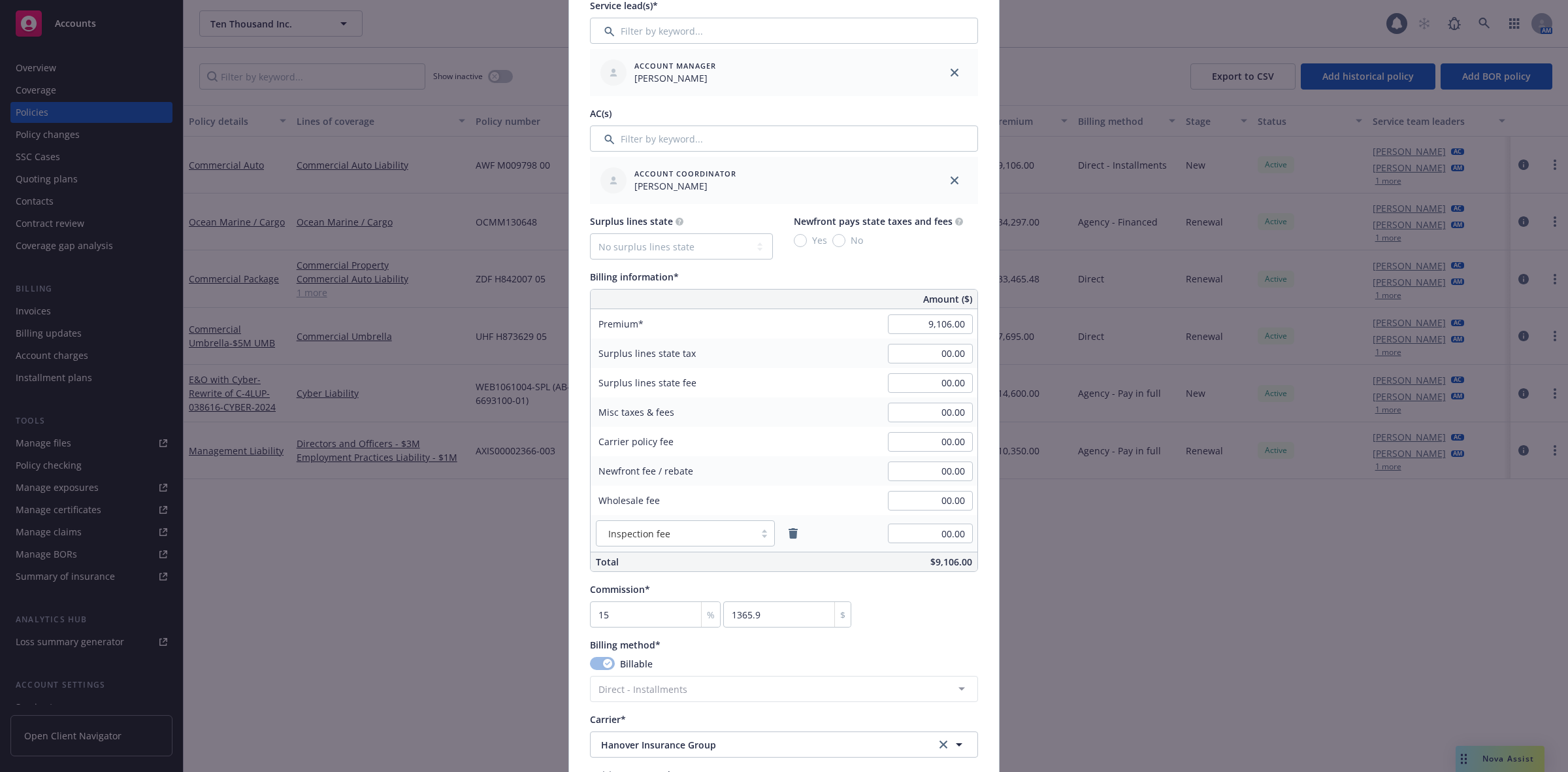
scroll to position [654, 0]
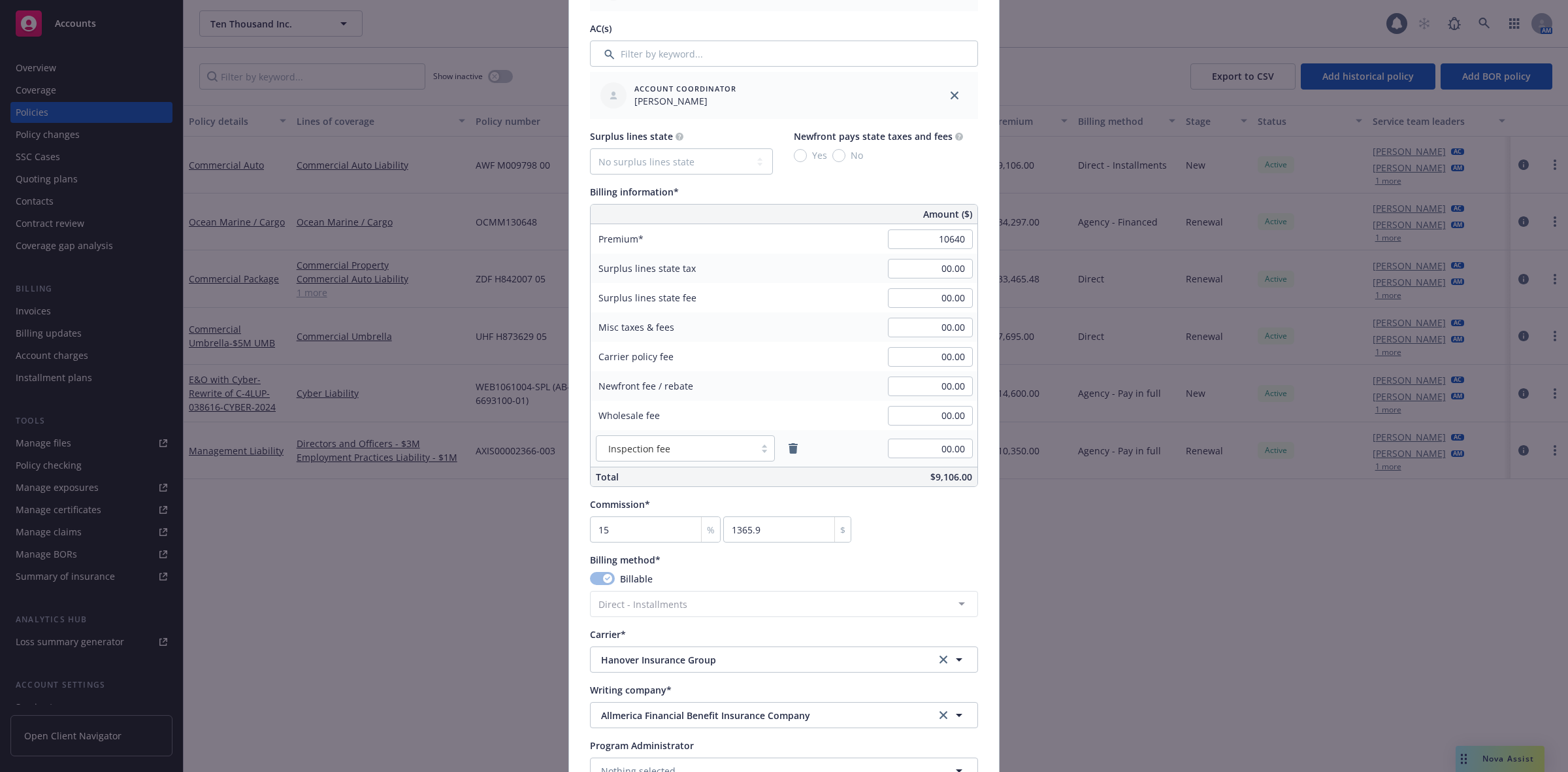
type input "10,640.00"
type input "1596"
click at [1098, 670] on div "Create renewal policy with incumbent Policy number* AWF M009798 00 Policy numbe…" at bounding box center [784, 386] width 1568 height 772
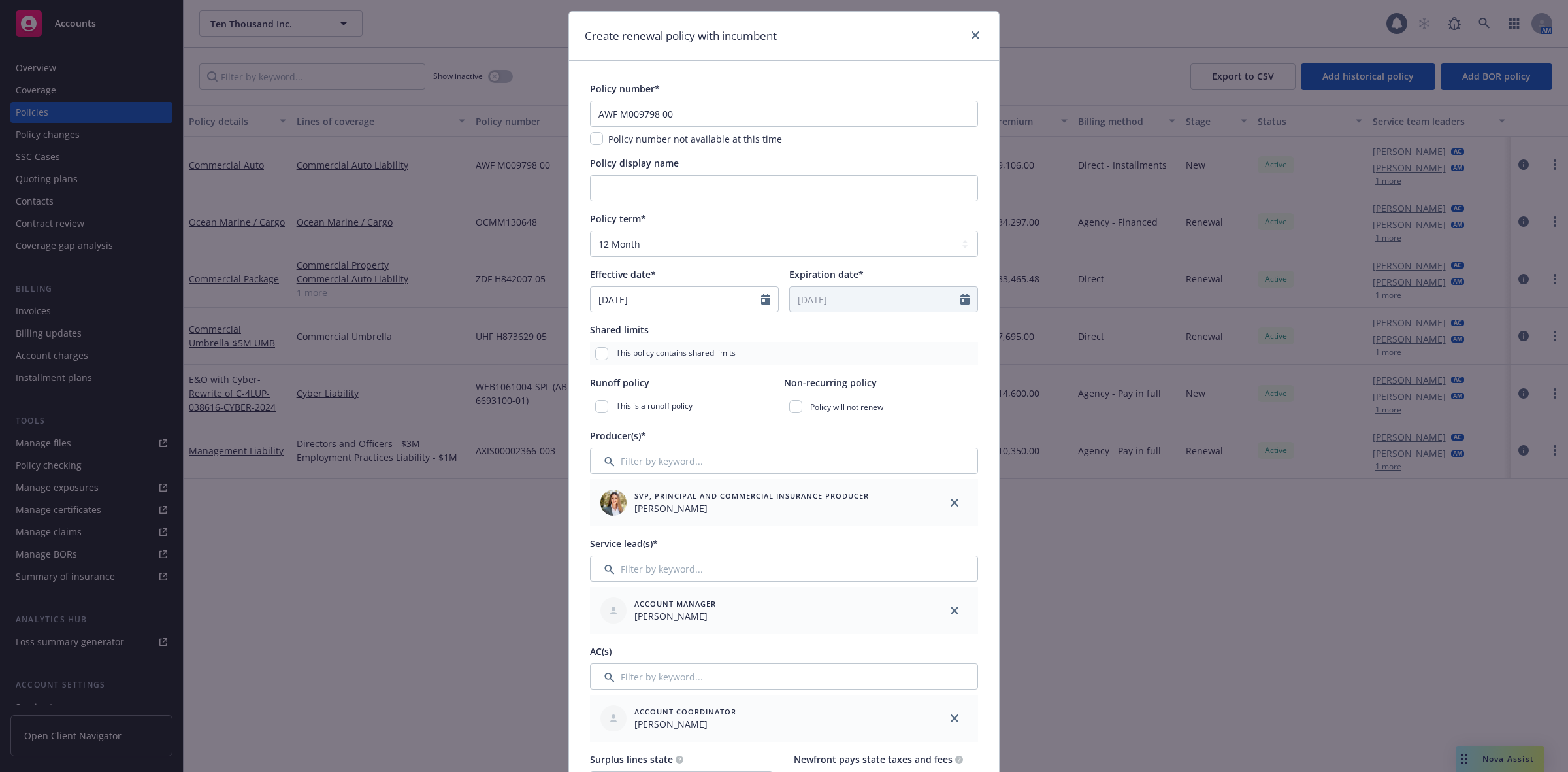
scroll to position [0, 0]
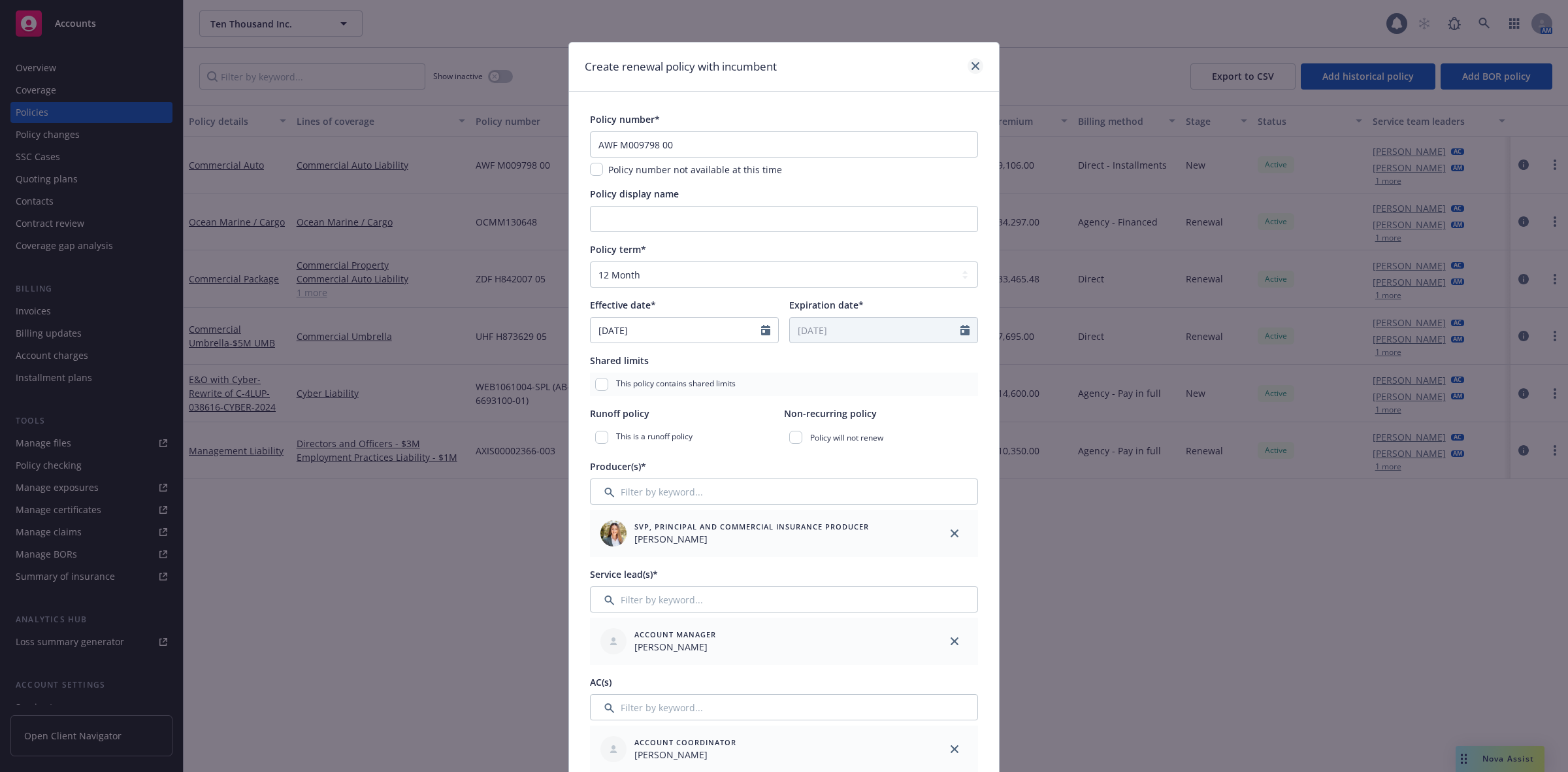
drag, startPoint x: 960, startPoint y: 64, endPoint x: 966, endPoint y: 64, distance: 6.0
click at [962, 64] on div at bounding box center [973, 66] width 21 height 17
click at [972, 64] on icon "close" at bounding box center [975, 66] width 8 height 8
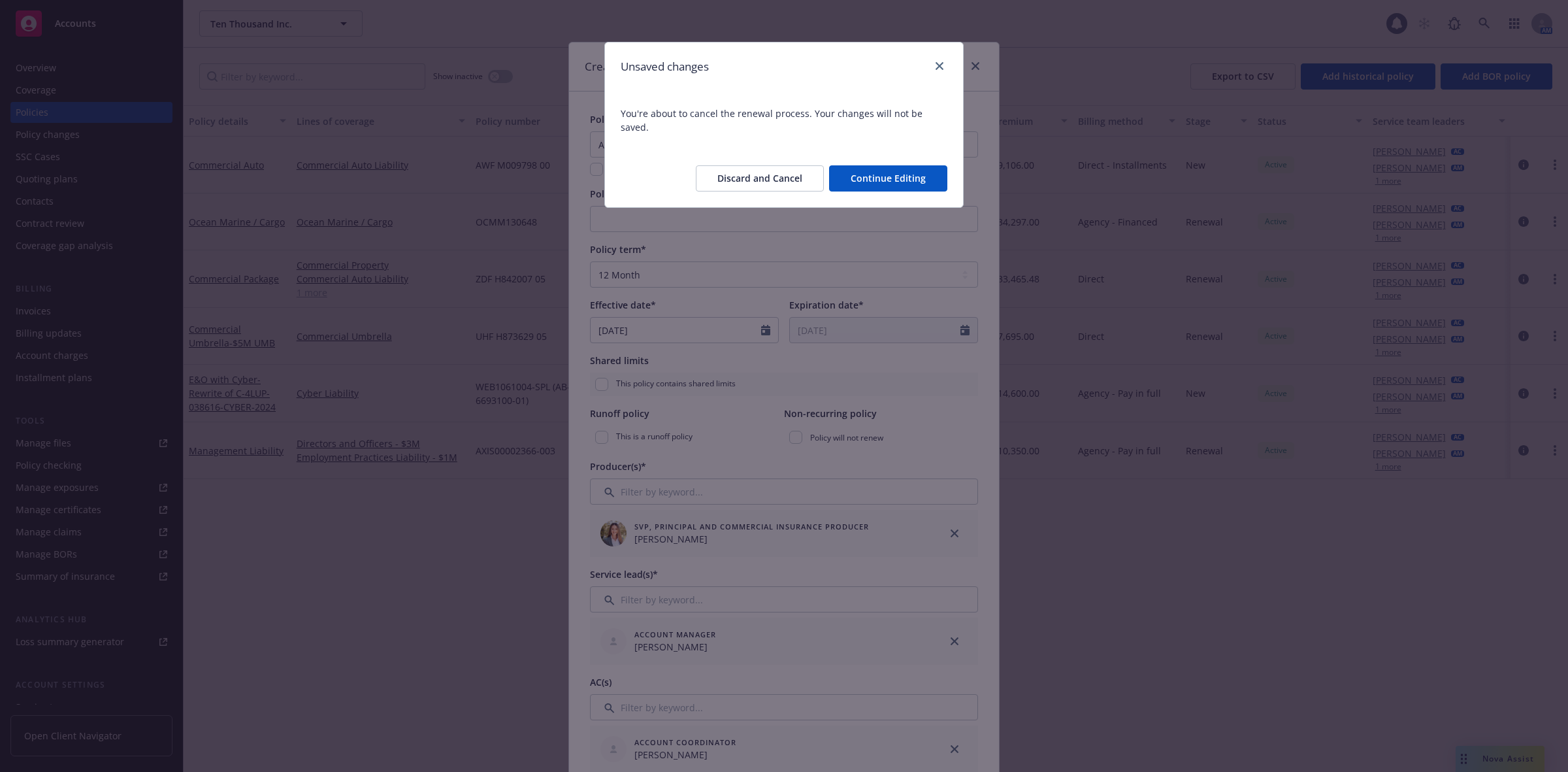
click at [726, 165] on button "Discard and Cancel" at bounding box center [760, 178] width 128 height 26
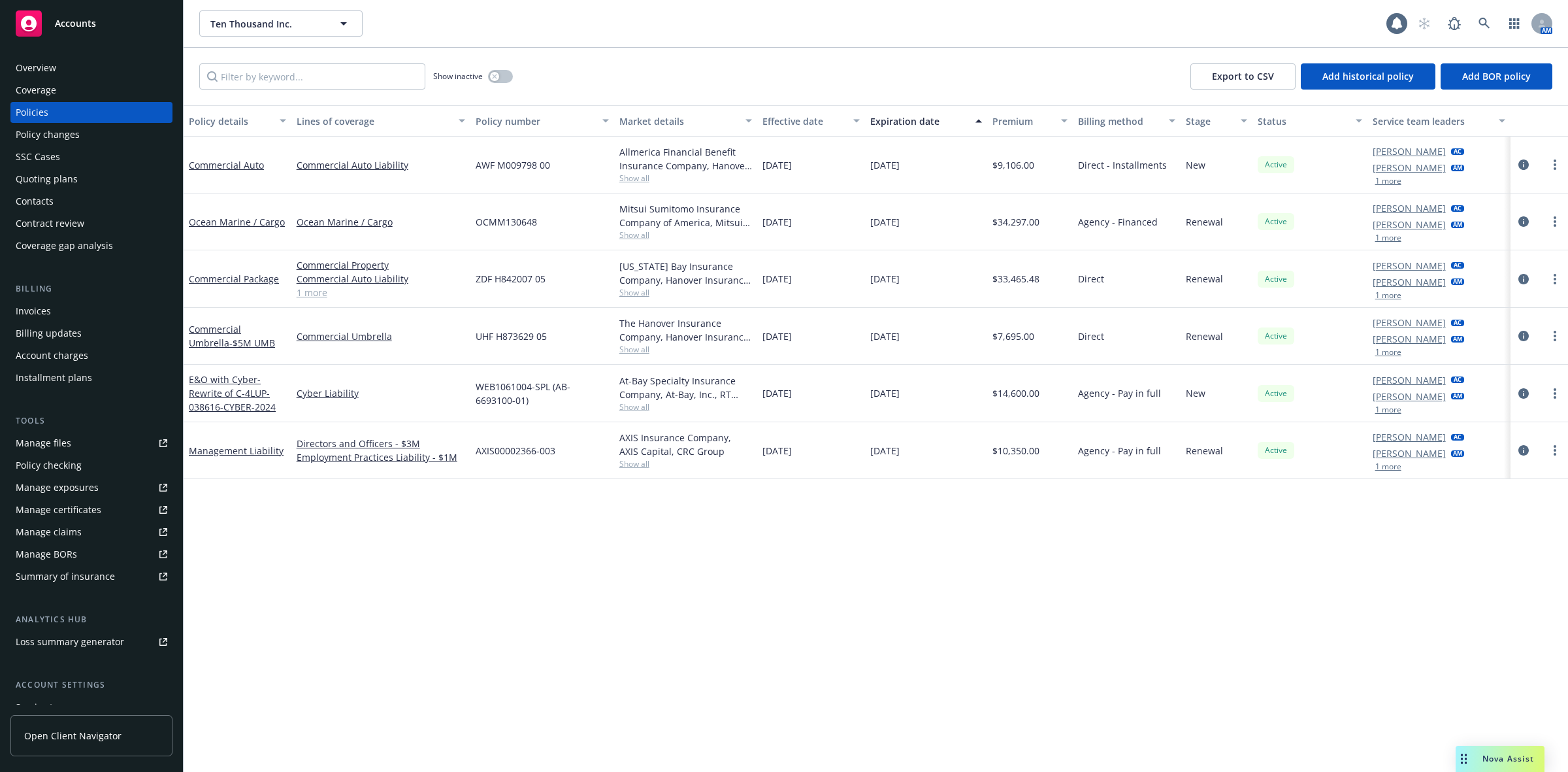
click at [103, 72] on div "Overview" at bounding box center [91, 68] width 152 height 21
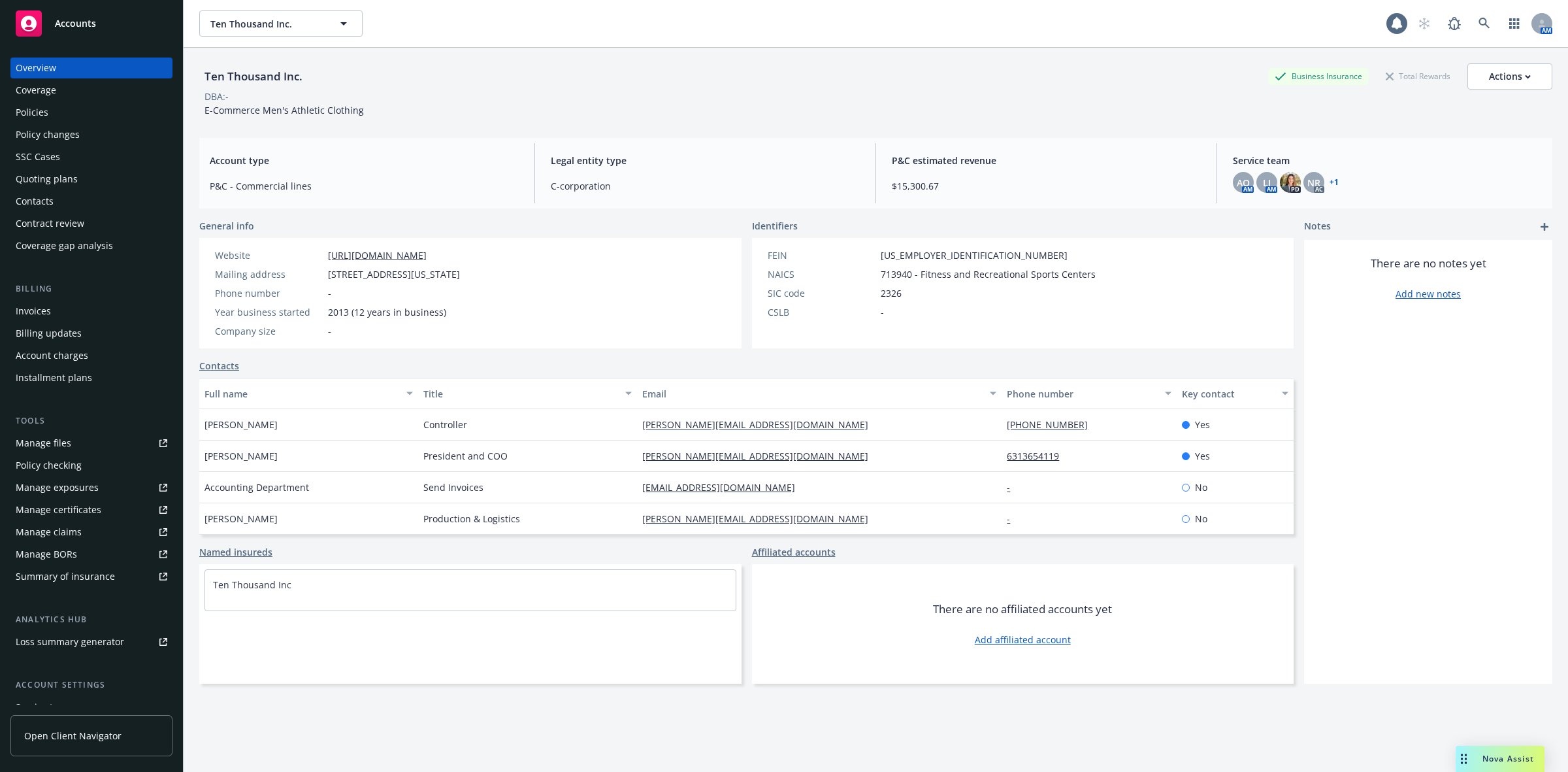
click at [1479, 756] on div "Nova Assist" at bounding box center [1508, 759] width 73 height 11
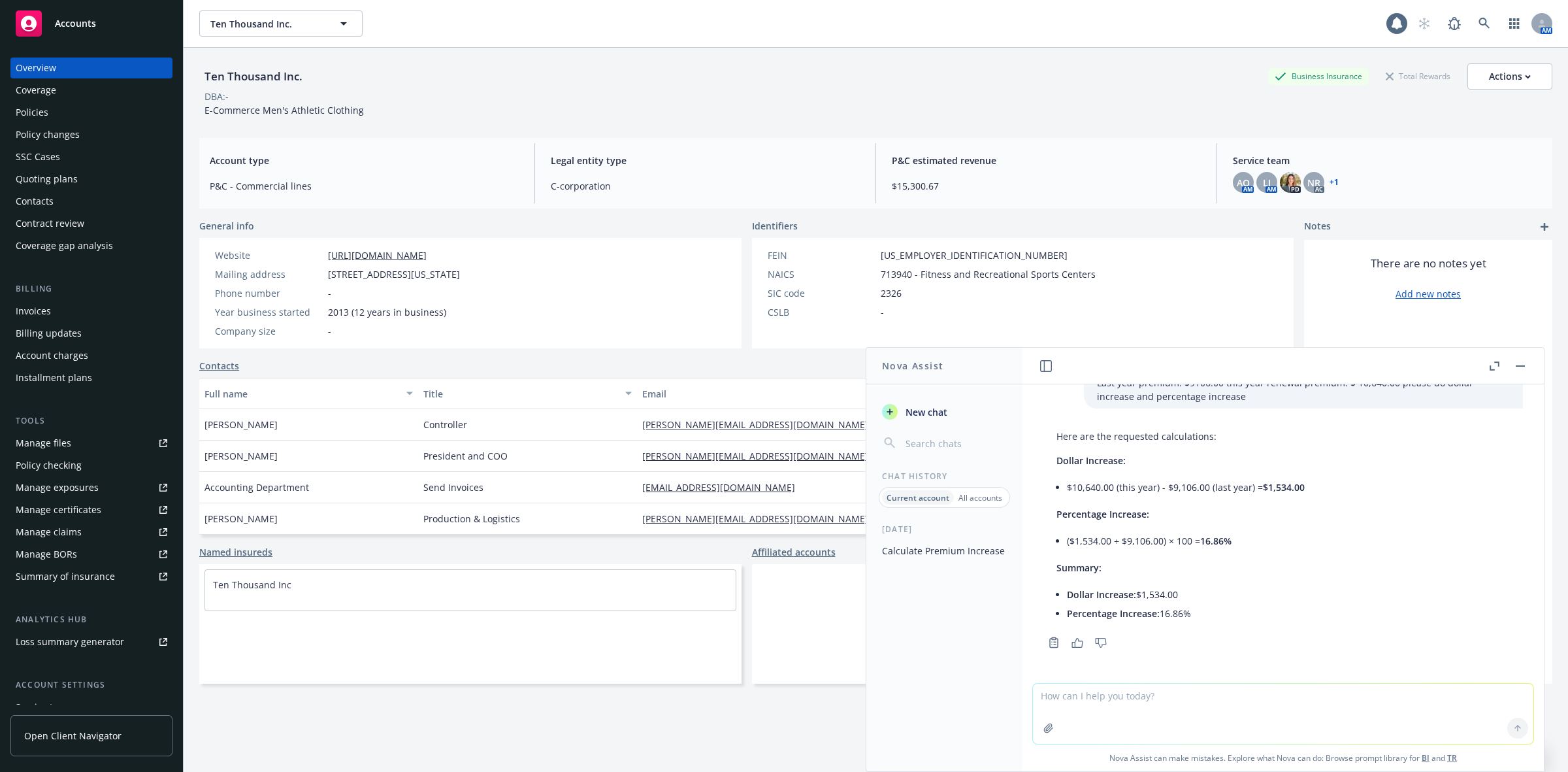
click at [1360, 706] on textarea at bounding box center [1283, 713] width 500 height 60
type textarea "Pl"
click at [888, 412] on icon "button" at bounding box center [890, 411] width 6 height 6
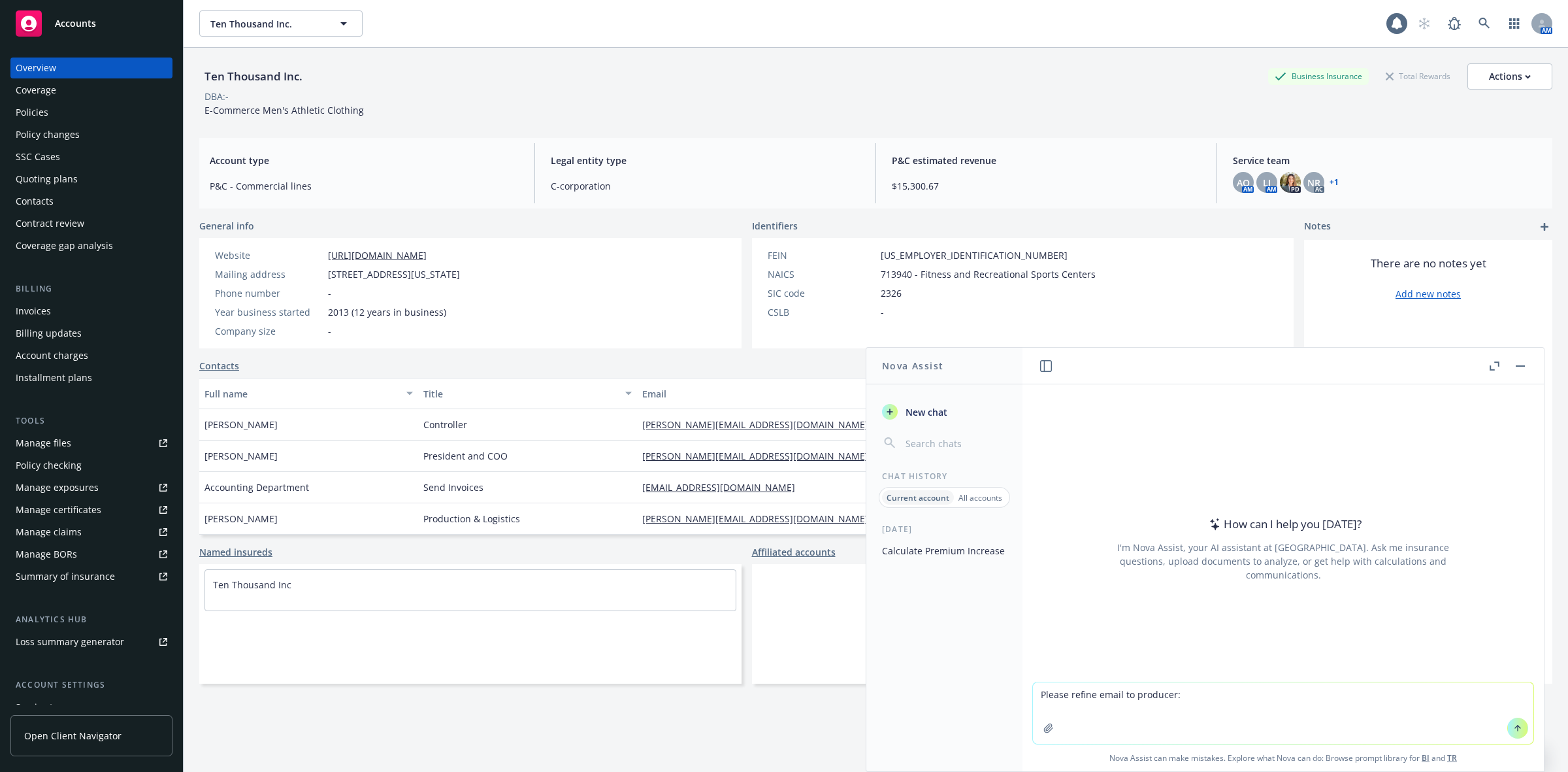
type textarea "Please refine email to producer: Hi [PERSON_NAME] – Happy [DATE], I hope you ar…"
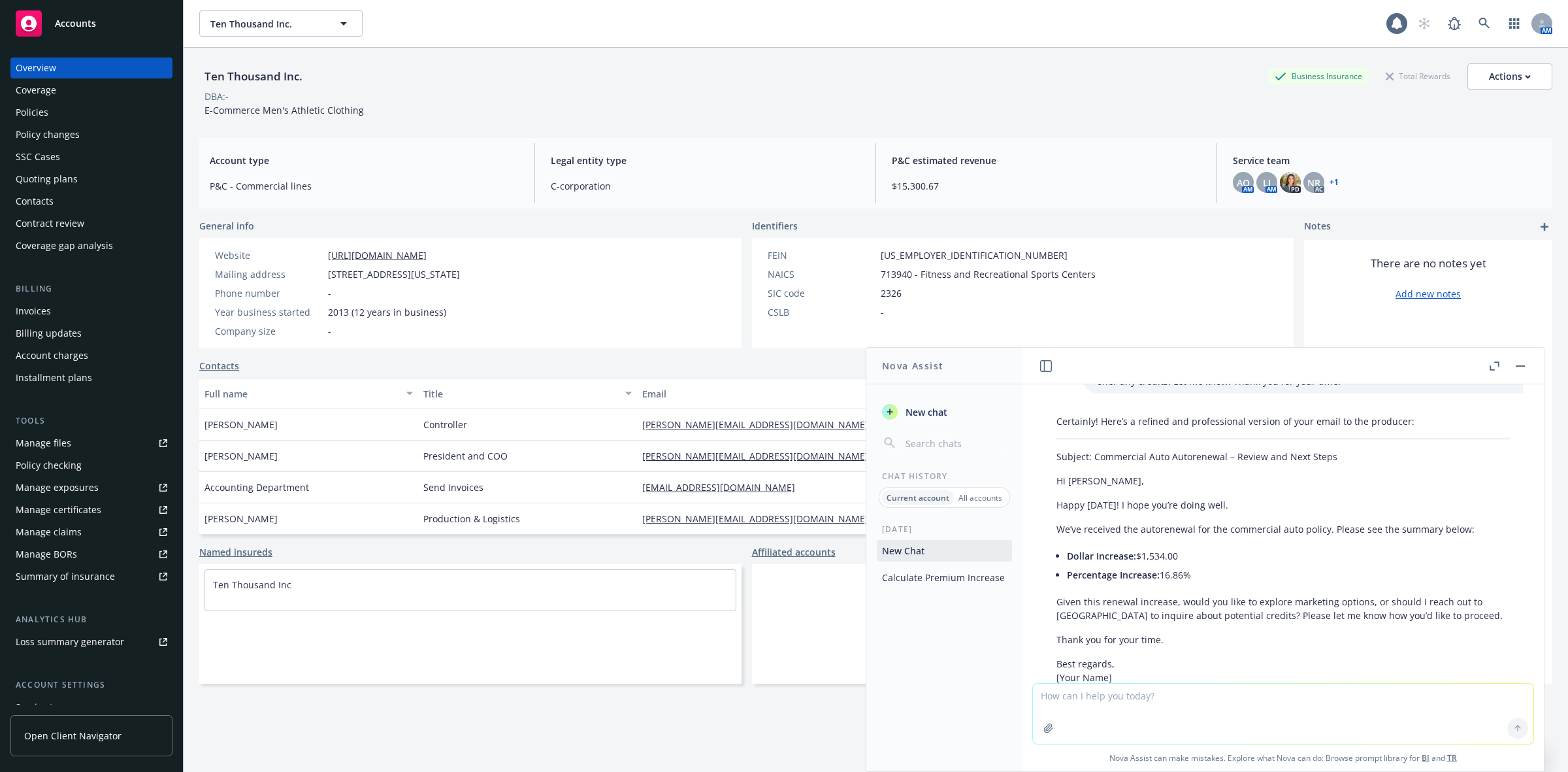
scroll to position [174, 0]
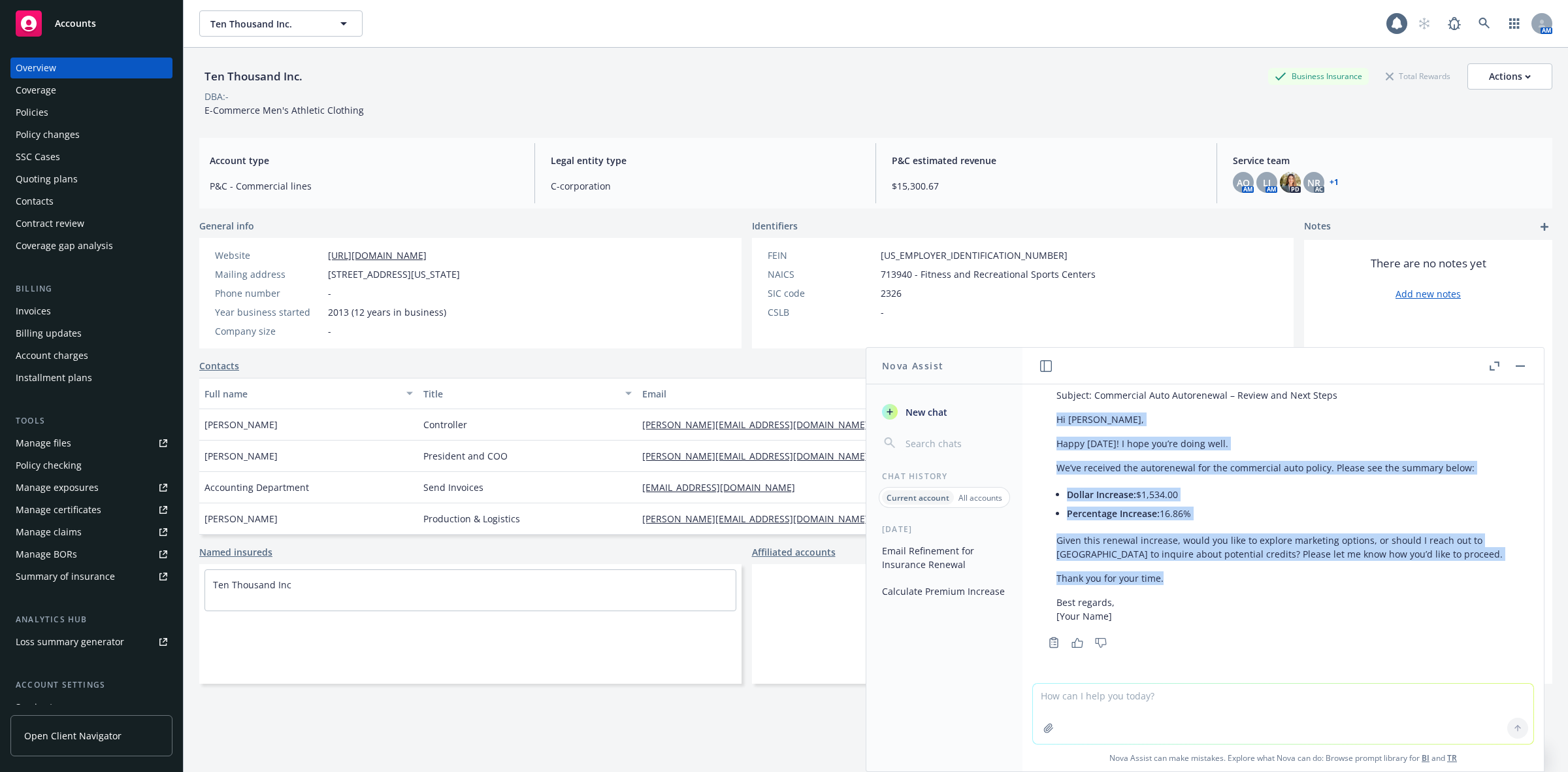
drag, startPoint x: 1172, startPoint y: 576, endPoint x: 1052, endPoint y: 412, distance: 203.2
click at [1052, 412] on div "Certainly! Here’s a refined and professional version of your email to the produ…" at bounding box center [1283, 488] width 480 height 281
copy div "Hi [PERSON_NAME], Happy [DATE]! I hope you’re doing well. We’ve received the au…"
click at [1504, 78] on div "Actions" at bounding box center [1509, 76] width 42 height 25
click at [1399, 158] on link "Copy logging email" at bounding box center [1444, 164] width 214 height 26
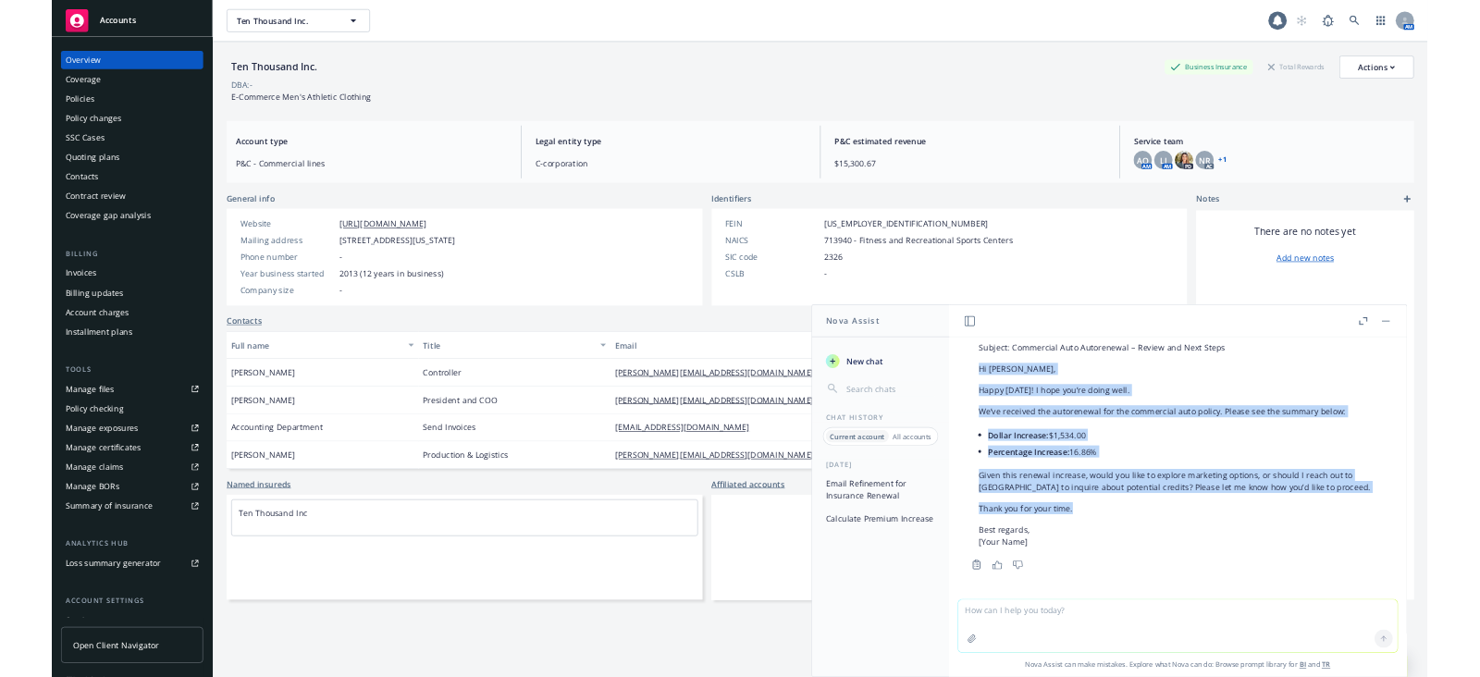
scroll to position [244, 0]
